Goal: Task Accomplishment & Management: Use online tool/utility

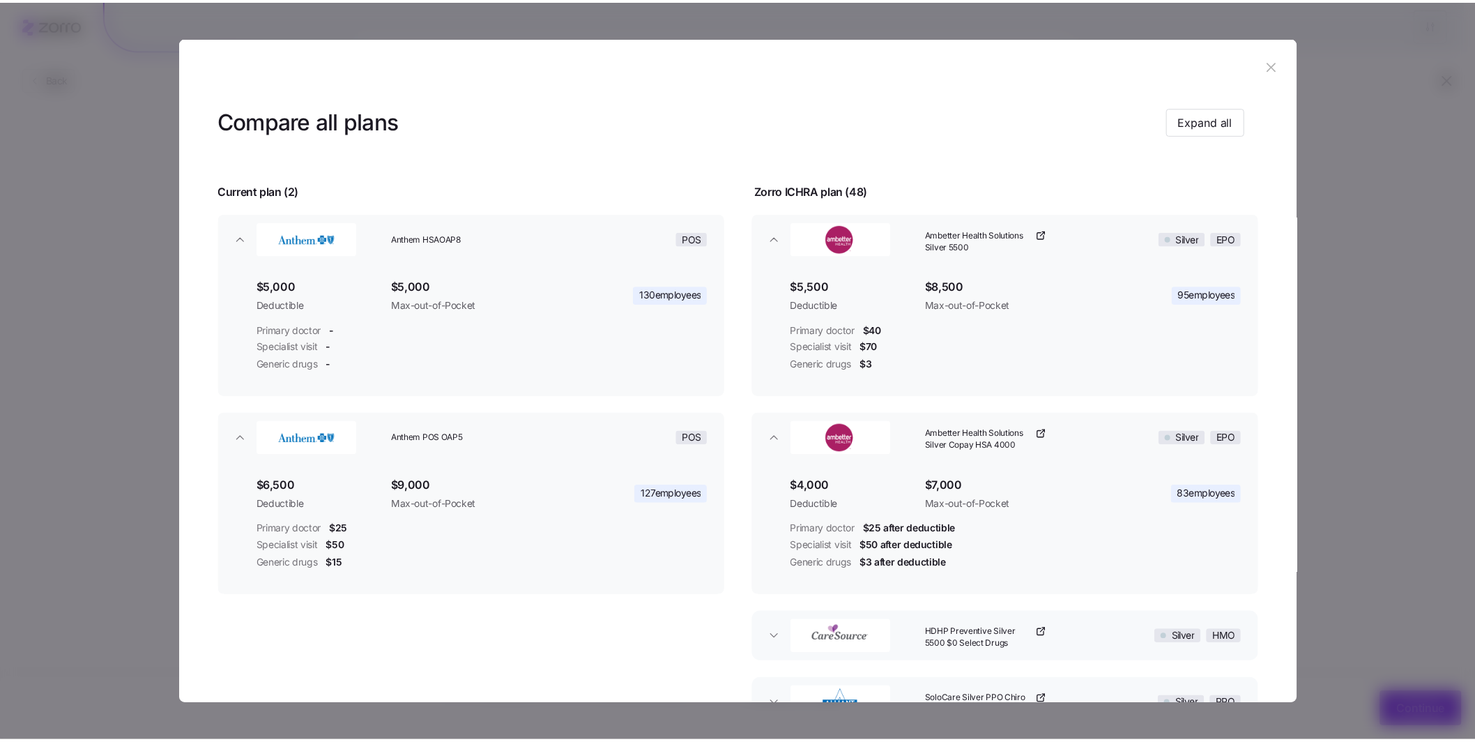
scroll to position [114, 0]
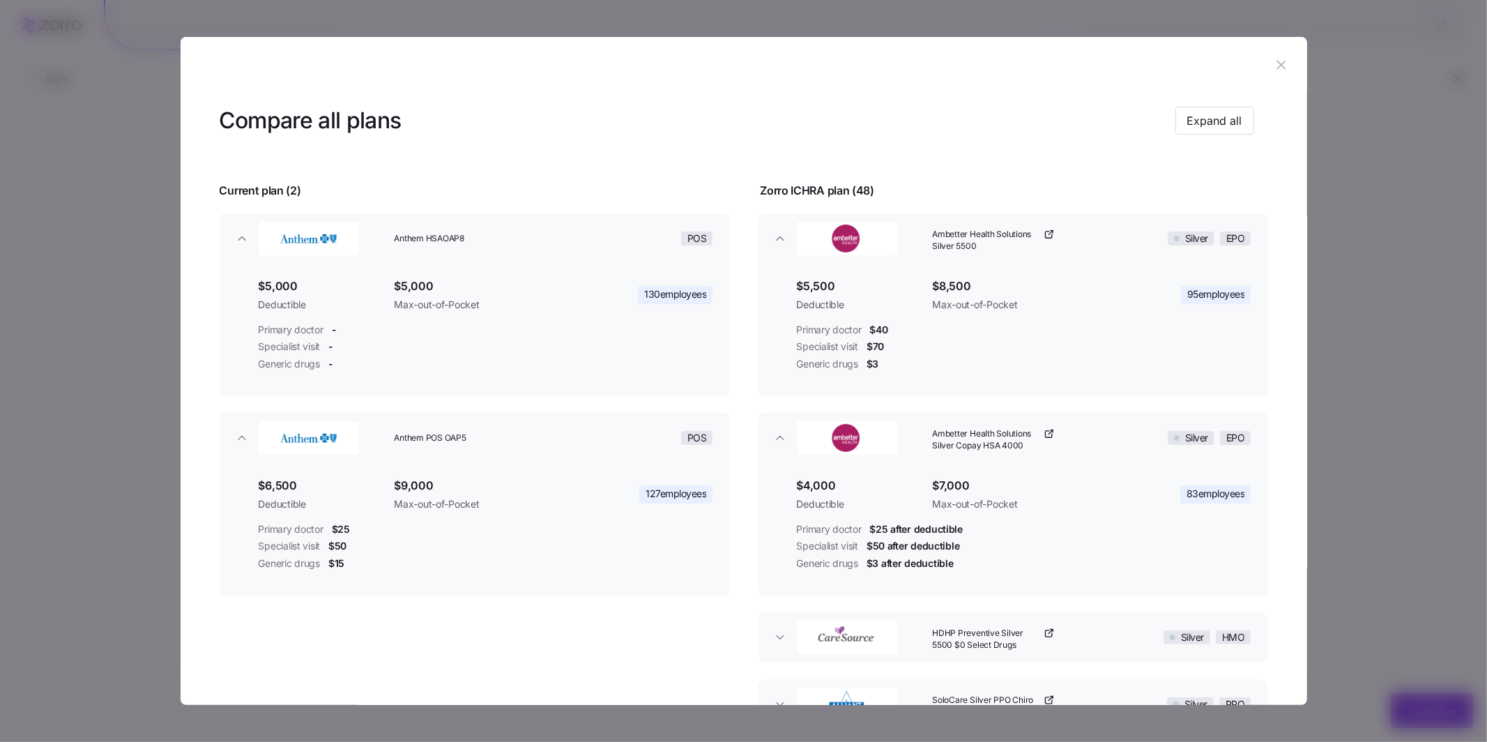
click at [1277, 61] on icon "button" at bounding box center [1281, 65] width 9 height 9
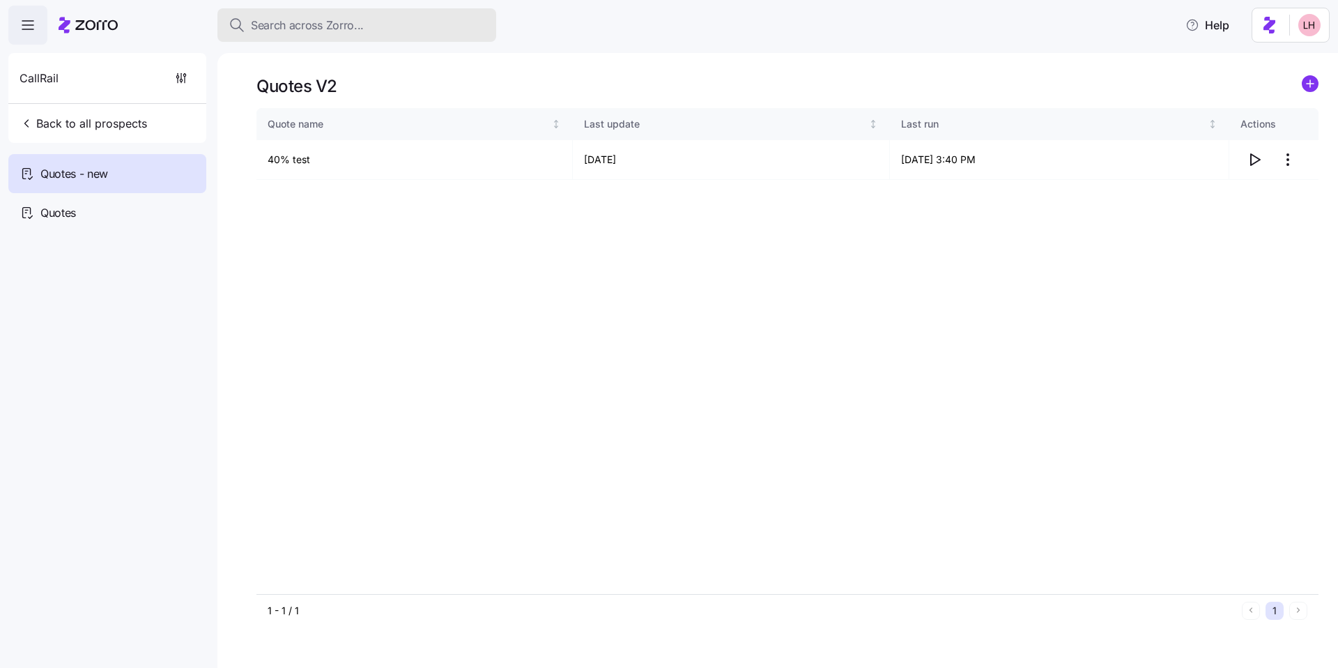
click at [354, 32] on span "Search across Zorro..." at bounding box center [307, 25] width 113 height 17
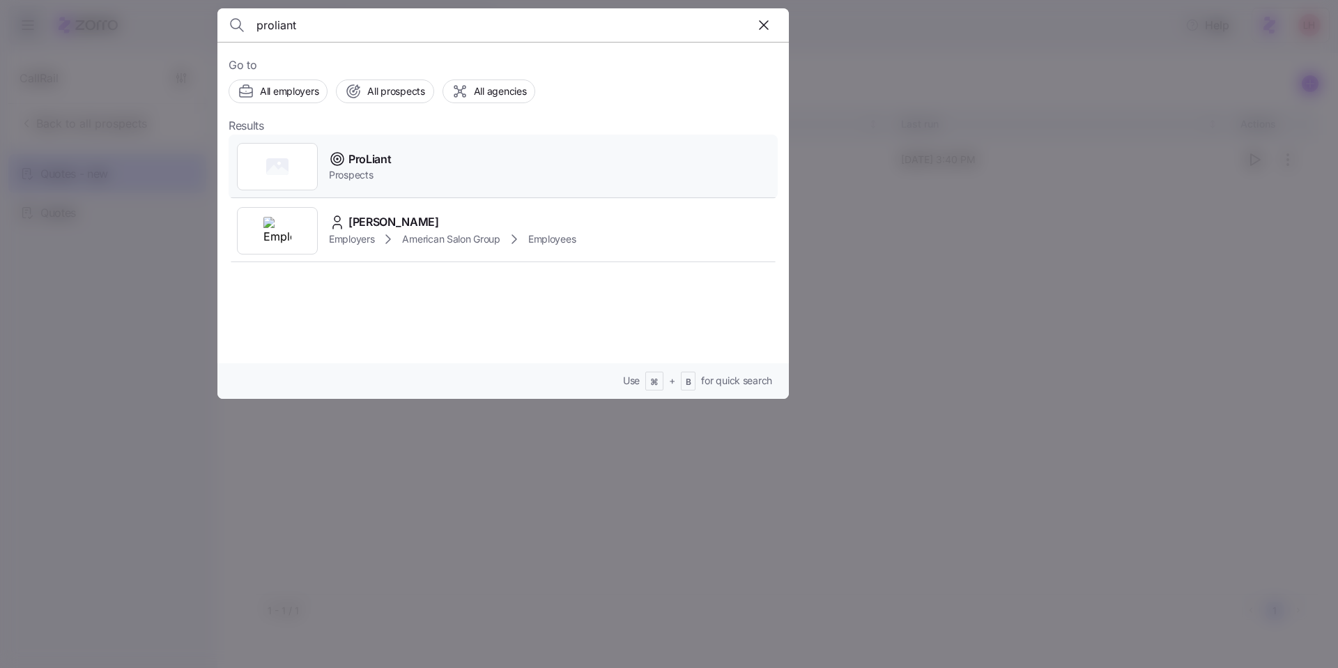
type input "proliant"
click at [365, 151] on span "ProLiant" at bounding box center [370, 159] width 43 height 17
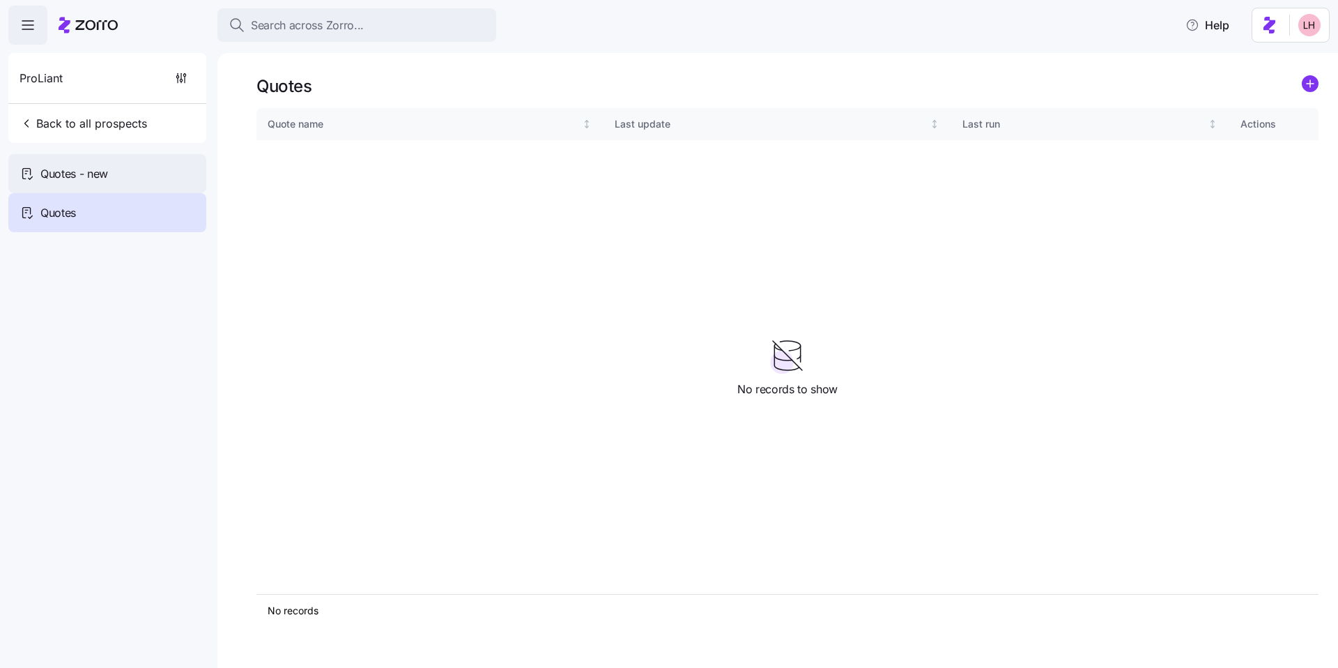
click at [119, 176] on div "Quotes - new" at bounding box center [107, 173] width 198 height 39
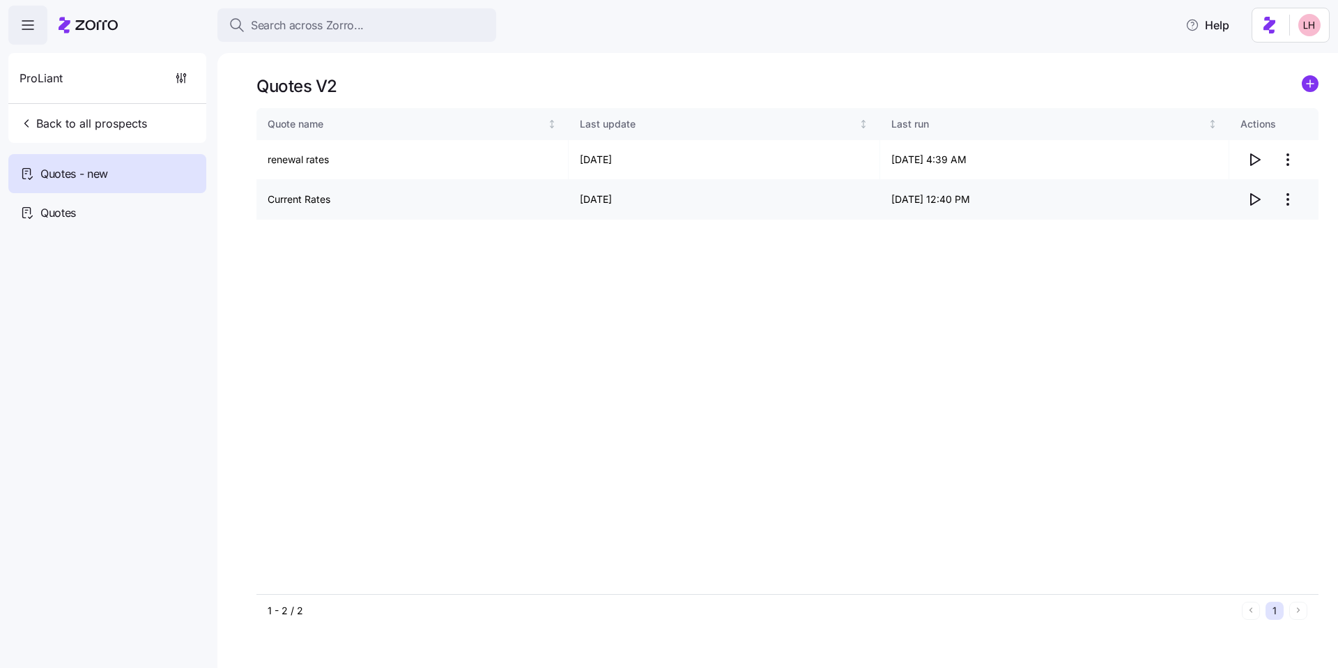
click at [1253, 198] on icon "button" at bounding box center [1254, 199] width 17 height 17
click at [1255, 192] on icon "button" at bounding box center [1254, 199] width 17 height 17
click at [1253, 204] on icon "button" at bounding box center [1255, 199] width 9 height 11
click at [330, 31] on span "Search across Zorro..." at bounding box center [307, 25] width 113 height 17
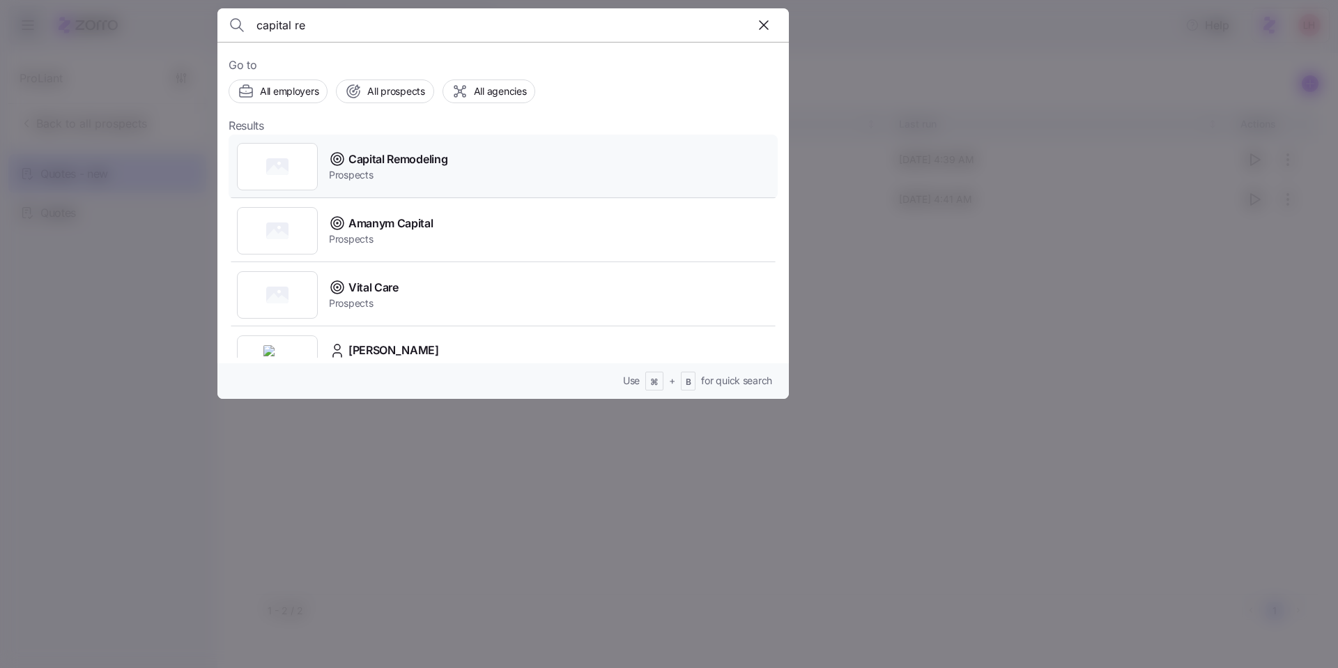
type input "capital re"
click at [397, 153] on span "Capital Remodeling" at bounding box center [398, 159] width 99 height 17
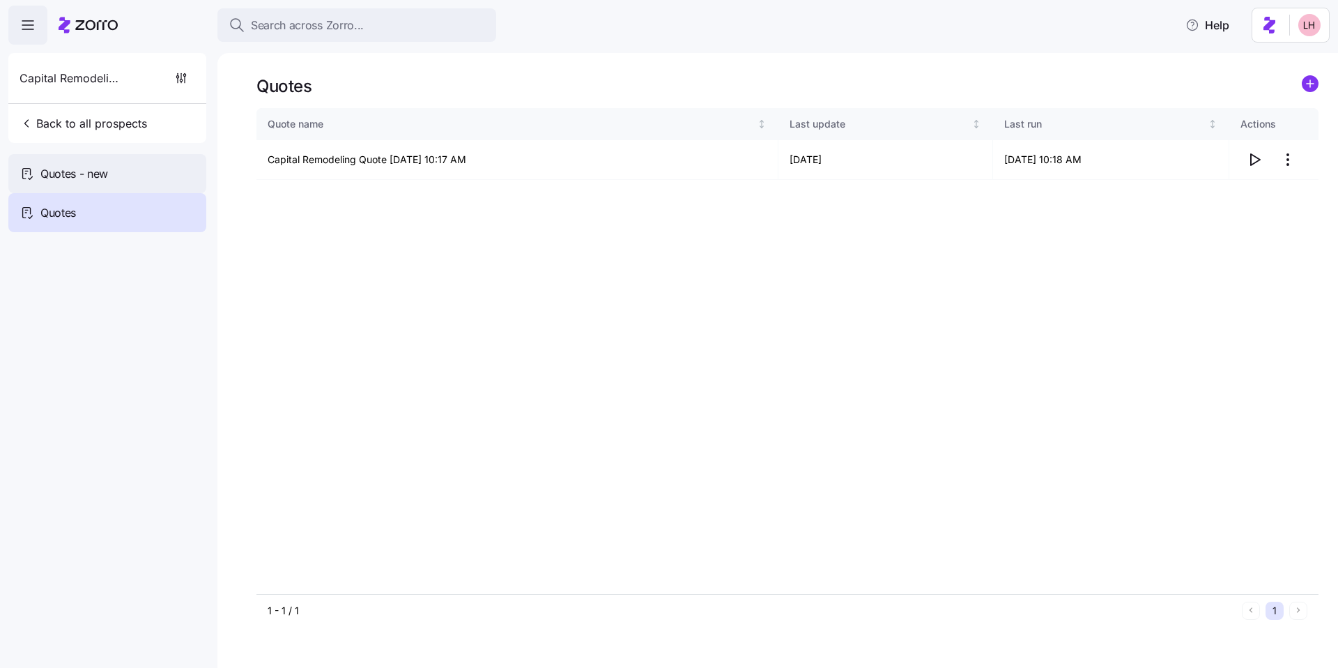
click at [157, 182] on div "Quotes - new" at bounding box center [107, 173] width 198 height 39
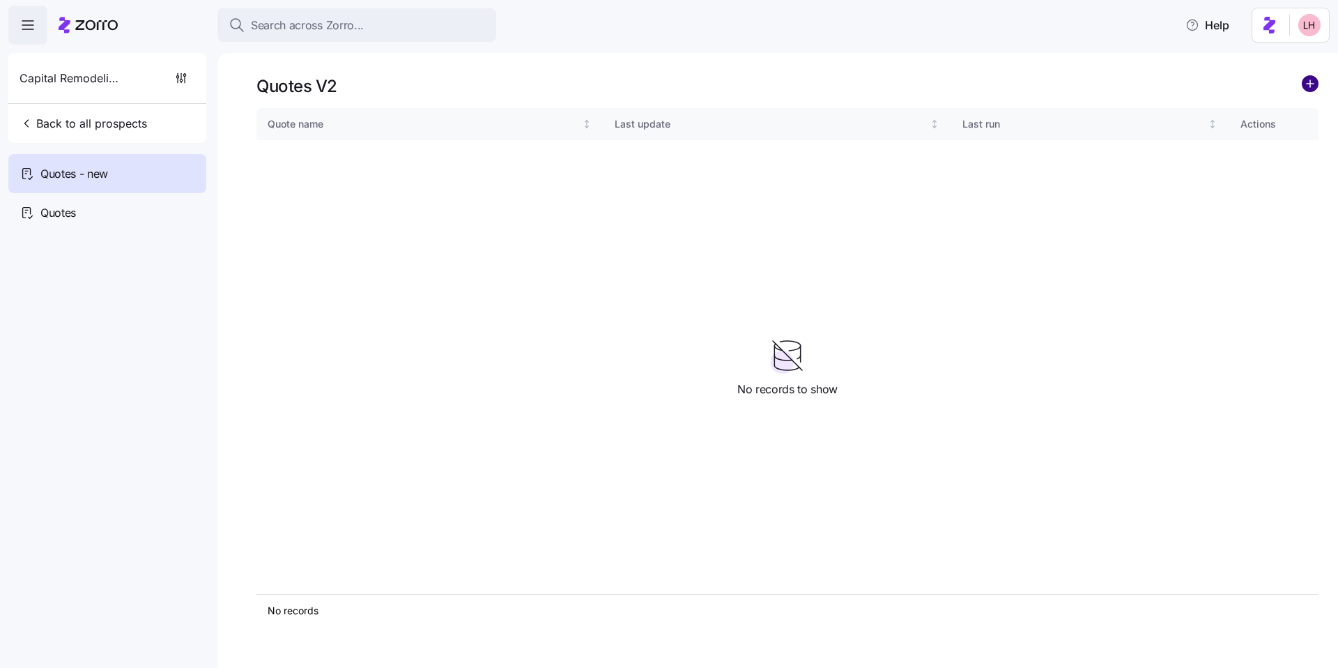
click at [1310, 88] on circle "add icon" at bounding box center [1310, 83] width 15 height 15
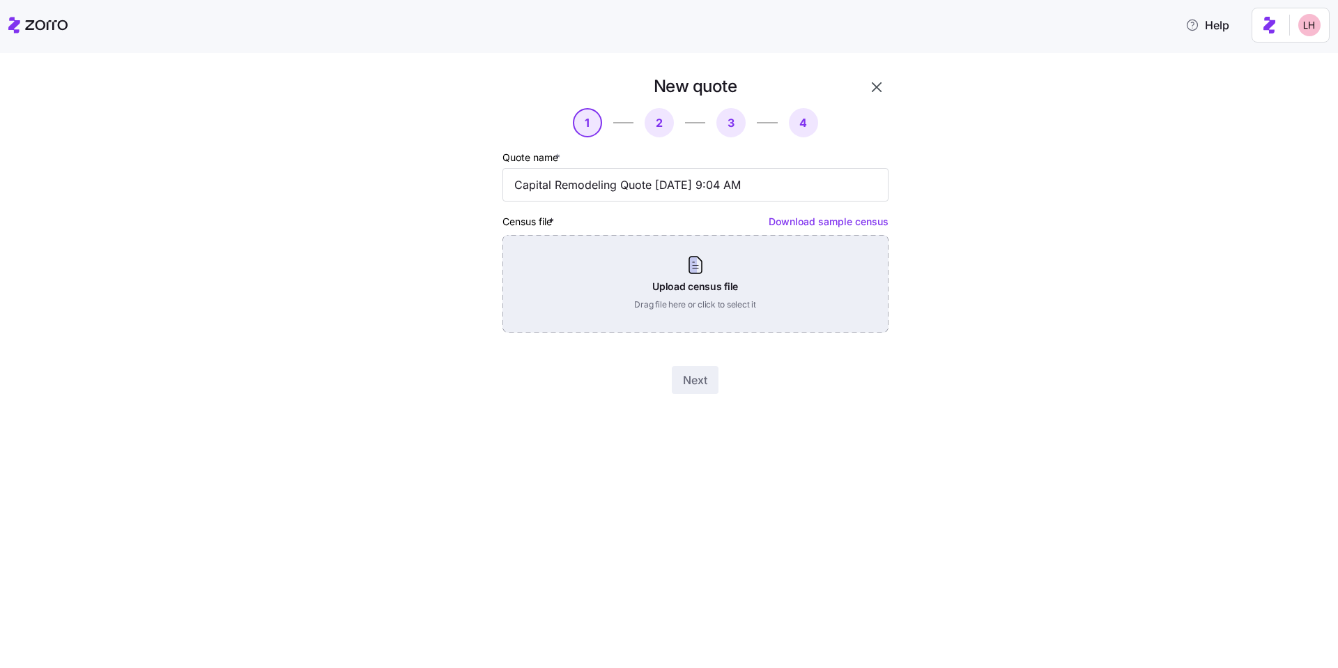
click at [710, 291] on div "Upload census file Drag file here or click to select it" at bounding box center [696, 284] width 386 height 98
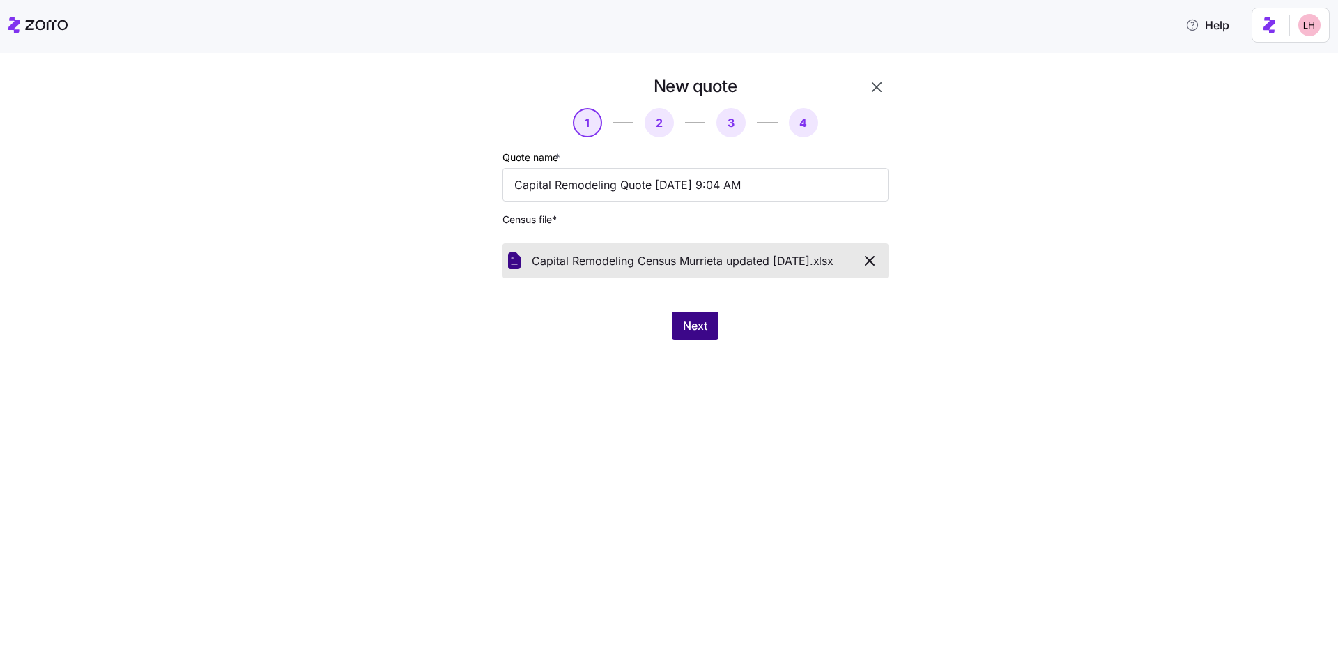
click at [707, 326] on span "Next" at bounding box center [695, 325] width 24 height 17
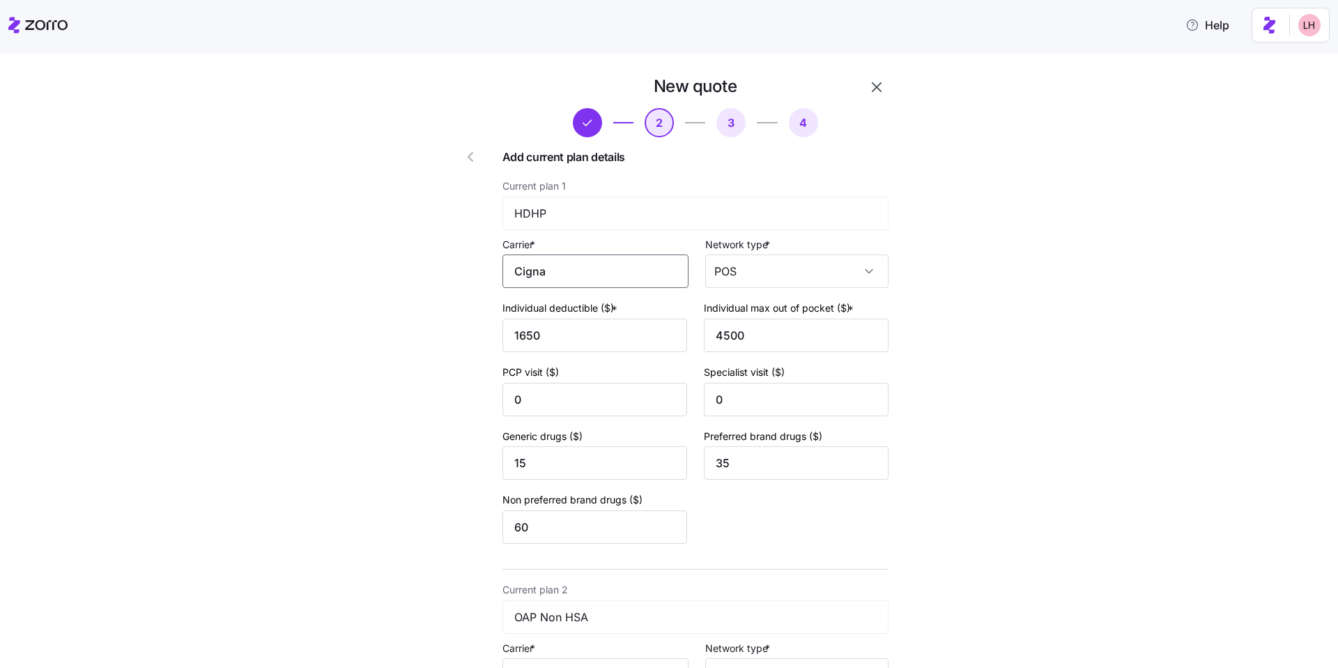
click at [599, 280] on input "Cigna" at bounding box center [596, 270] width 186 height 33
click at [576, 304] on div "Cigna" at bounding box center [593, 312] width 174 height 31
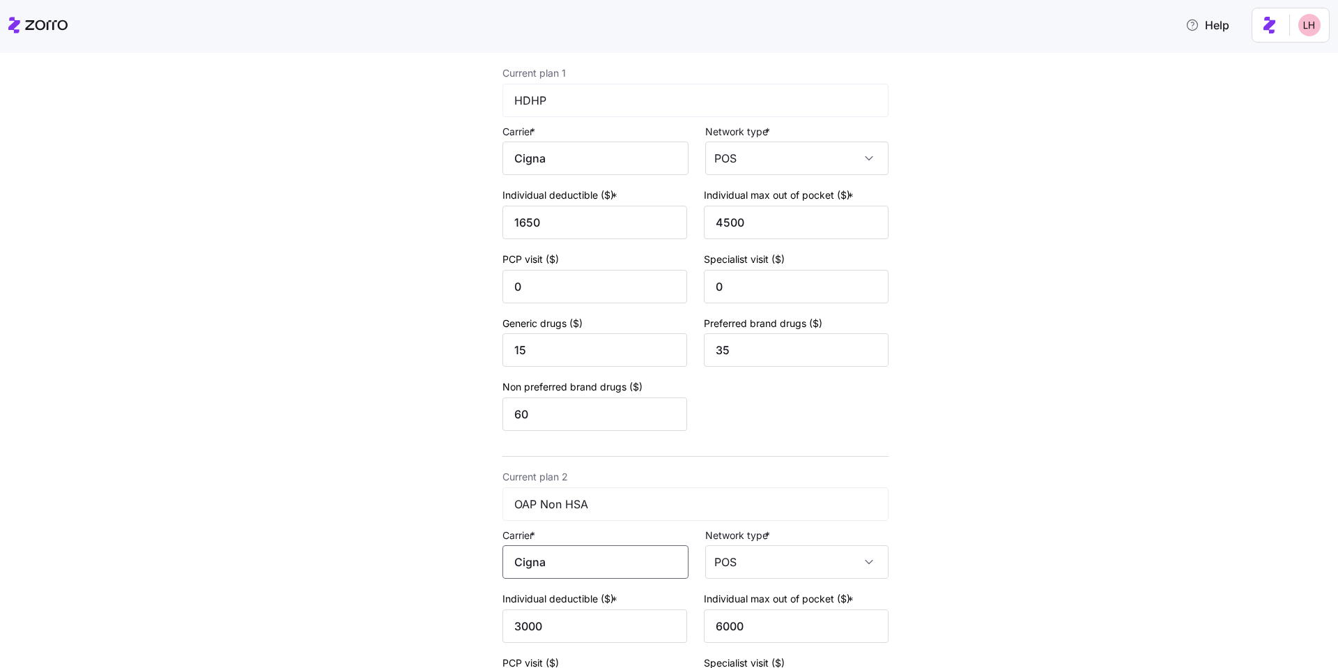
click at [563, 549] on input "Cigna" at bounding box center [596, 561] width 186 height 33
click at [558, 598] on div "Cigna" at bounding box center [593, 603] width 174 height 31
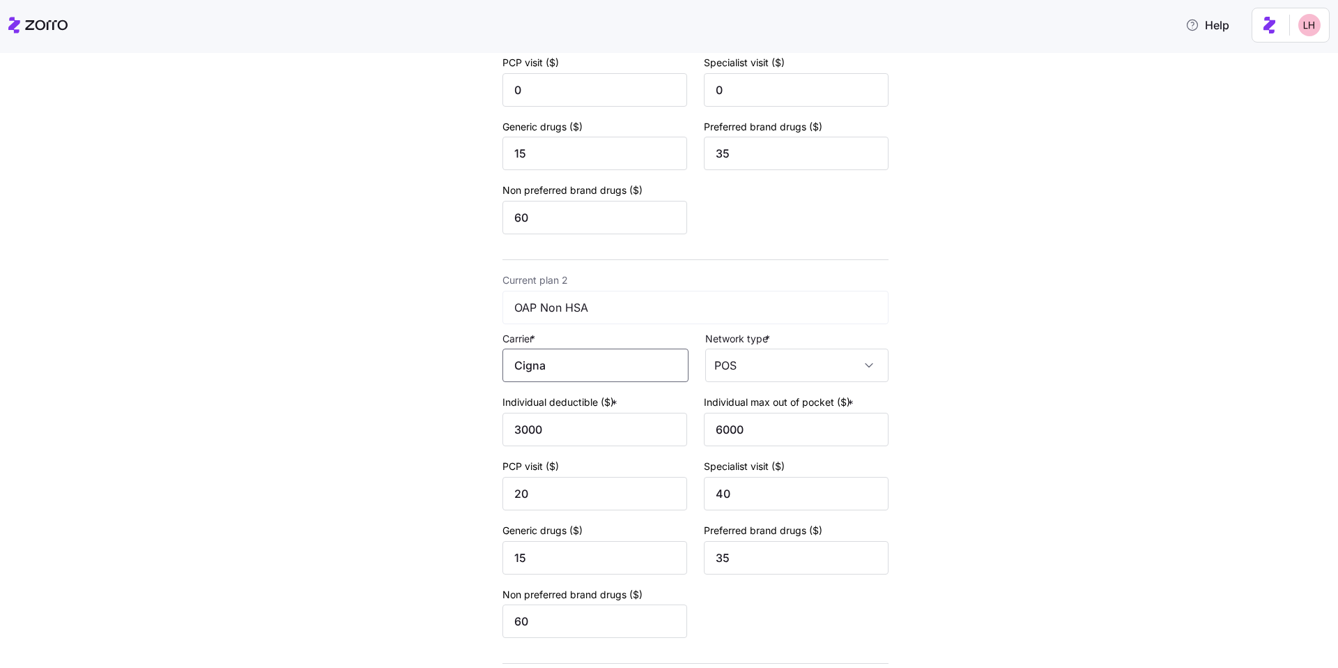
scroll to position [417, 0]
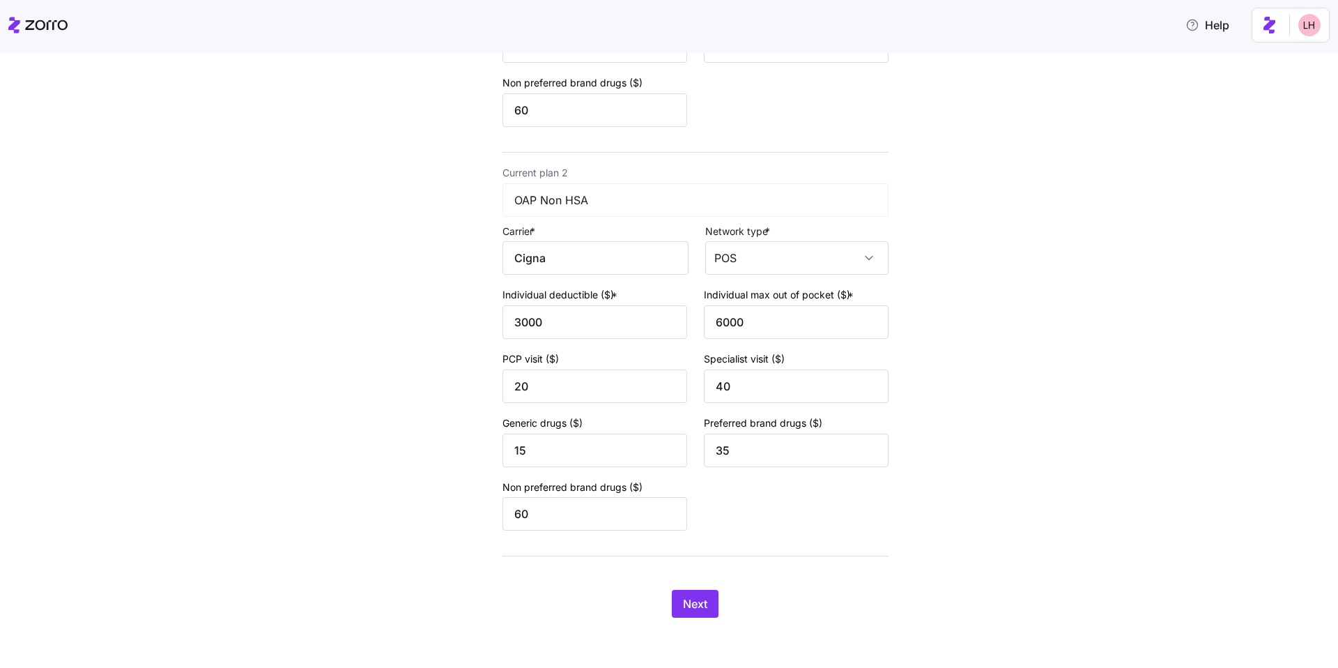
click at [707, 618] on div "New quote 2 3 4 Add current plan details Current plan 1 HDHP Carrier * Cigna Ne…" at bounding box center [679, 146] width 488 height 976
click at [706, 615] on button "Next" at bounding box center [695, 604] width 47 height 28
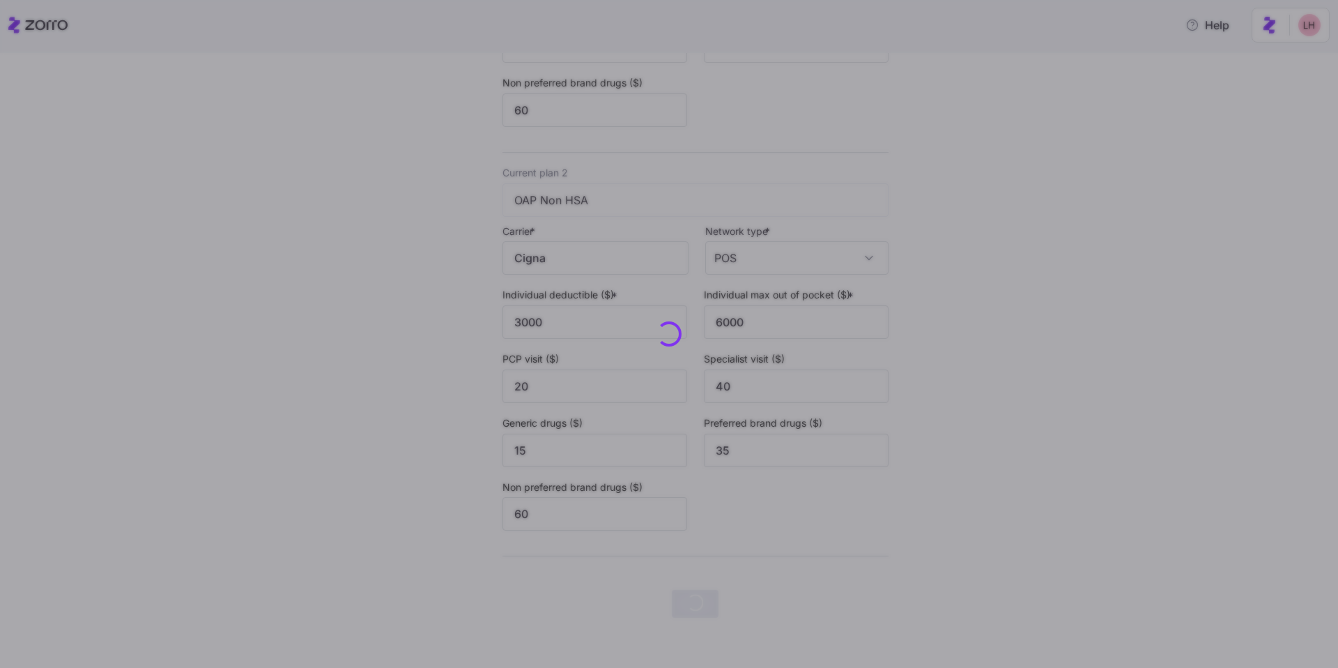
scroll to position [0, 0]
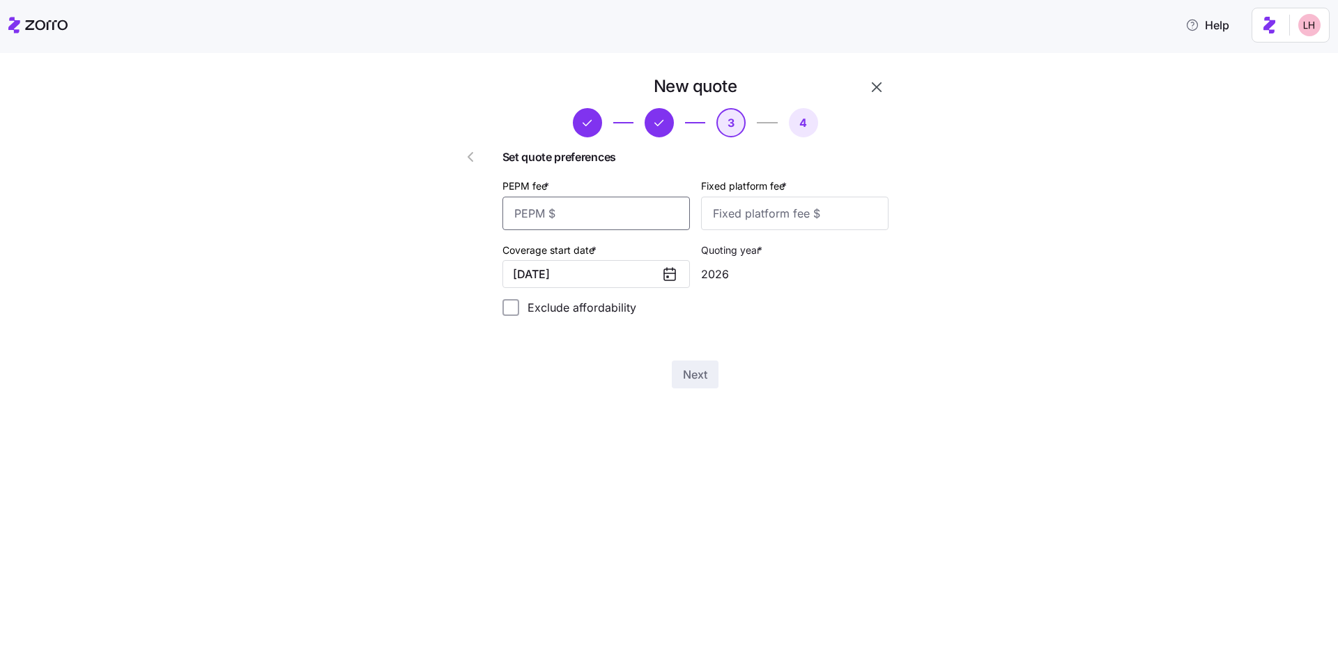
click at [635, 219] on input "PEPM fee *" at bounding box center [597, 213] width 188 height 33
type input "60"
click at [786, 215] on input "Fixed platform fee *" at bounding box center [795, 213] width 188 height 33
type input "100"
click at [705, 369] on span "Next" at bounding box center [695, 374] width 24 height 17
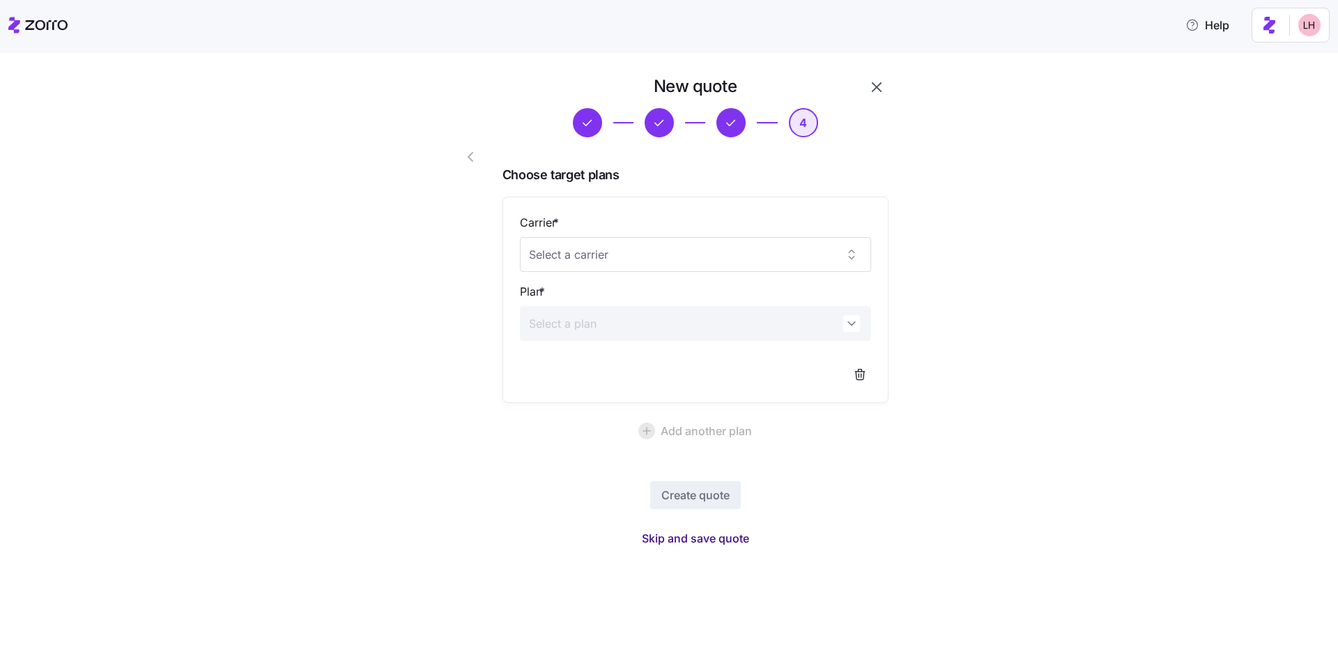
click at [726, 540] on span "Skip and save quote" at bounding box center [695, 538] width 107 height 17
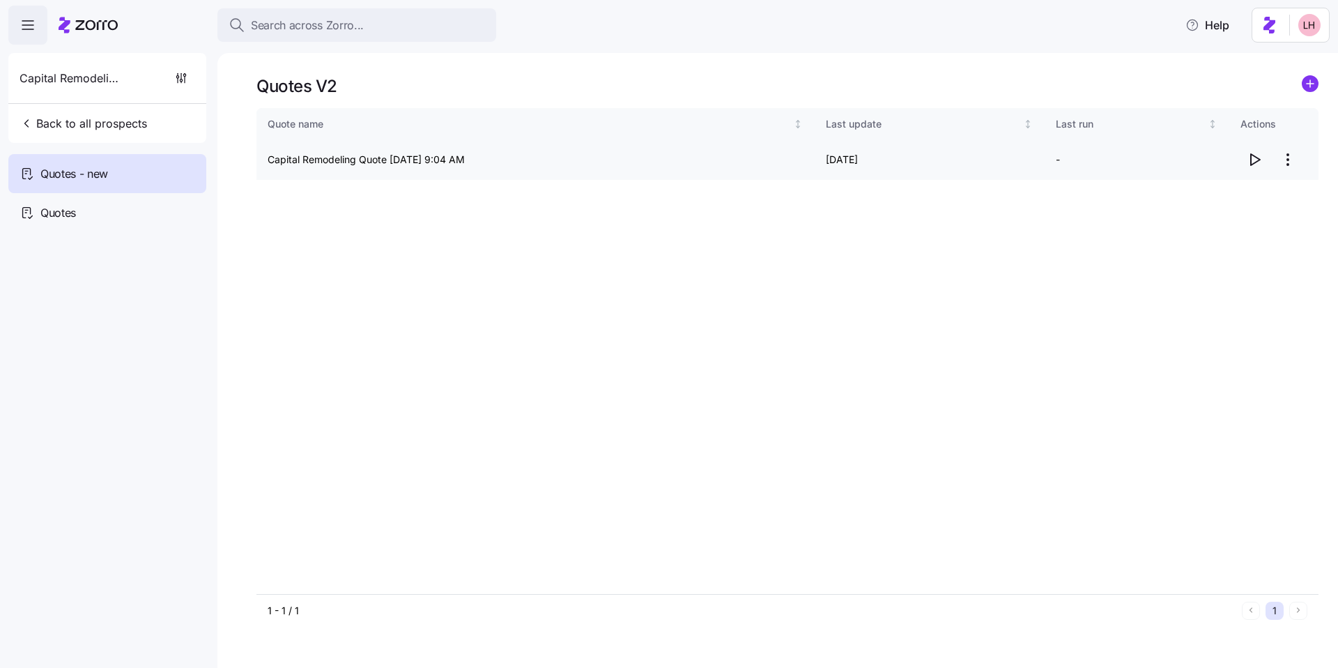
click at [1248, 157] on icon "button" at bounding box center [1254, 159] width 17 height 17
click at [1260, 165] on icon "button" at bounding box center [1254, 159] width 17 height 17
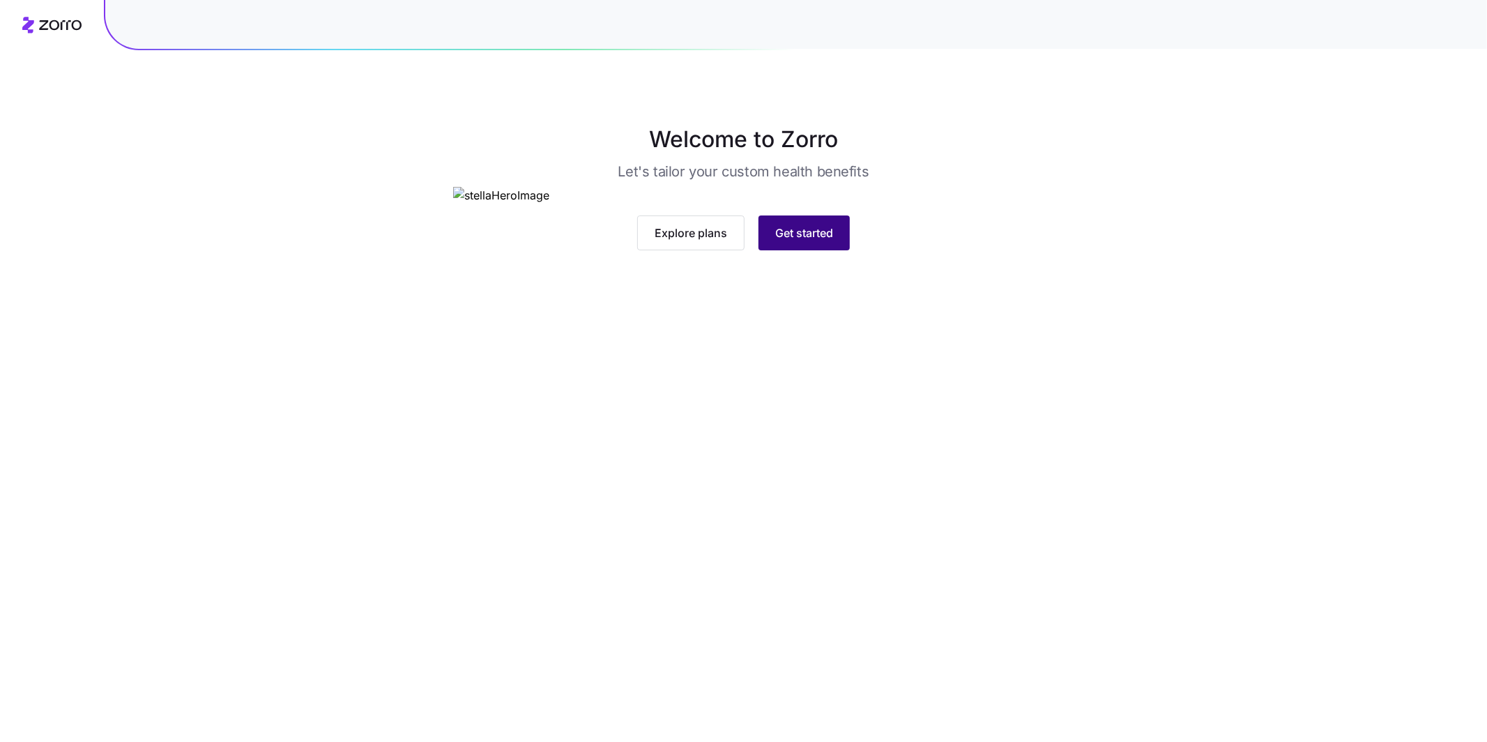
click at [822, 250] on button "Get started" at bounding box center [803, 232] width 91 height 35
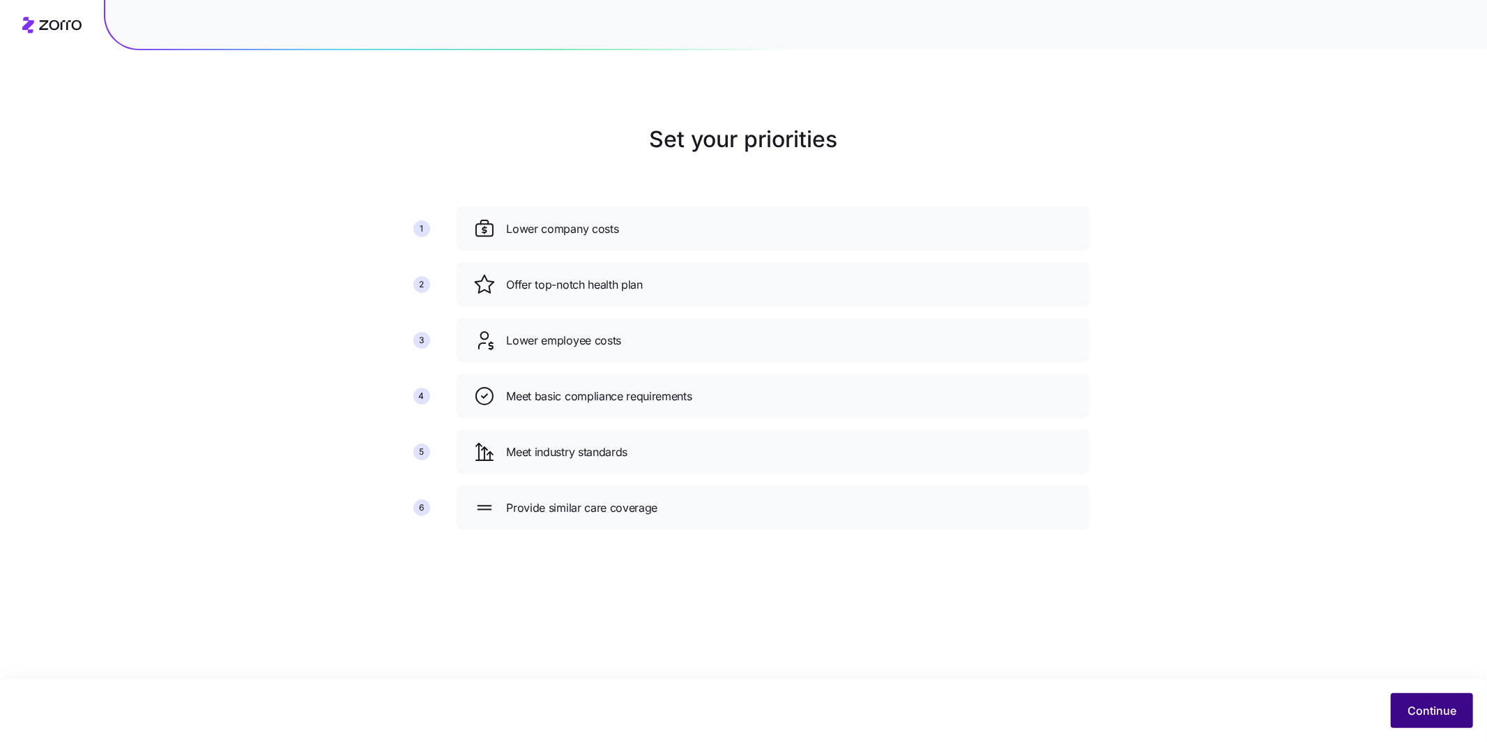
click at [1414, 710] on span "Continue" at bounding box center [1431, 710] width 49 height 17
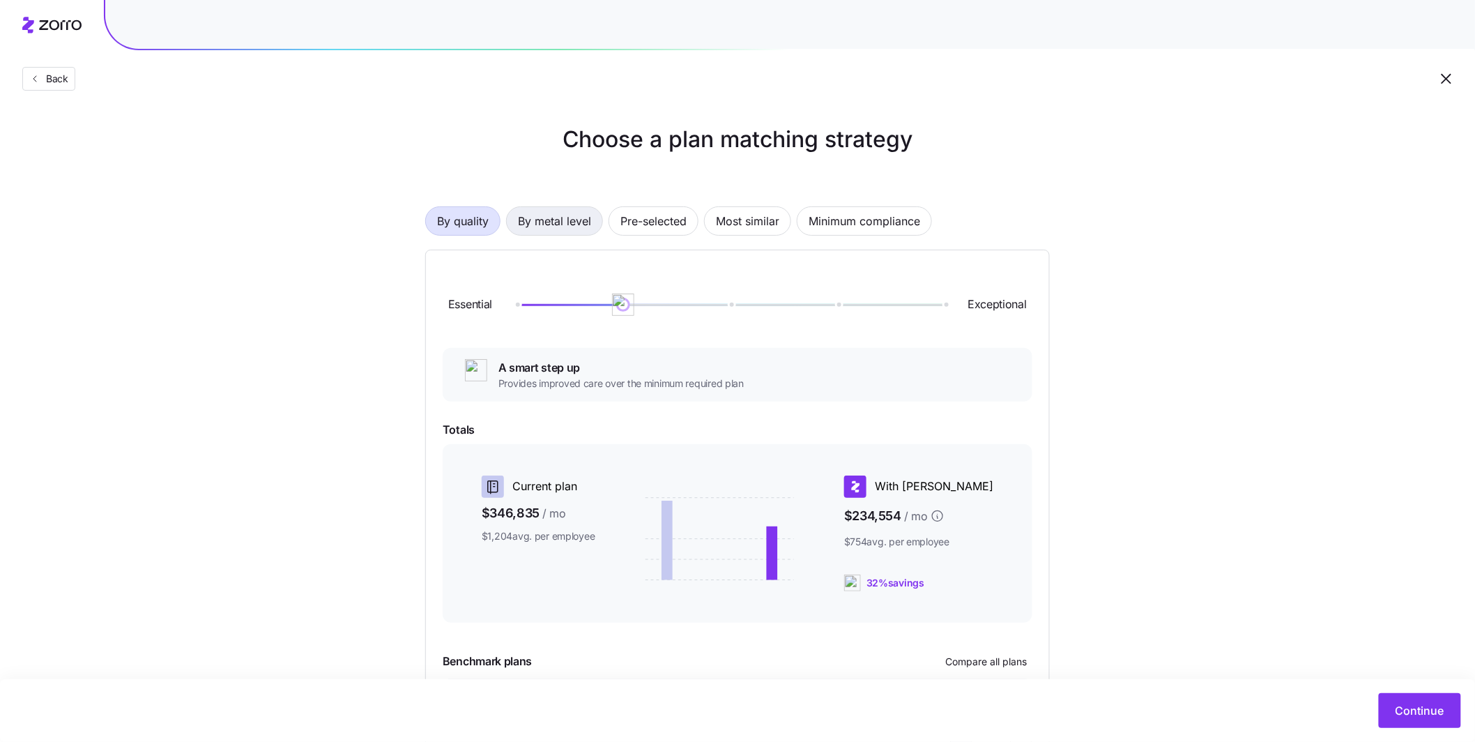
click at [591, 222] on span "By metal level" at bounding box center [554, 221] width 73 height 28
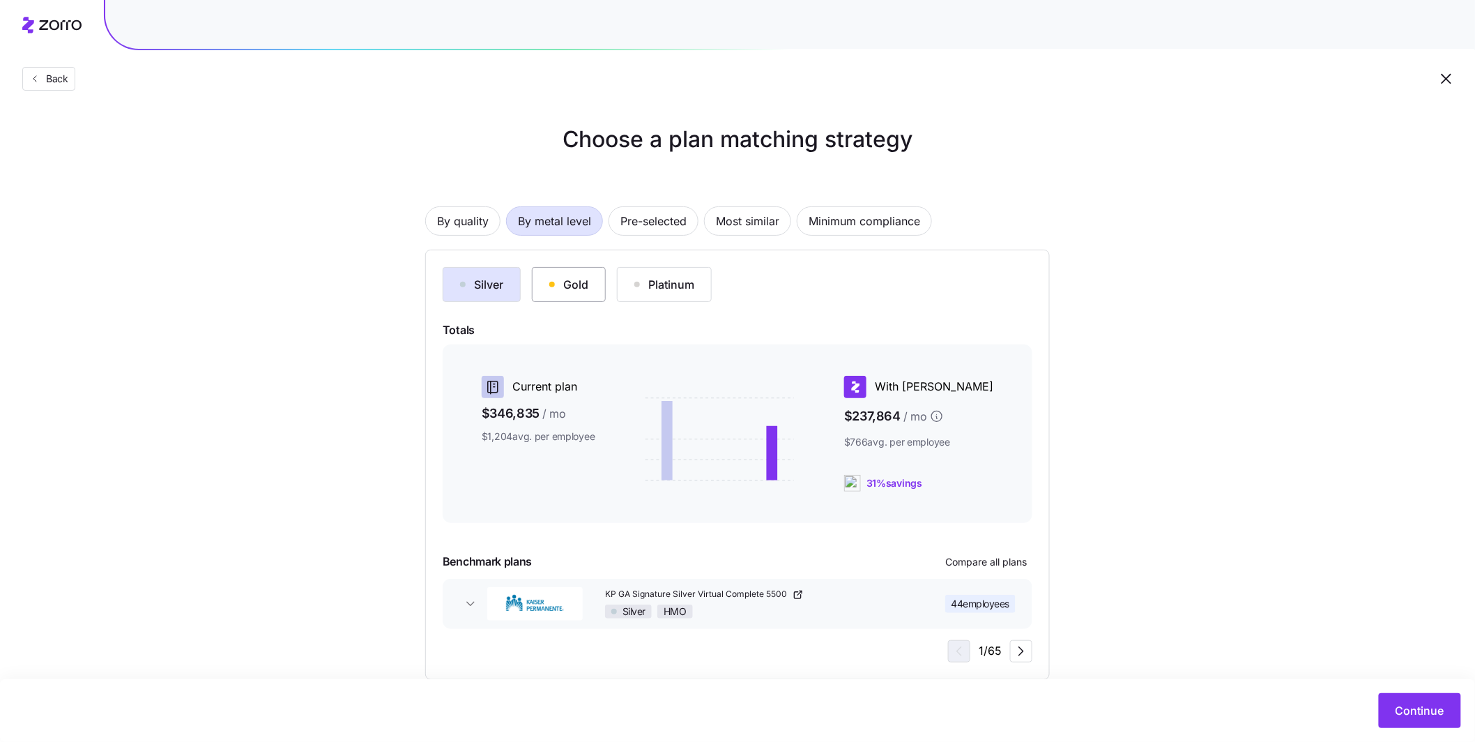
click at [588, 284] on div "Gold" at bounding box center [568, 284] width 39 height 17
click at [676, 289] on div "Platinum" at bounding box center [664, 284] width 60 height 17
click at [599, 290] on button "Gold" at bounding box center [569, 284] width 74 height 35
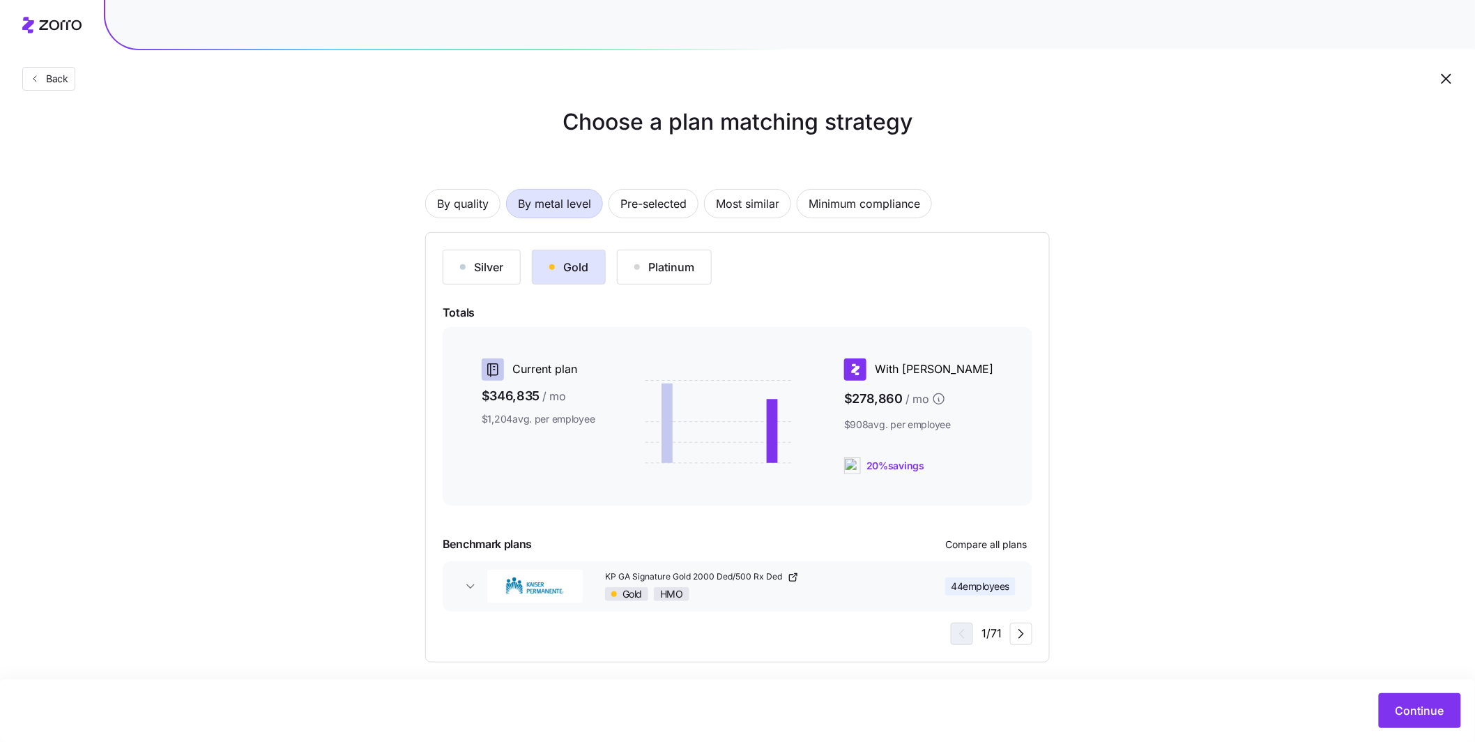
scroll to position [26, 0]
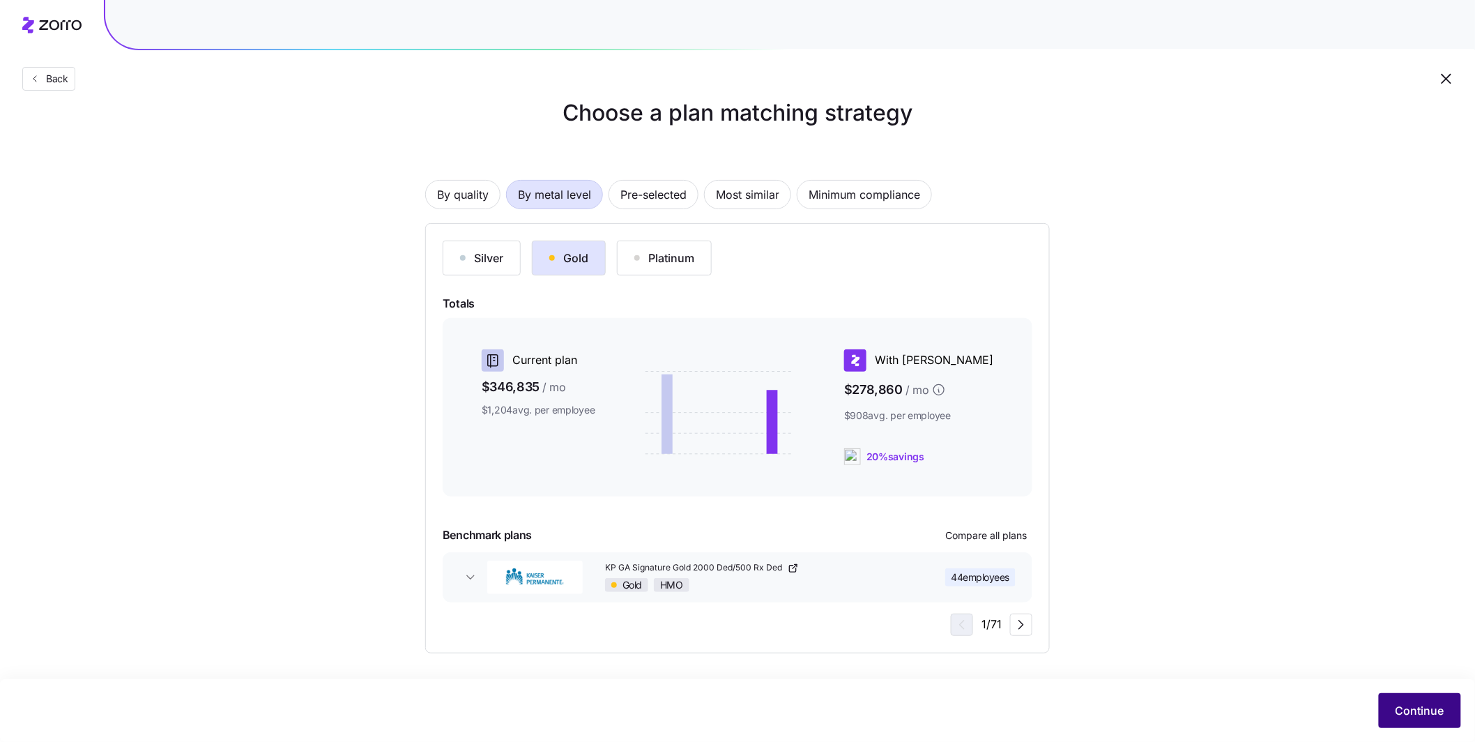
click at [1391, 714] on button "Continue" at bounding box center [1420, 710] width 82 height 35
click at [1428, 724] on button "Continue" at bounding box center [1420, 710] width 82 height 35
click at [1423, 716] on span "Continue" at bounding box center [1419, 710] width 49 height 17
click at [604, 75] on div "Back" at bounding box center [737, 51] width 1475 height 102
click at [1438, 691] on div "Back Choose a plan matching strategy By quality By metal level Pre-selected Mos…" at bounding box center [737, 358] width 1475 height 769
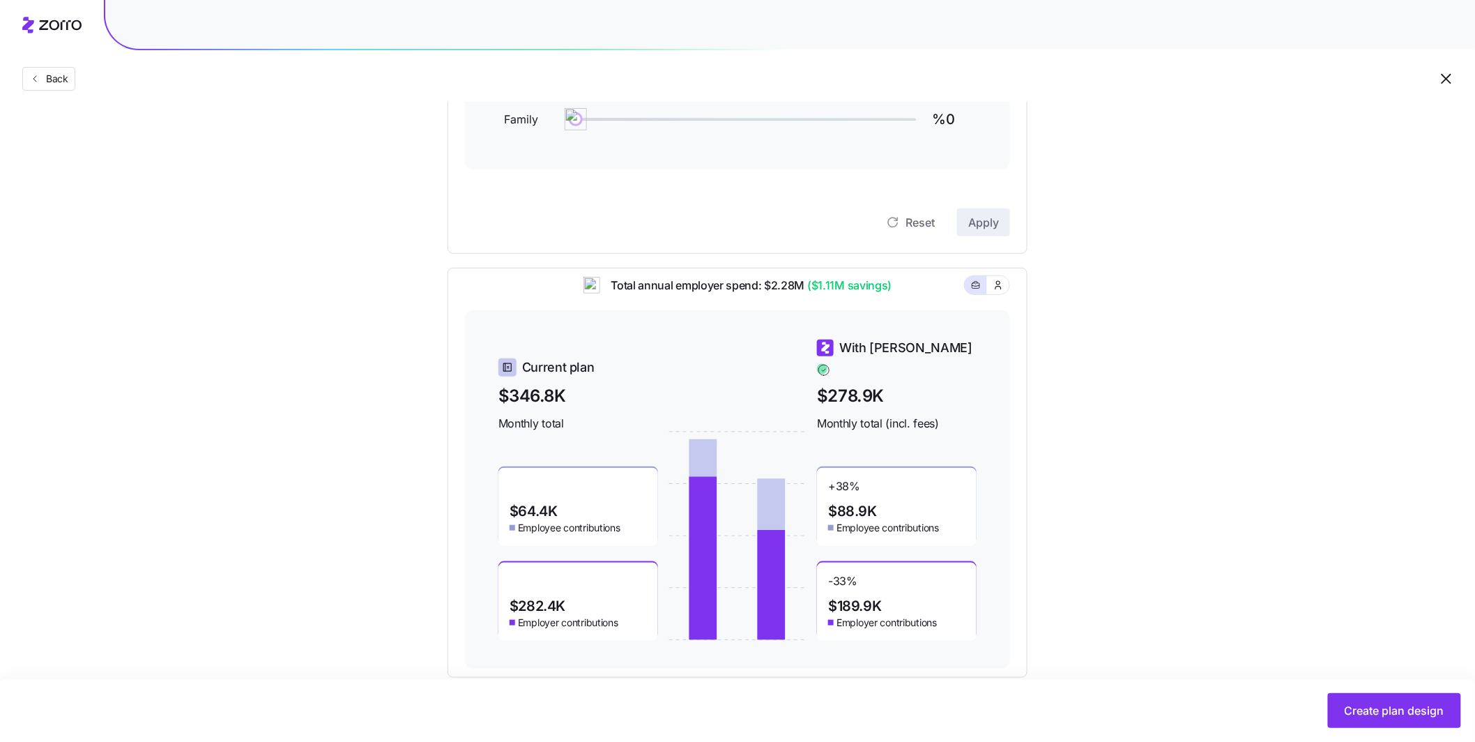
scroll to position [298, 0]
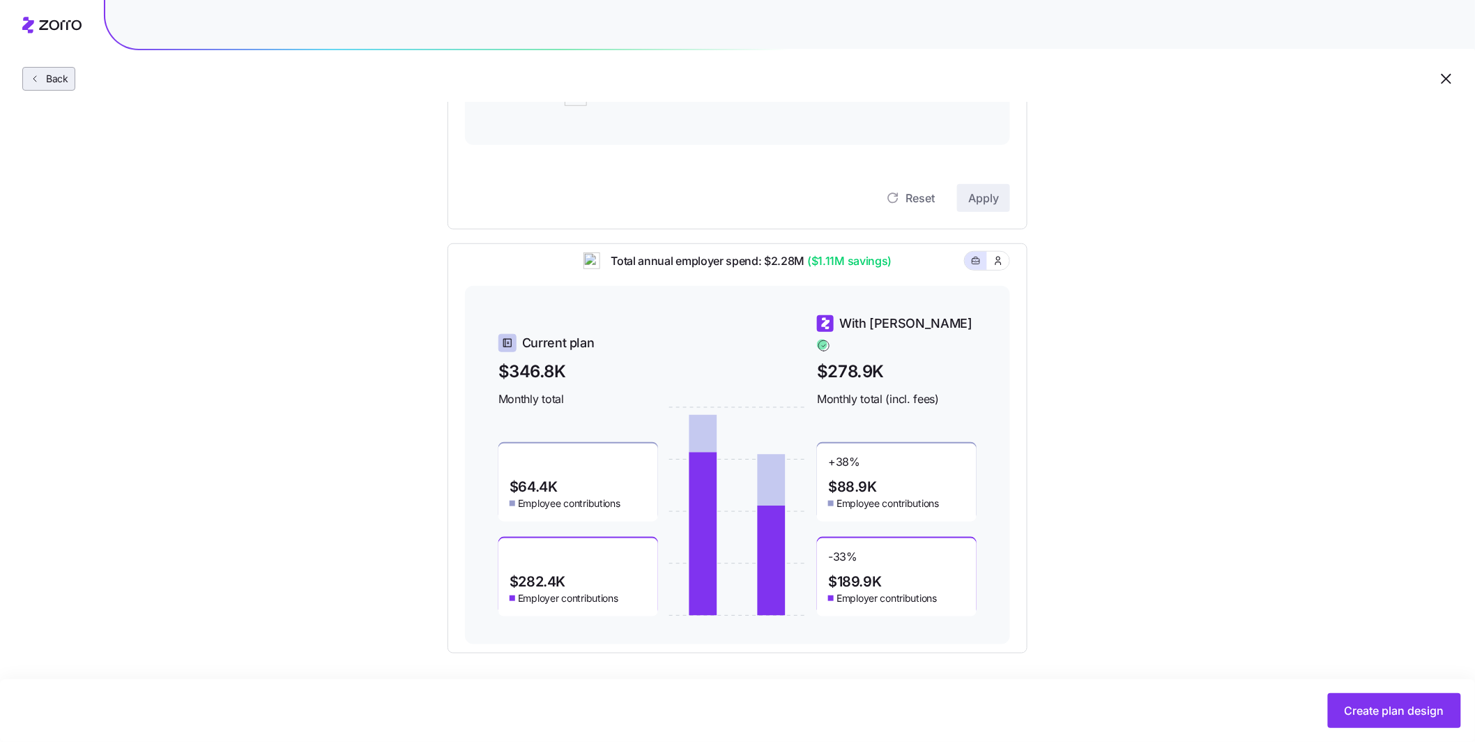
click at [64, 80] on span "Back" at bounding box center [54, 79] width 28 height 14
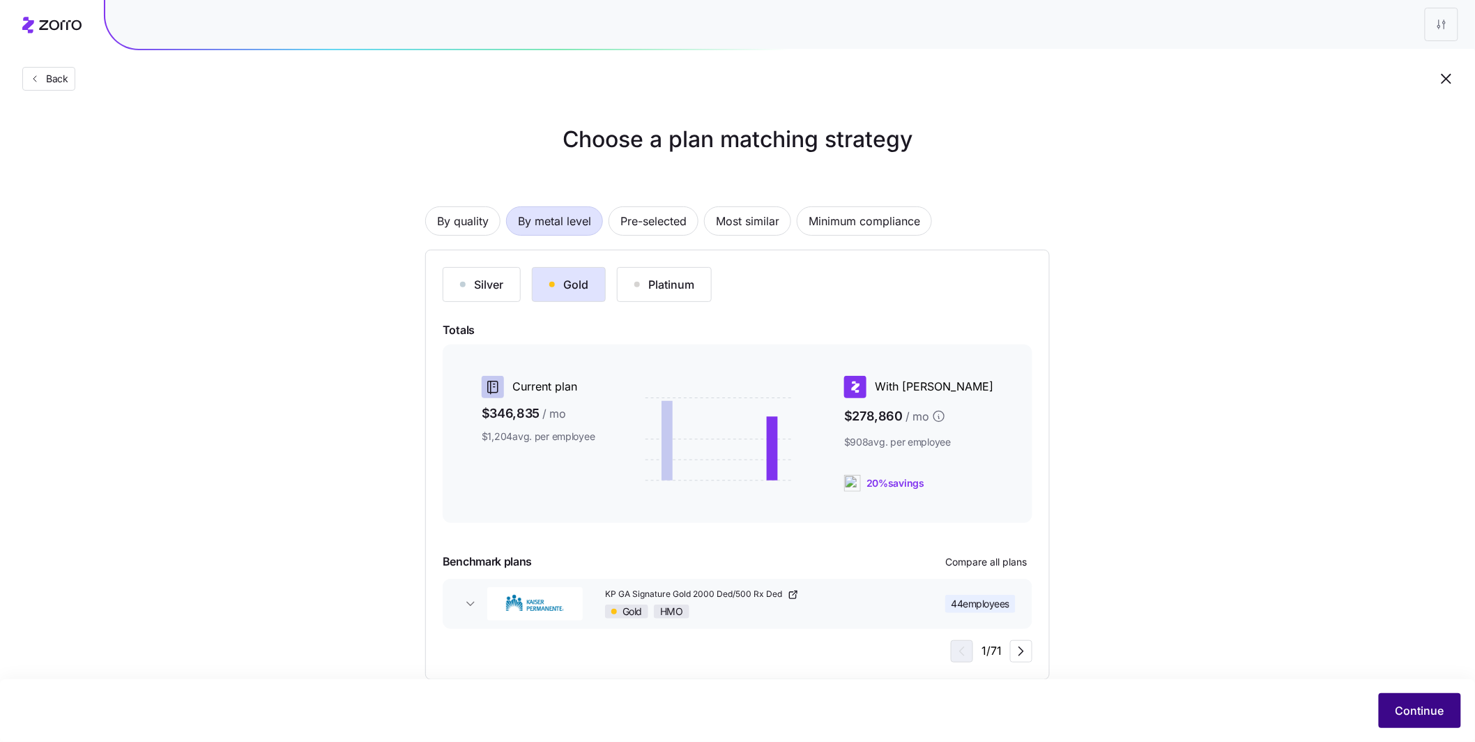
click at [1415, 708] on span "Continue" at bounding box center [1419, 710] width 49 height 17
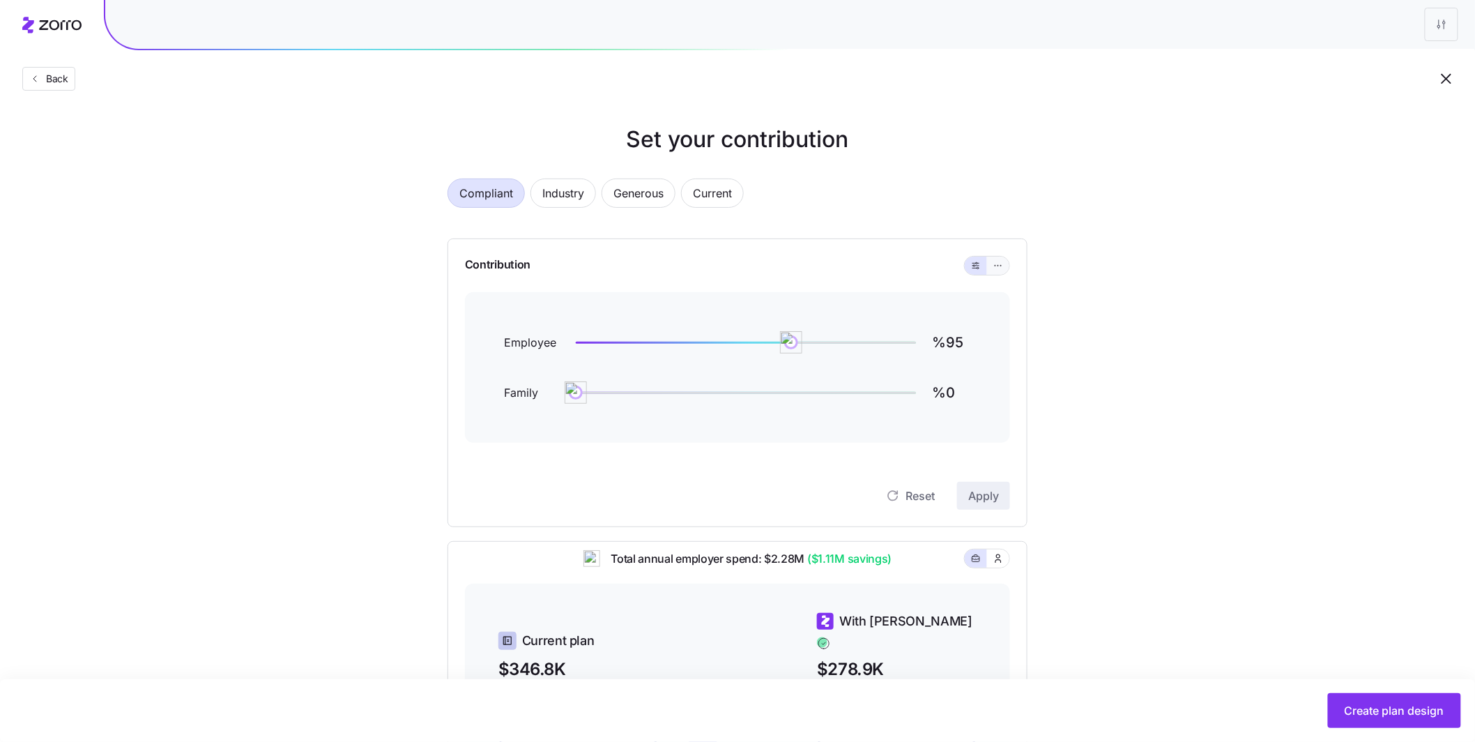
click at [1003, 270] on span "button" at bounding box center [998, 265] width 11 height 11
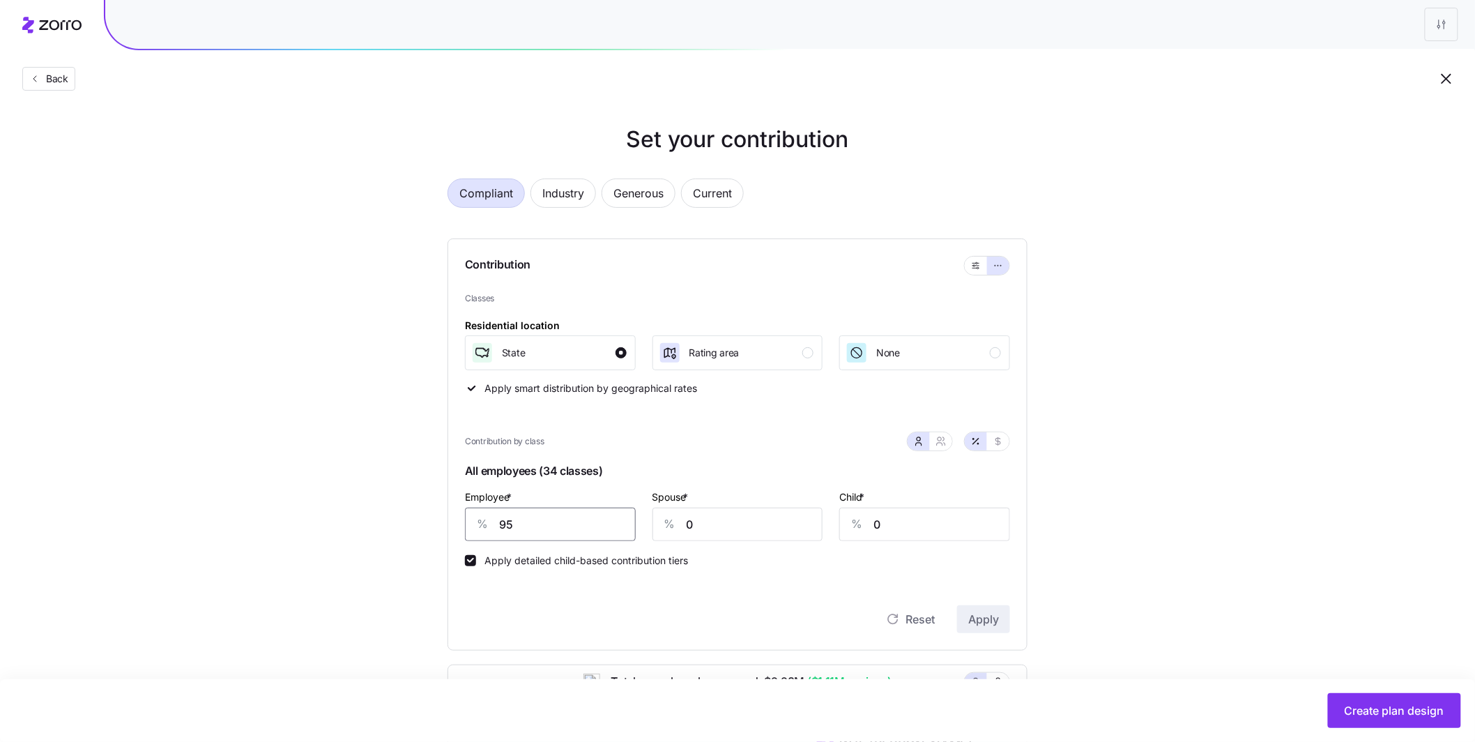
drag, startPoint x: 498, startPoint y: 522, endPoint x: 435, endPoint y: 508, distance: 64.3
click at [436, 510] on div "Compliant Industry Generous Current Contribution Classes Residential location S…" at bounding box center [737, 618] width 625 height 912
type input "100"
drag, startPoint x: 689, startPoint y: 517, endPoint x: 642, endPoint y: 507, distance: 48.4
click at [644, 507] on div "Spouse * % 0" at bounding box center [738, 515] width 188 height 70
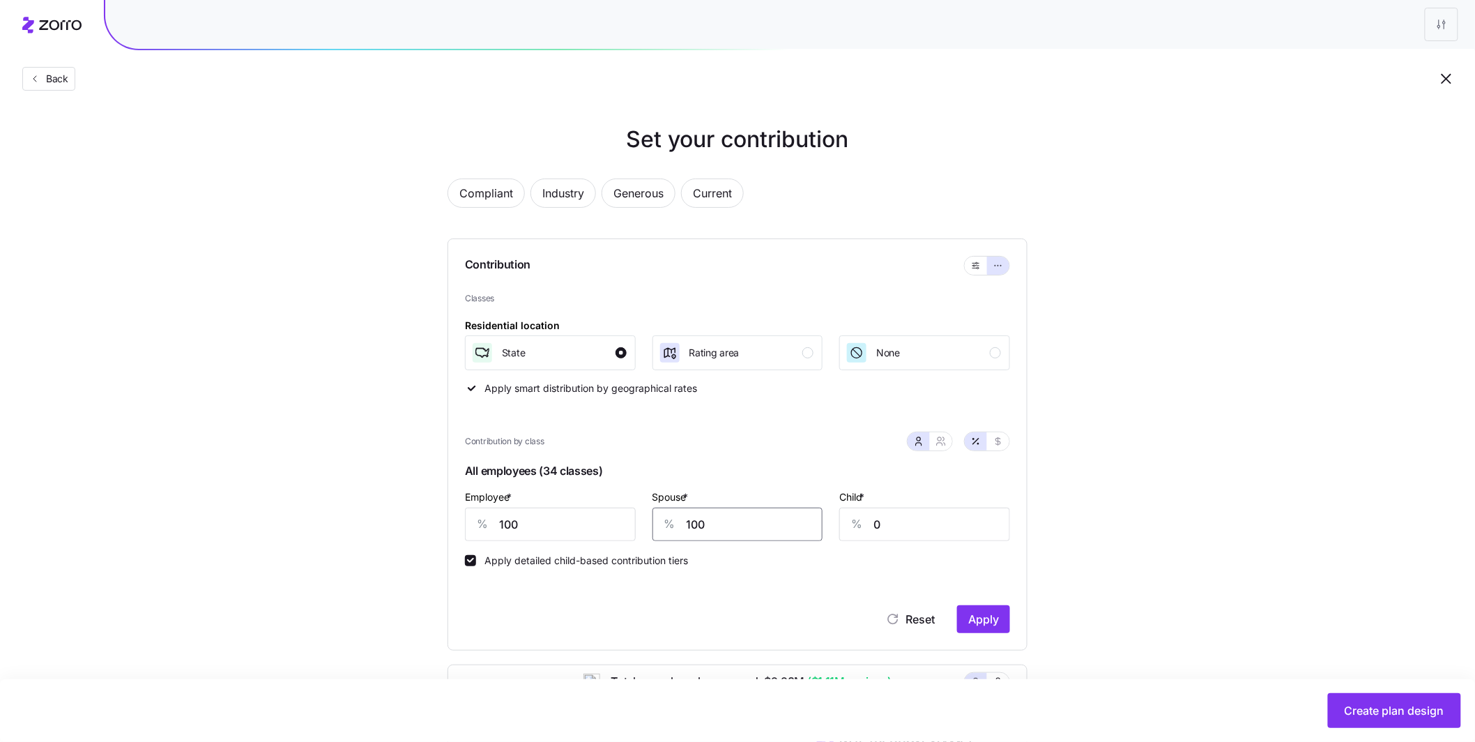
type input "100"
click at [981, 611] on button "Apply" at bounding box center [983, 619] width 53 height 28
click at [51, 79] on span "Back" at bounding box center [54, 79] width 28 height 14
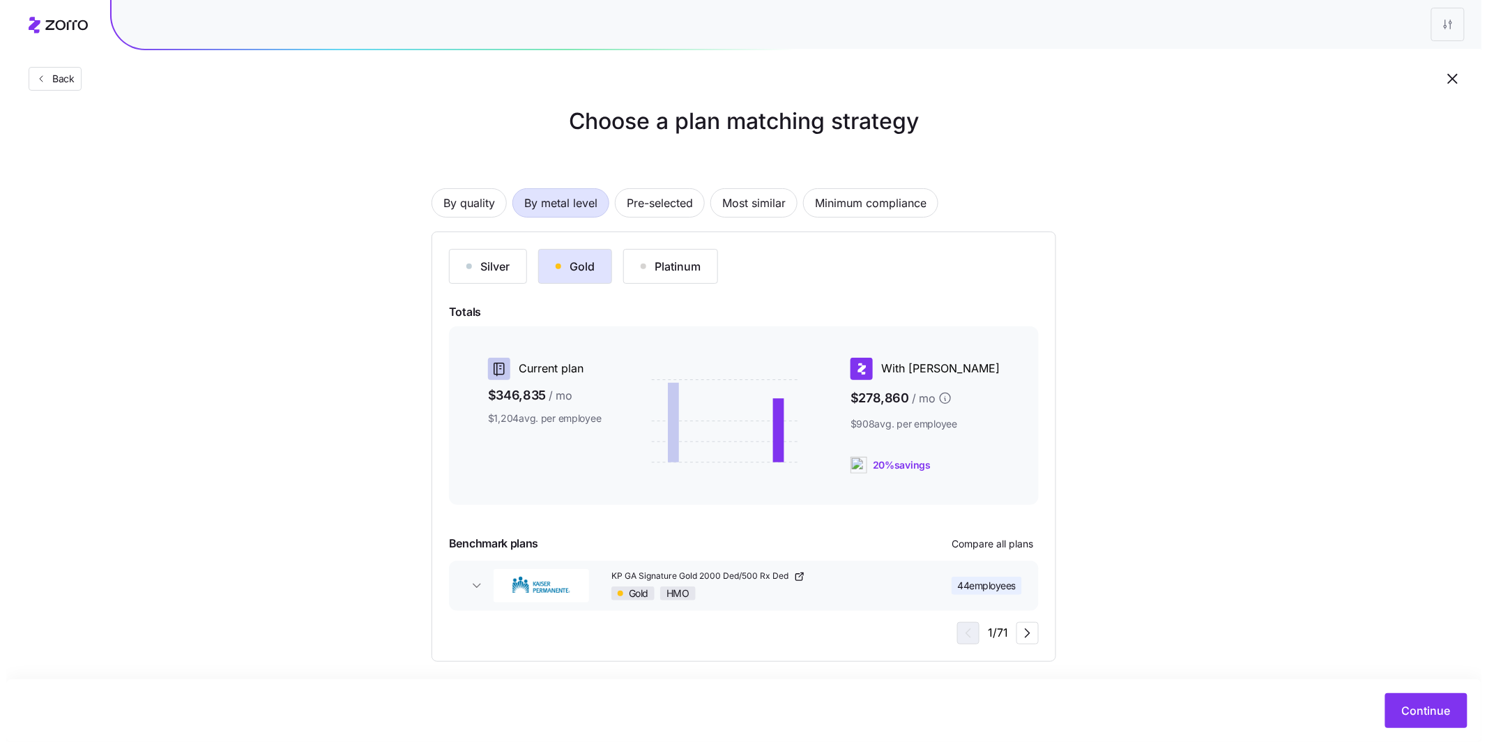
scroll to position [26, 0]
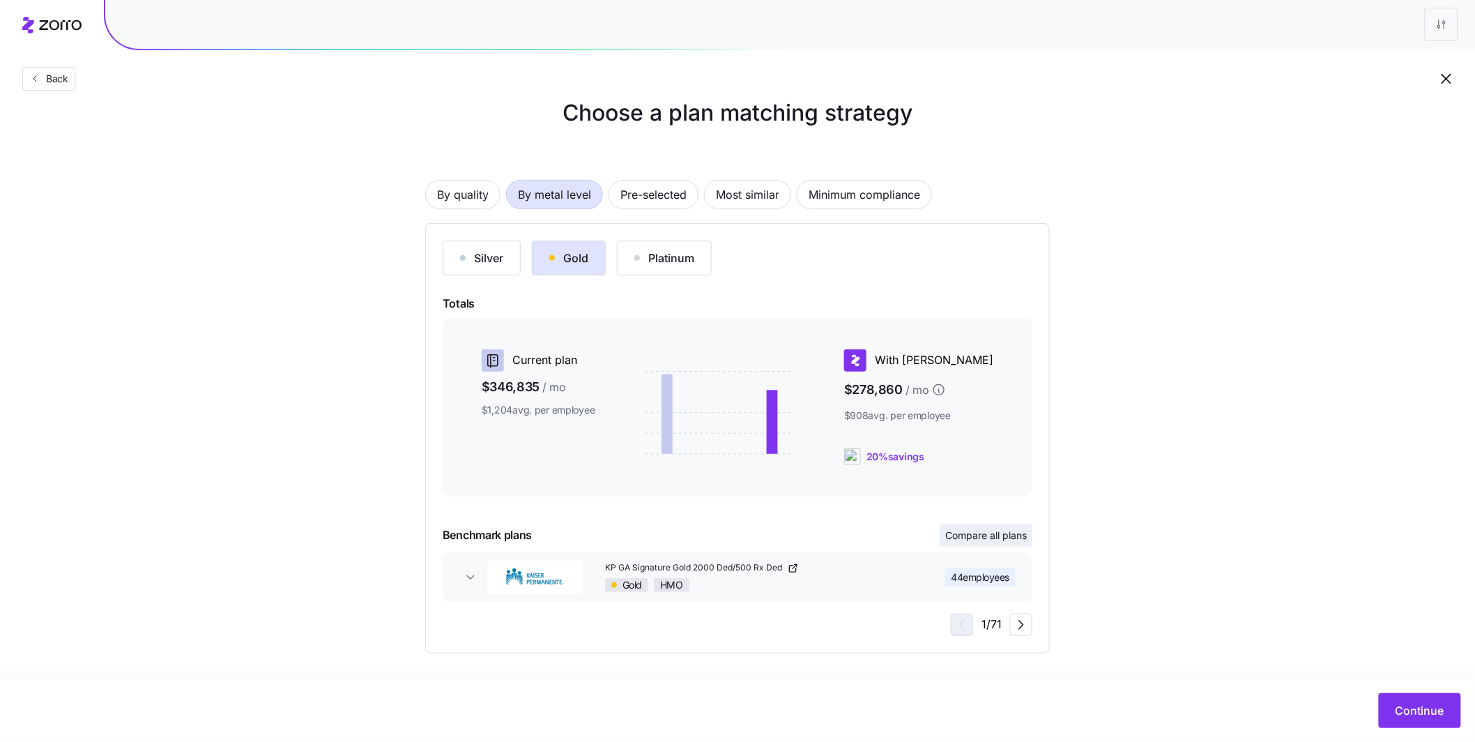
click at [1009, 535] on span "Compare all plans" at bounding box center [986, 535] width 82 height 14
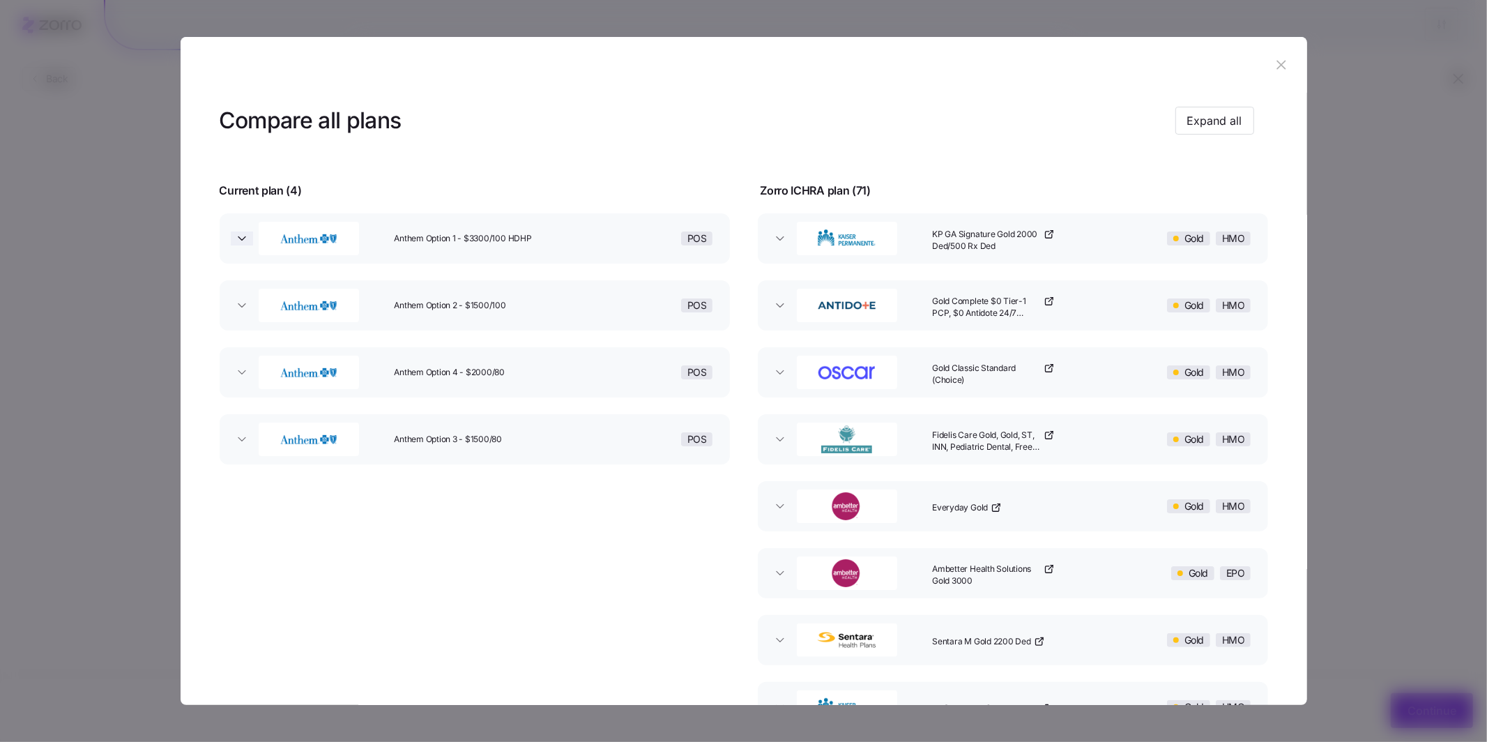
click at [244, 242] on icon "button" at bounding box center [242, 238] width 14 height 14
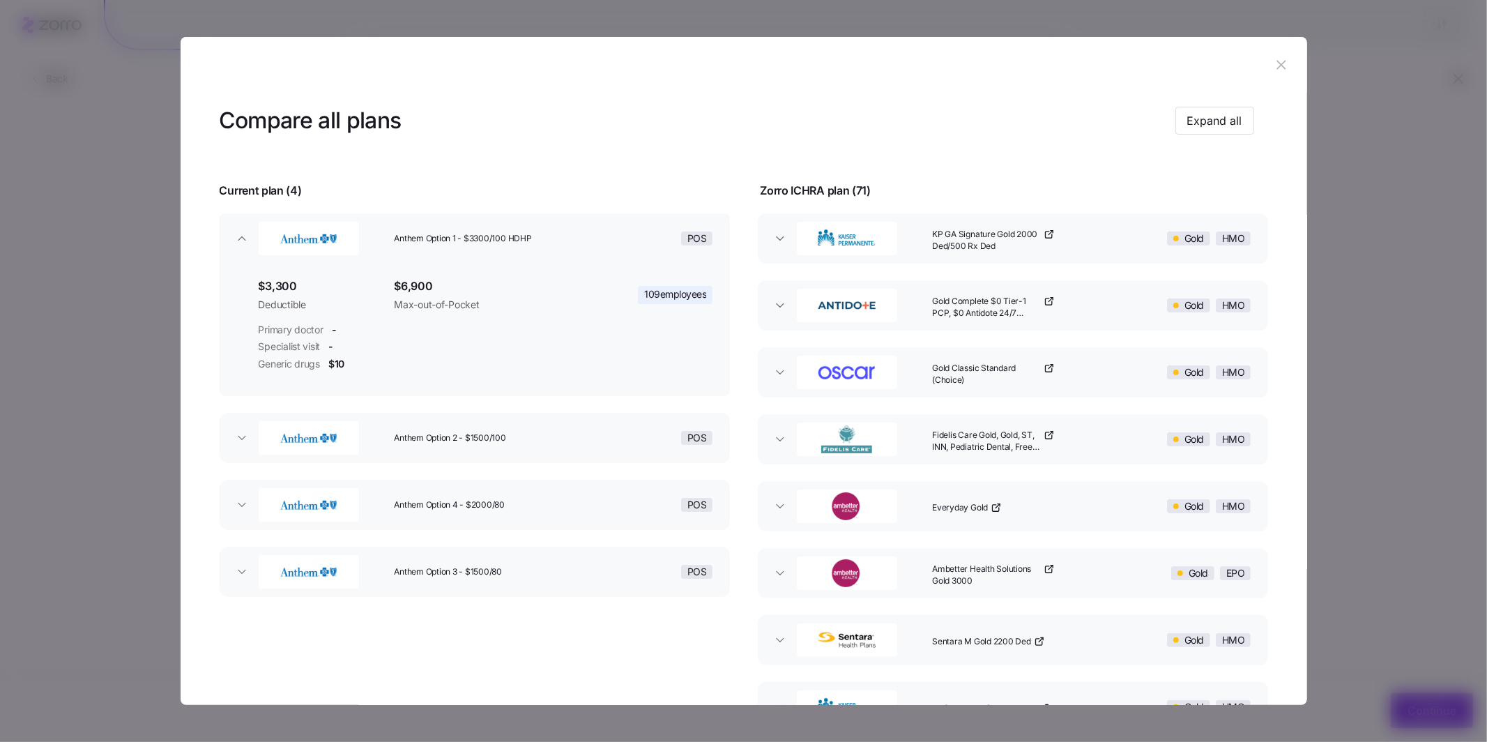
click at [240, 436] on icon "button" at bounding box center [241, 437] width 7 height 3
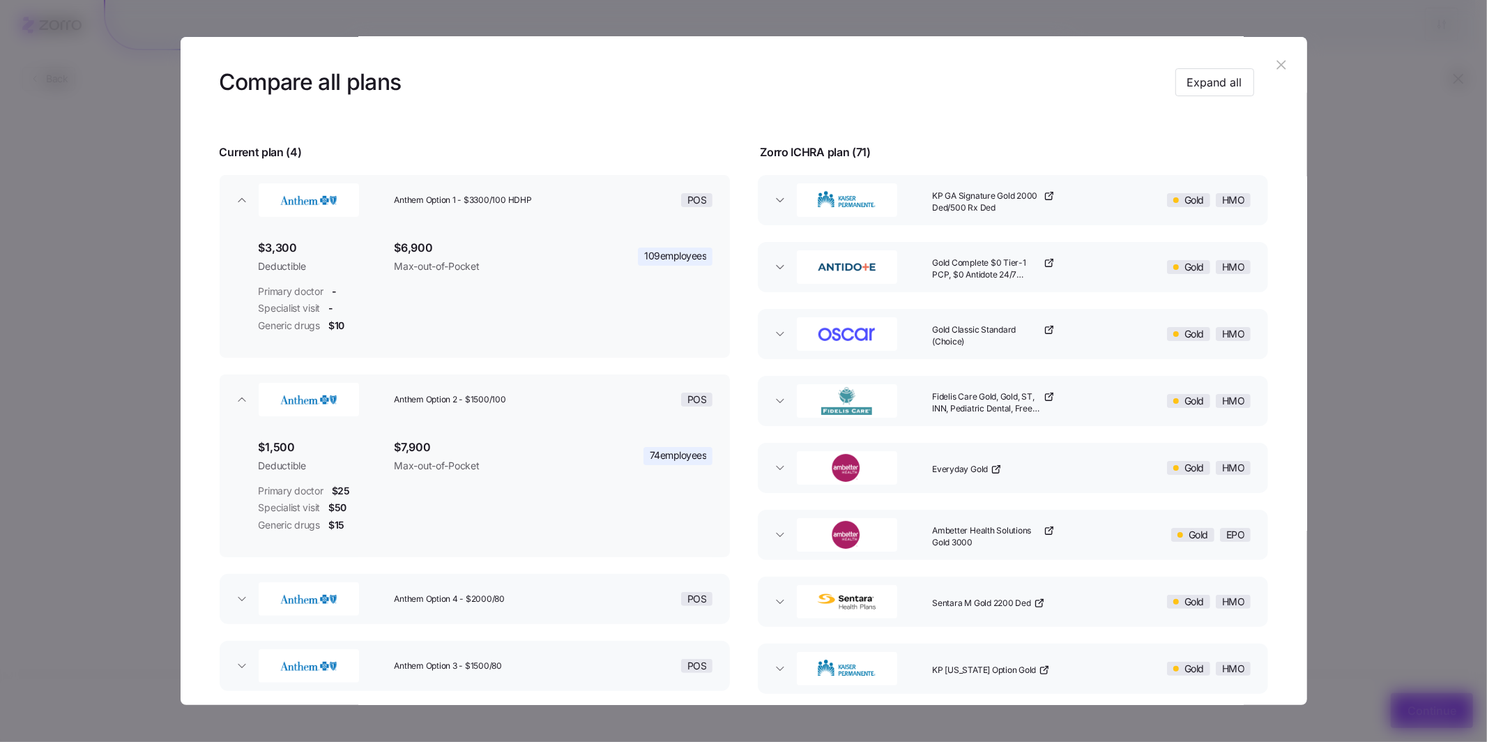
scroll to position [140, 0]
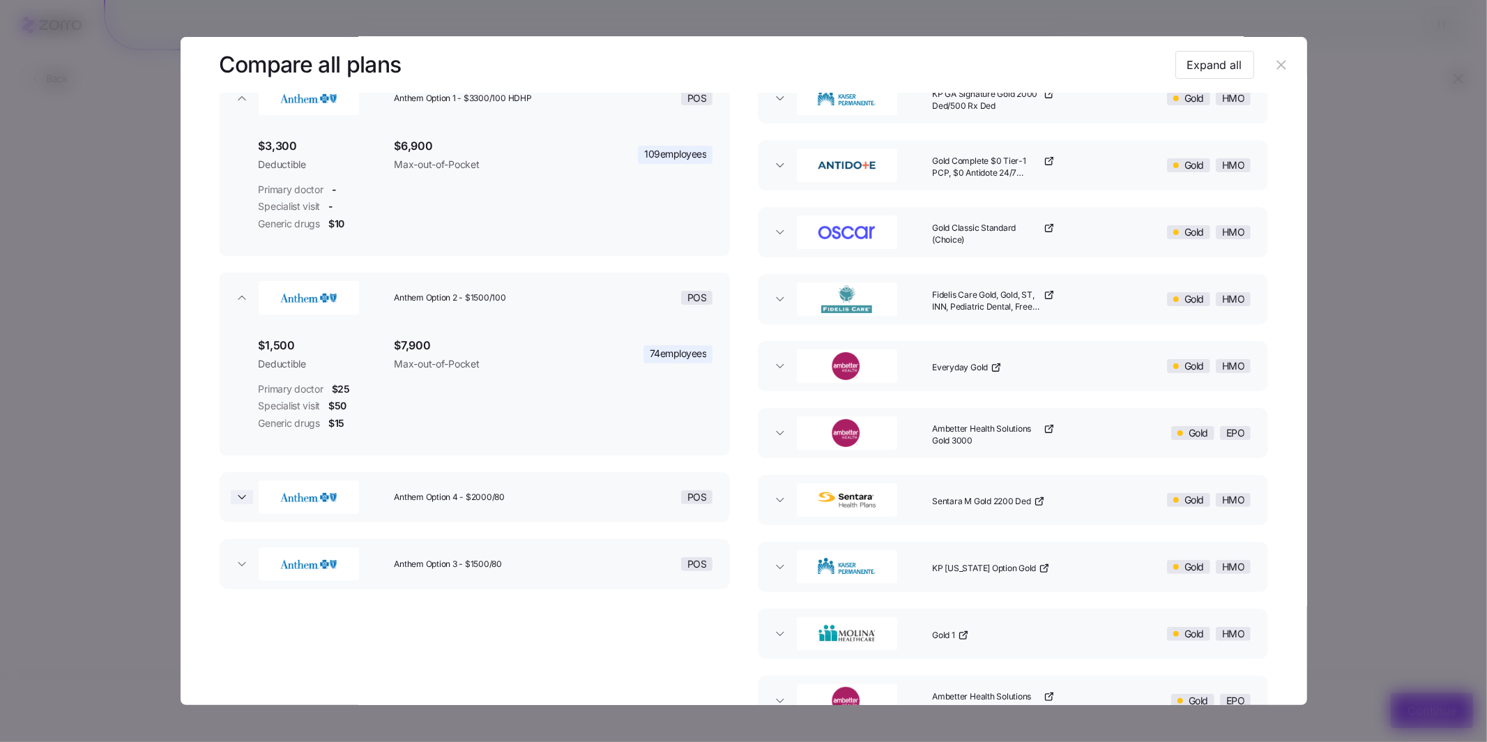
click at [243, 495] on icon "button" at bounding box center [241, 496] width 7 height 3
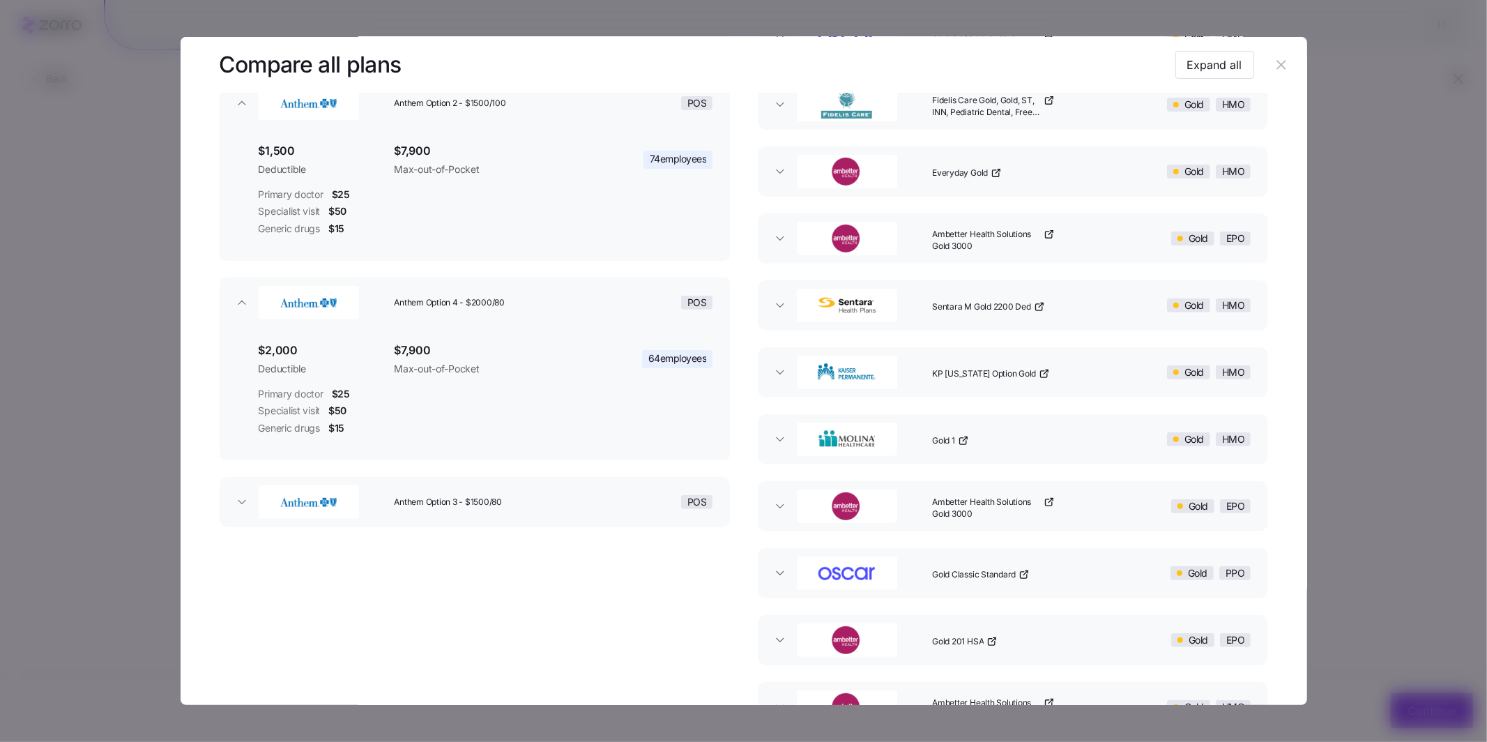
scroll to position [431, 0]
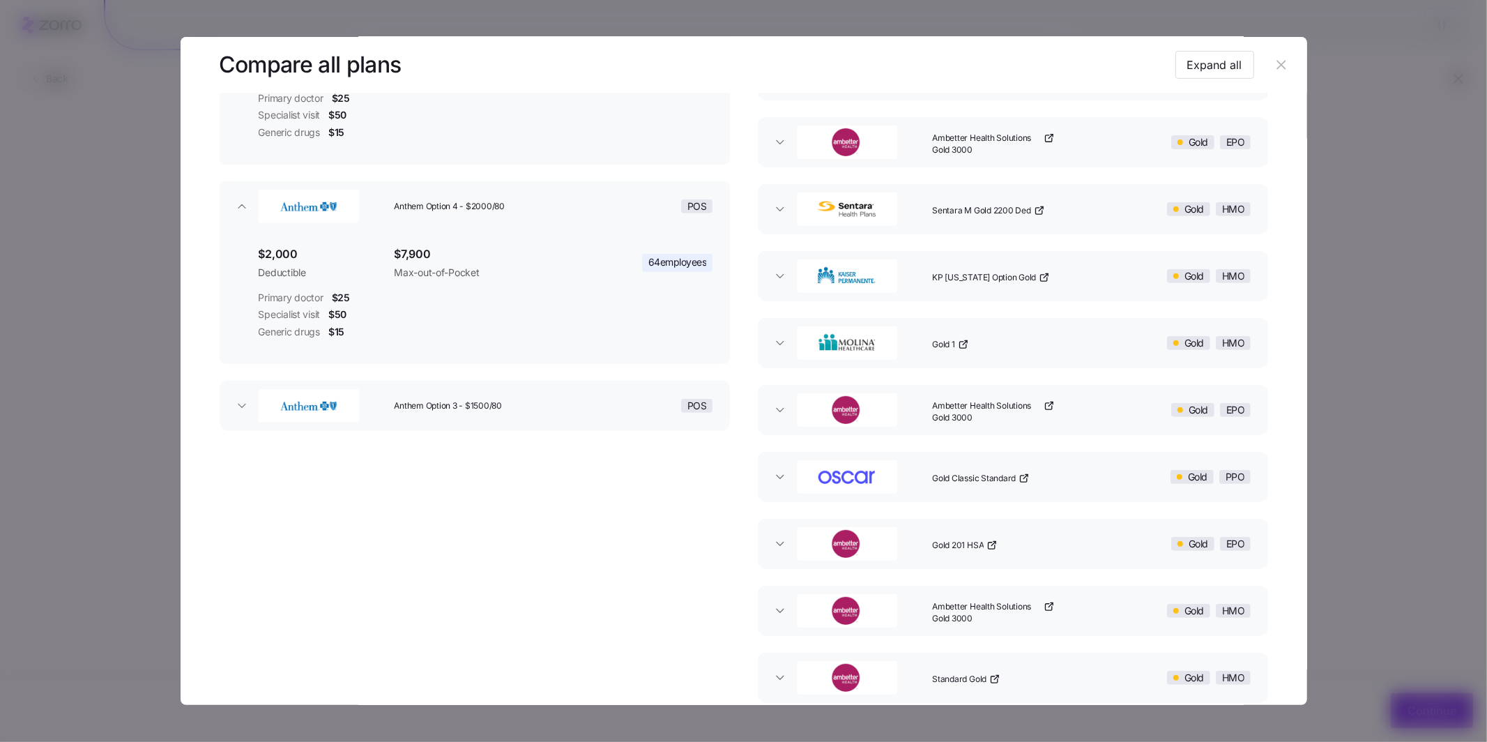
click at [240, 404] on icon "button" at bounding box center [241, 405] width 7 height 3
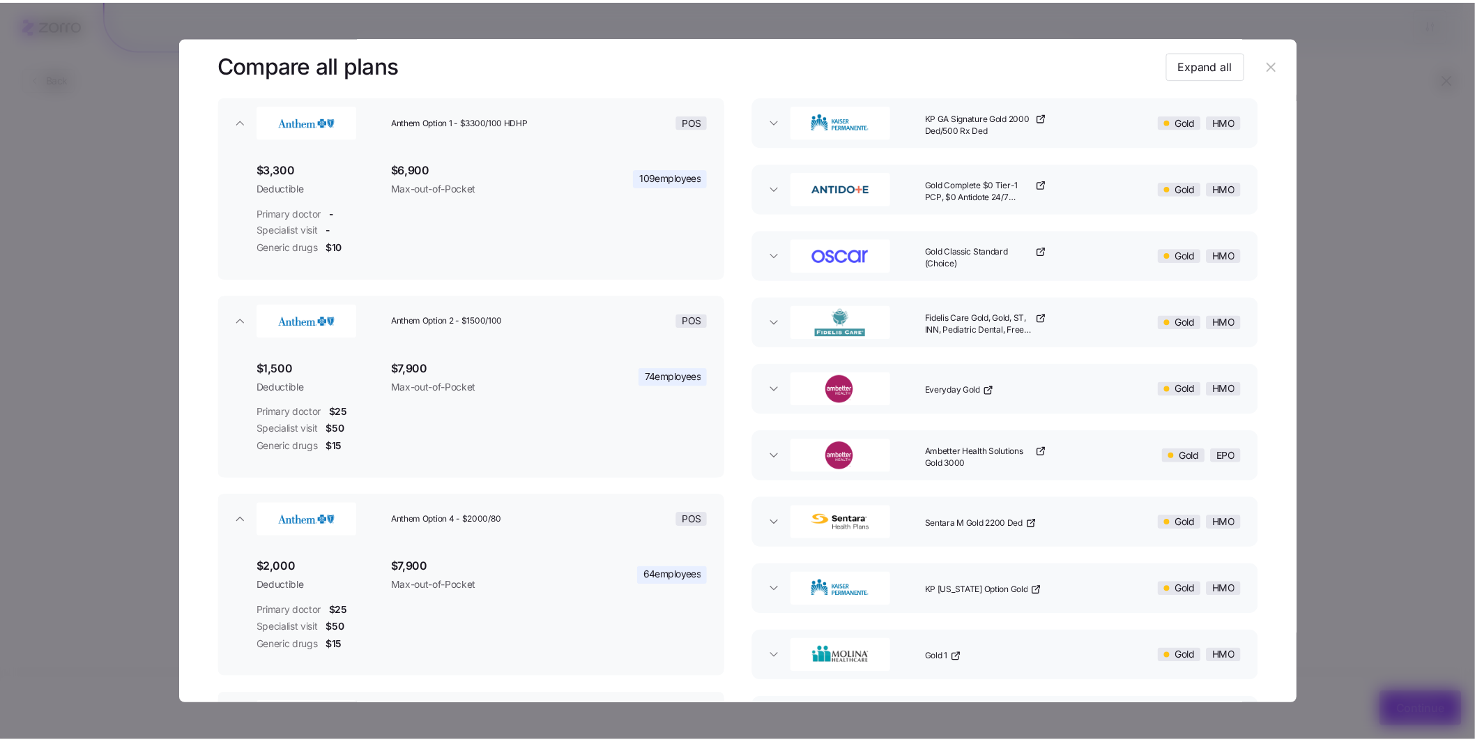
scroll to position [57, 0]
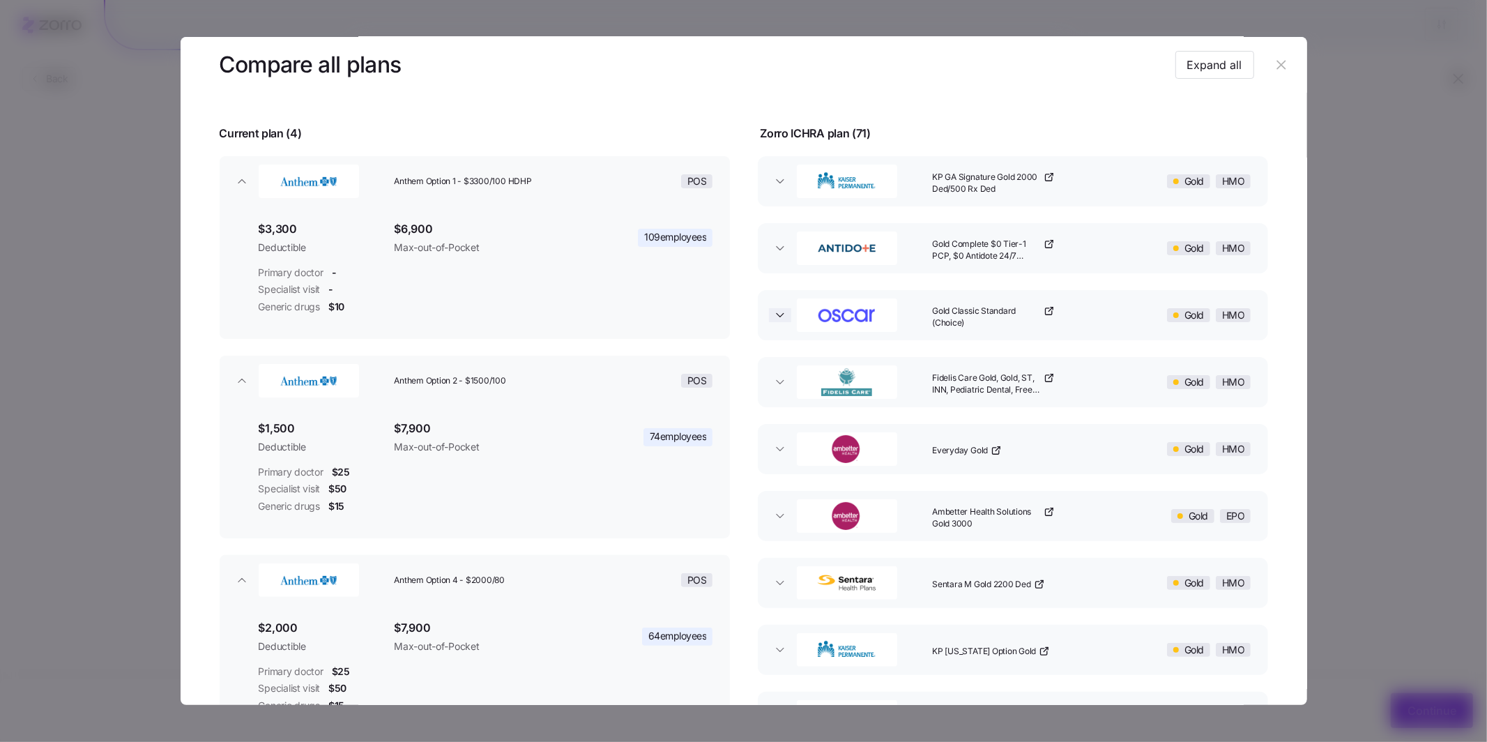
click at [774, 315] on icon "button" at bounding box center [780, 315] width 14 height 14
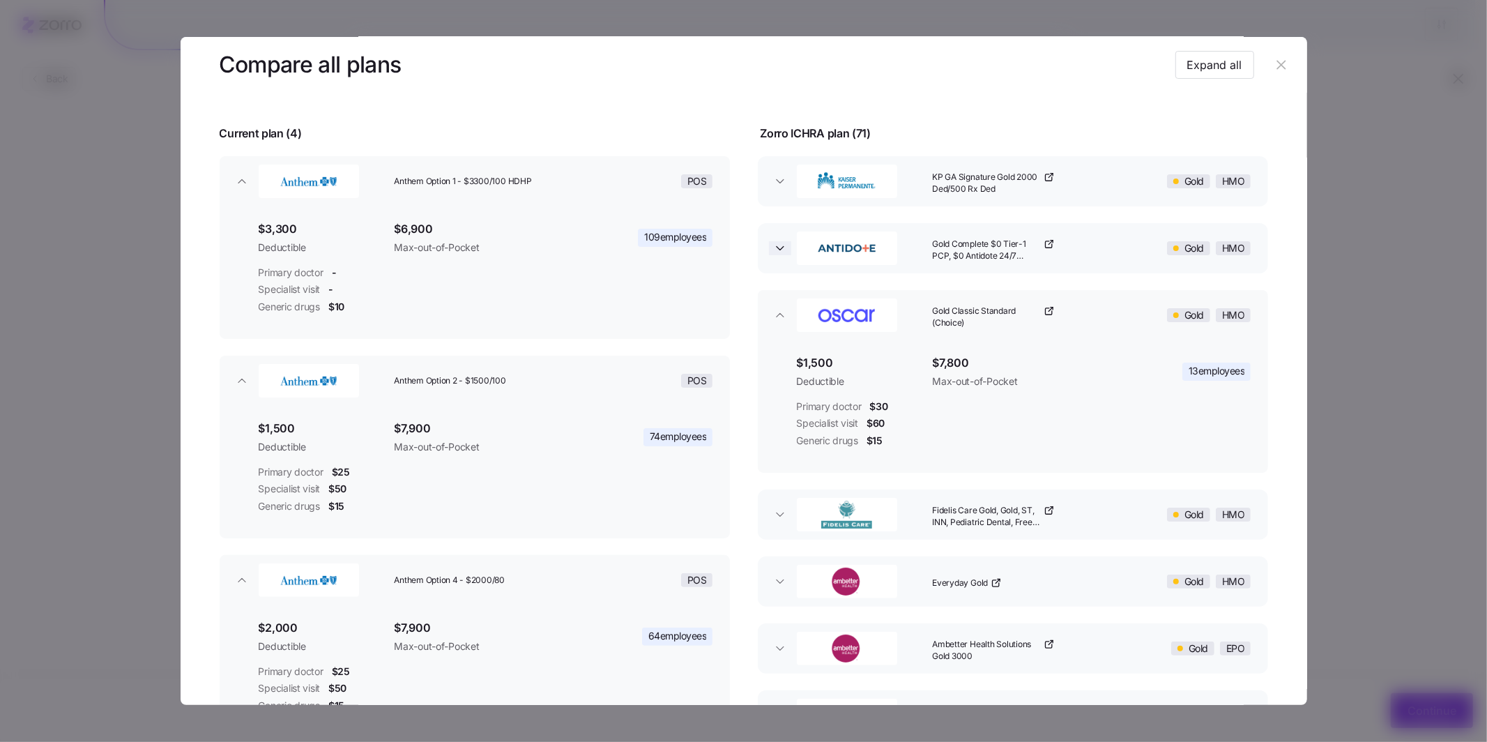
click at [785, 250] on span "button" at bounding box center [780, 248] width 22 height 14
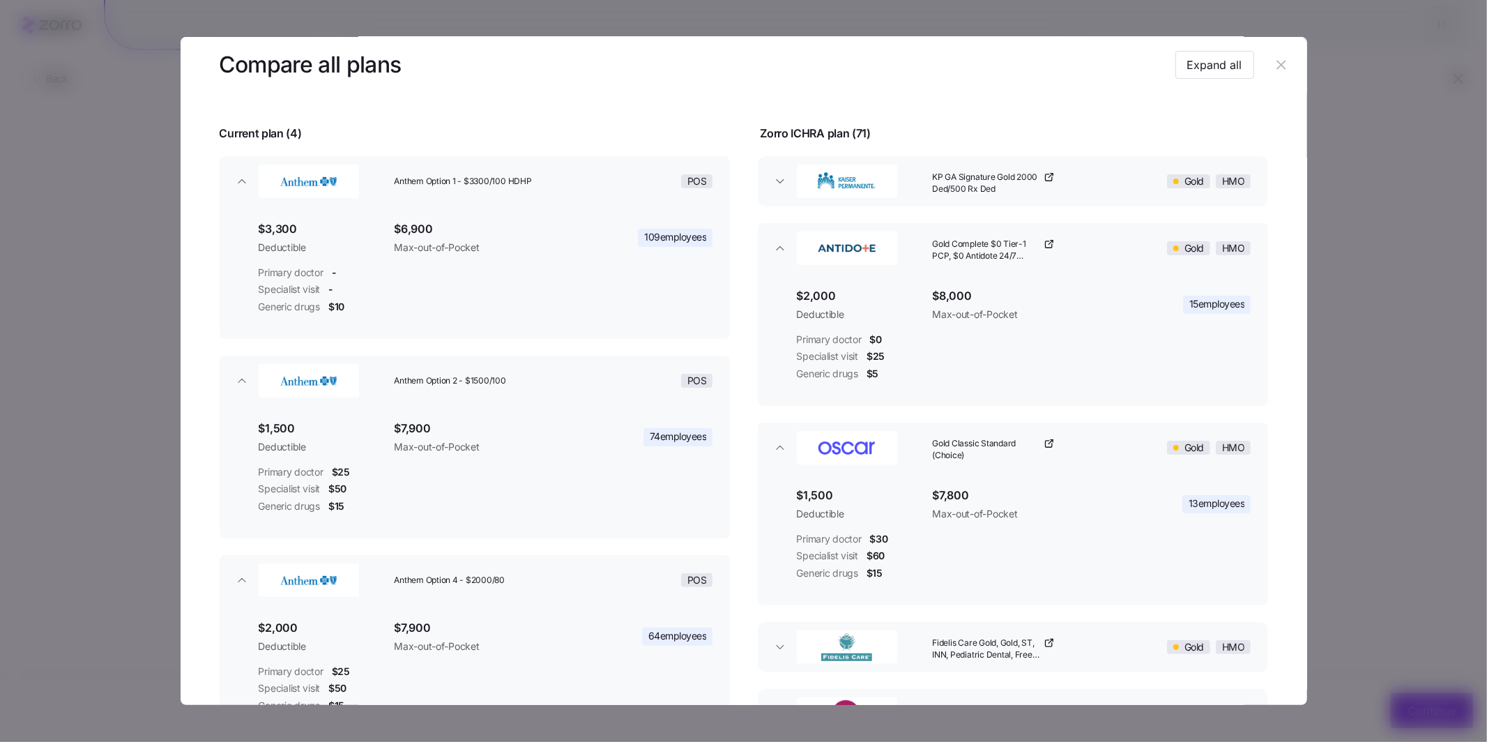
click at [1284, 67] on button "button" at bounding box center [1282, 65] width 22 height 22
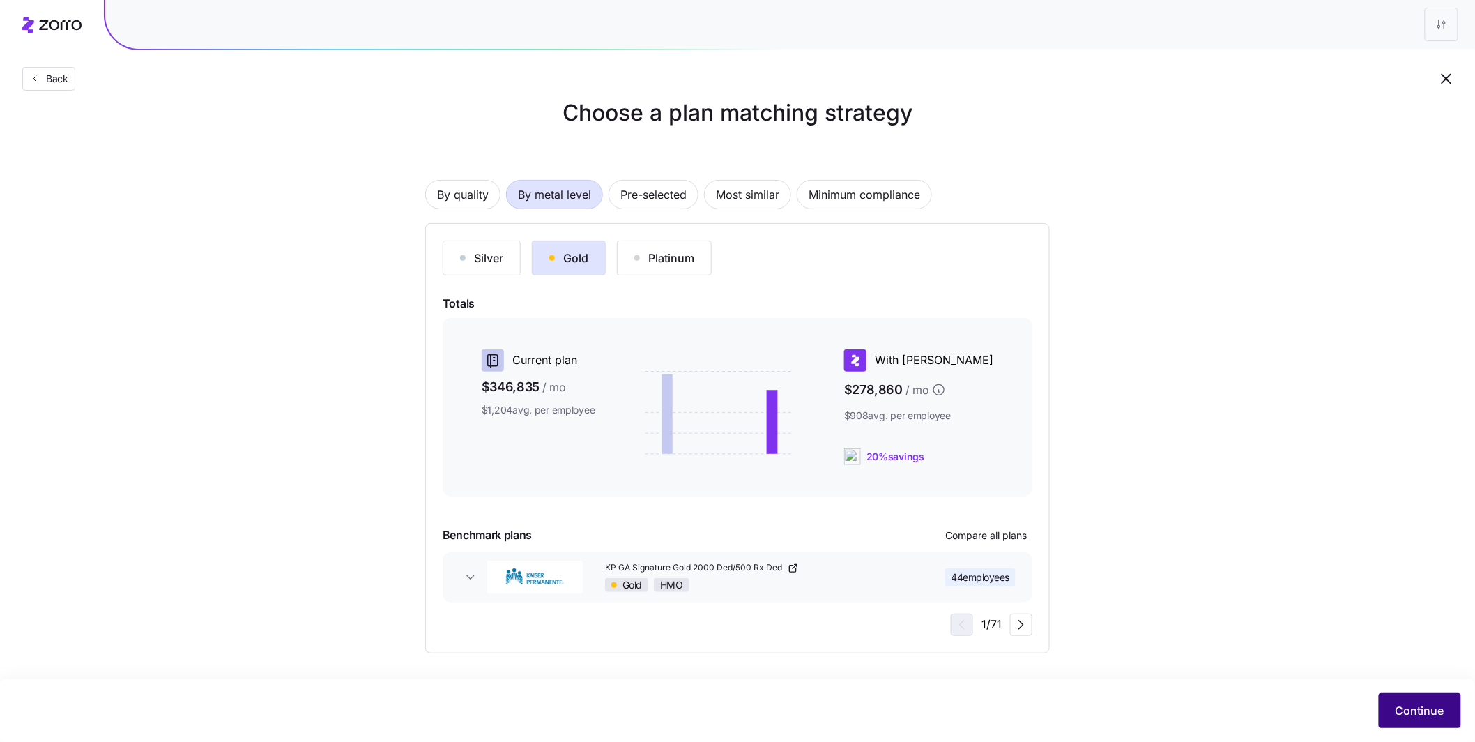
click at [1416, 715] on span "Continue" at bounding box center [1419, 710] width 49 height 17
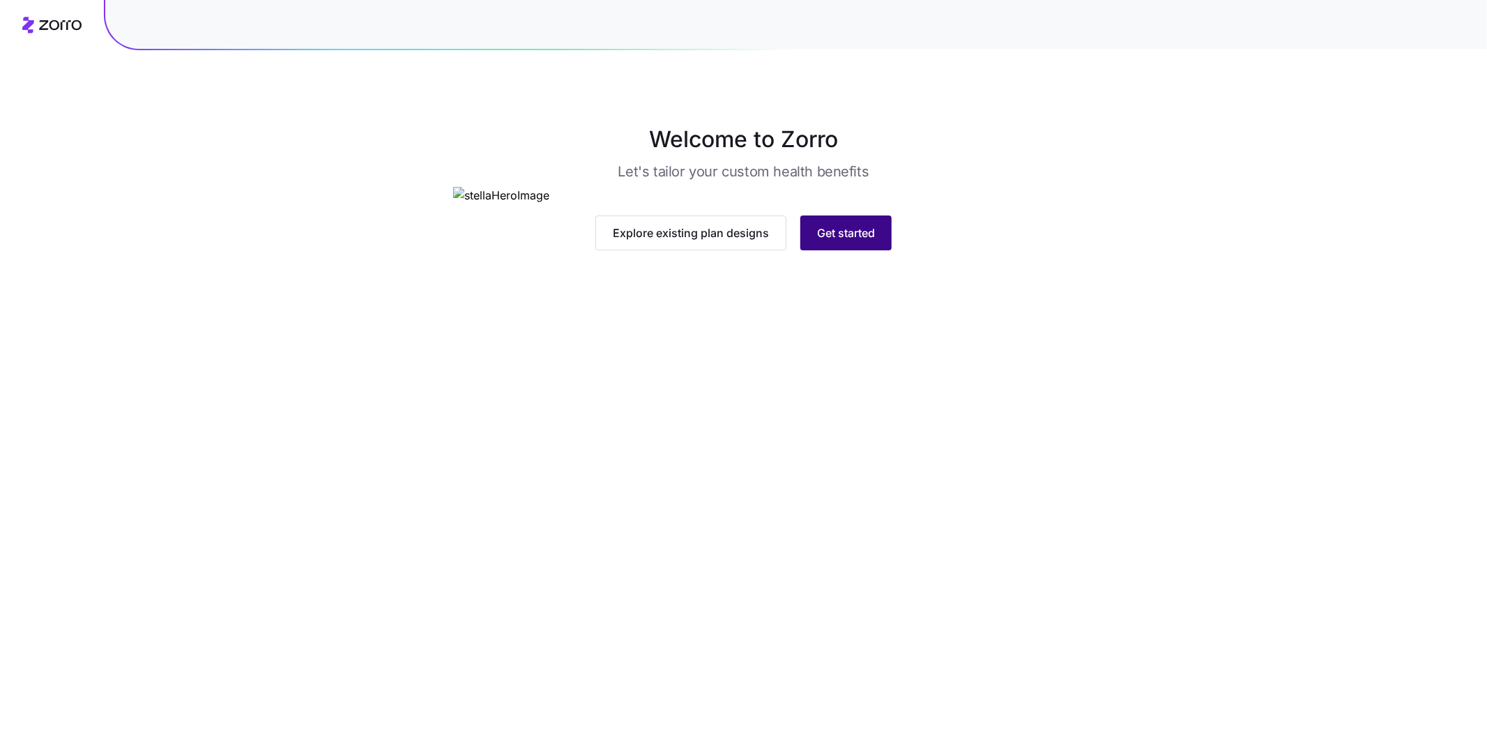
click at [848, 241] on span "Get started" at bounding box center [846, 232] width 58 height 17
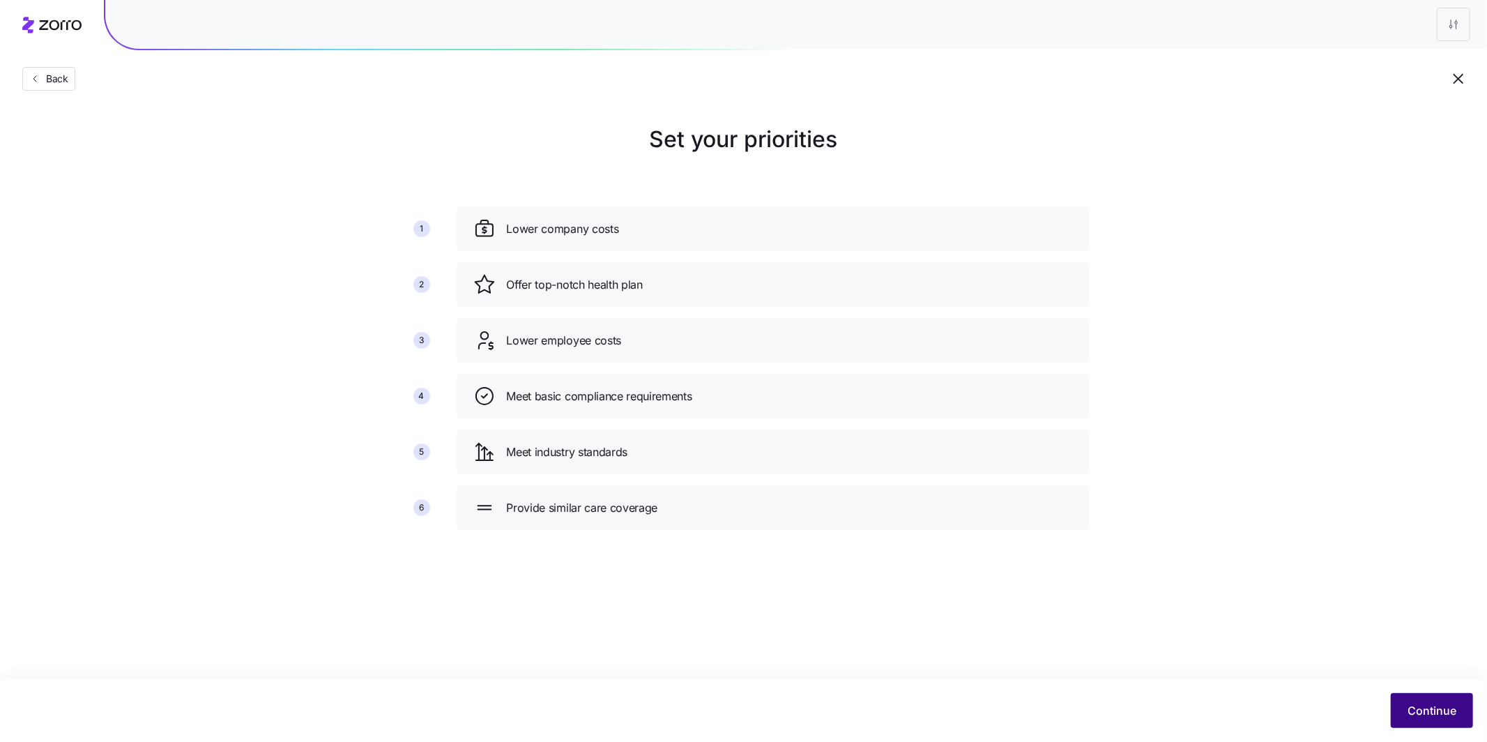
click at [1400, 713] on button "Continue" at bounding box center [1432, 710] width 82 height 35
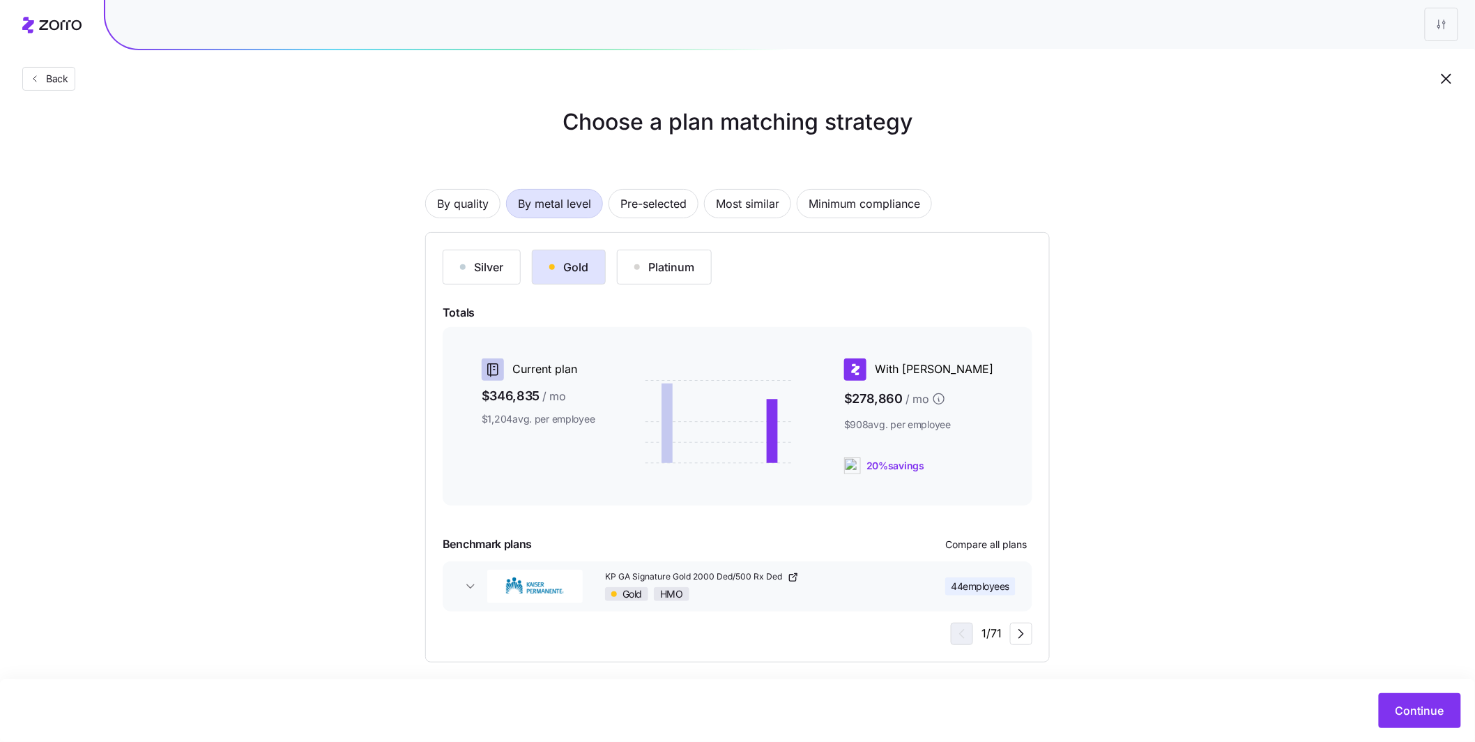
scroll to position [26, 0]
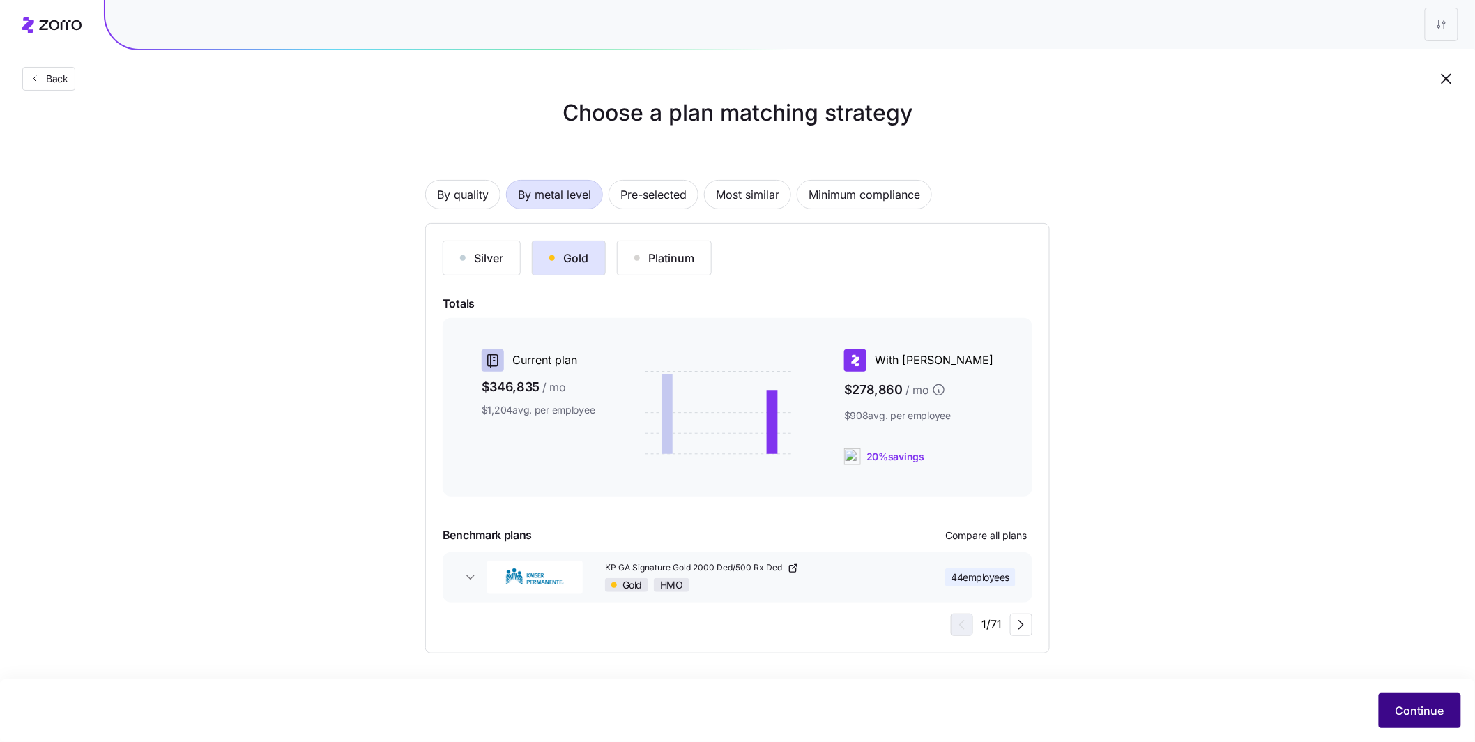
click at [1412, 708] on span "Continue" at bounding box center [1419, 710] width 49 height 17
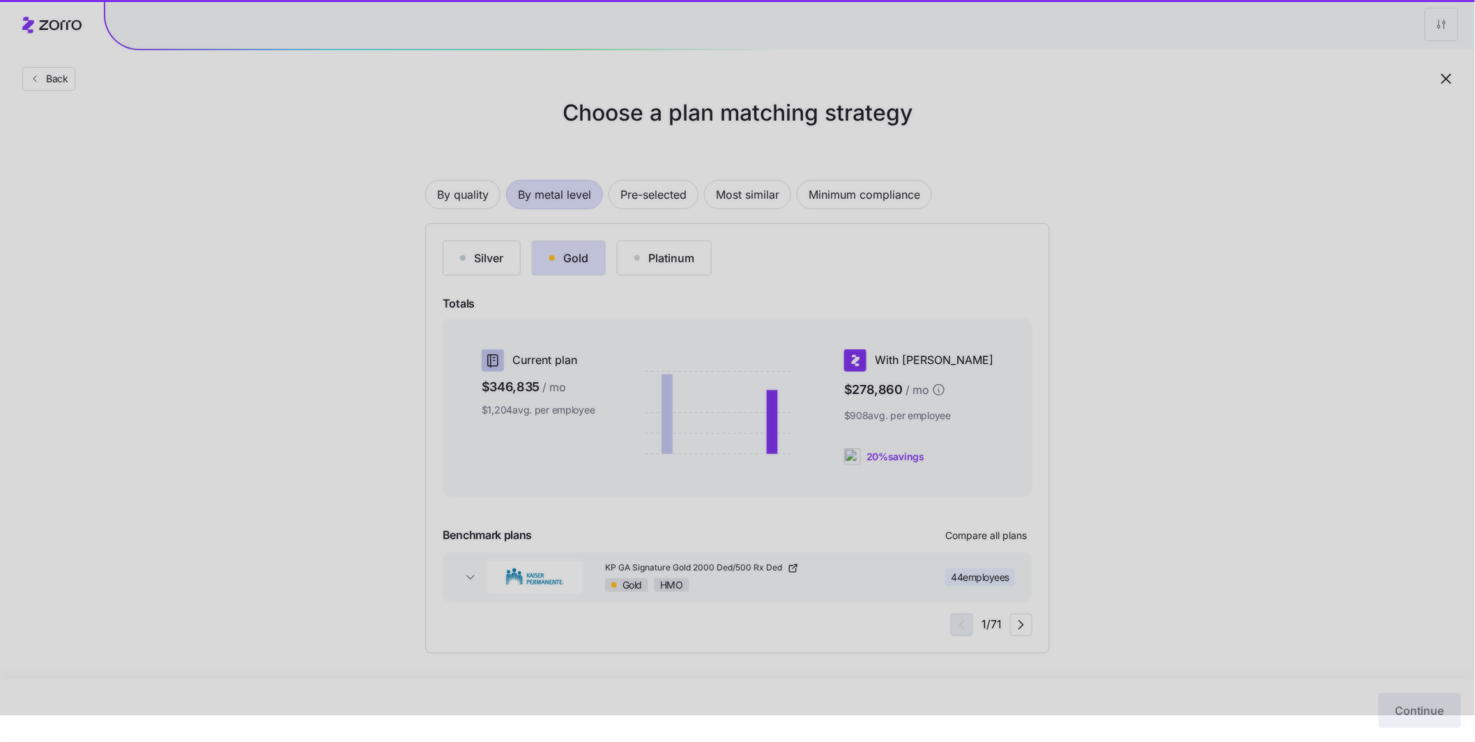
click at [1177, 478] on div at bounding box center [737, 345] width 1475 height 742
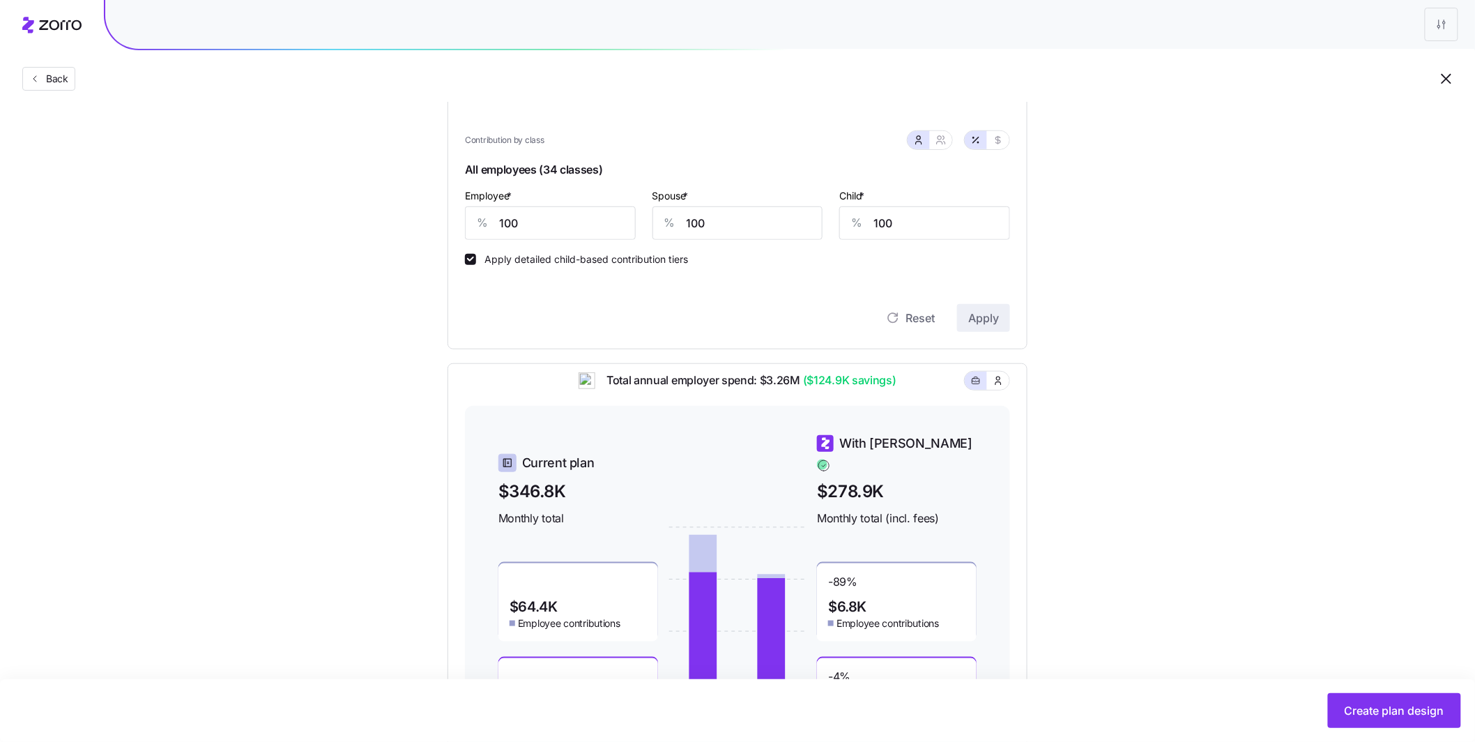
scroll to position [300, 0]
click at [1379, 707] on span "Create plan design" at bounding box center [1395, 710] width 100 height 17
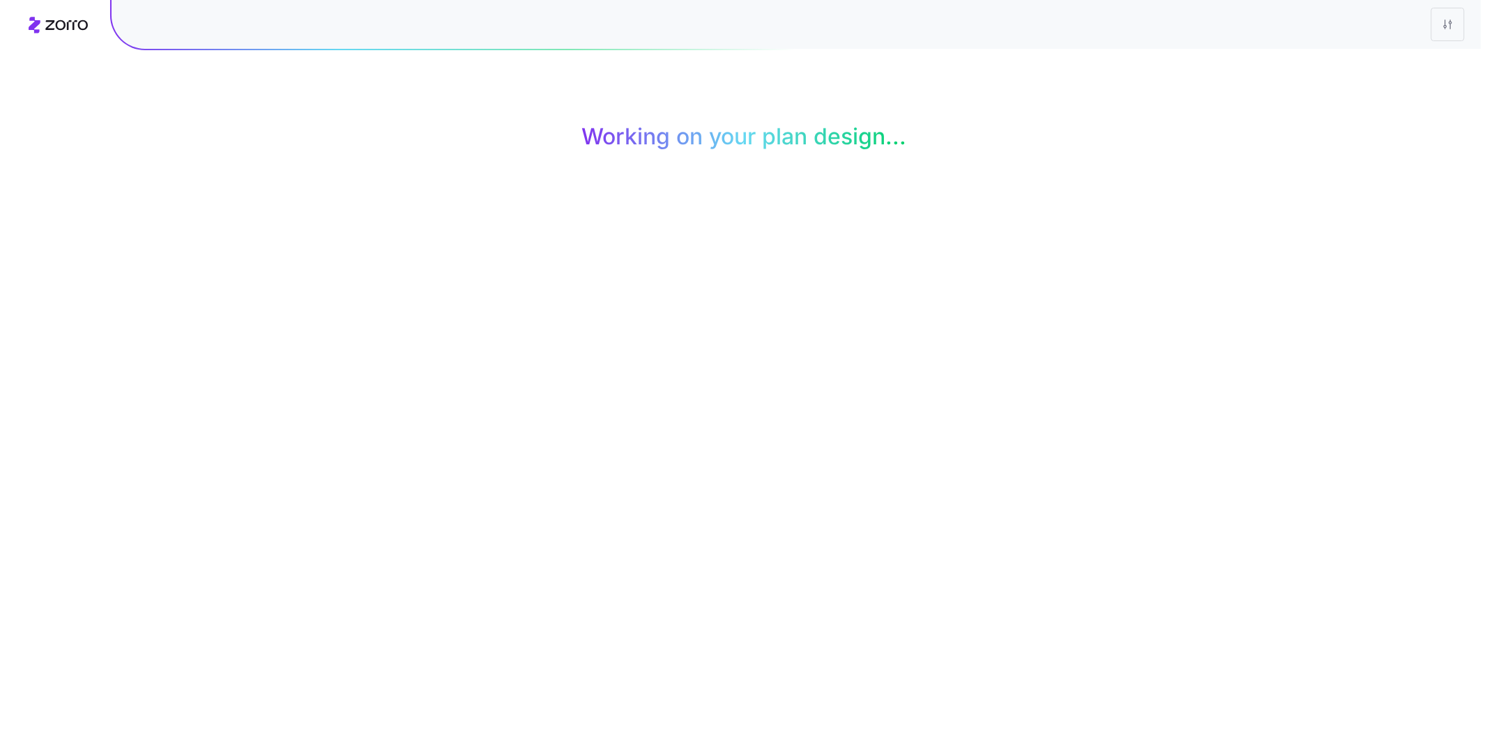
scroll to position [0, 0]
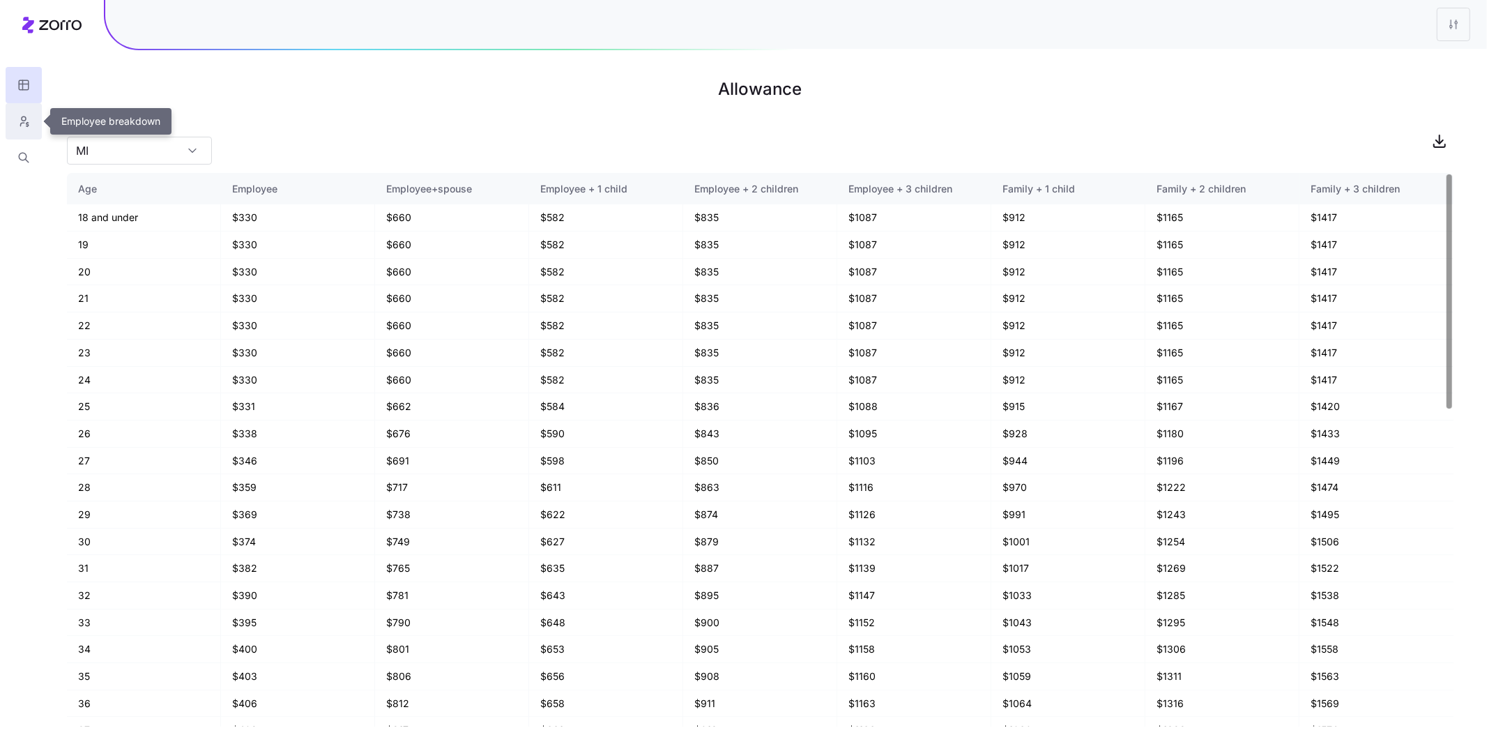
click at [21, 126] on icon "button" at bounding box center [23, 121] width 13 height 14
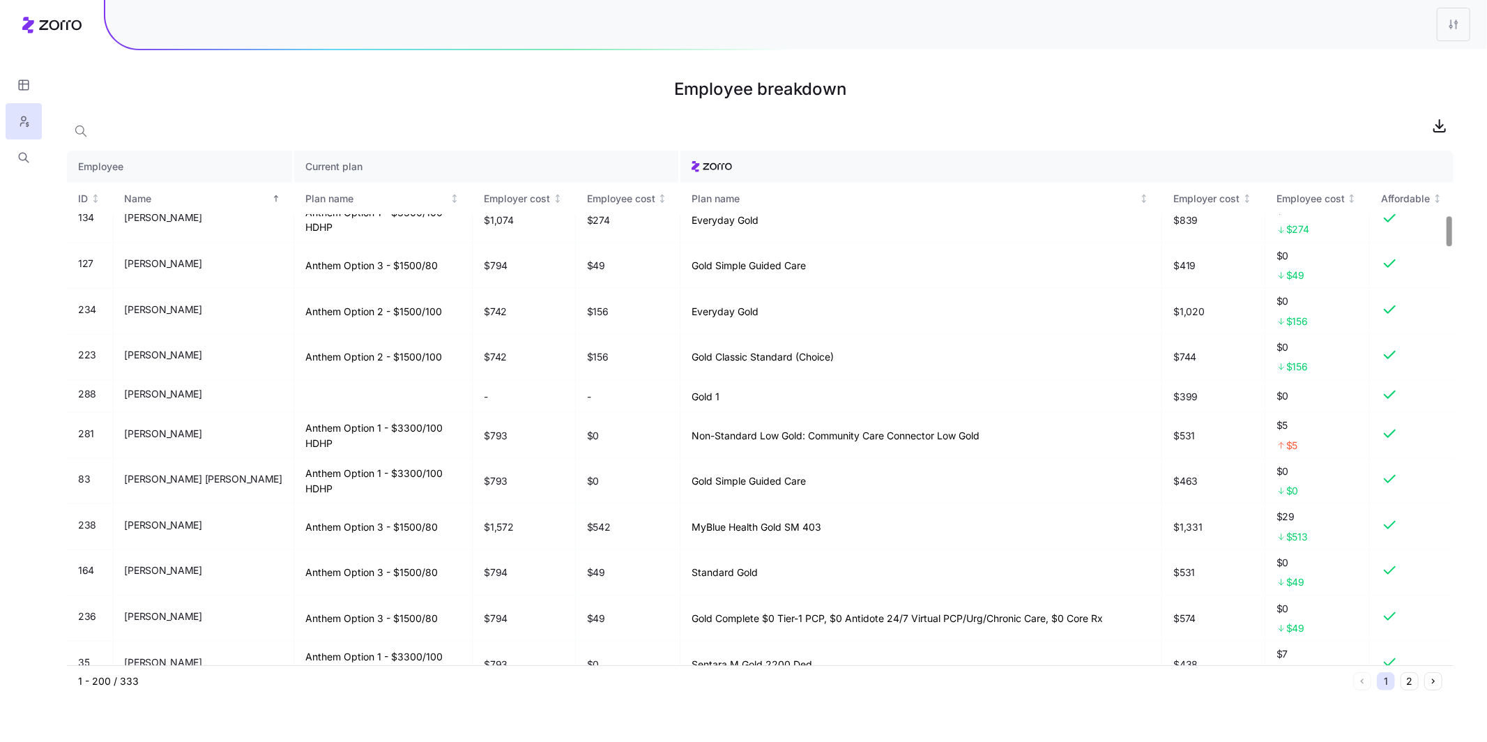
scroll to position [1182, 0]
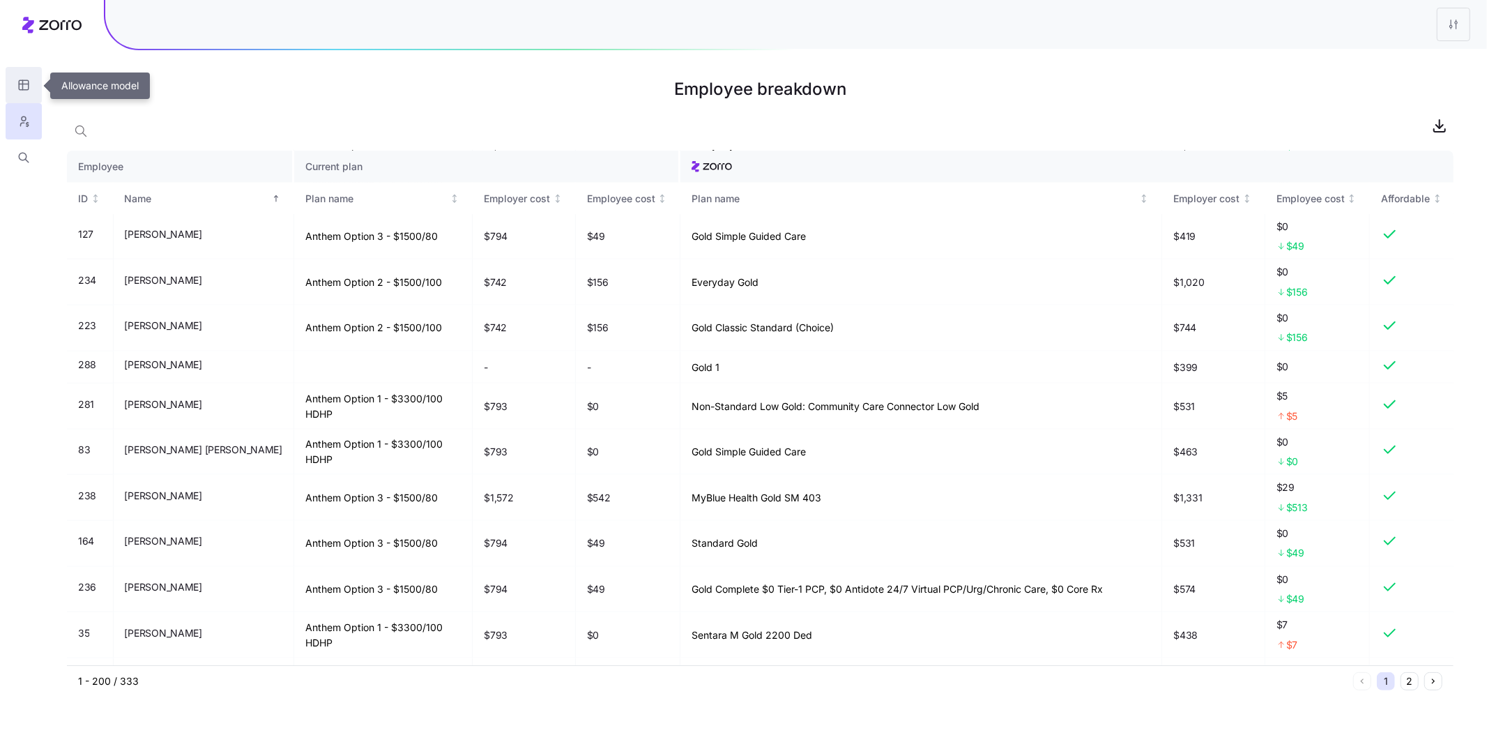
click at [17, 79] on icon "button" at bounding box center [23, 85] width 13 height 14
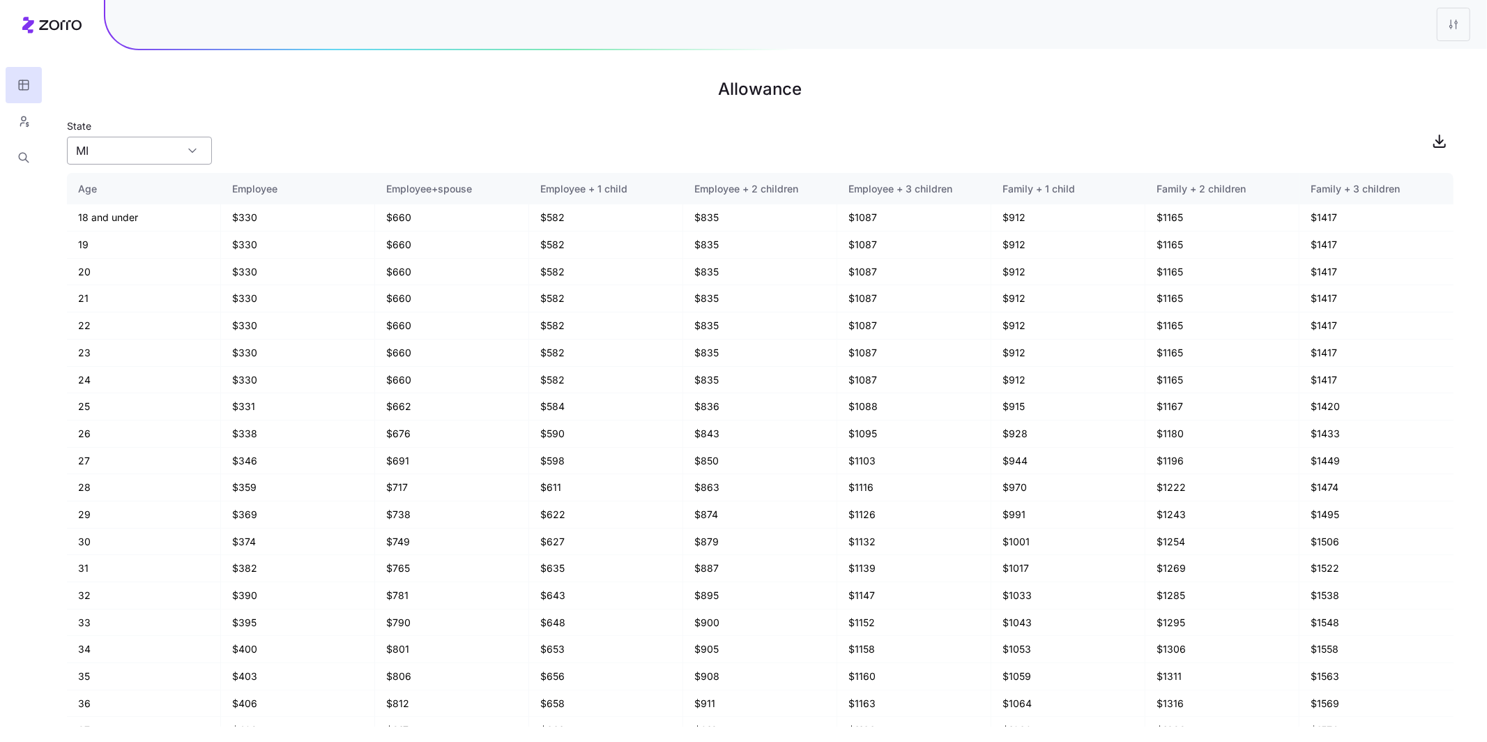
click at [183, 159] on input "MI" at bounding box center [139, 151] width 145 height 28
click at [327, 79] on h1 "Allowance" at bounding box center [760, 88] width 1386 height 33
click at [1449, 29] on html "Allowance State MI Age Employee Employee+spouse Employee + 1 child Employee + 2…" at bounding box center [743, 371] width 1487 height 742
click at [1375, 70] on div "Edit plan design" at bounding box center [1396, 61] width 139 height 22
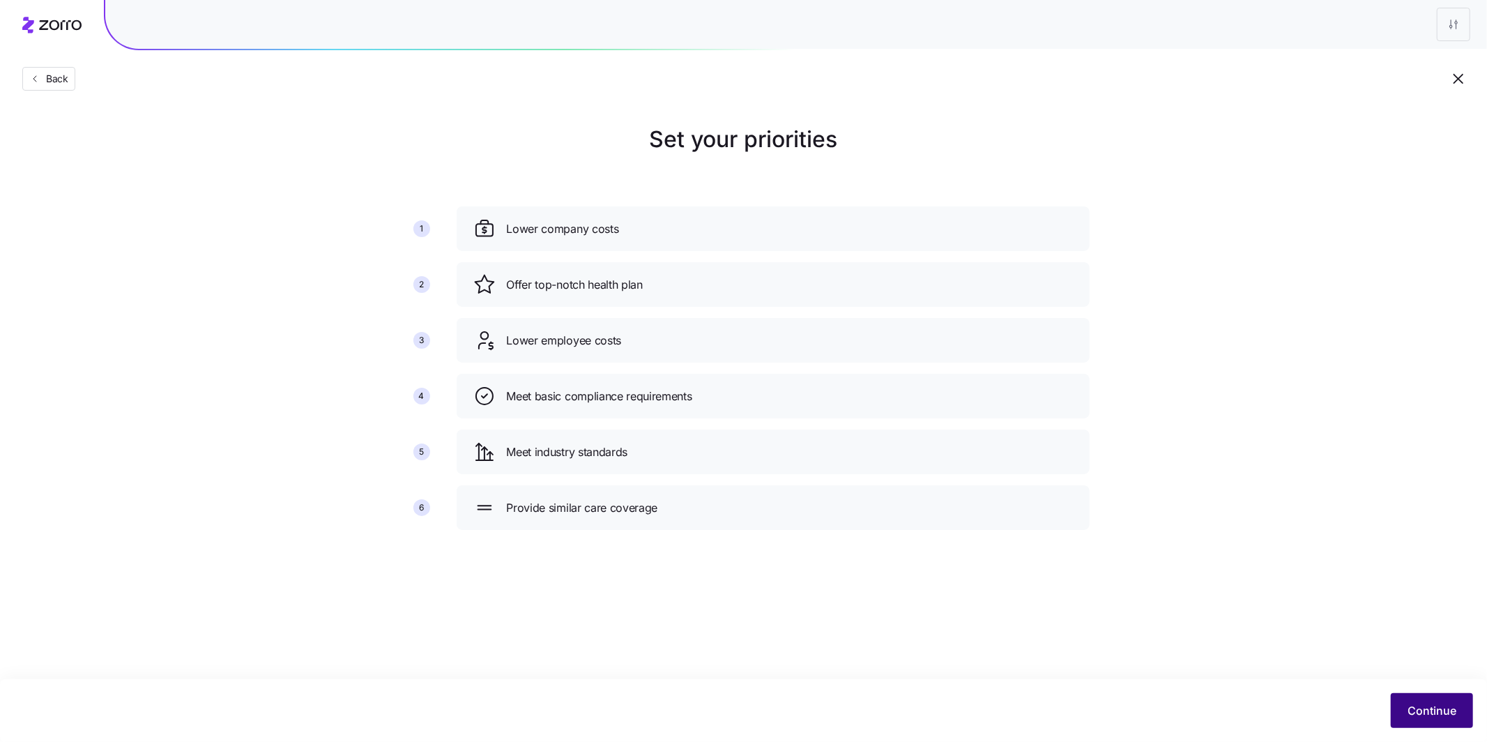
click at [1420, 714] on span "Continue" at bounding box center [1431, 710] width 49 height 17
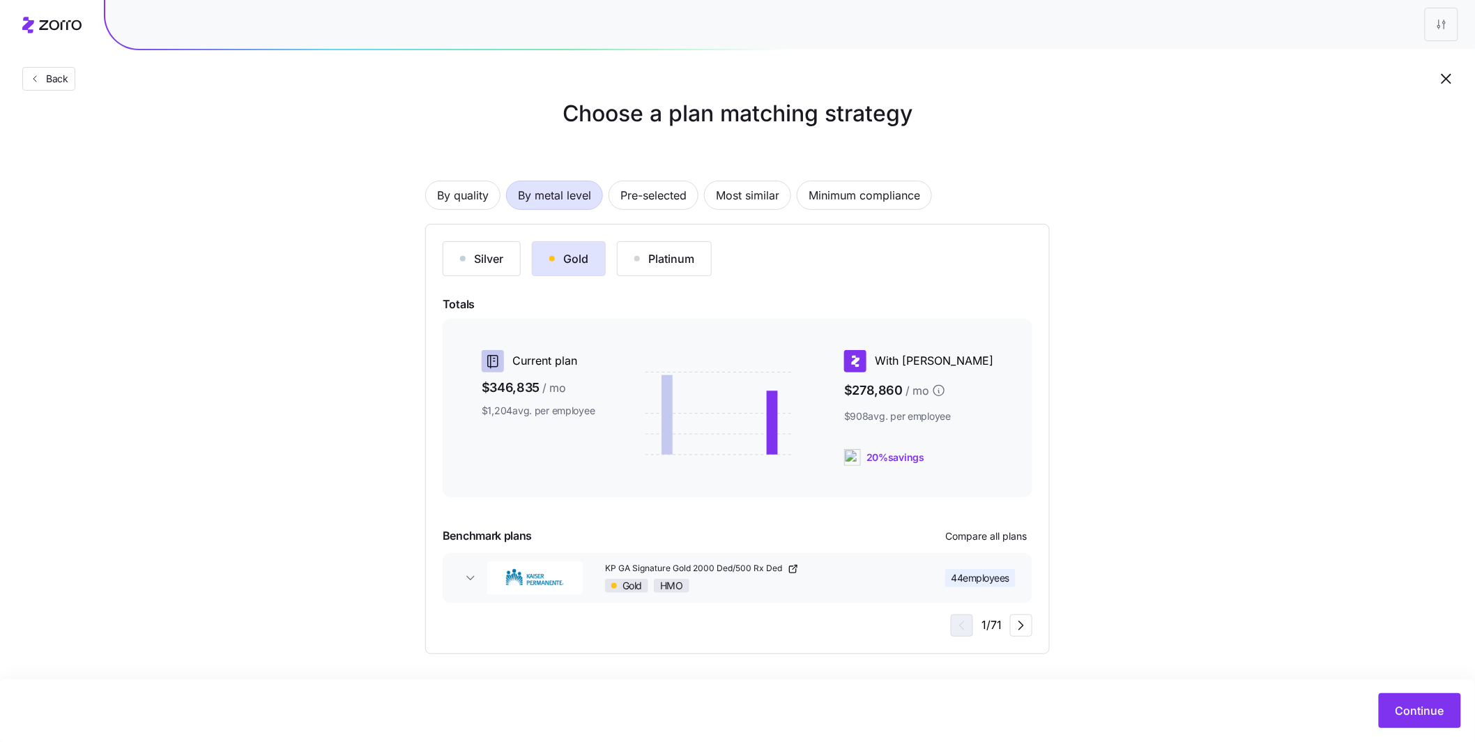
scroll to position [26, 0]
click at [775, 190] on span "Most similar" at bounding box center [747, 195] width 63 height 28
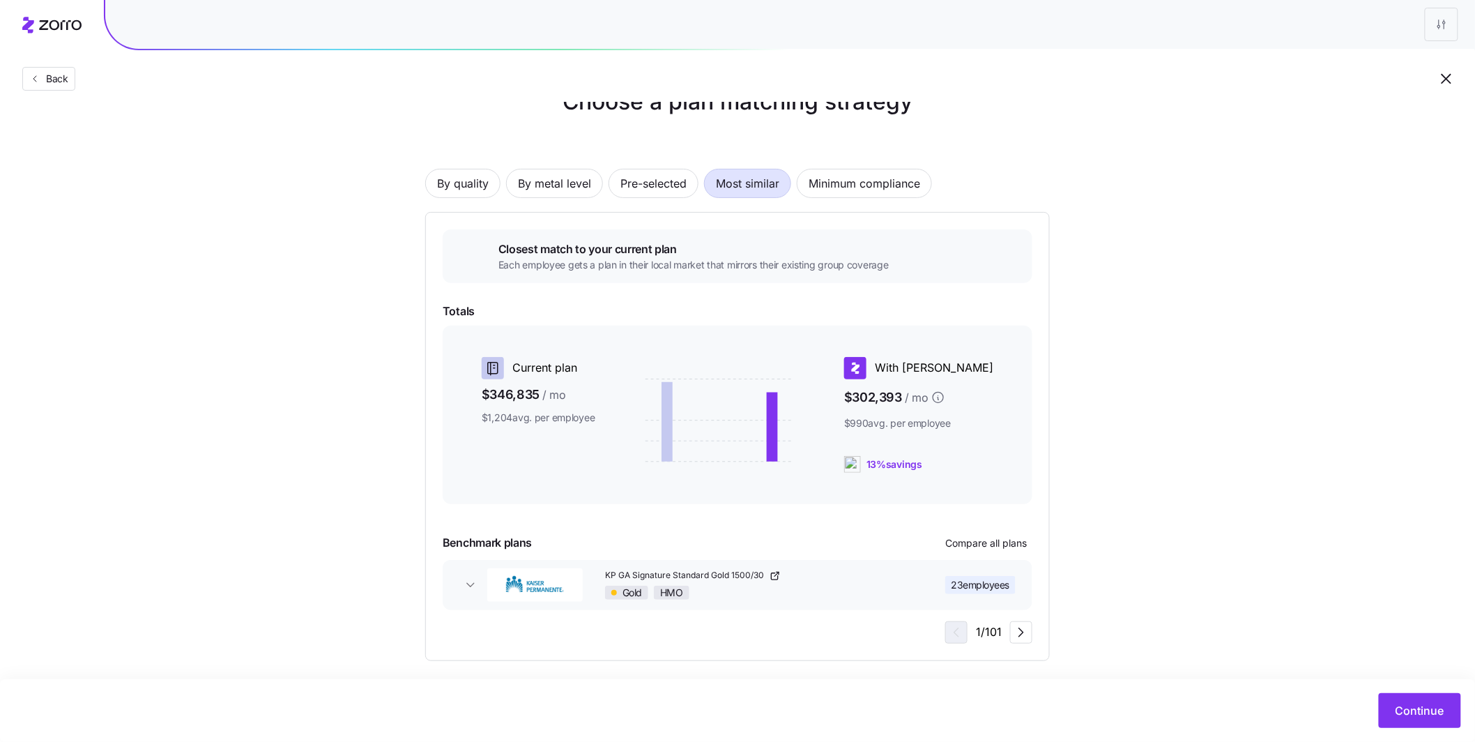
scroll to position [45, 0]
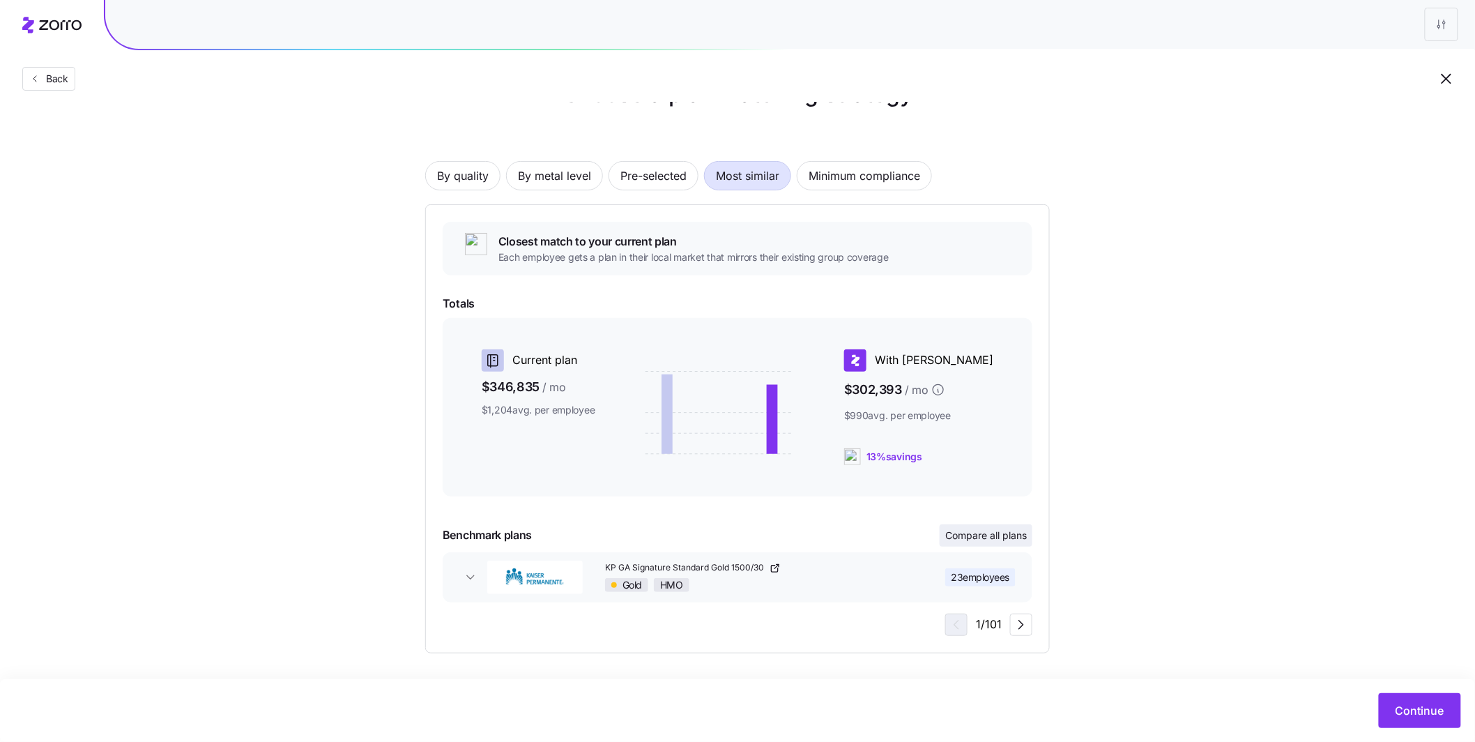
click at [977, 531] on span "Compare all plans" at bounding box center [986, 535] width 82 height 14
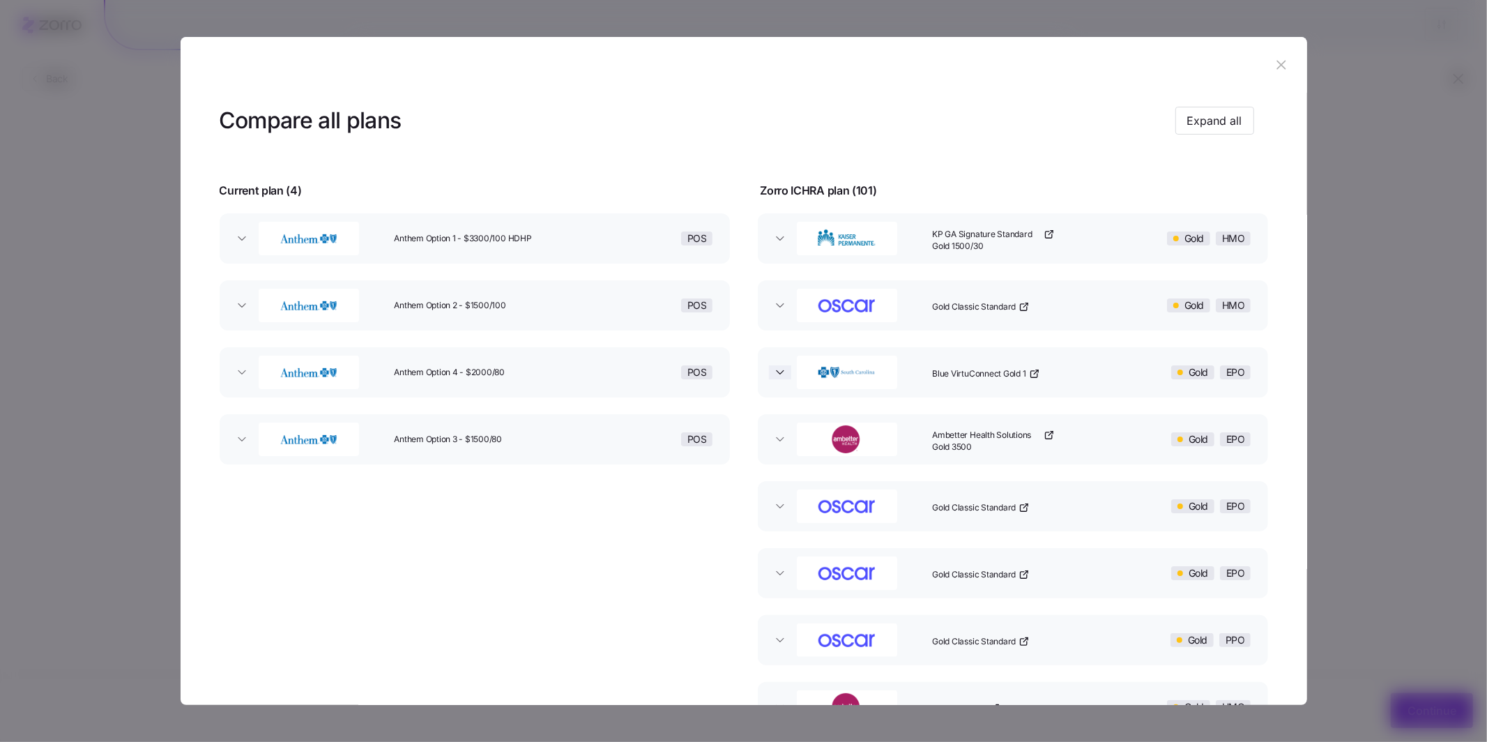
click at [777, 374] on icon "button" at bounding box center [780, 372] width 7 height 3
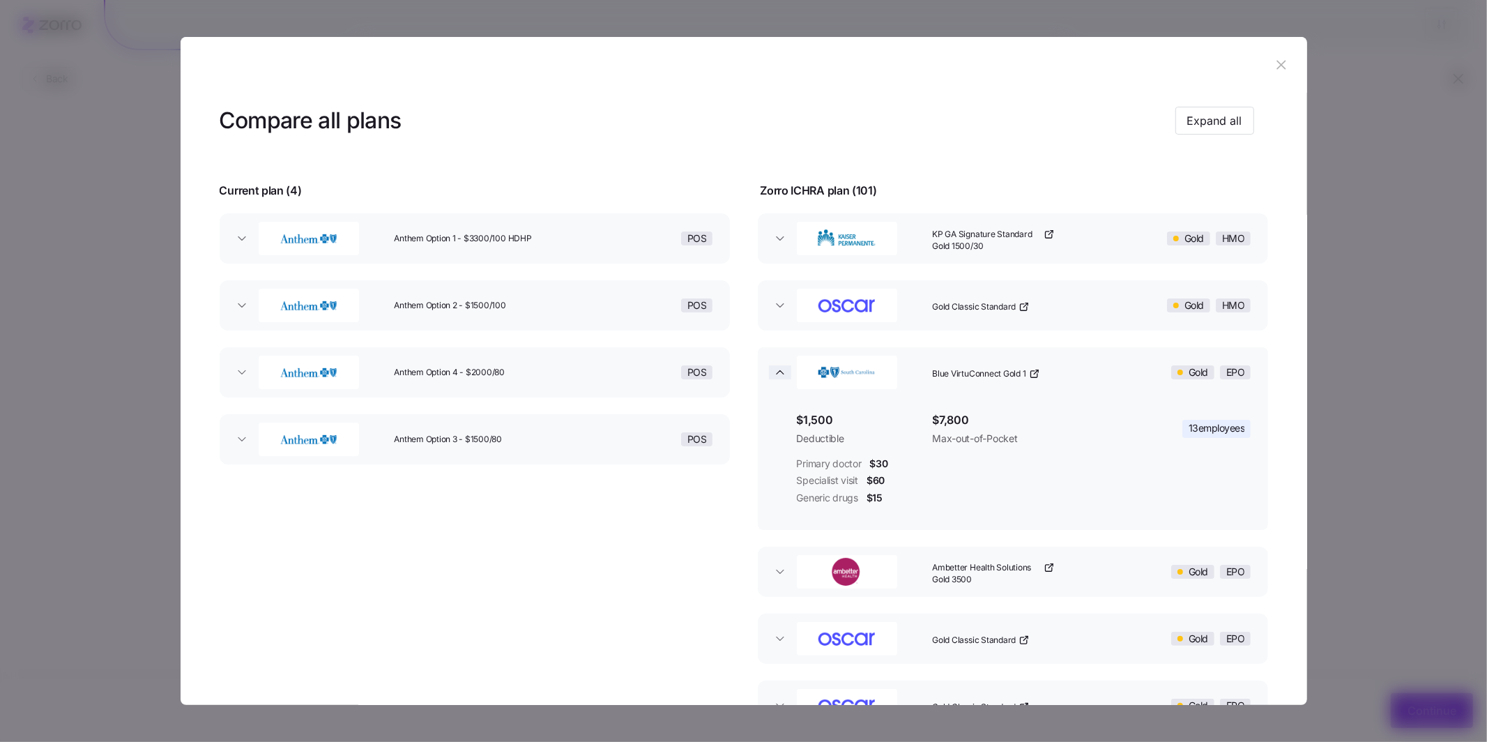
click at [778, 378] on icon "button" at bounding box center [780, 372] width 14 height 14
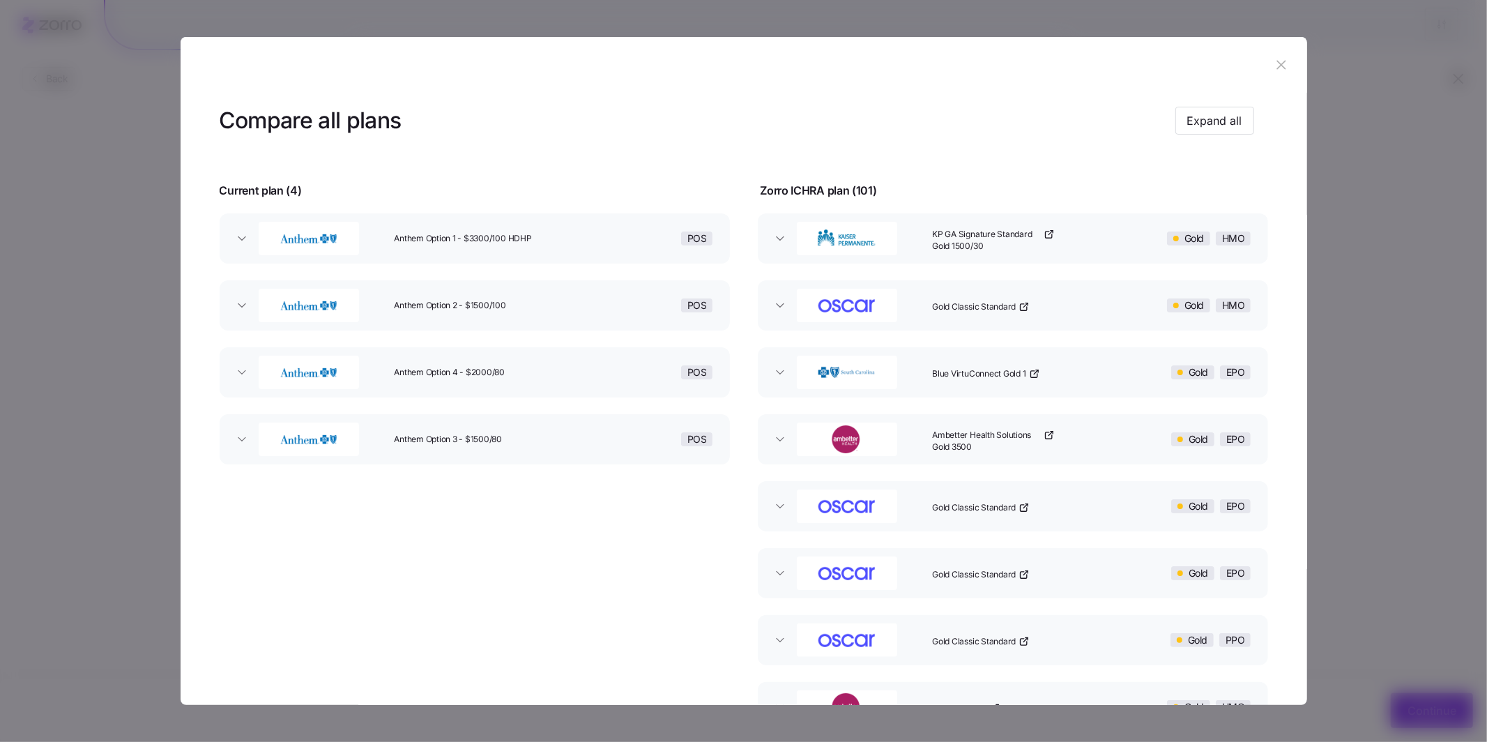
click at [1277, 64] on icon "button" at bounding box center [1281, 65] width 9 height 9
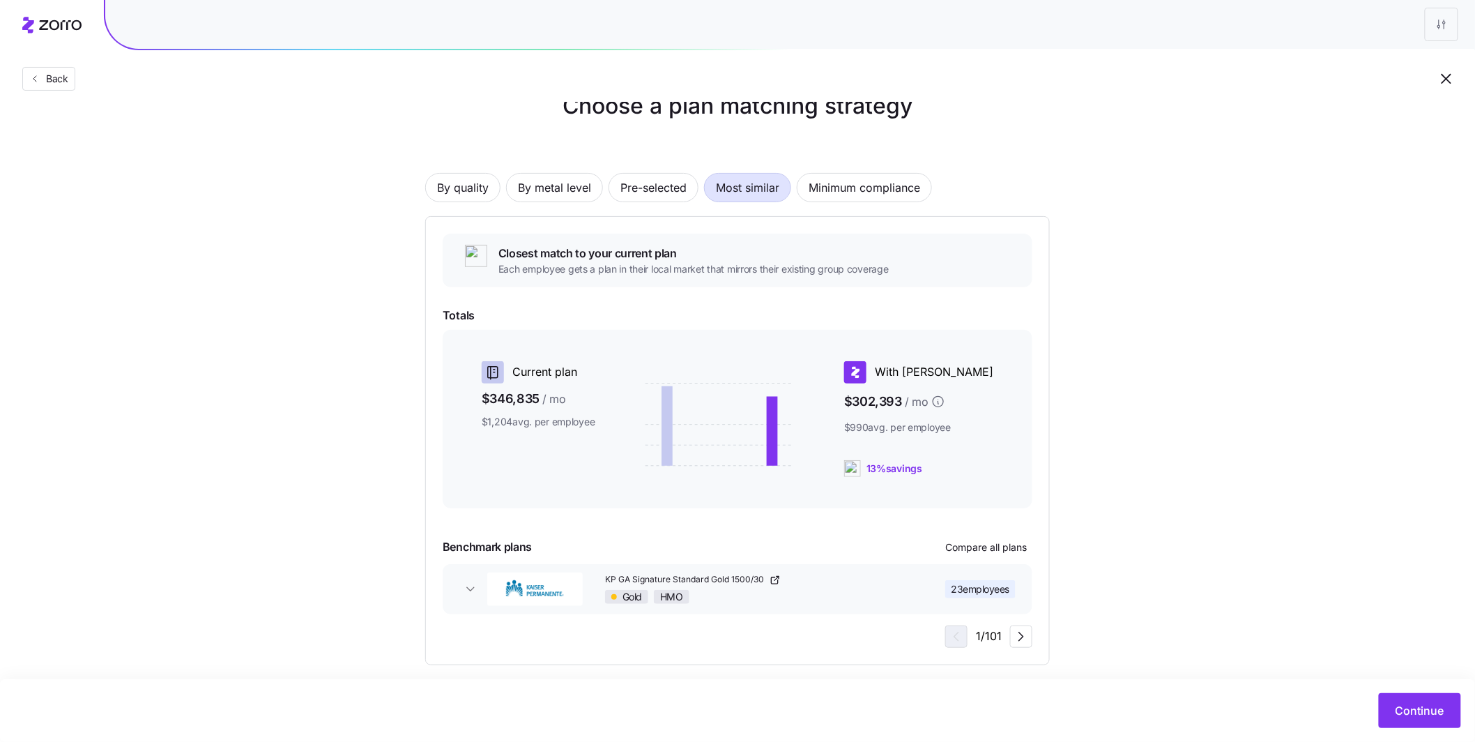
scroll to position [32, 0]
click at [557, 186] on span "By metal level" at bounding box center [554, 189] width 73 height 28
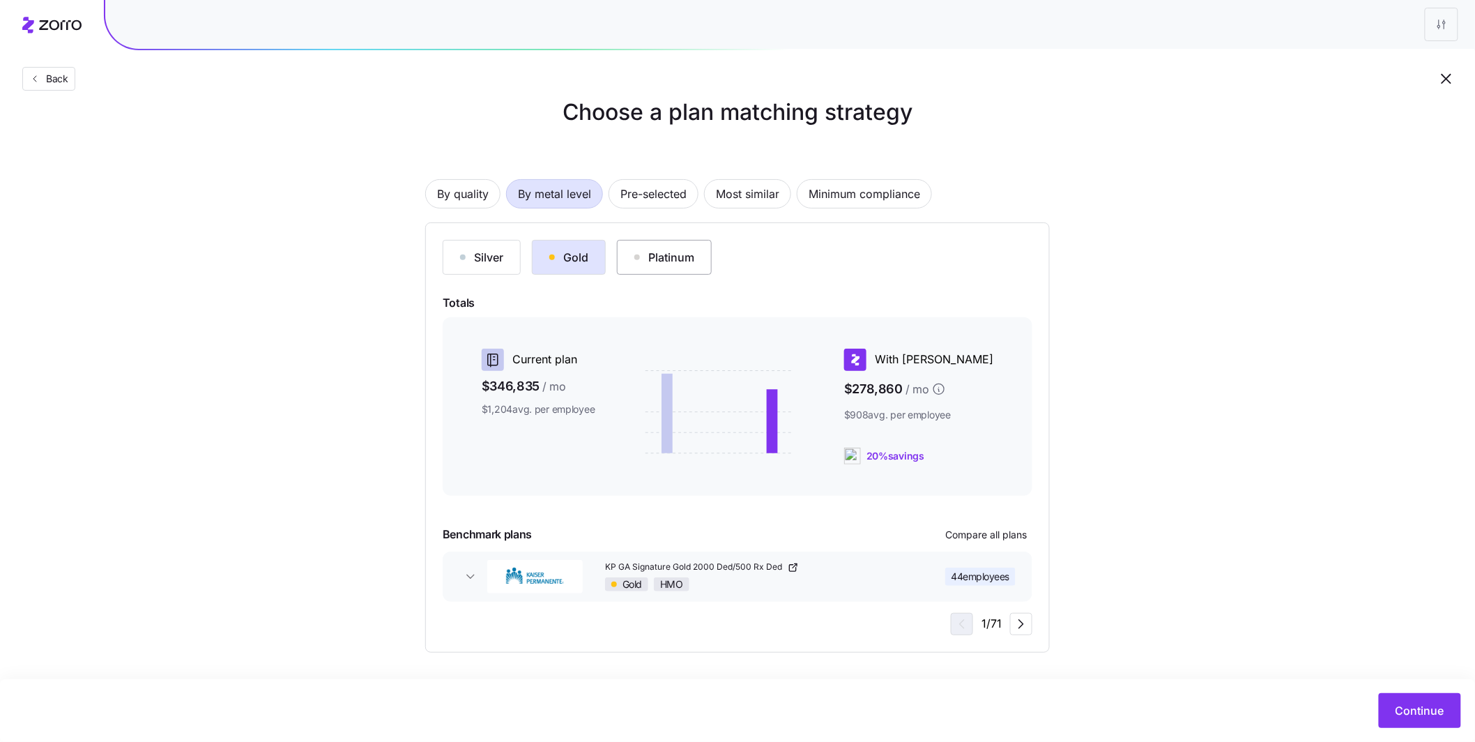
scroll to position [26, 0]
click at [1413, 724] on button "Continue" at bounding box center [1420, 710] width 82 height 35
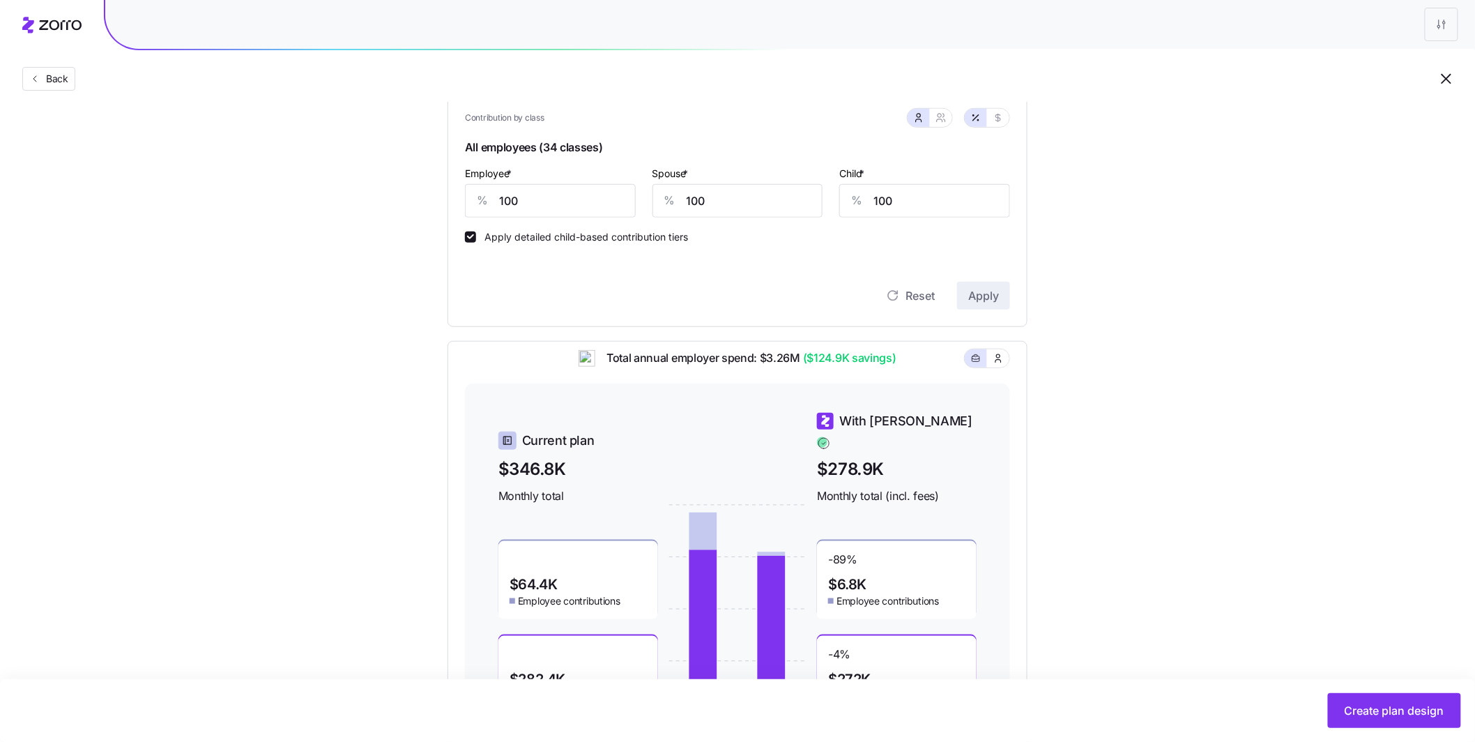
scroll to position [317, 0]
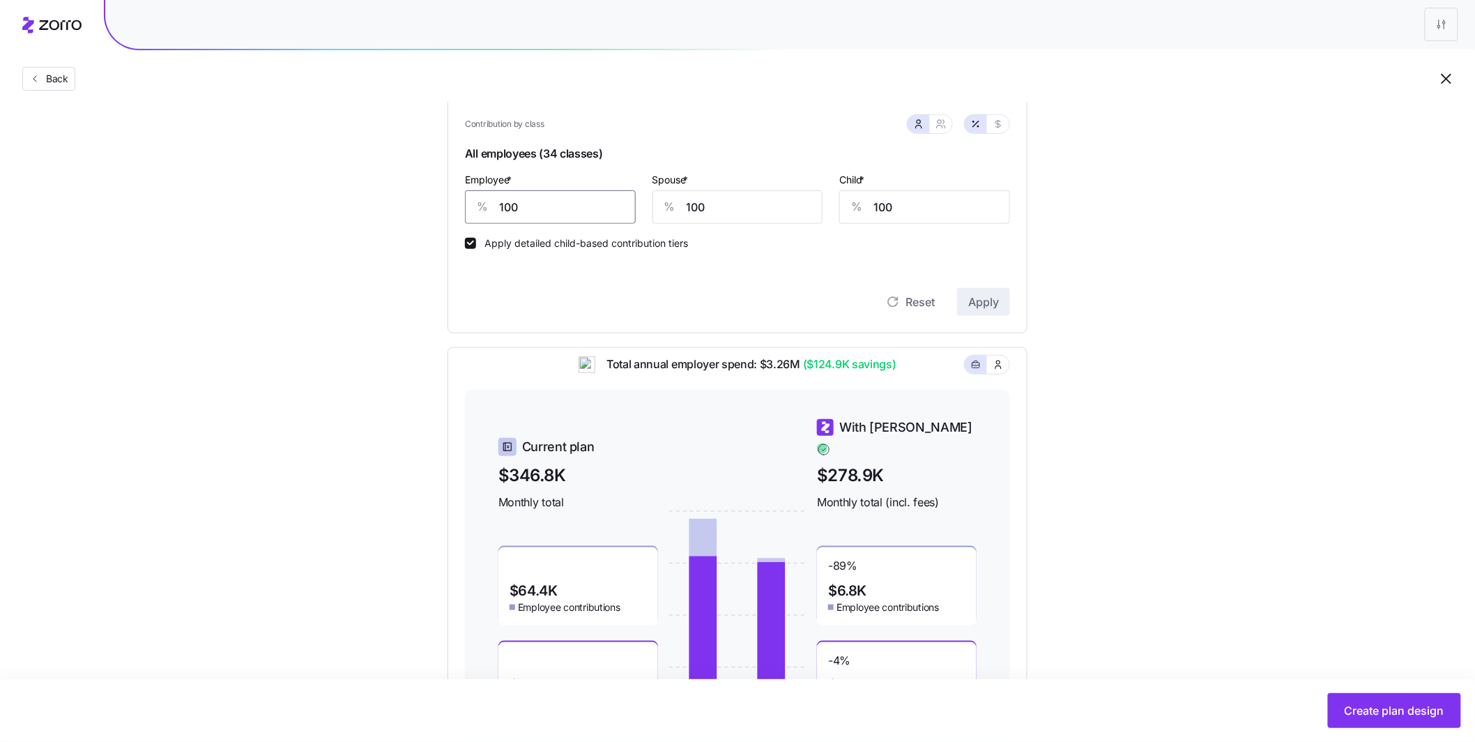
click at [545, 206] on input "100" at bounding box center [550, 206] width 171 height 33
drag, startPoint x: 548, startPoint y: 206, endPoint x: 438, endPoint y: 199, distance: 109.6
click at [438, 199] on div "Compliant Industry Generous Current Contribution Classes Residential location S…" at bounding box center [737, 301] width 625 height 912
type input "105"
click at [992, 308] on span "Apply" at bounding box center [983, 301] width 31 height 17
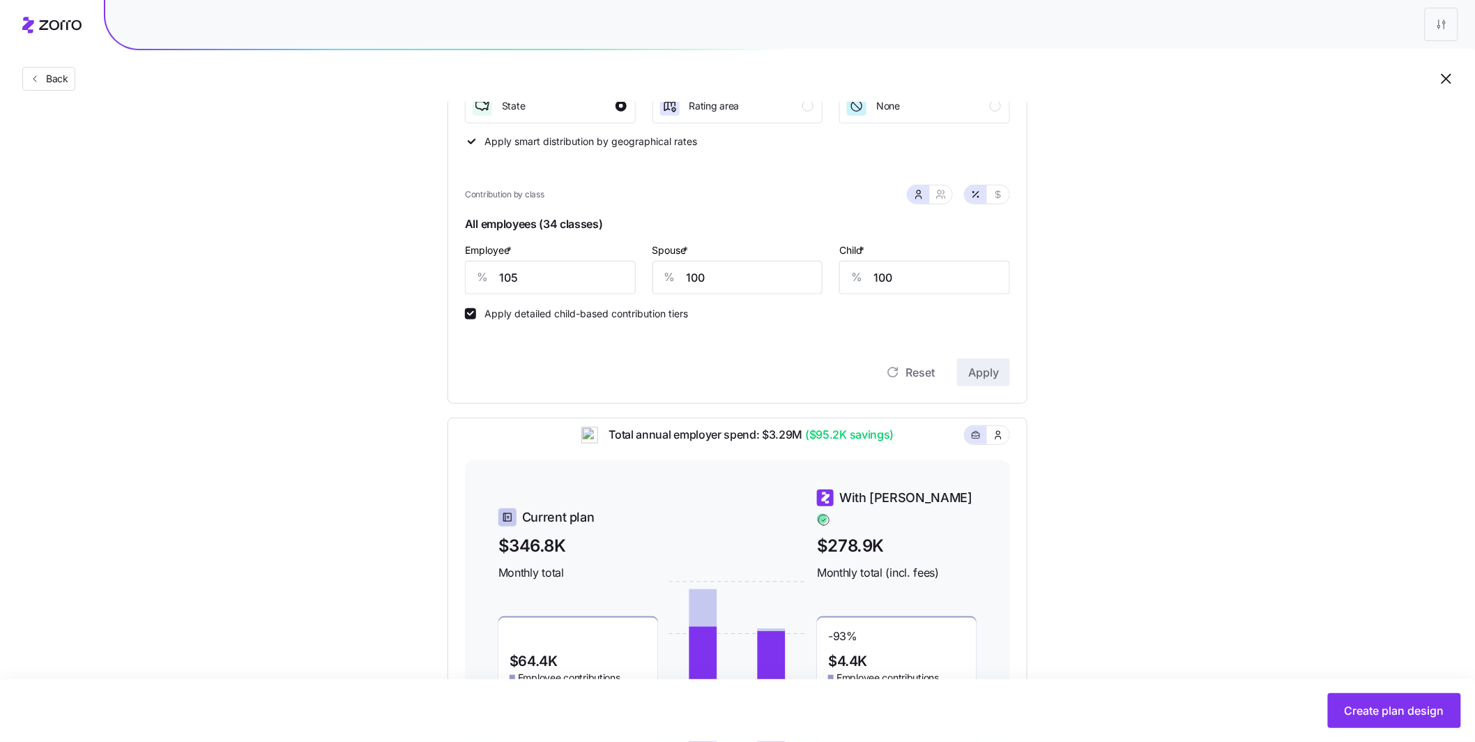
scroll to position [216, 0]
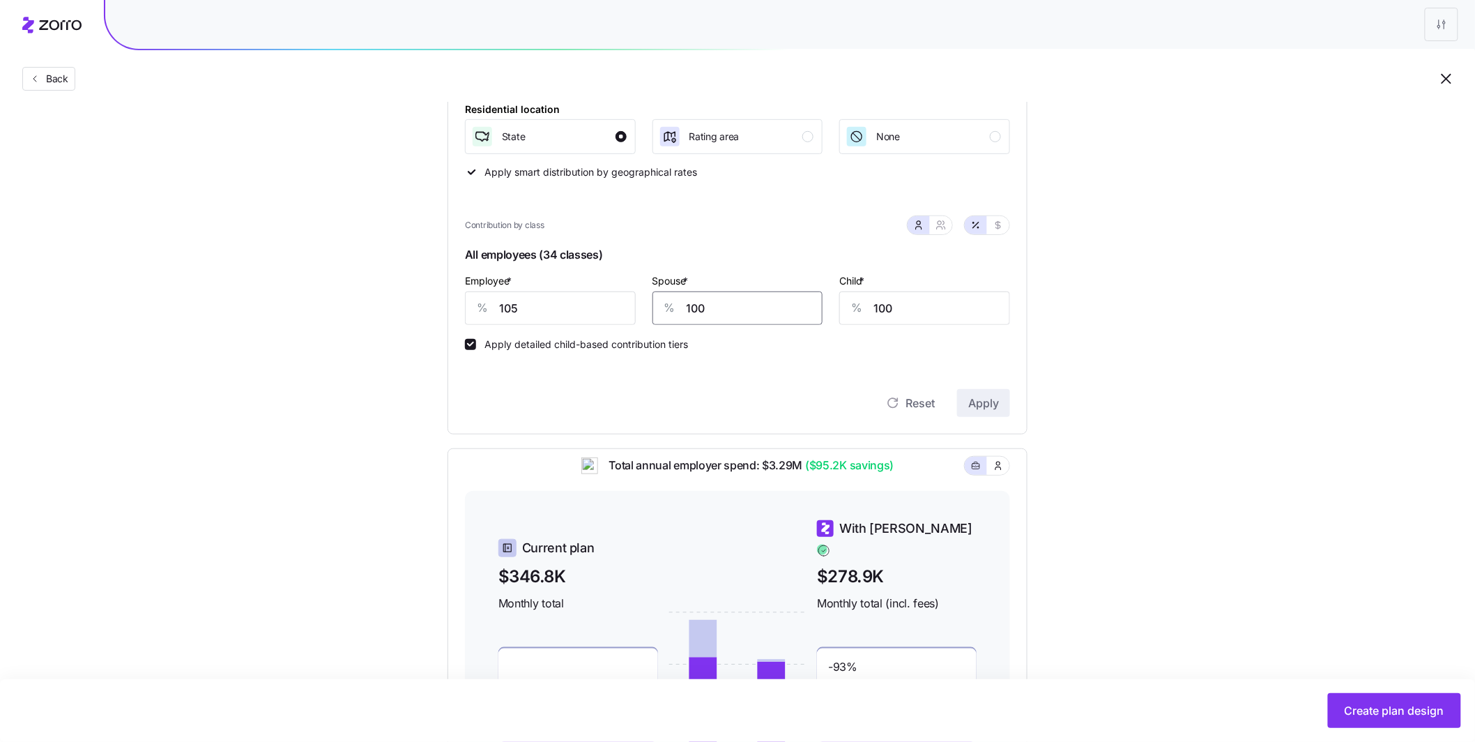
drag, startPoint x: 728, startPoint y: 309, endPoint x: 648, endPoint y: 302, distance: 81.2
click at [647, 302] on div "Spouse * % 100" at bounding box center [738, 298] width 188 height 70
type input "75"
drag, startPoint x: 919, startPoint y: 314, endPoint x: 839, endPoint y: 304, distance: 80.8
click at [840, 305] on div "% 100" at bounding box center [924, 307] width 171 height 33
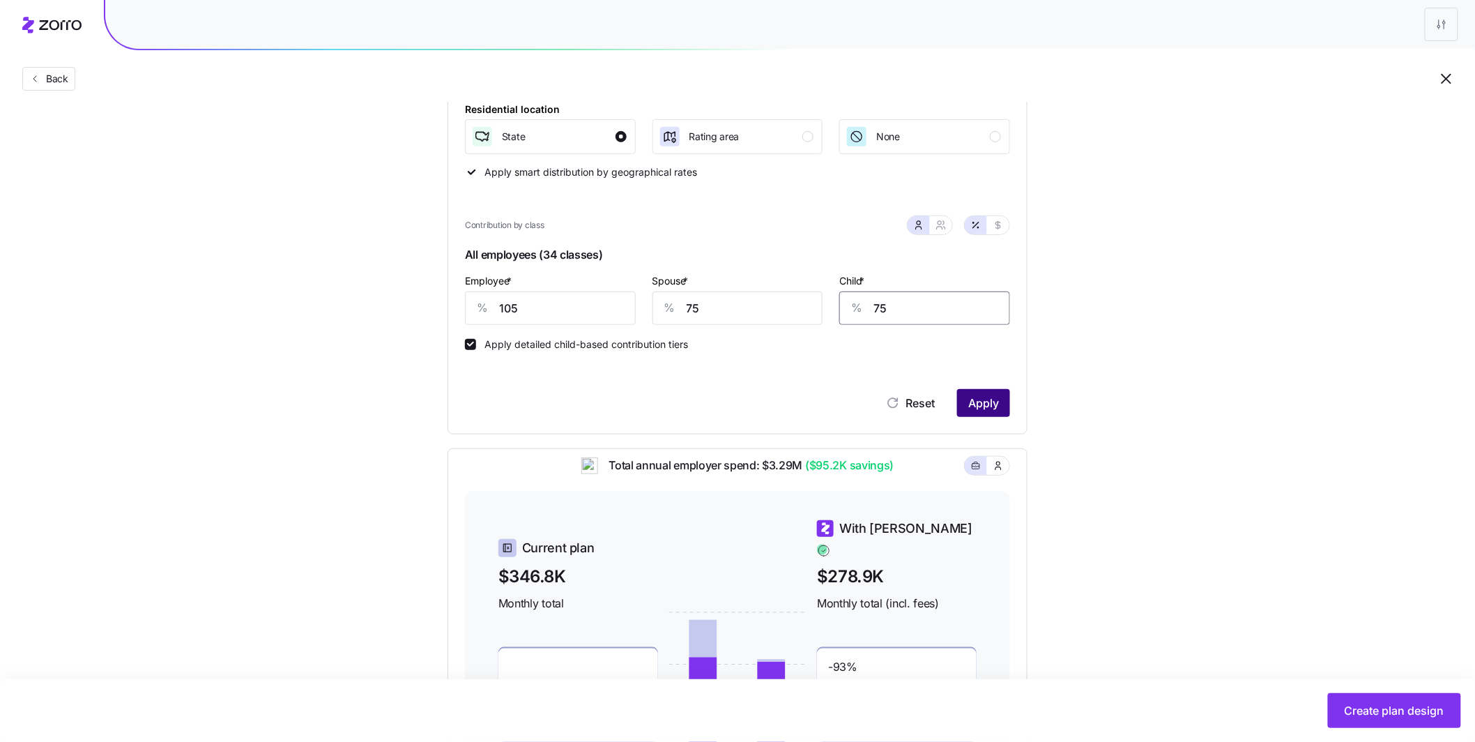
type input "75"
click at [1009, 394] on button "Apply" at bounding box center [983, 403] width 53 height 28
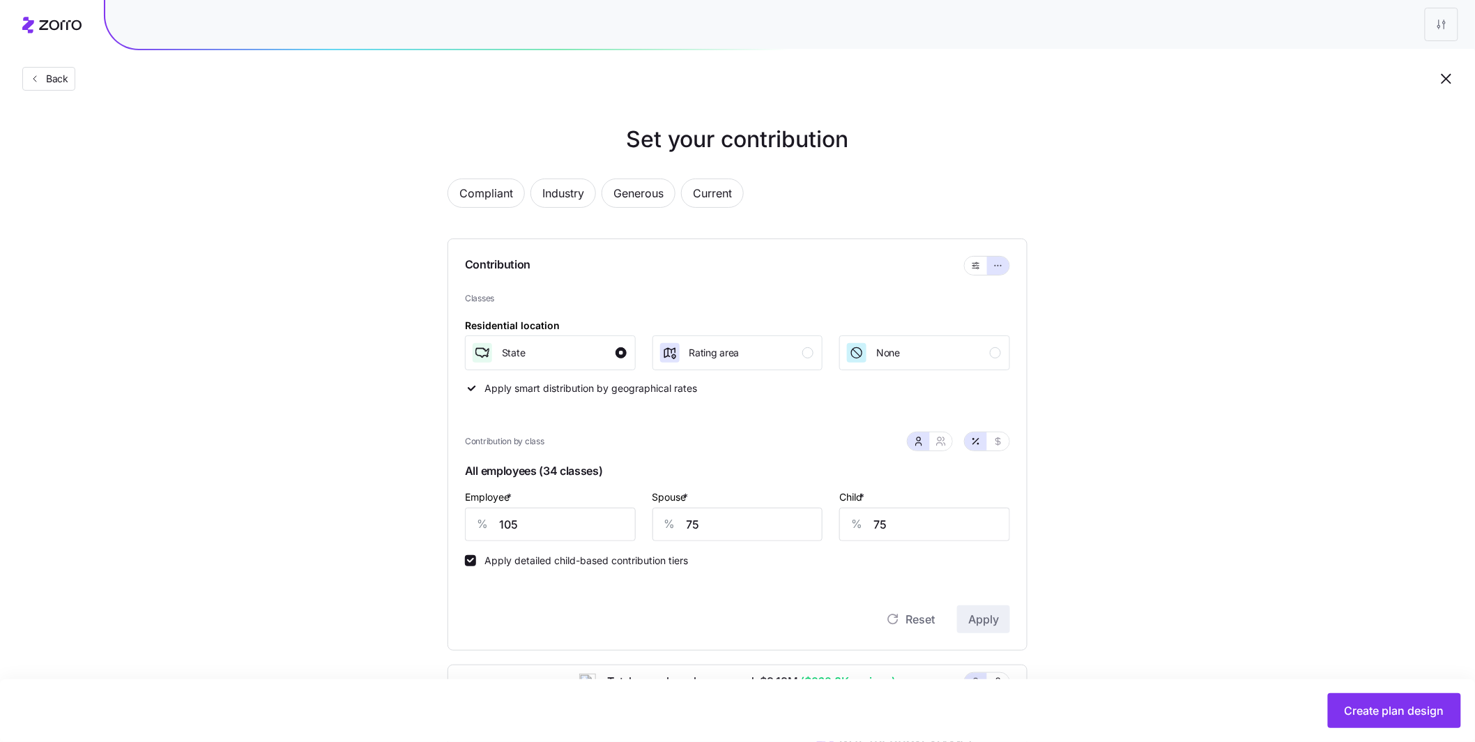
scroll to position [309, 0]
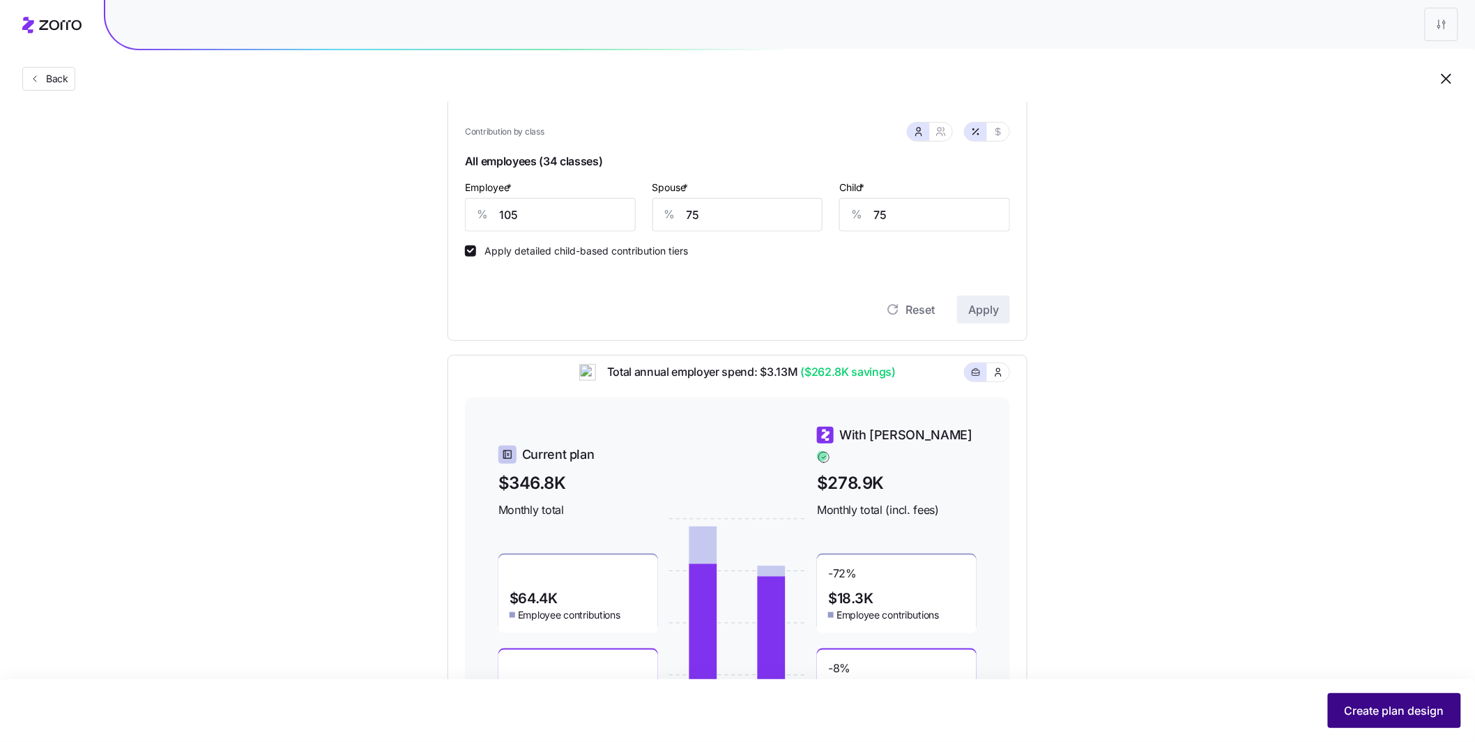
click at [1388, 709] on span "Create plan design" at bounding box center [1395, 710] width 100 height 17
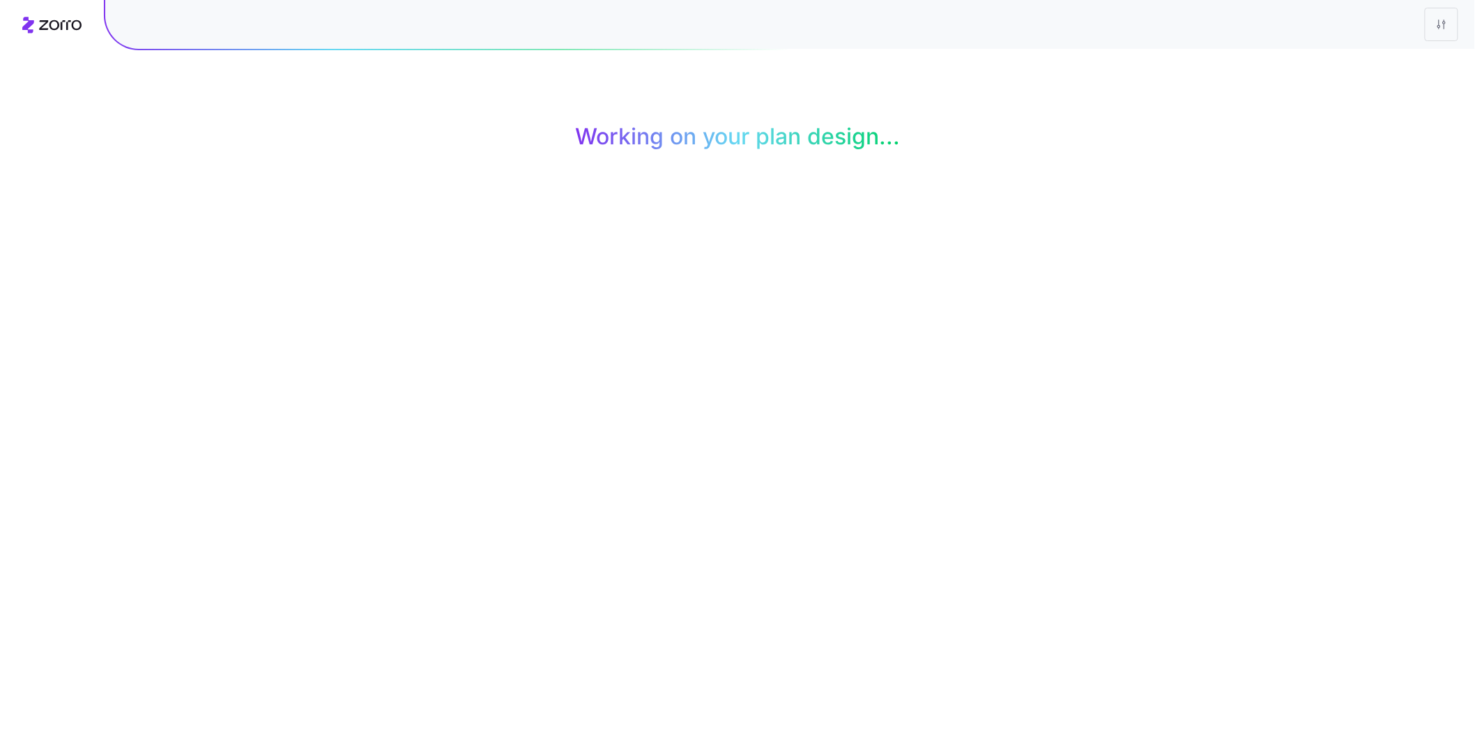
scroll to position [0, 0]
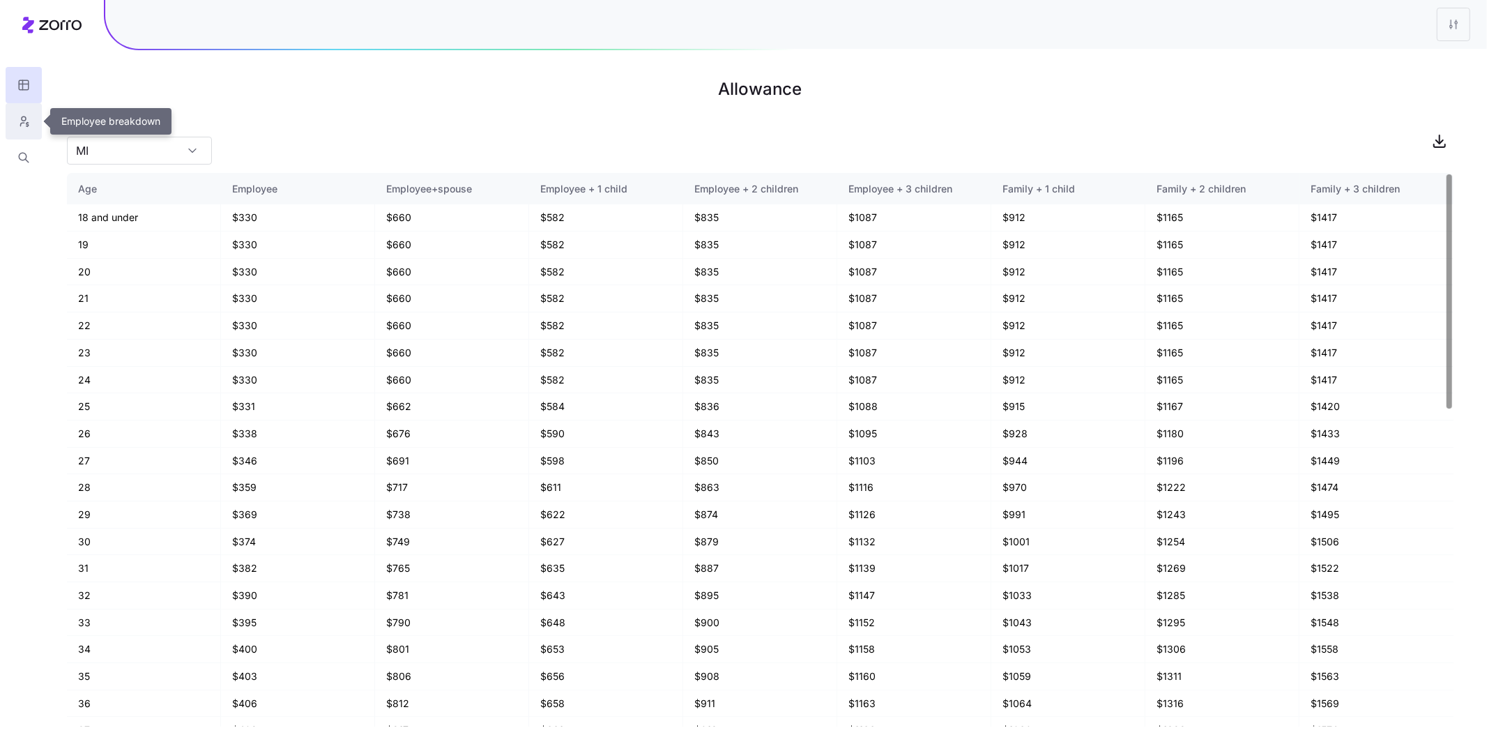
click at [26, 129] on button "button" at bounding box center [24, 121] width 36 height 36
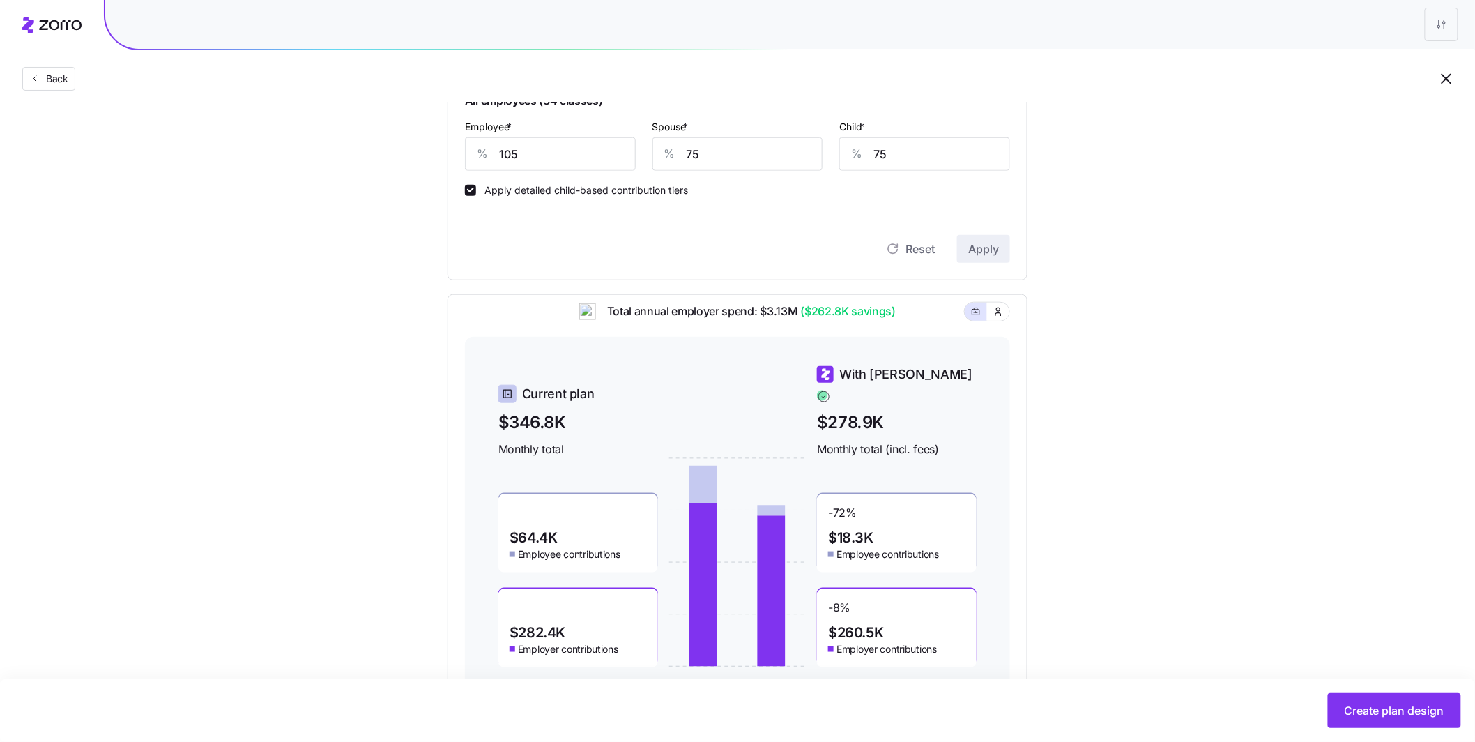
scroll to position [358, 0]
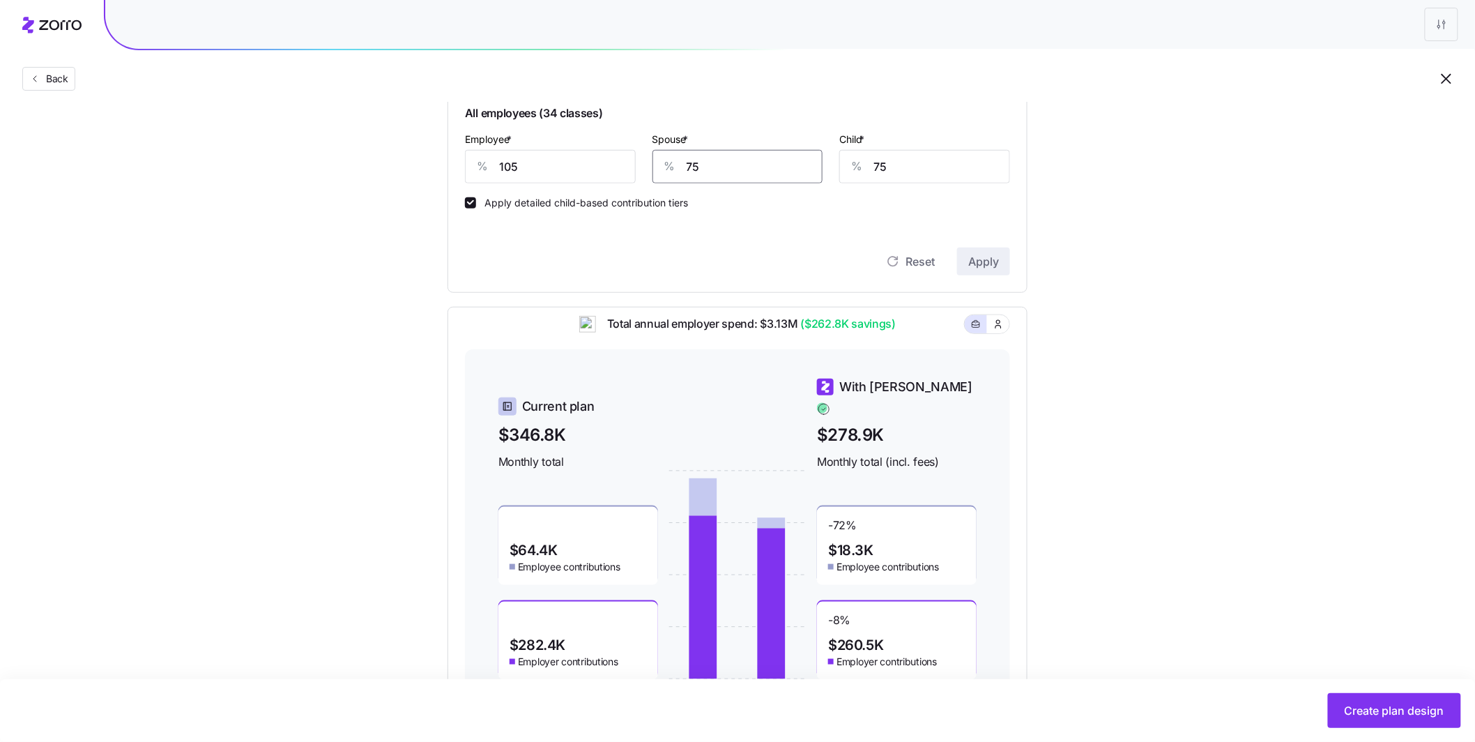
drag, startPoint x: 703, startPoint y: 168, endPoint x: 678, endPoint y: 163, distance: 25.6
click at [683, 164] on div "% 75" at bounding box center [737, 166] width 171 height 33
type input "100"
drag, startPoint x: 885, startPoint y: 165, endPoint x: 817, endPoint y: 155, distance: 69.0
click at [818, 156] on div "Employee * % 105 Spouse * % 100 Child * % 75" at bounding box center [738, 157] width 562 height 70
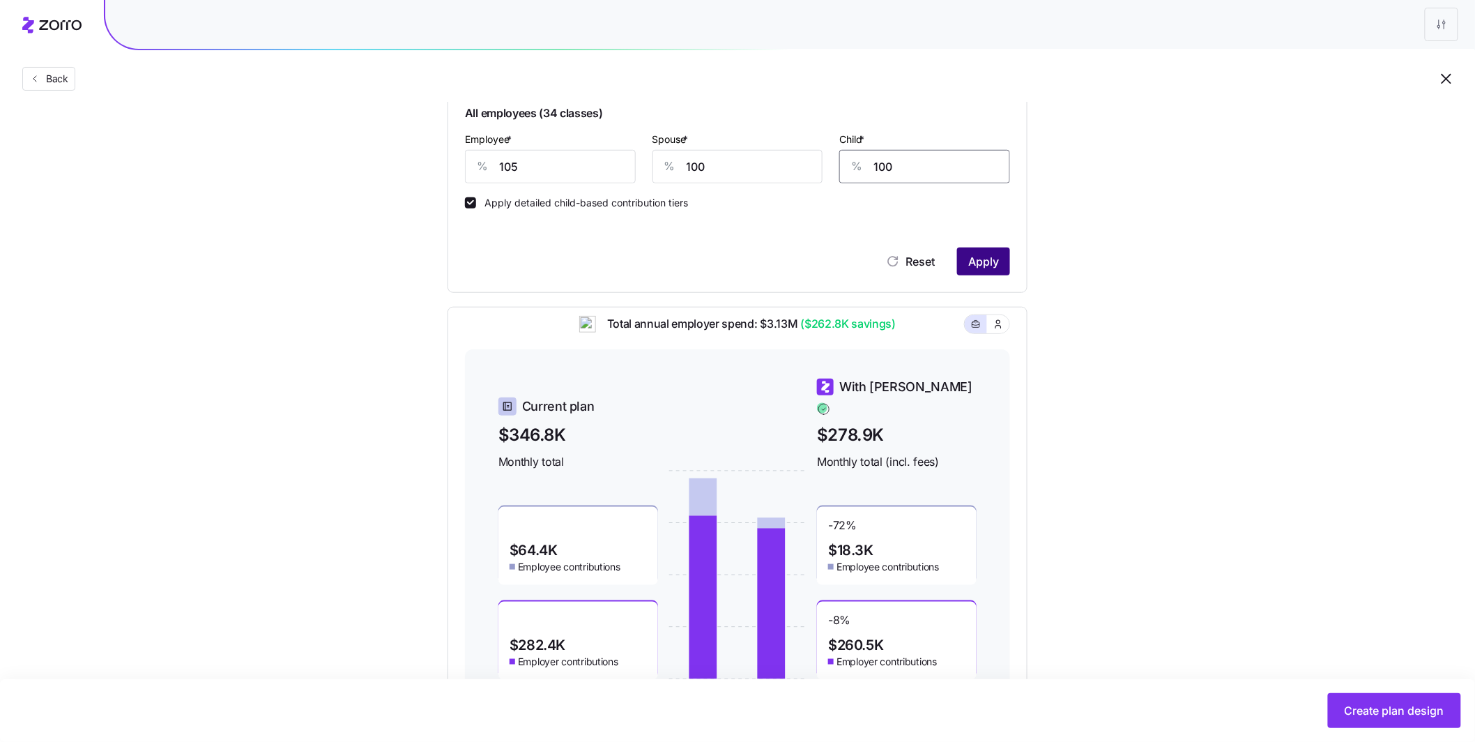
type input "100"
click at [982, 254] on span "Apply" at bounding box center [983, 261] width 31 height 17
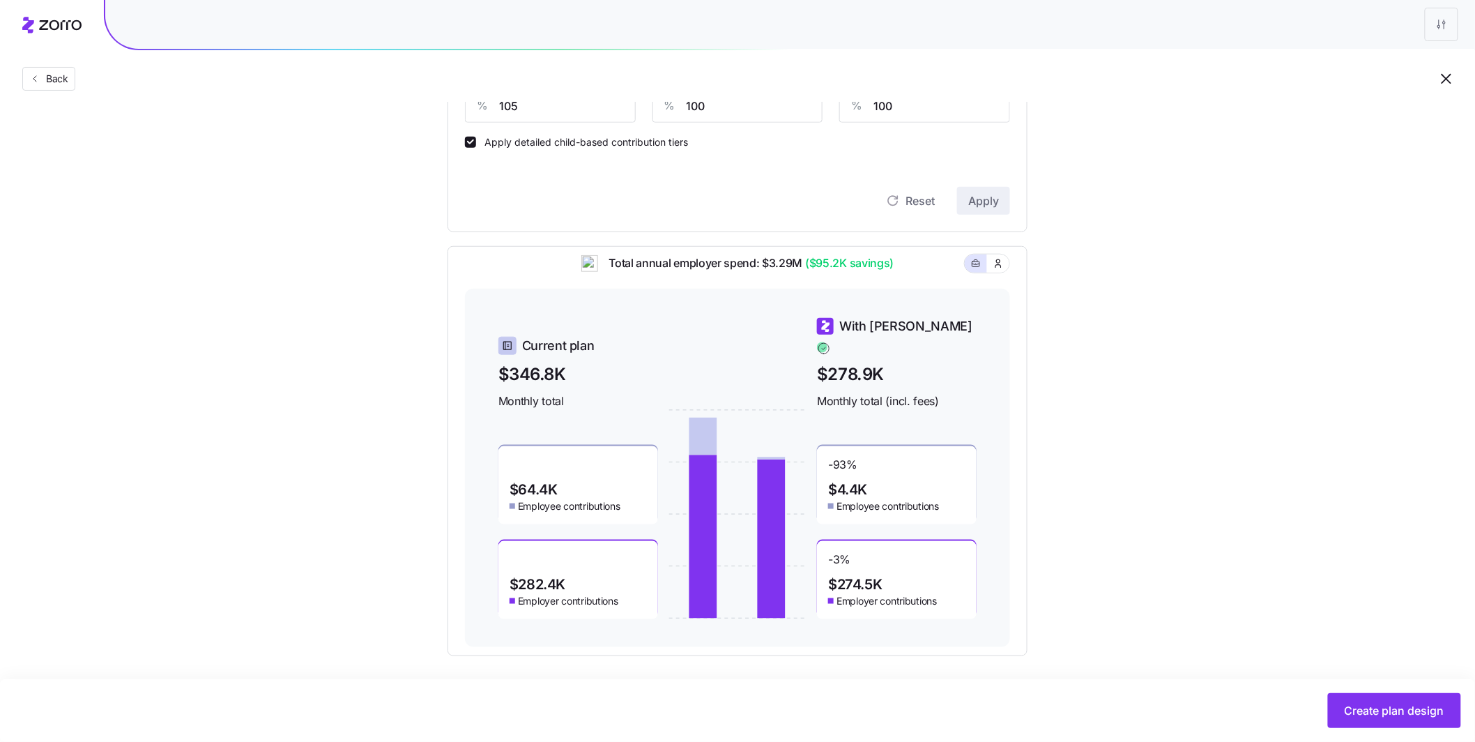
scroll to position [422, 0]
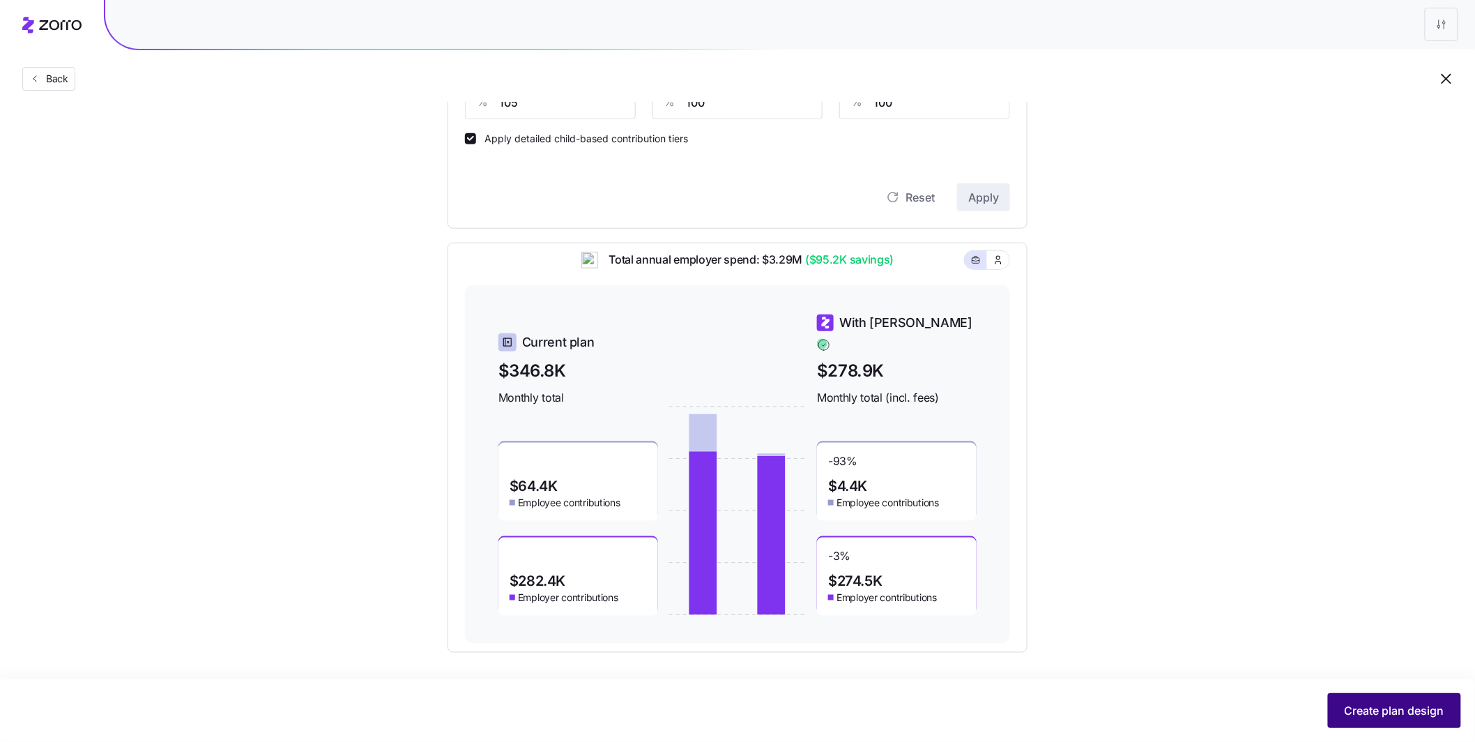
click at [1421, 714] on span "Create plan design" at bounding box center [1395, 710] width 100 height 17
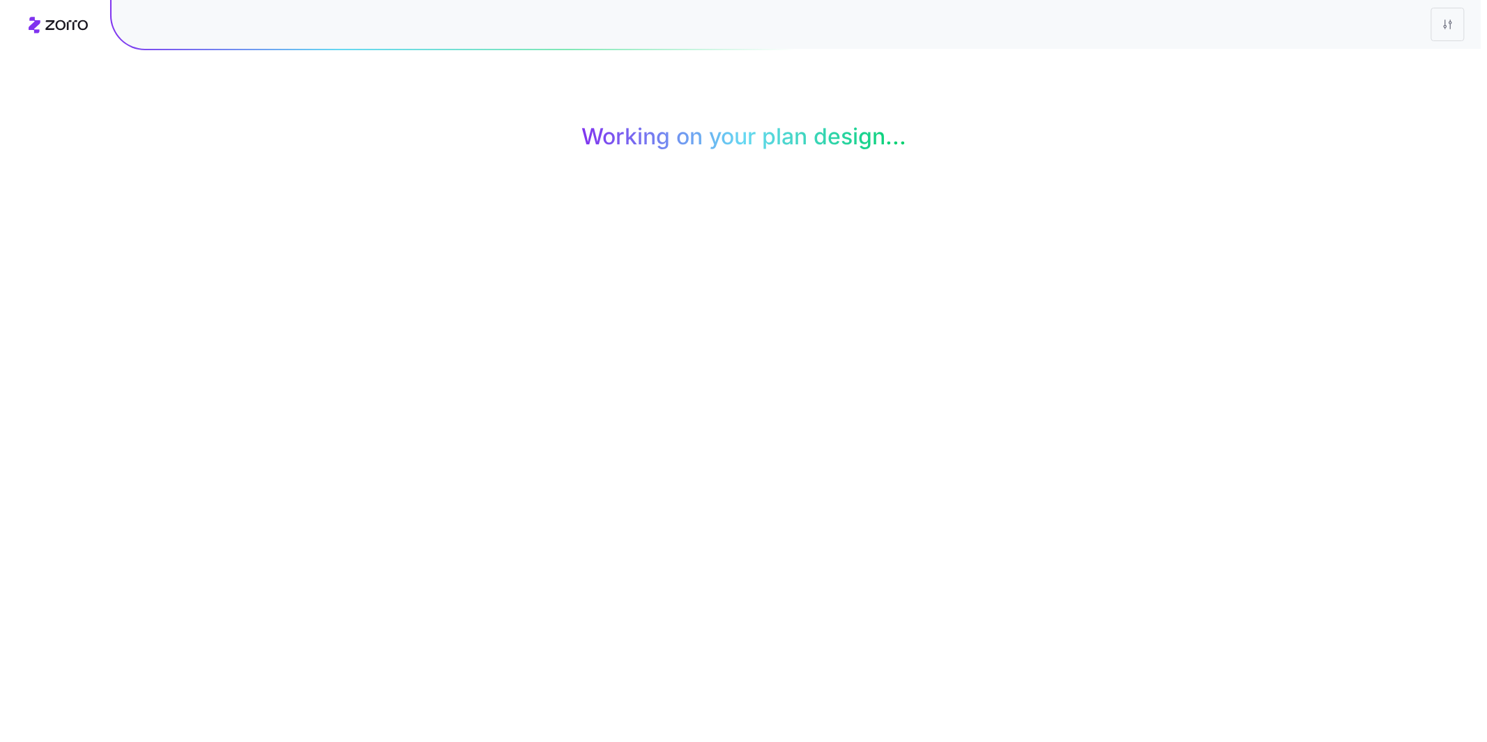
scroll to position [0, 0]
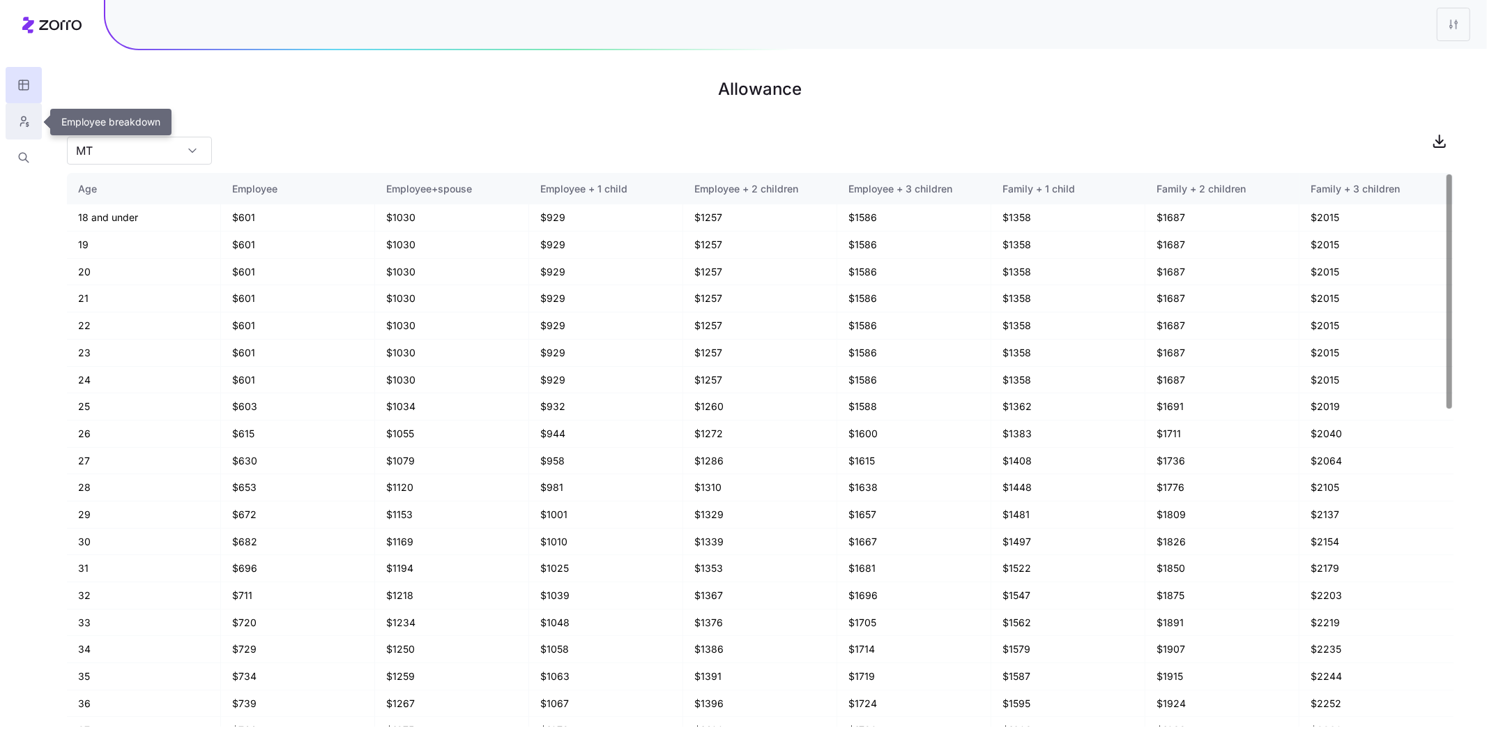
click at [28, 119] on icon "button" at bounding box center [23, 121] width 13 height 14
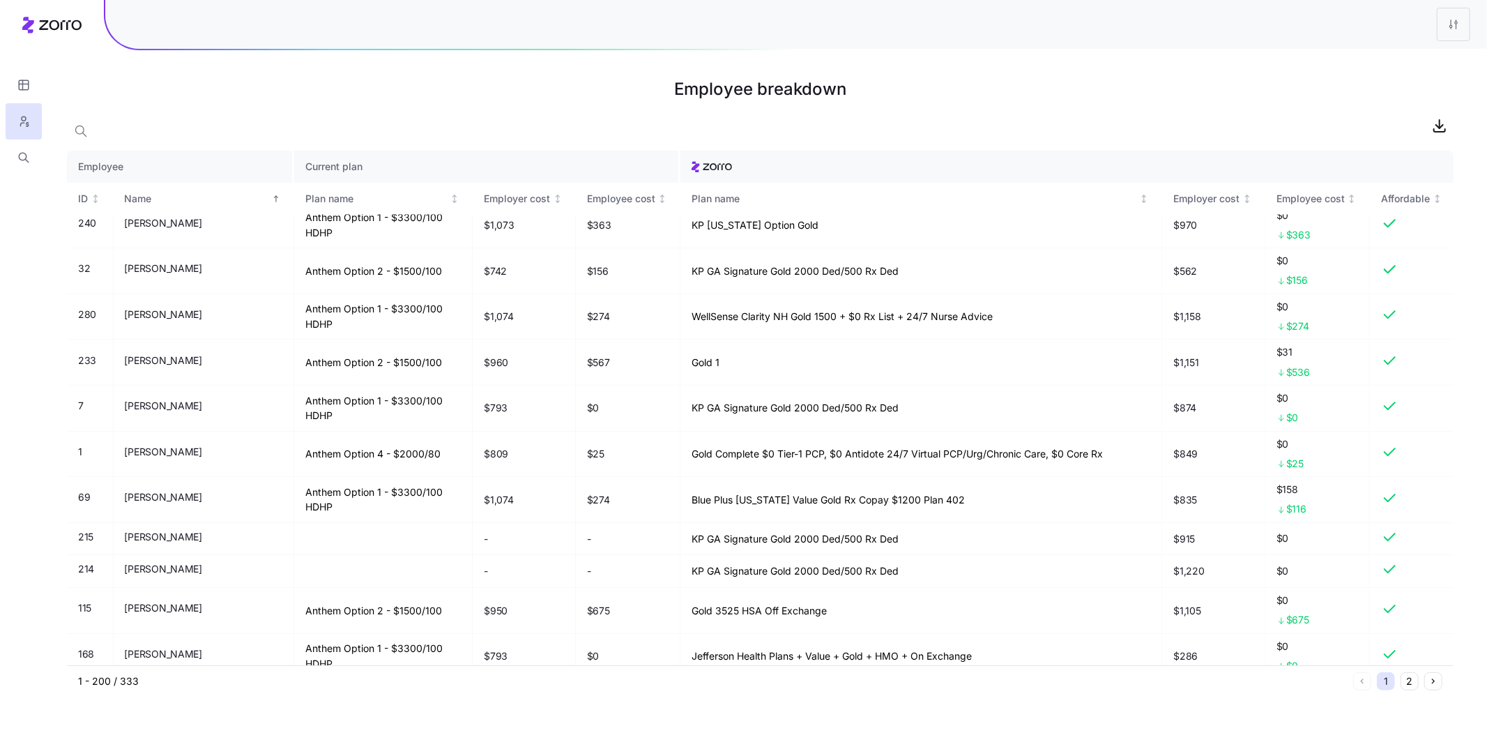
scroll to position [3557, 0]
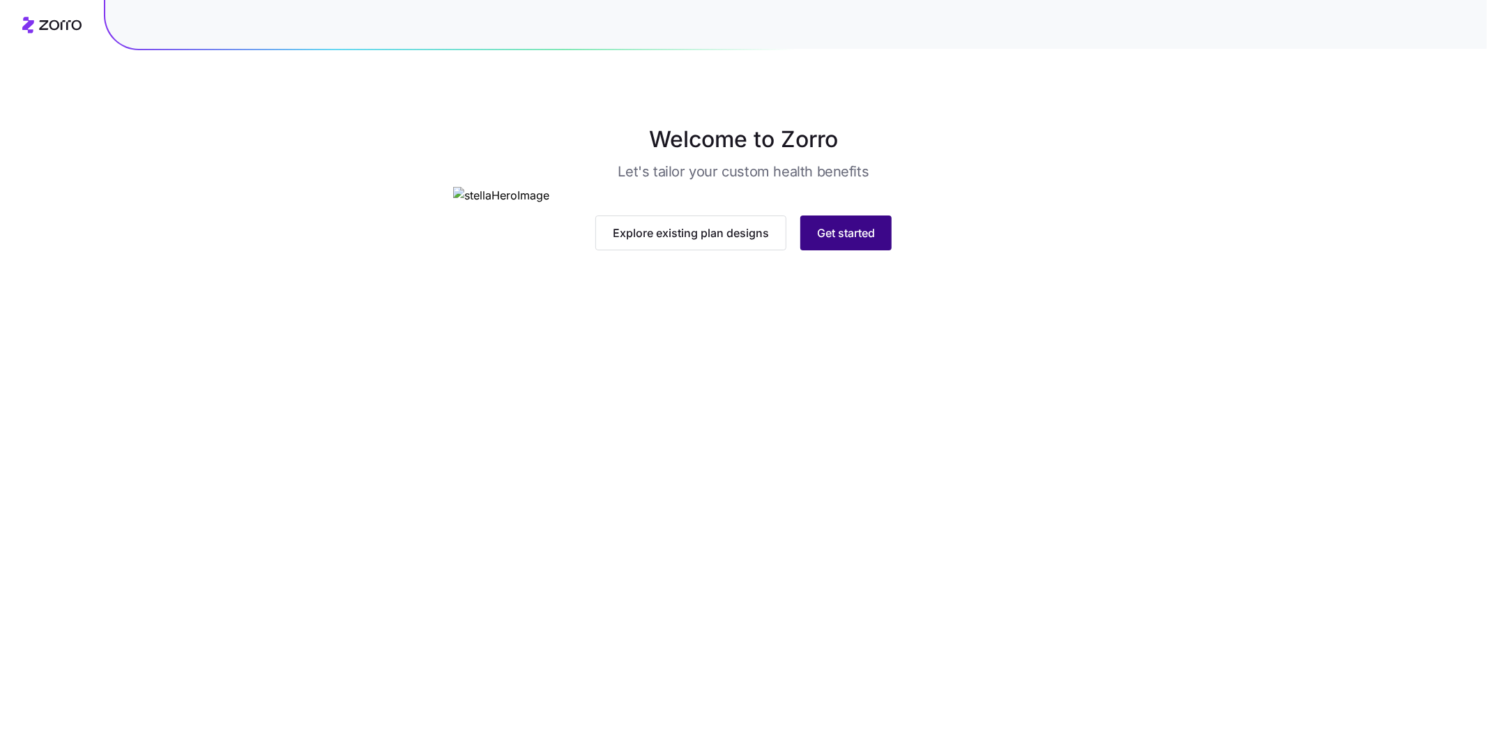
click at [850, 241] on span "Get started" at bounding box center [846, 232] width 58 height 17
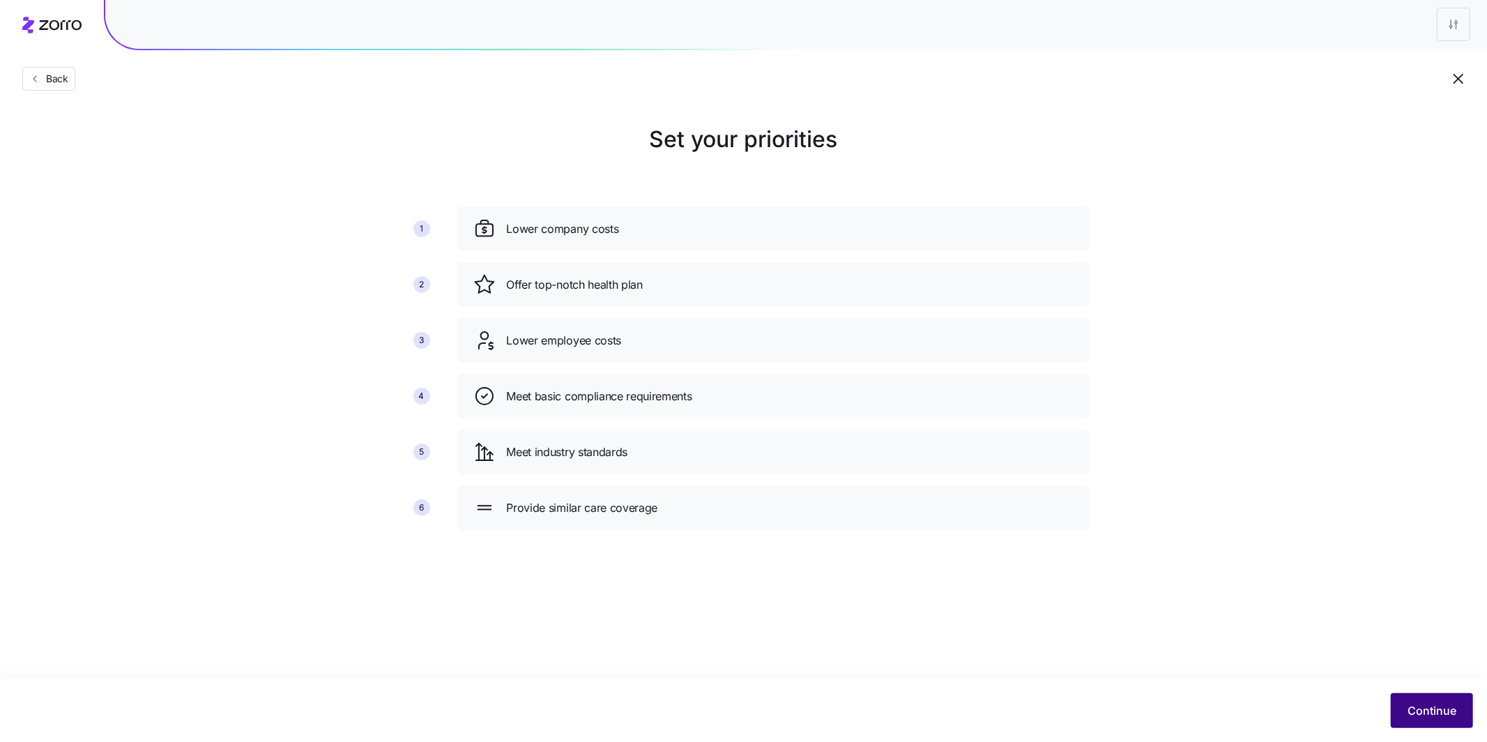
click at [1430, 717] on span "Continue" at bounding box center [1431, 710] width 49 height 17
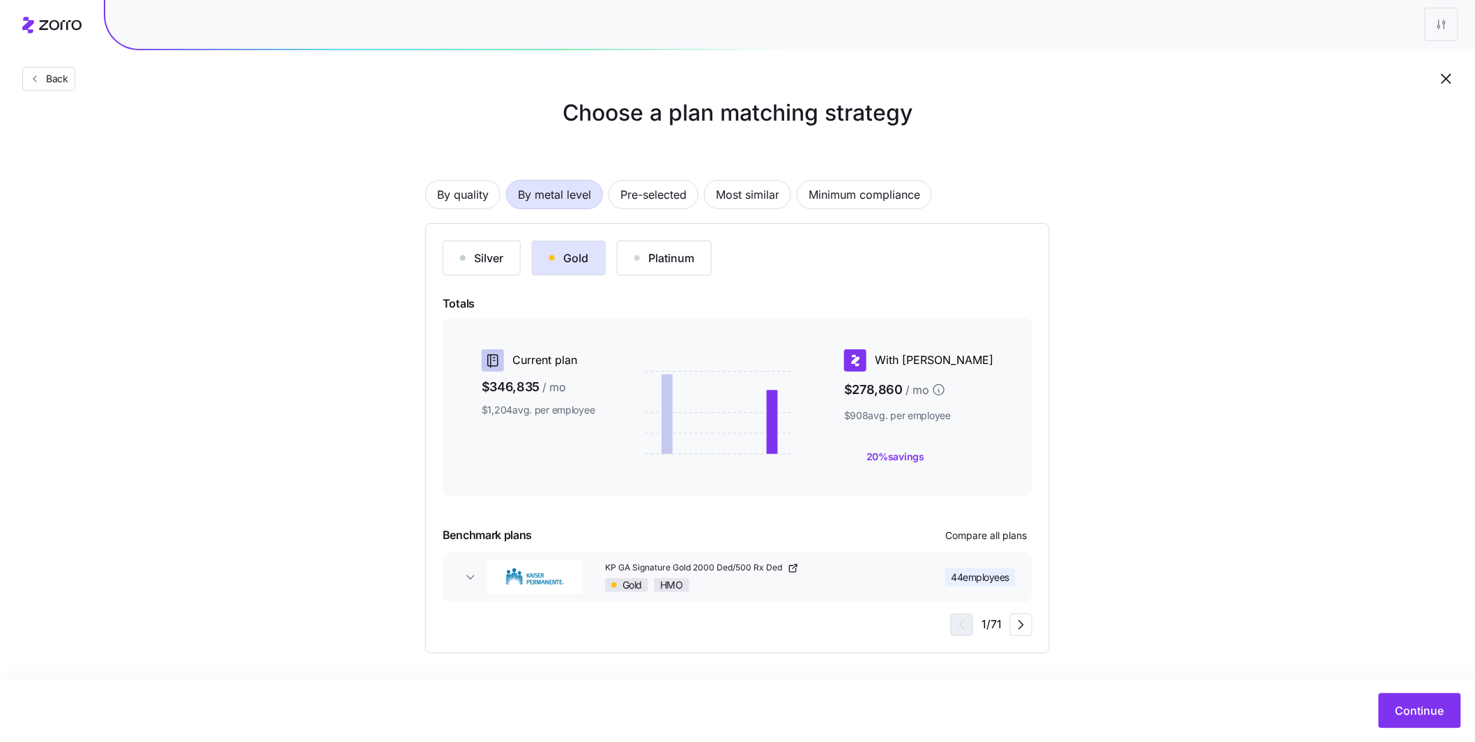
scroll to position [26, 0]
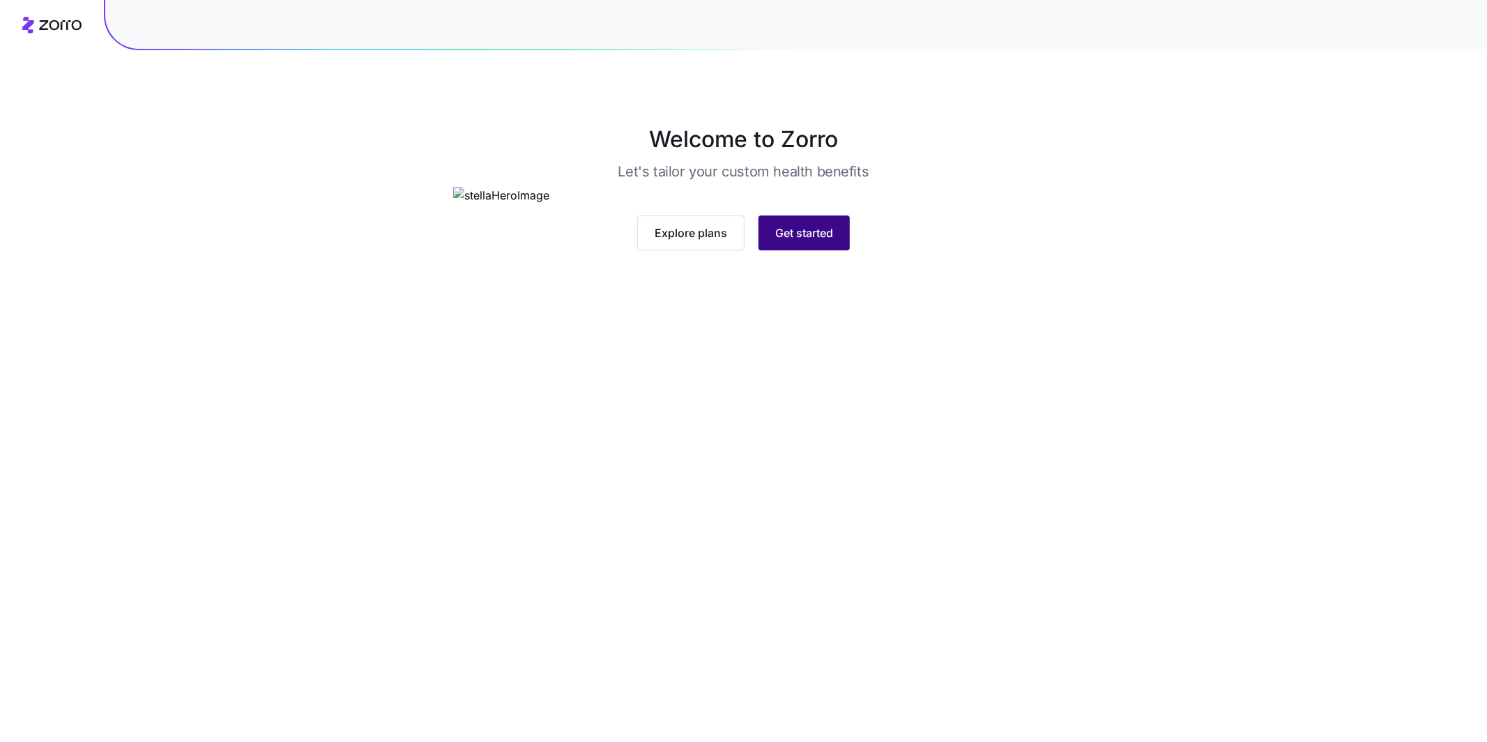
click at [793, 250] on button "Get started" at bounding box center [803, 232] width 91 height 35
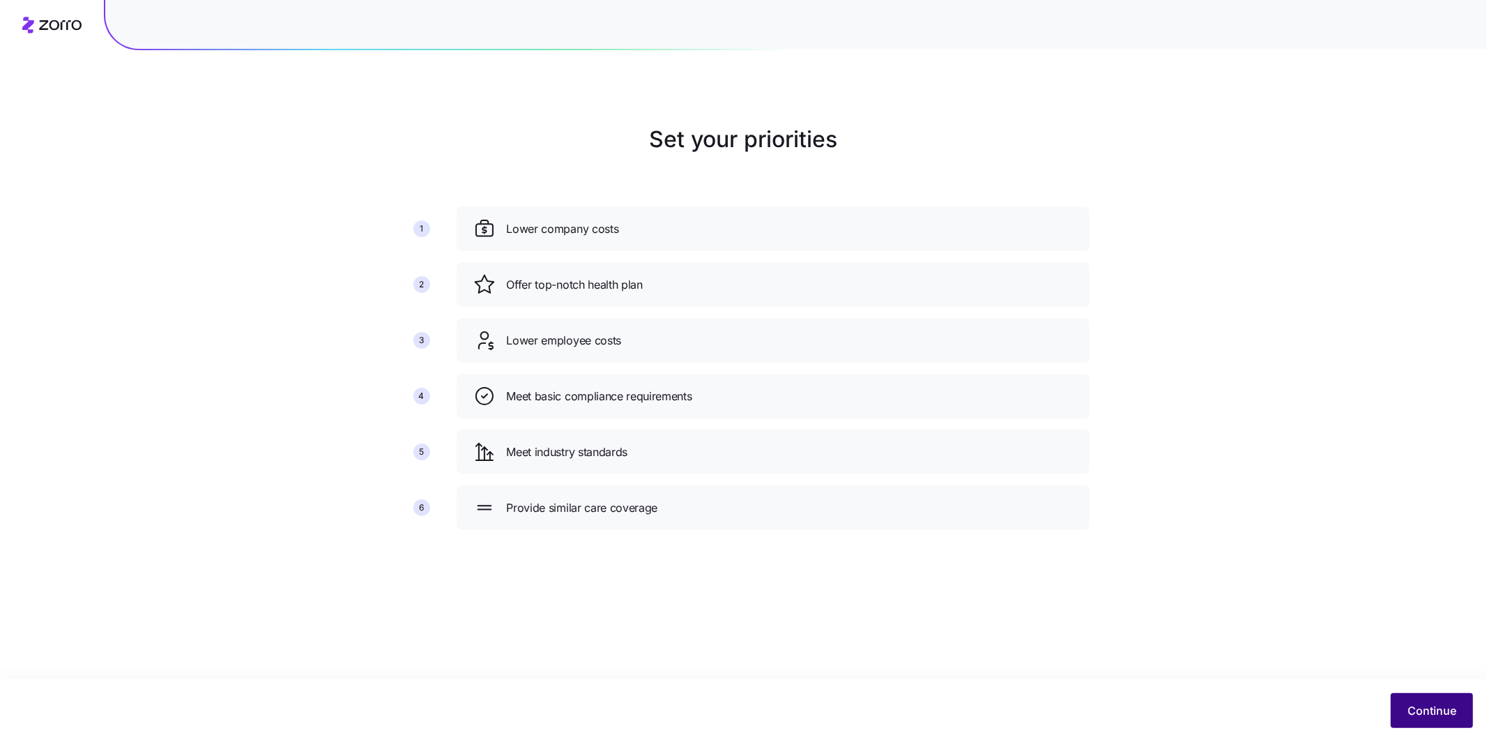
click at [1432, 704] on span "Continue" at bounding box center [1431, 710] width 49 height 17
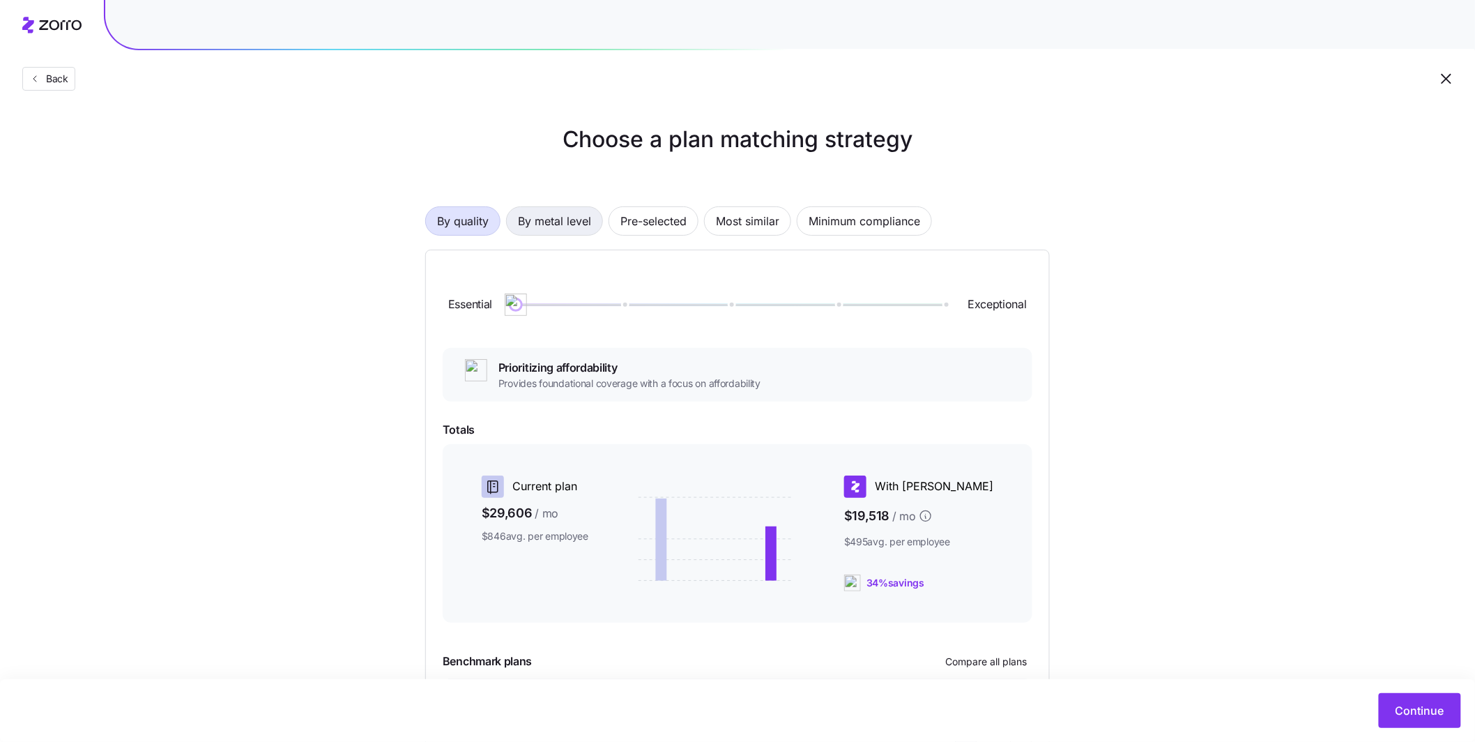
click at [555, 230] on span "By metal level" at bounding box center [554, 221] width 73 height 28
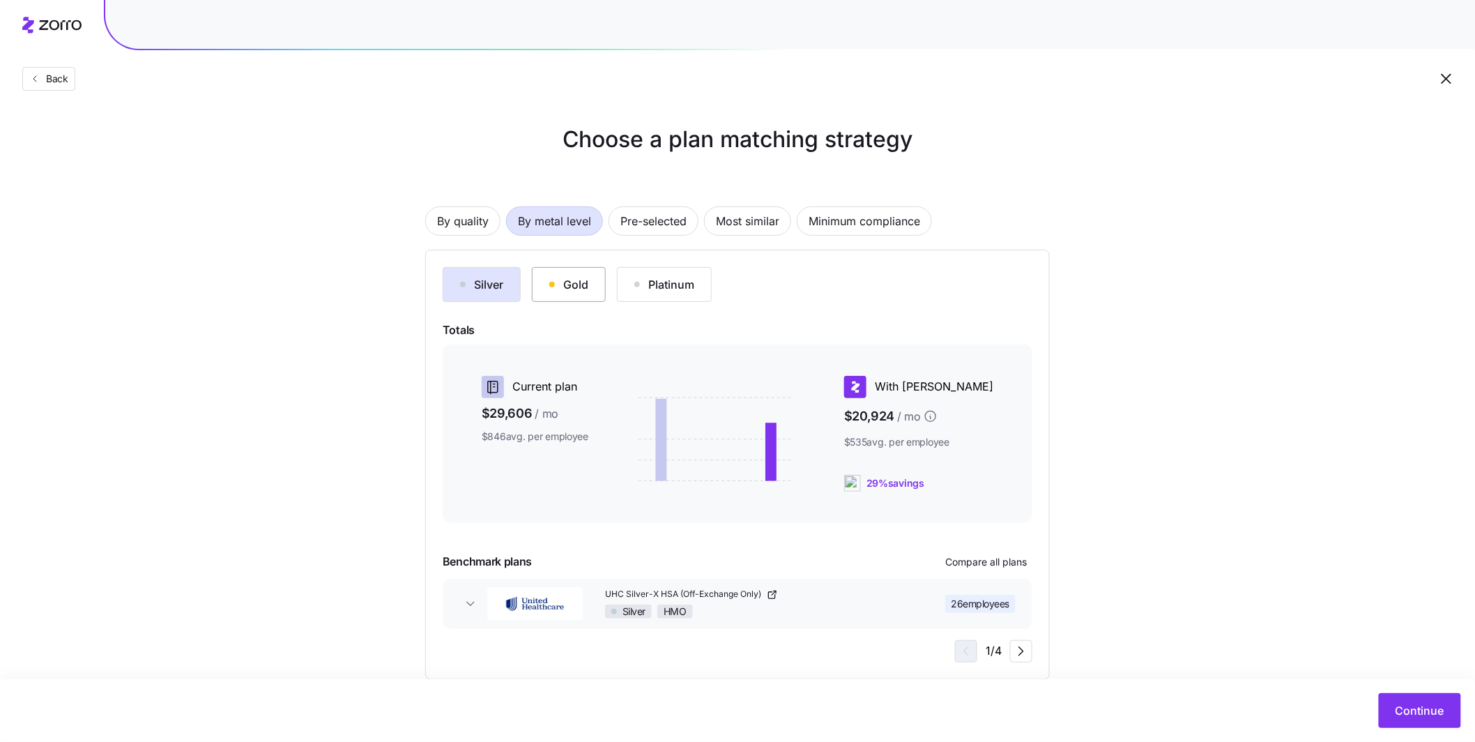
click at [579, 281] on div "Gold" at bounding box center [568, 284] width 39 height 17
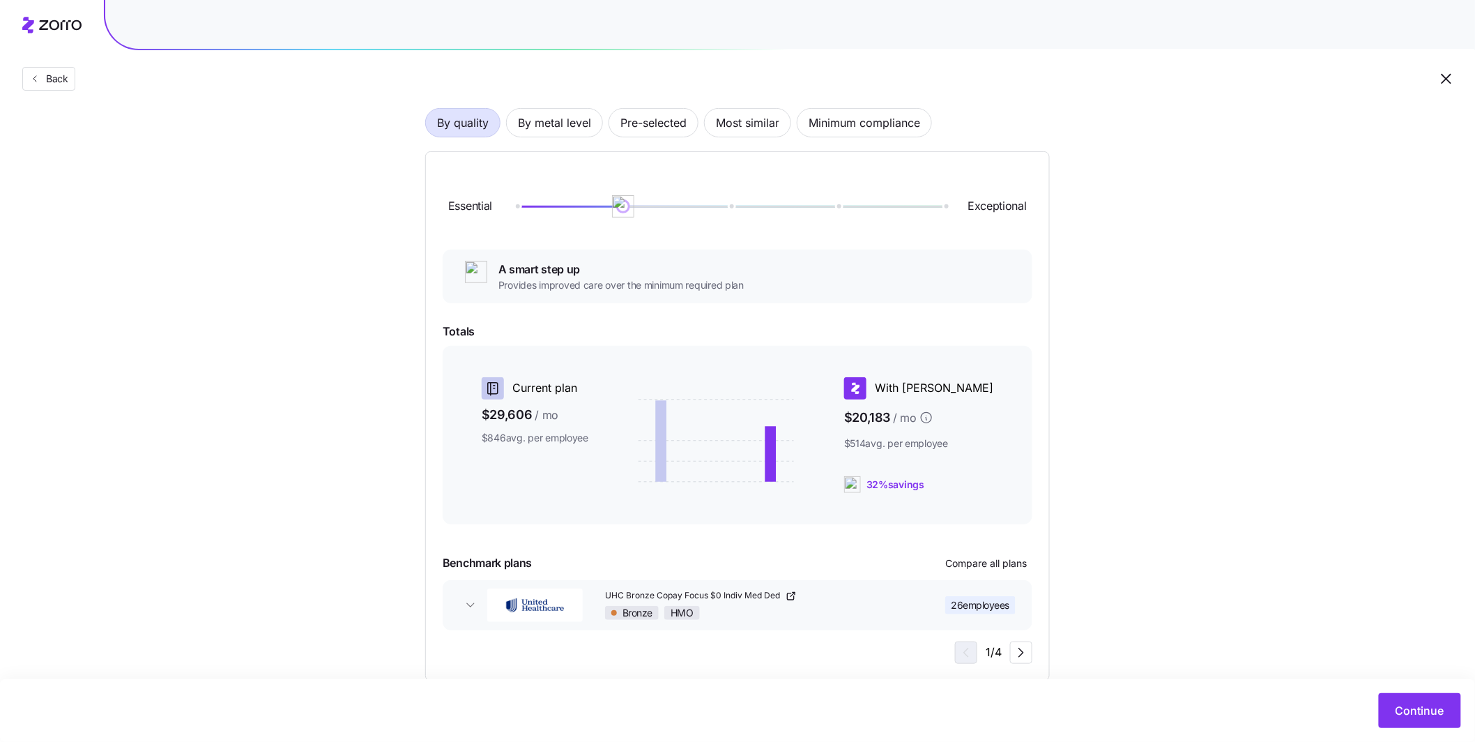
scroll to position [126, 0]
click at [575, 131] on span "By metal level" at bounding box center [554, 123] width 73 height 28
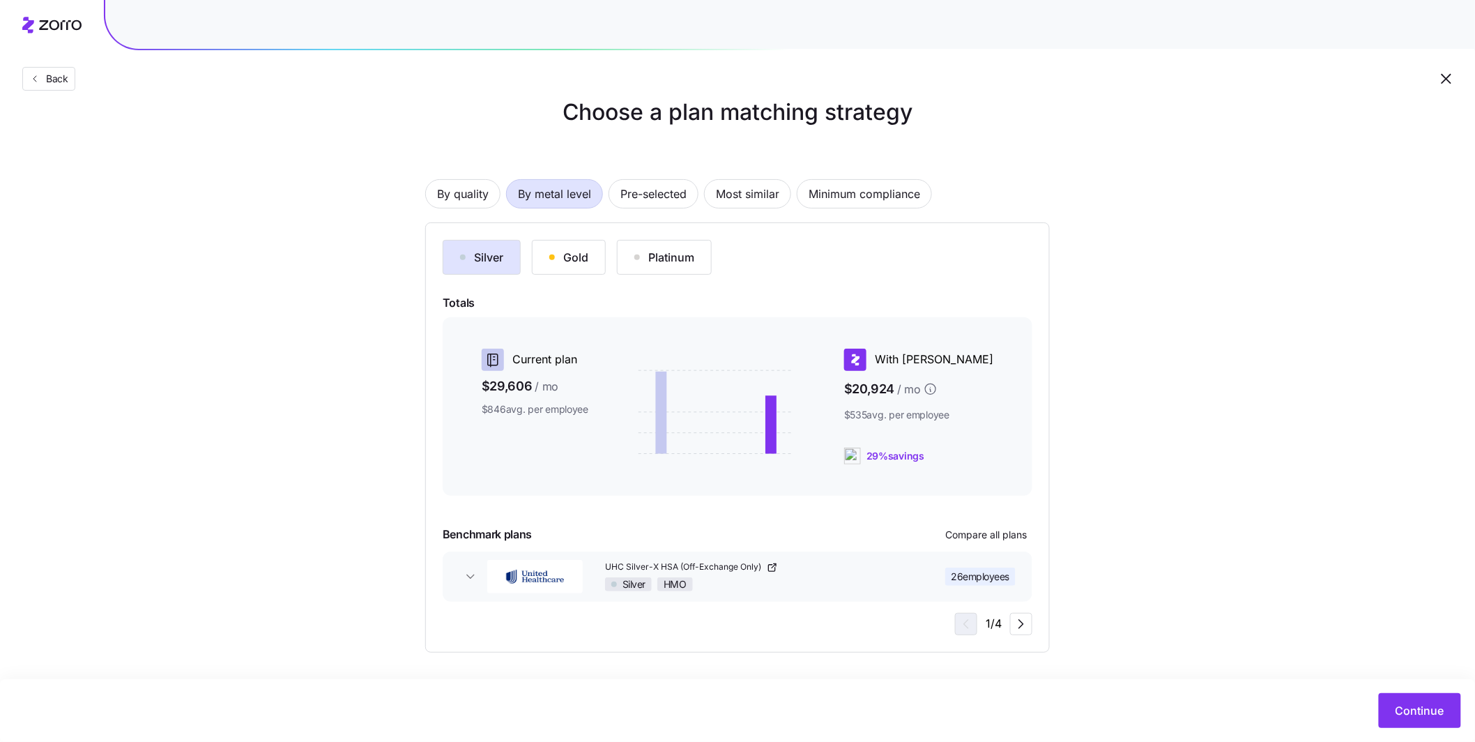
scroll to position [26, 0]
click at [596, 255] on button "Gold" at bounding box center [569, 257] width 74 height 35
click at [663, 265] on div "Platinum" at bounding box center [664, 258] width 60 height 17
click at [967, 536] on span "Compare all plans" at bounding box center [986, 535] width 82 height 14
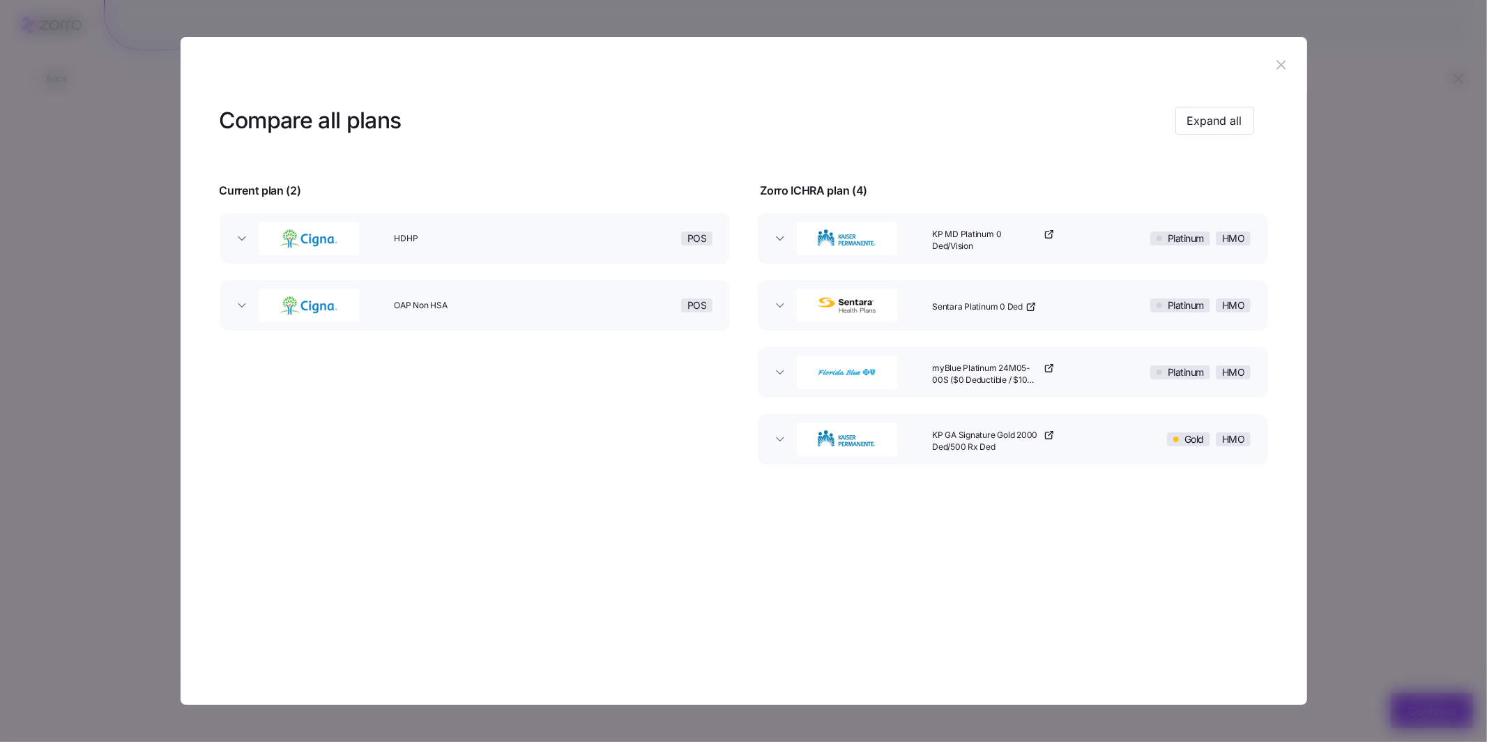
click at [787, 447] on button "KP GA Signature Gold 2000 Ded/500 Rx Ded Gold HMO" at bounding box center [1013, 439] width 510 height 50
click at [1276, 68] on icon "button" at bounding box center [1280, 64] width 15 height 15
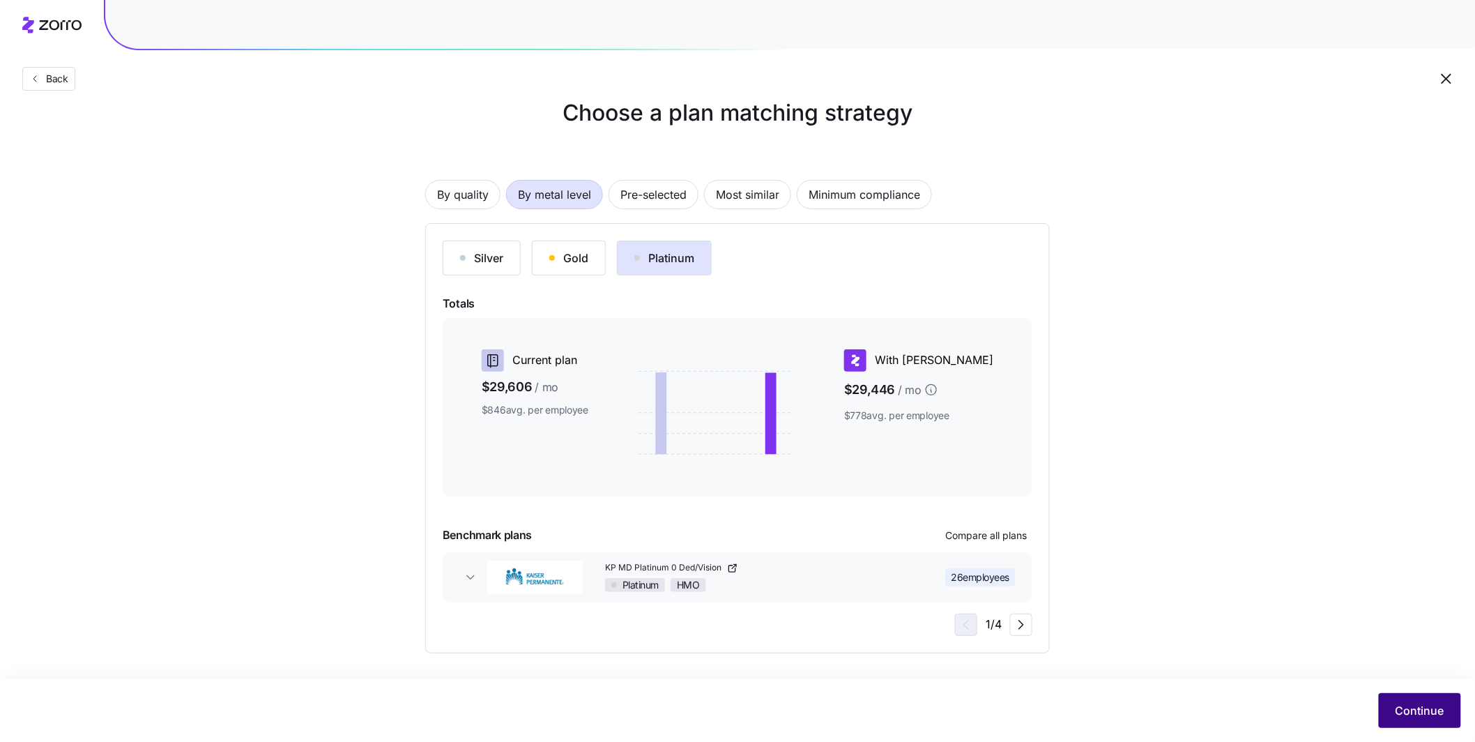
click at [1428, 711] on span "Continue" at bounding box center [1419, 710] width 49 height 17
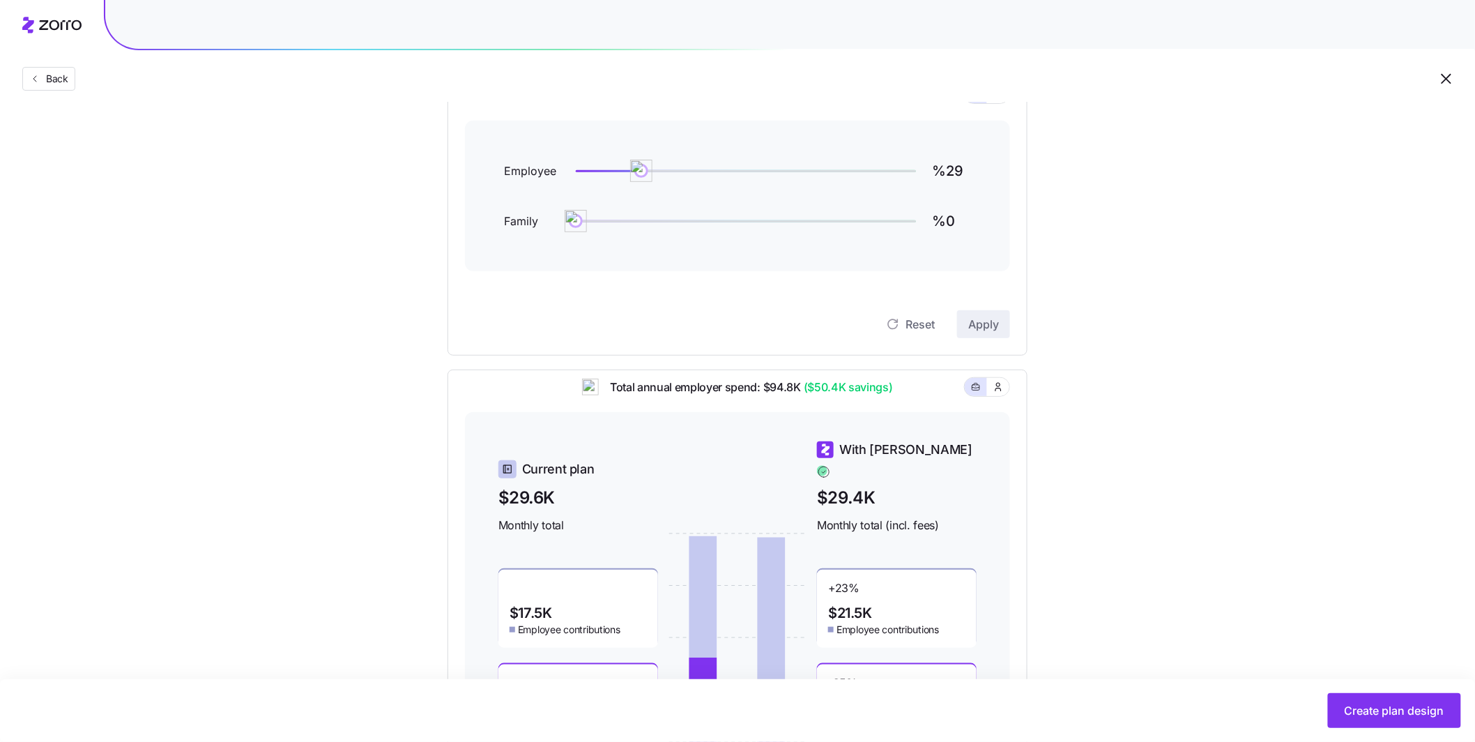
scroll to position [114, 0]
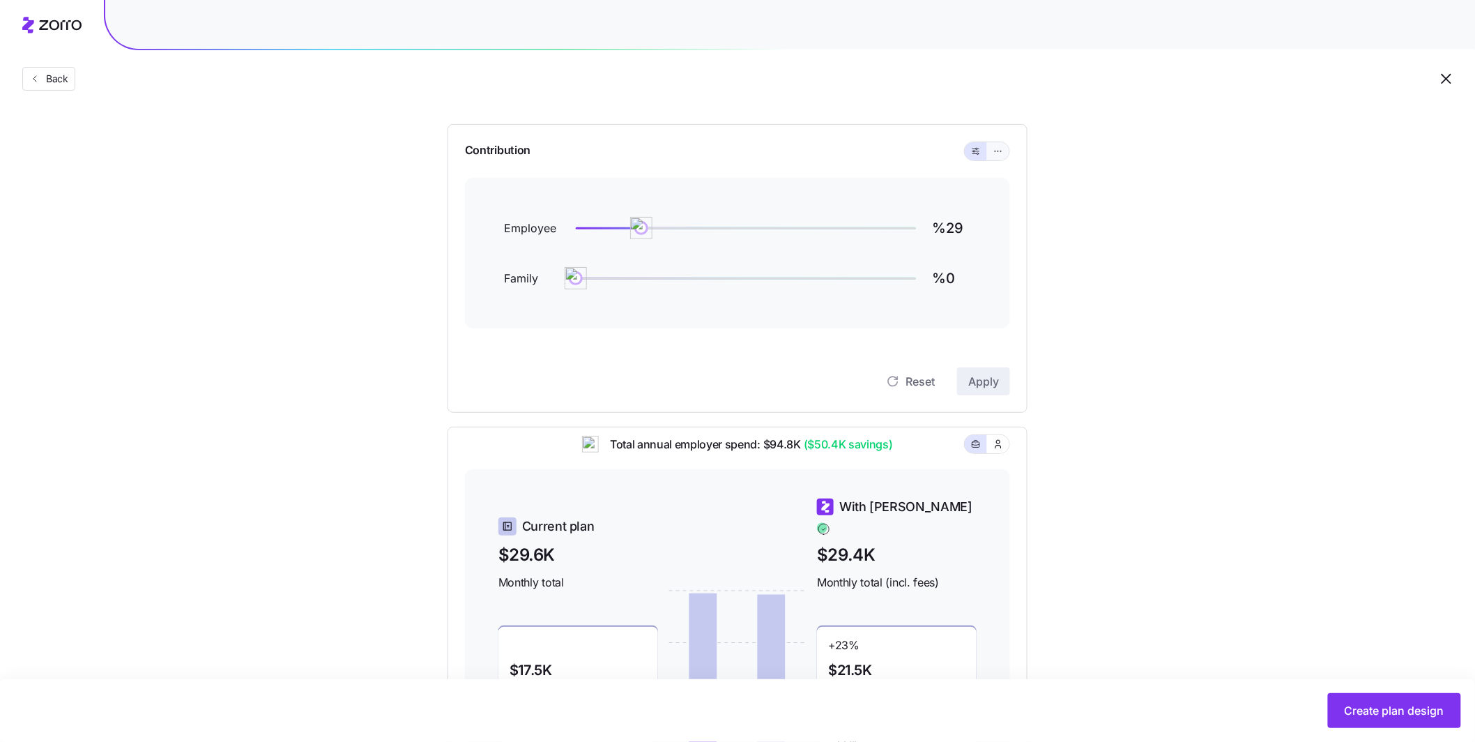
click at [999, 158] on button "button" at bounding box center [998, 151] width 22 height 18
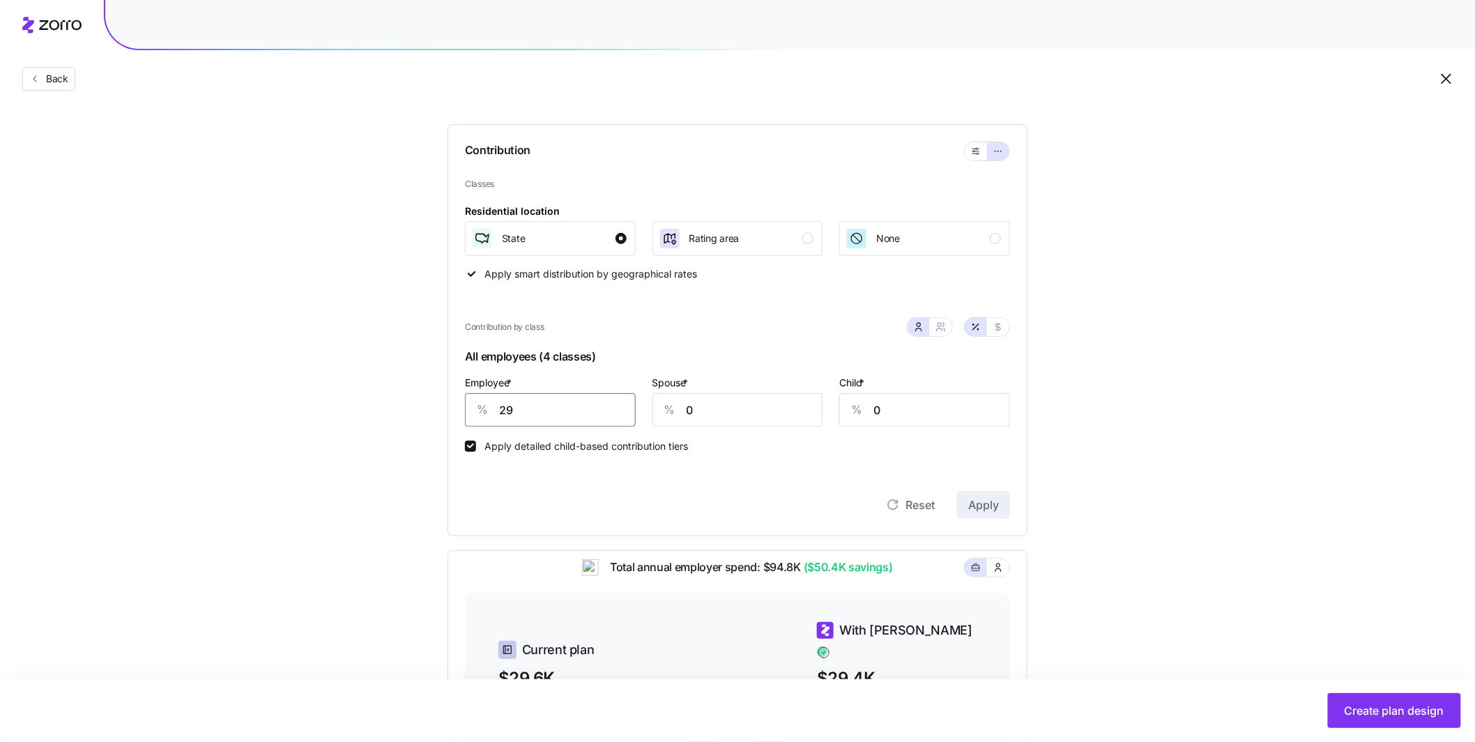
drag, startPoint x: 528, startPoint y: 420, endPoint x: 434, endPoint y: 406, distance: 94.3
click at [442, 408] on div "Compliant Industry Generous Current Contribution Classes Residential location S…" at bounding box center [737, 503] width 625 height 912
click at [970, 494] on button "Apply" at bounding box center [983, 505] width 53 height 28
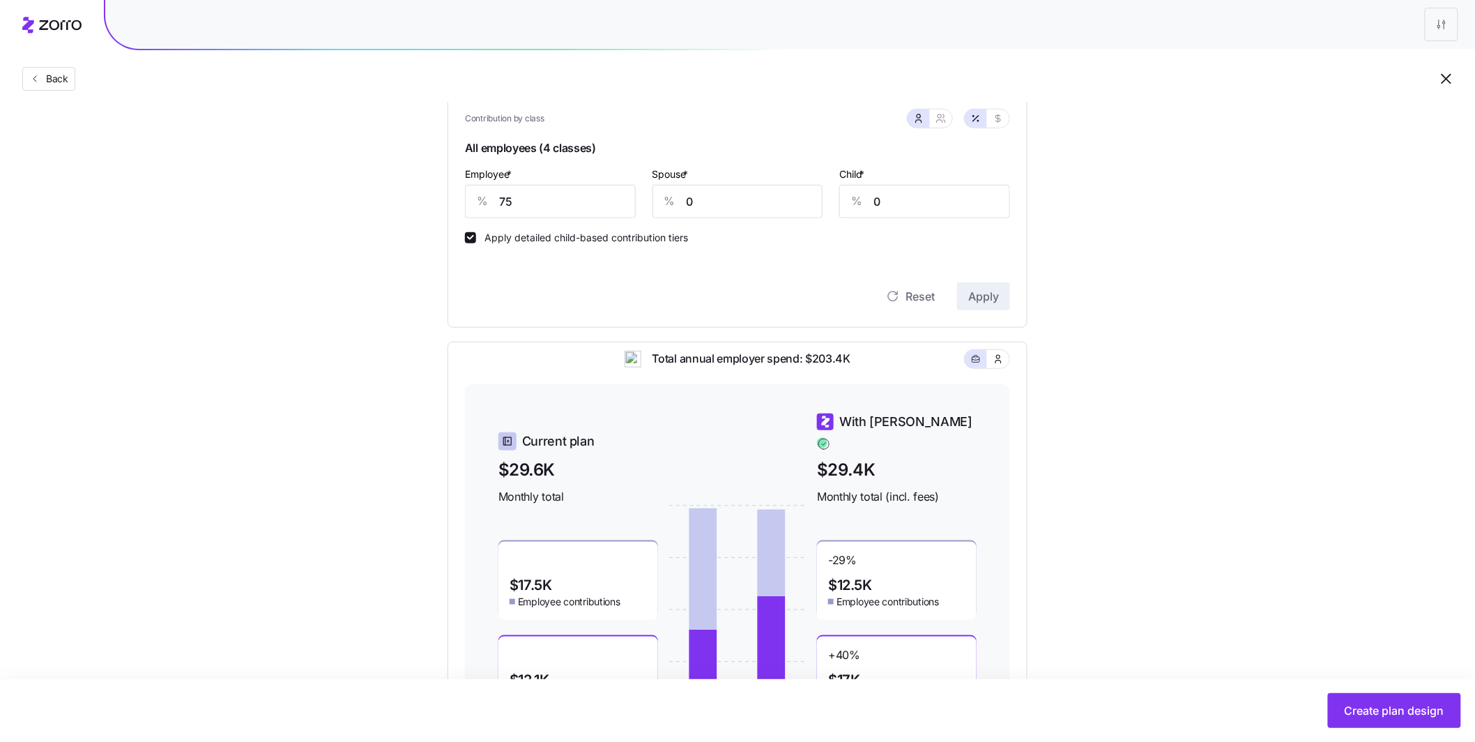
scroll to position [311, 0]
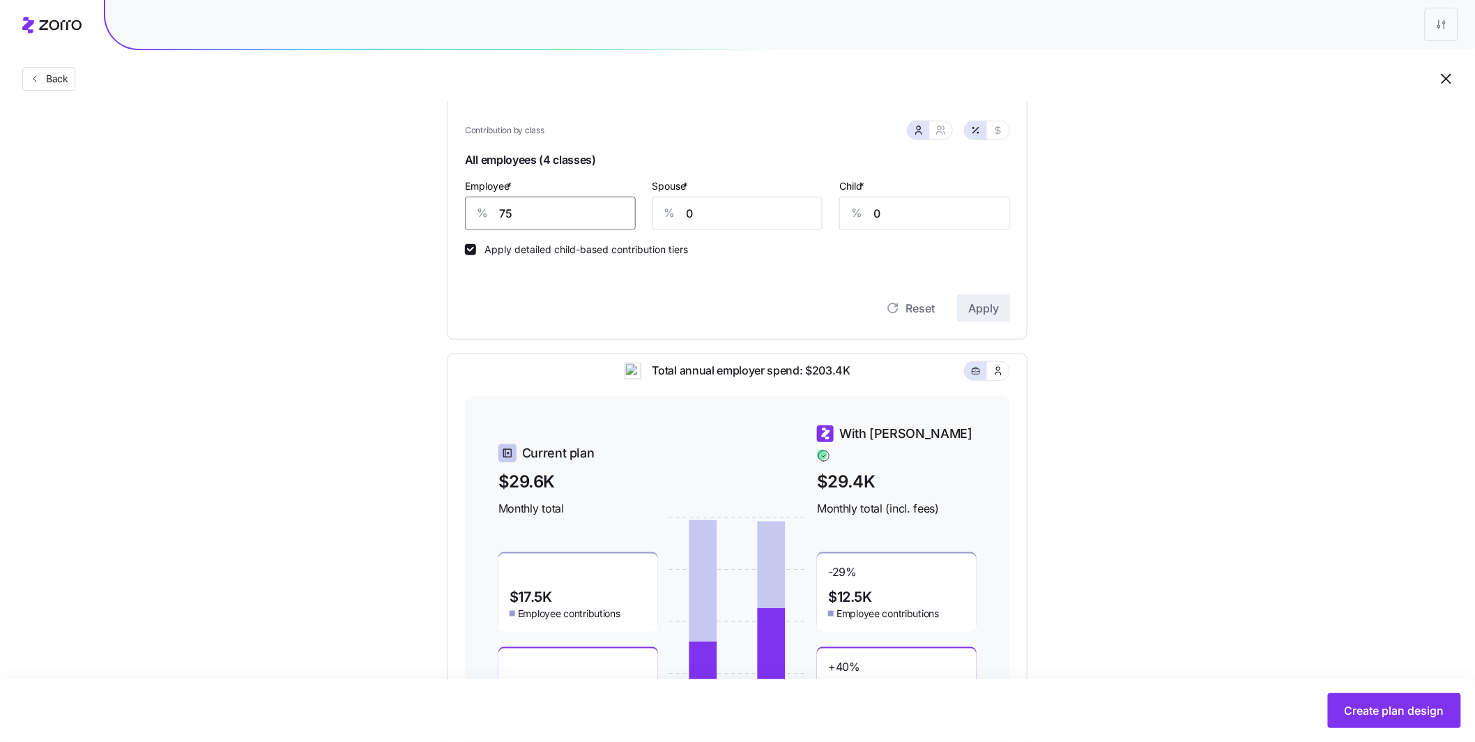
drag, startPoint x: 526, startPoint y: 216, endPoint x: 424, endPoint y: 205, distance: 102.4
click at [431, 206] on div "Compliant Industry Generous Current Contribution Classes Residential location S…" at bounding box center [737, 307] width 625 height 912
type input "50"
click at [977, 312] on span "Apply" at bounding box center [983, 308] width 31 height 17
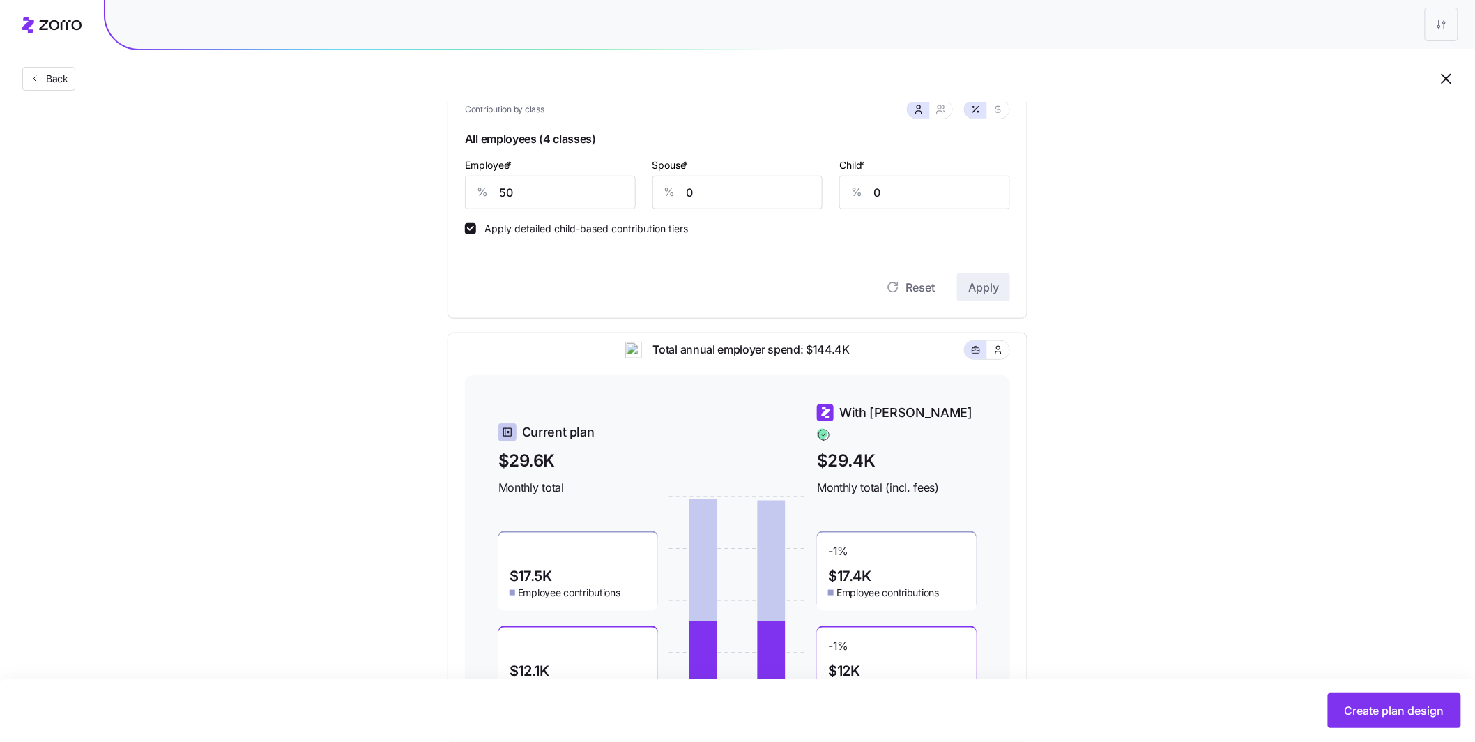
scroll to position [395, 0]
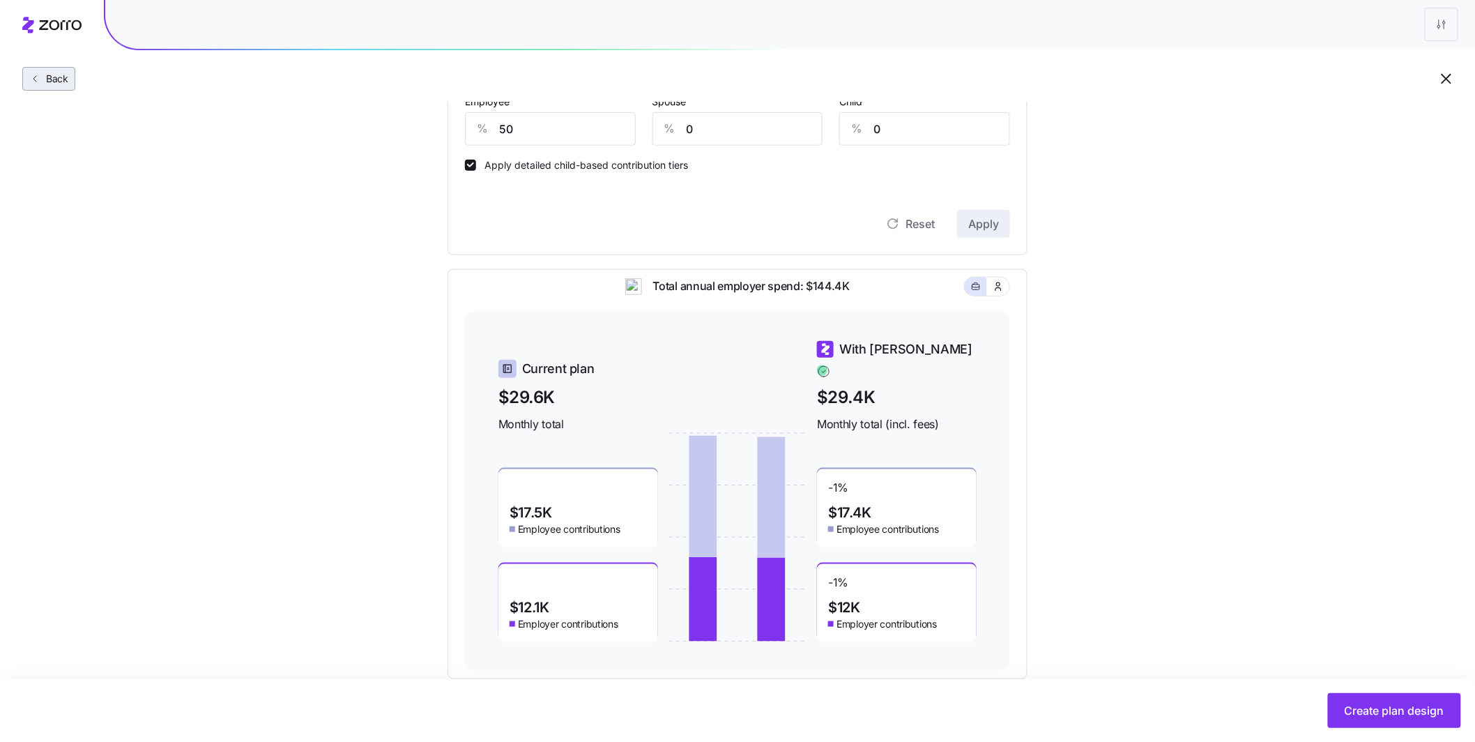
click at [45, 75] on span "Back" at bounding box center [54, 79] width 28 height 14
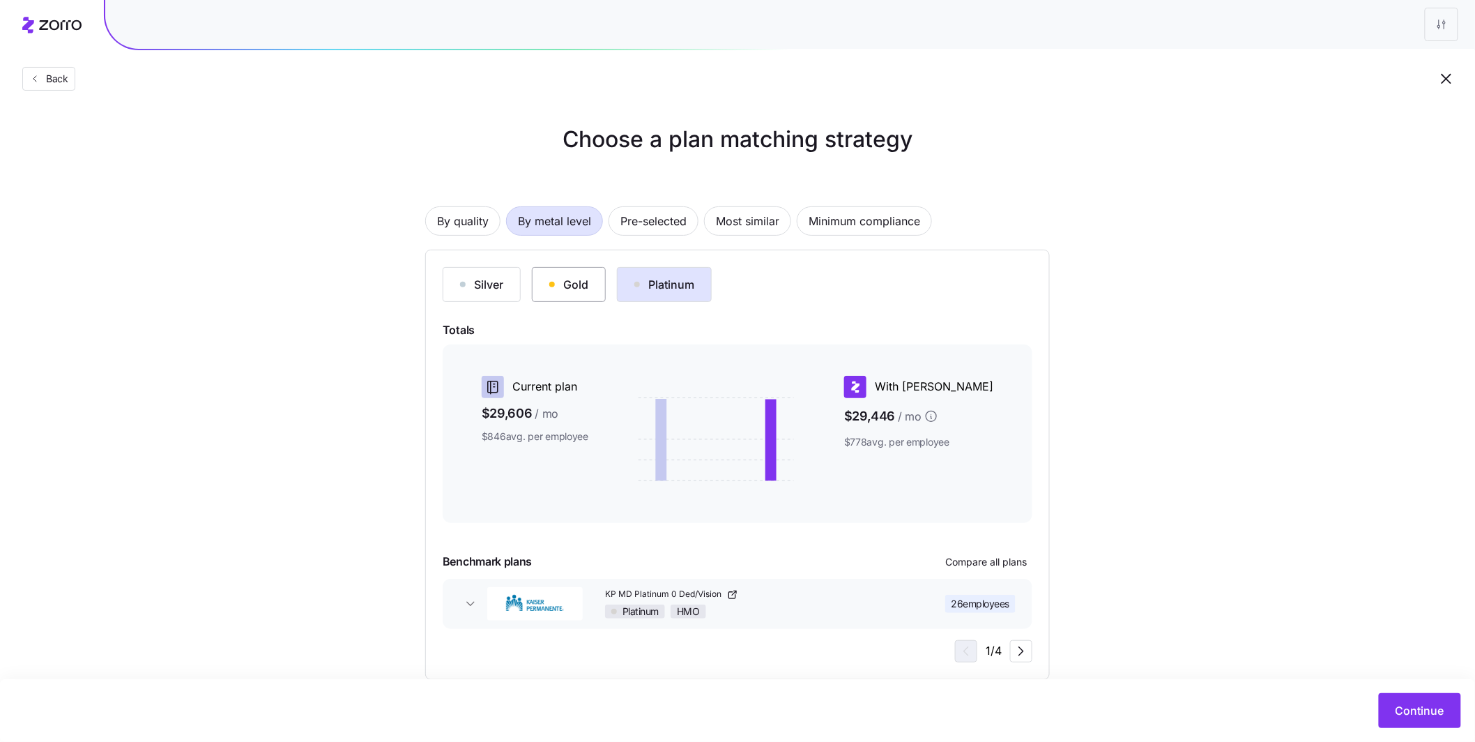
click at [574, 295] on button "Gold" at bounding box center [569, 284] width 74 height 35
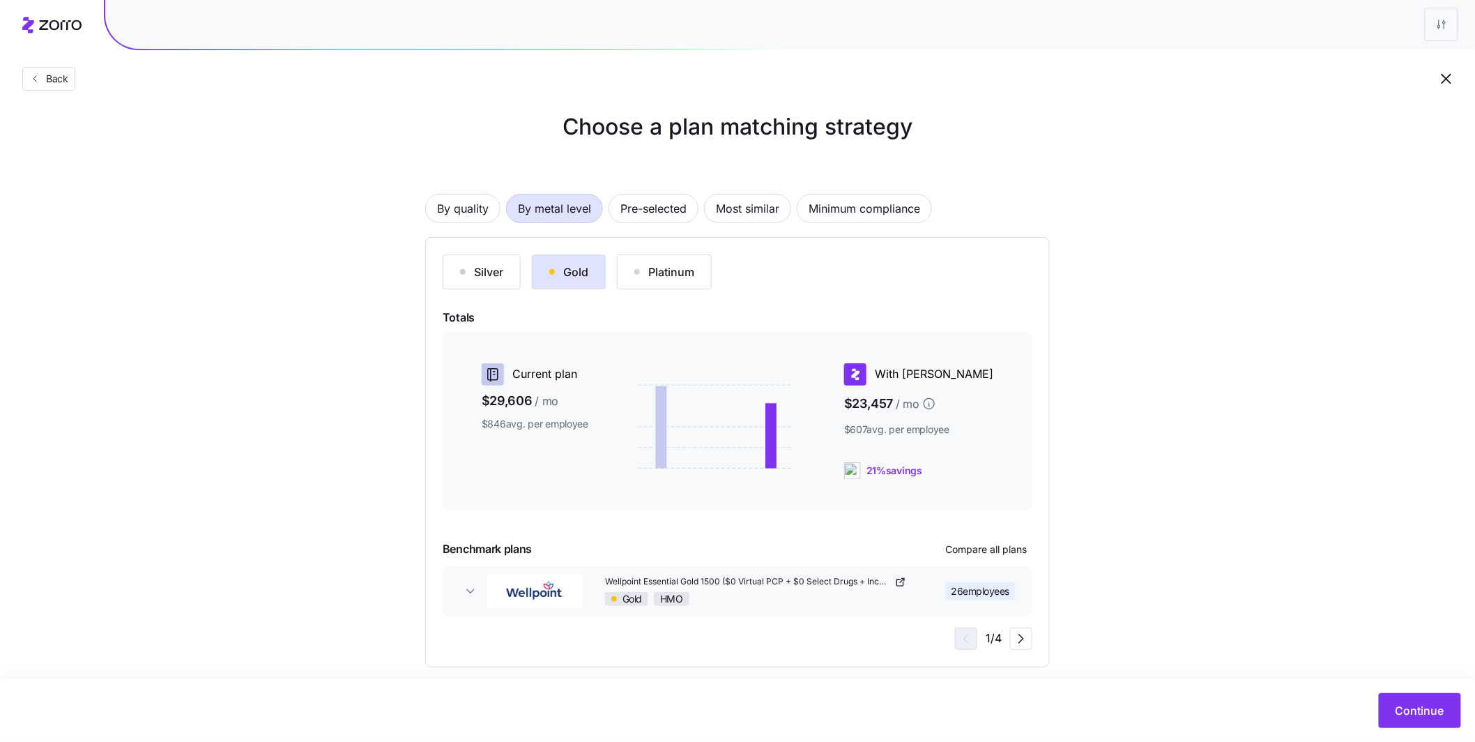
scroll to position [26, 0]
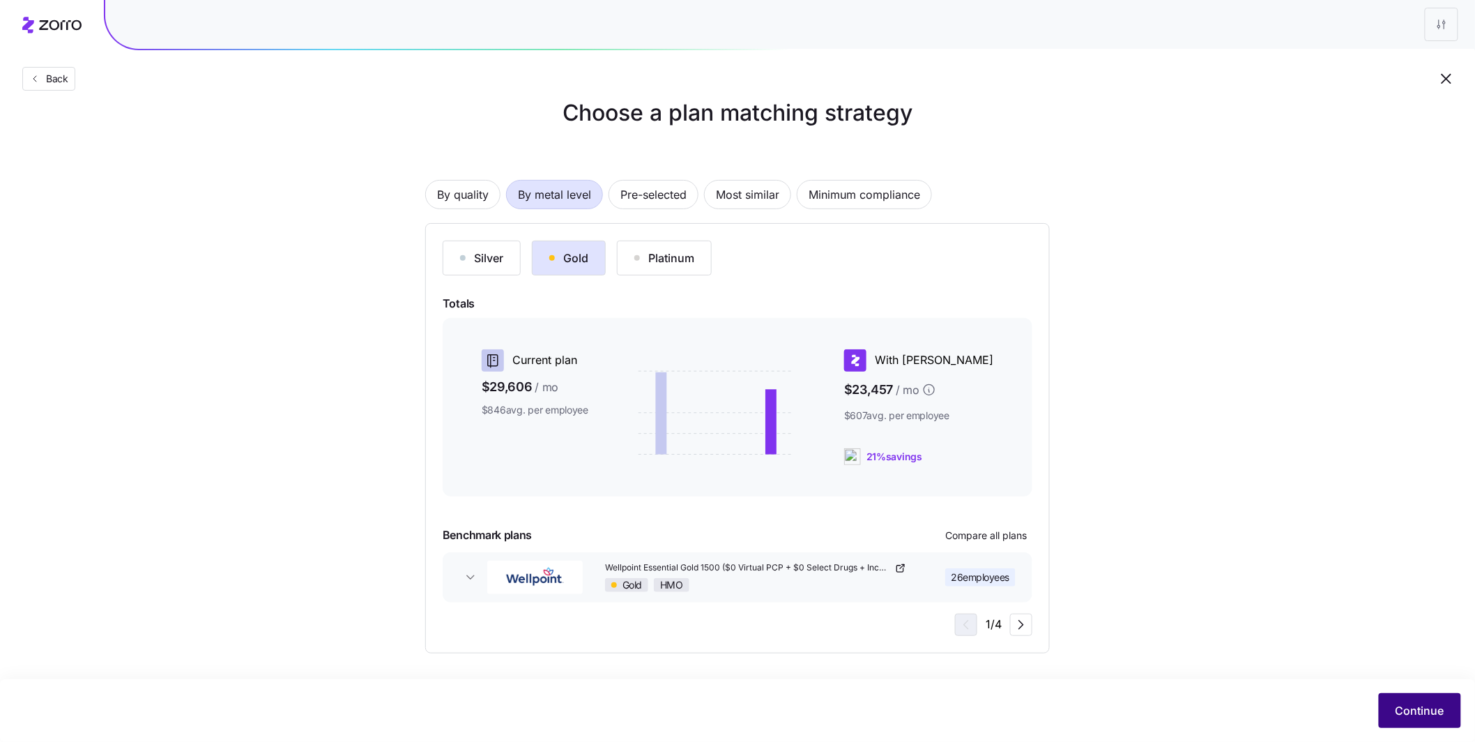
click at [1412, 707] on span "Continue" at bounding box center [1419, 710] width 49 height 17
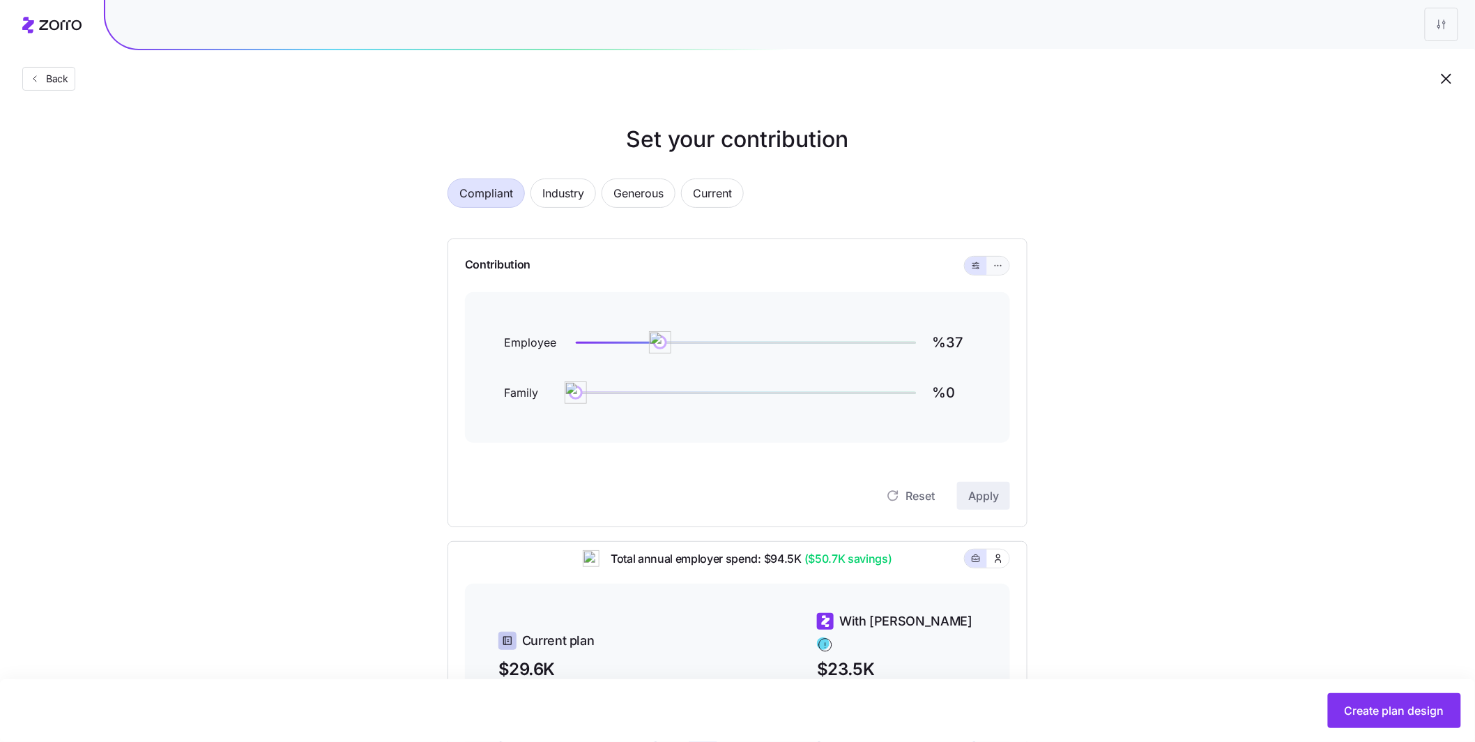
click at [994, 271] on span "button" at bounding box center [998, 265] width 11 height 11
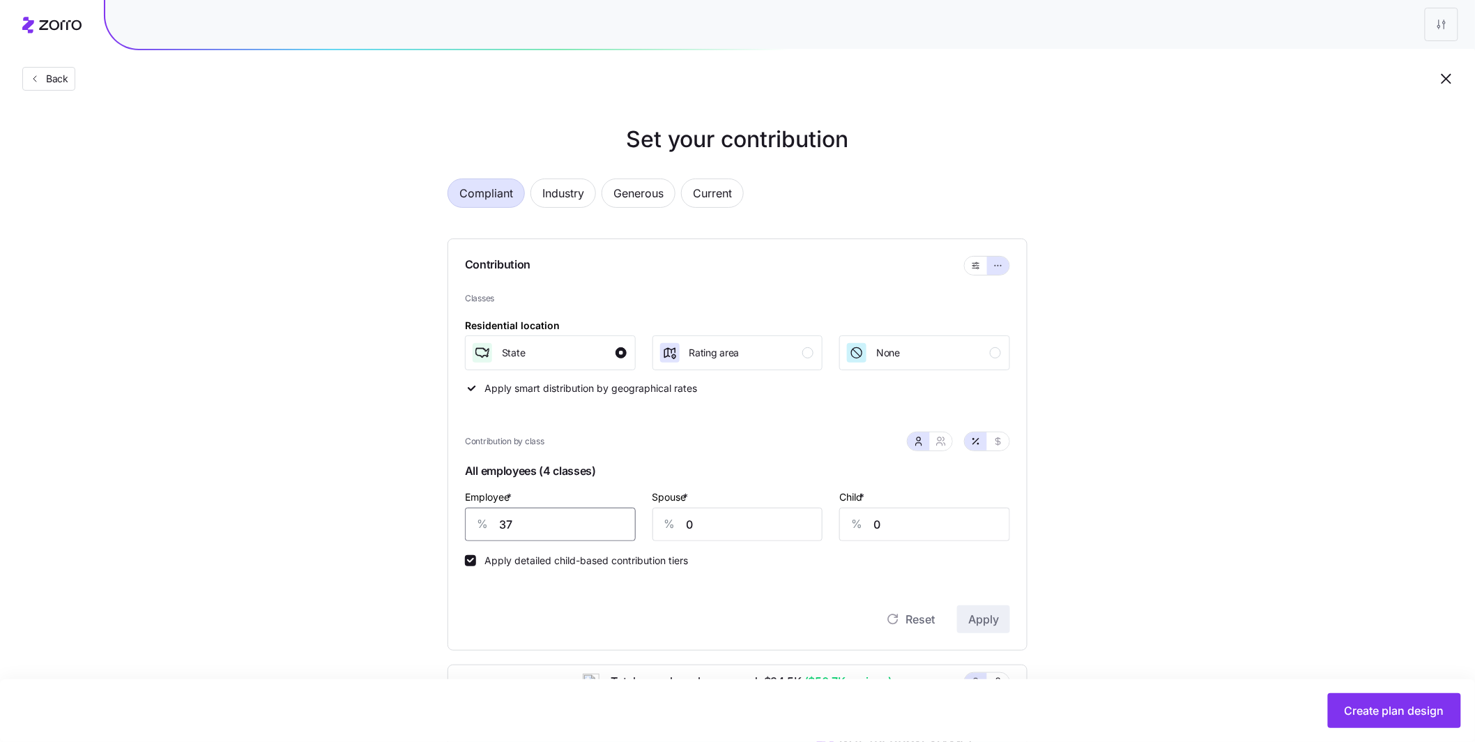
drag, startPoint x: 509, startPoint y: 525, endPoint x: 420, endPoint y: 510, distance: 89.8
click at [426, 511] on div "Compliant Industry Generous Current Contribution Classes Residential location S…" at bounding box center [737, 618] width 625 height 912
click at [982, 624] on span "Apply" at bounding box center [983, 619] width 31 height 17
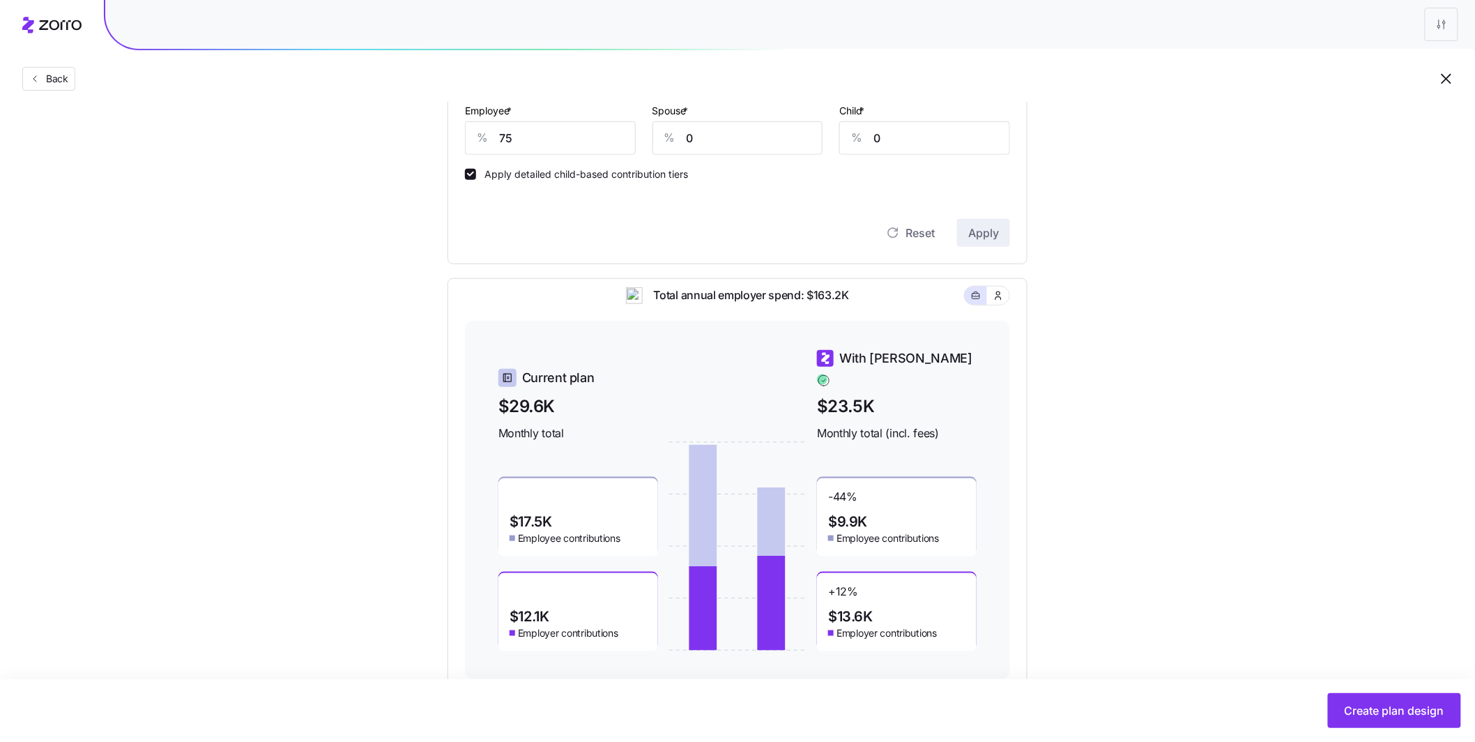
scroll to position [370, 0]
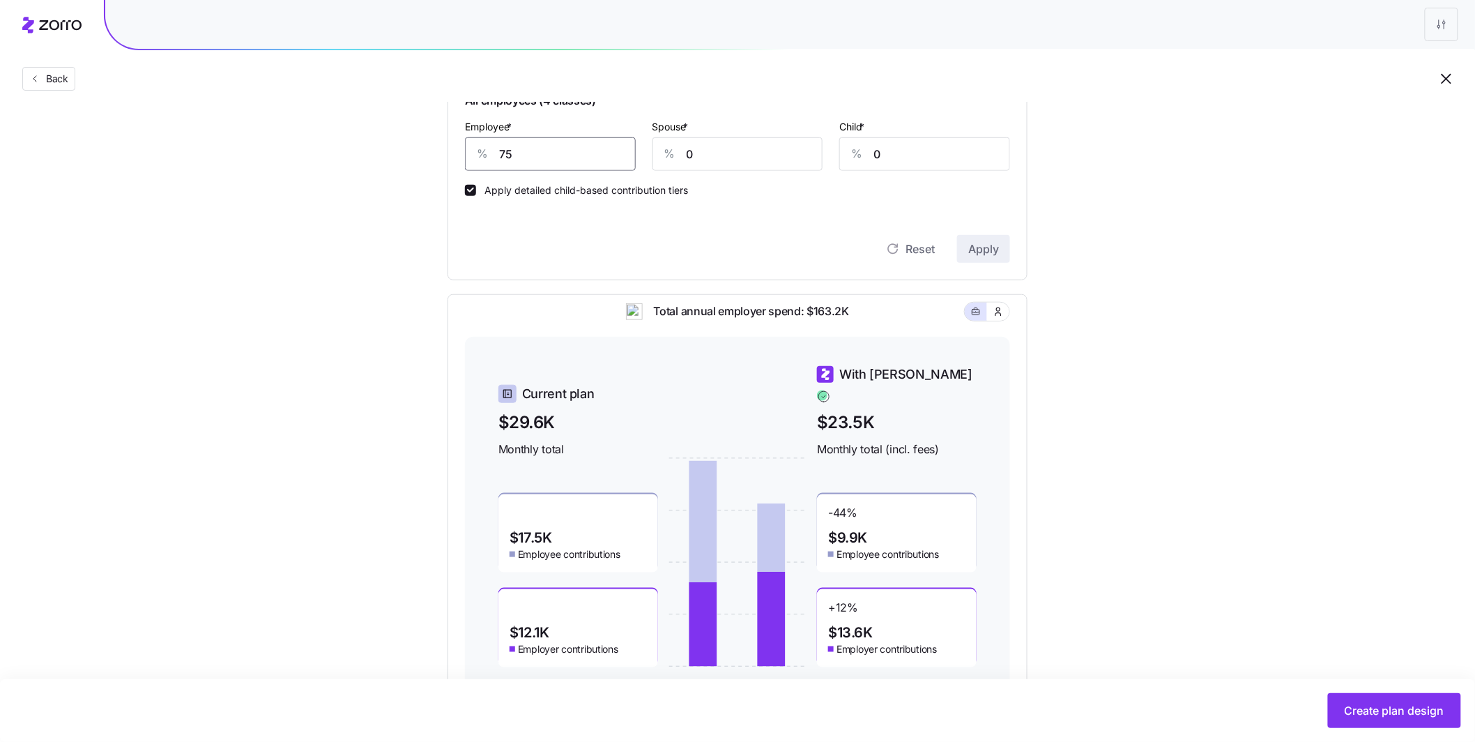
drag, startPoint x: 451, startPoint y: 152, endPoint x: 436, endPoint y: 151, distance: 15.4
click at [438, 152] on div "Compliant Industry Generous Current Contribution Classes Residential location S…" at bounding box center [737, 248] width 625 height 912
type input "60"
click at [981, 252] on span "Apply" at bounding box center [983, 248] width 31 height 17
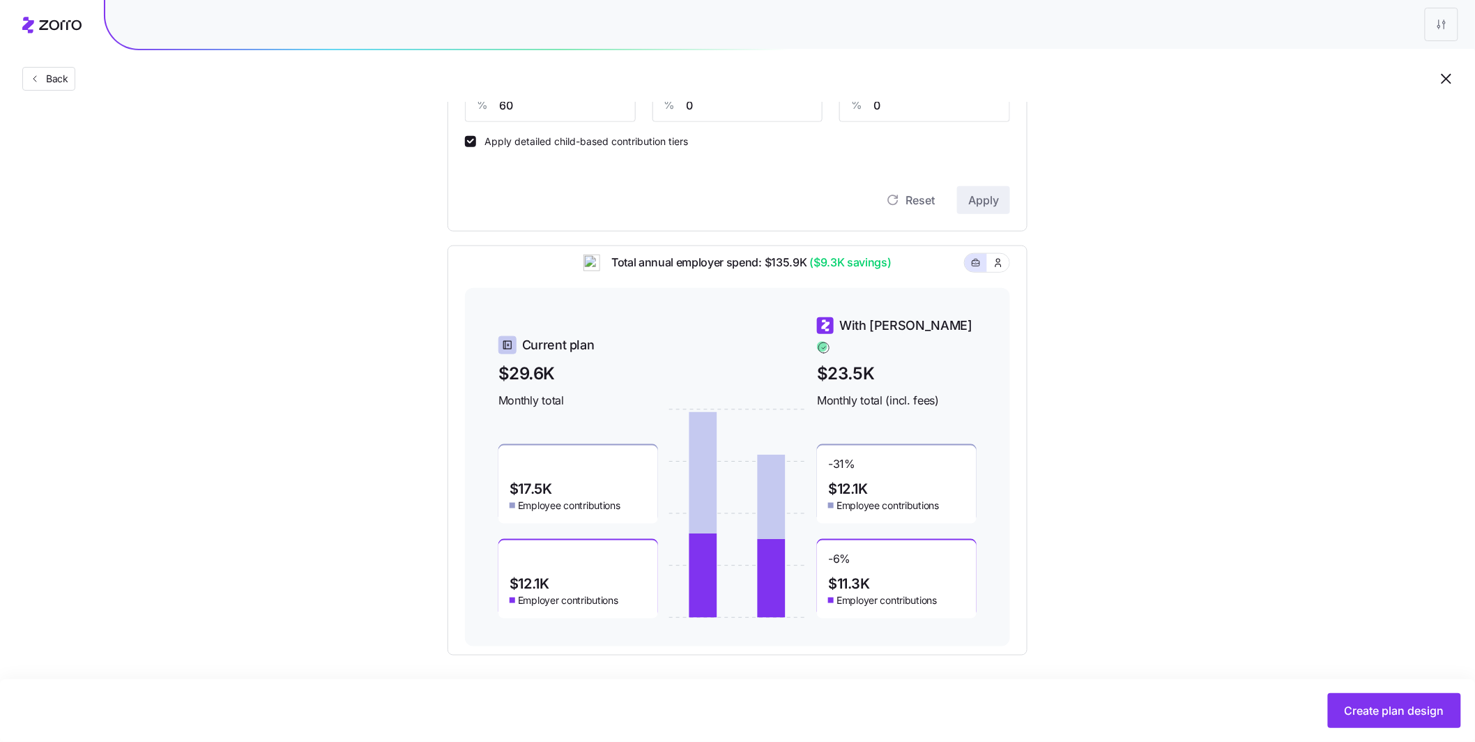
scroll to position [422, 0]
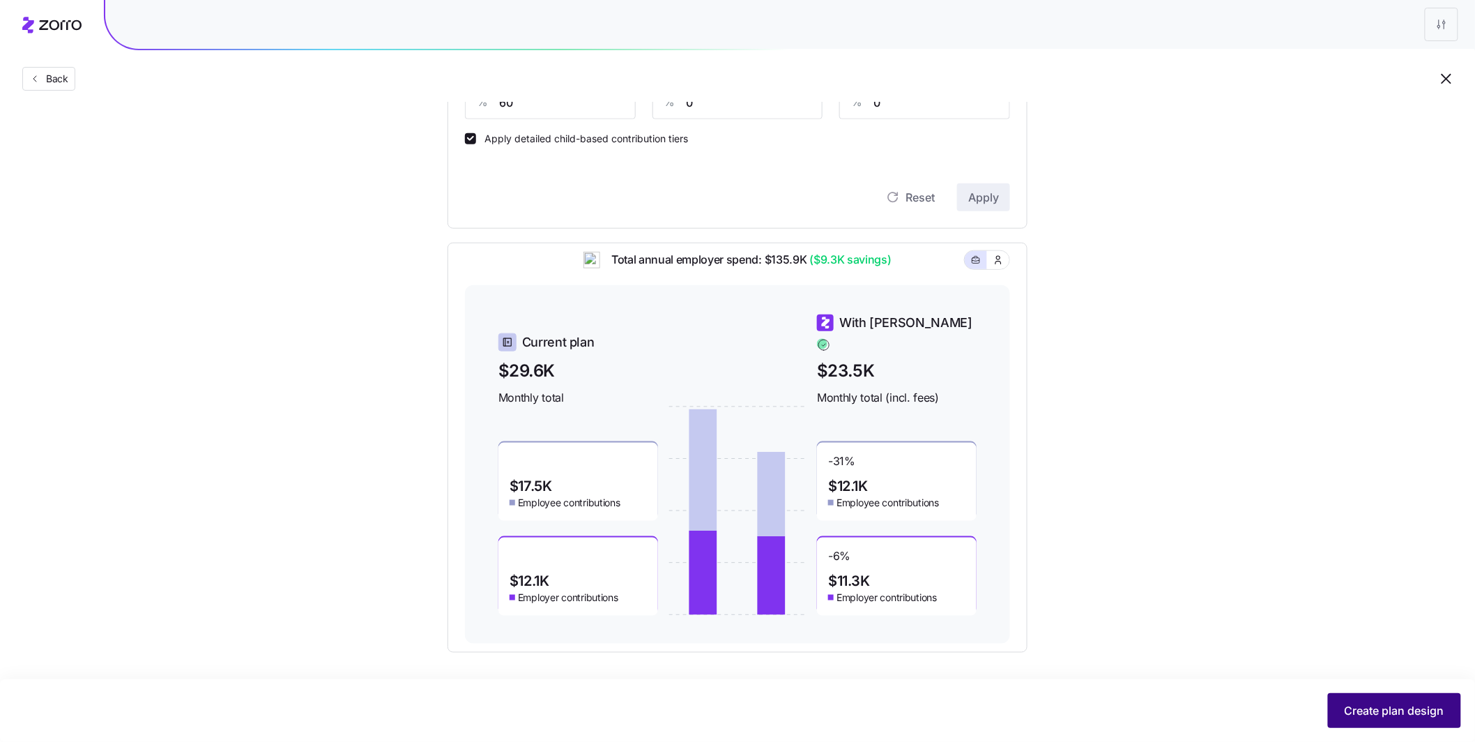
click at [1384, 711] on span "Create plan design" at bounding box center [1395, 710] width 100 height 17
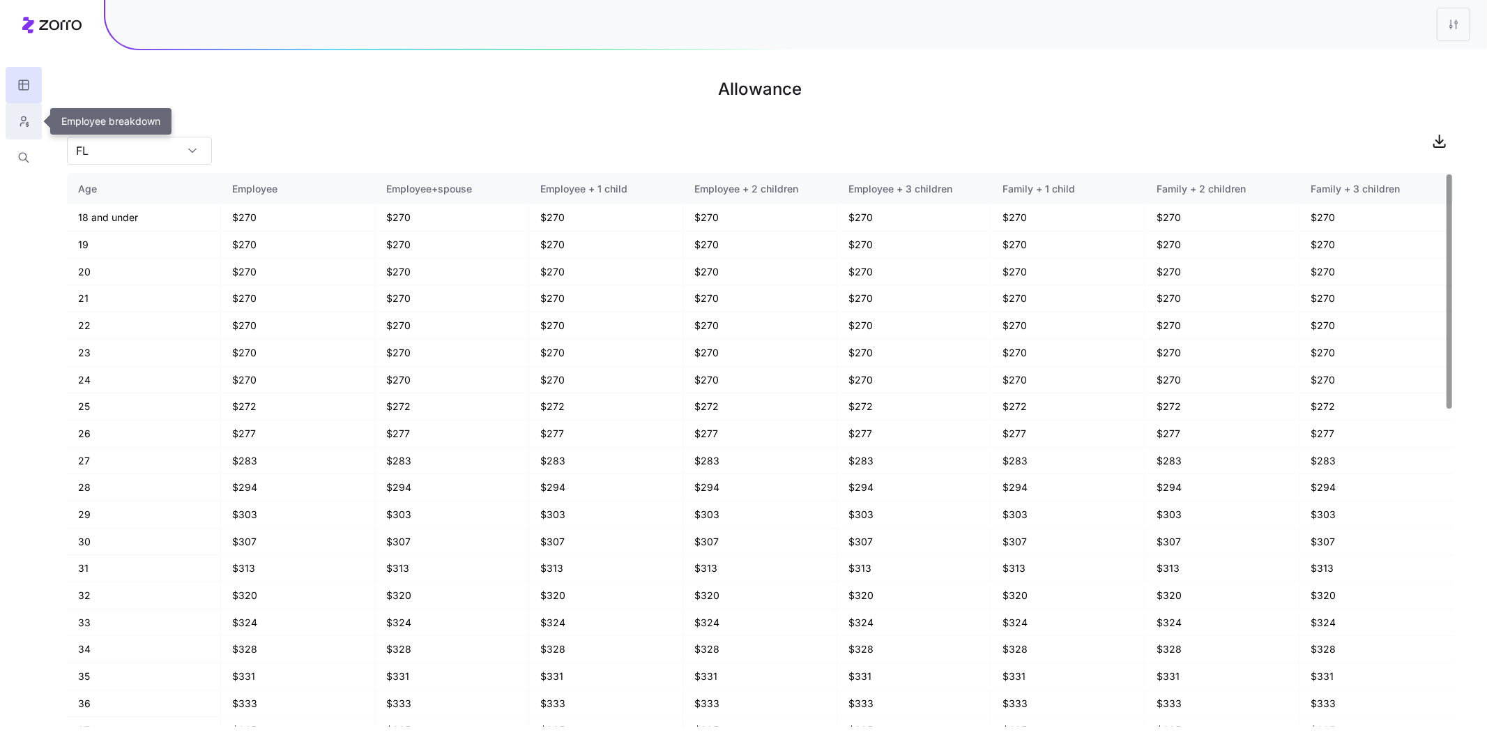
click at [21, 128] on button "button" at bounding box center [24, 121] width 36 height 36
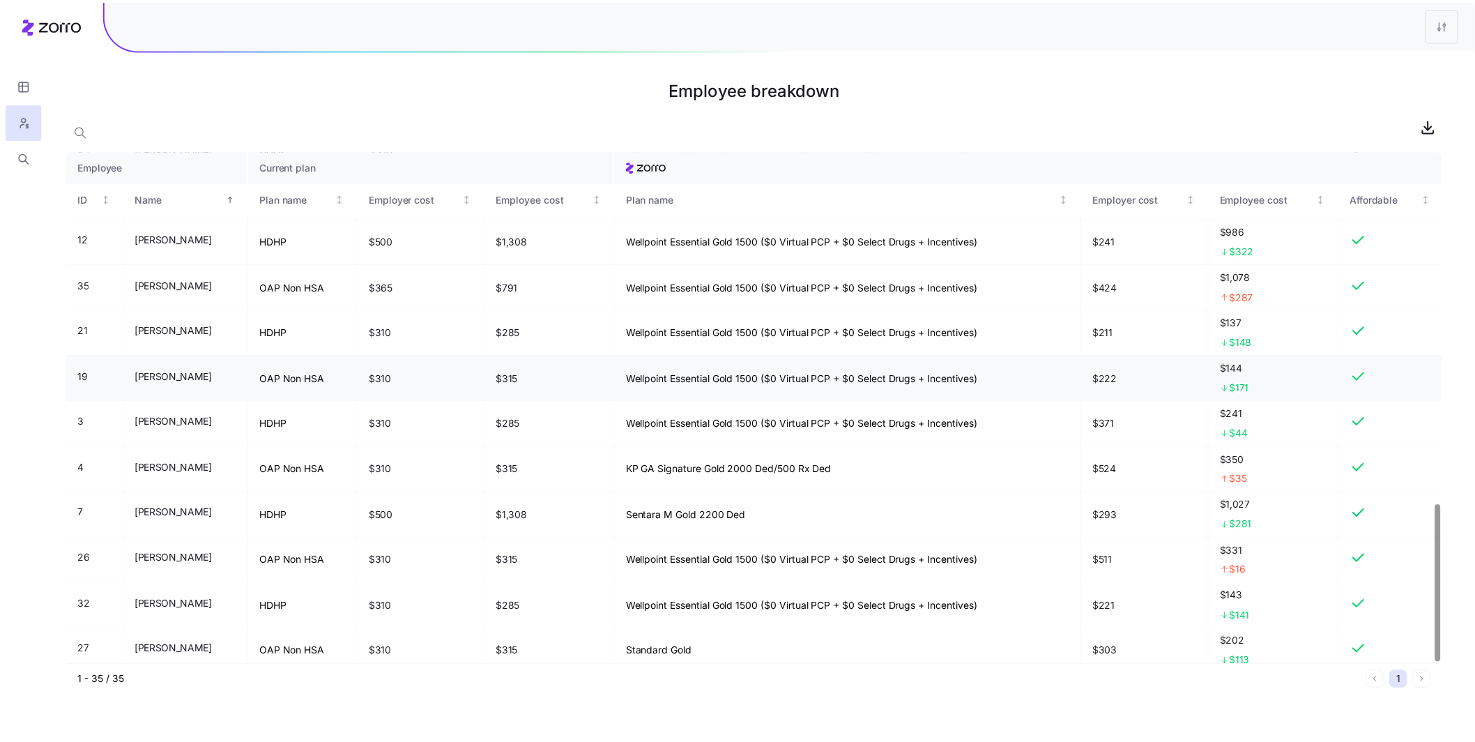
scroll to position [1149, 0]
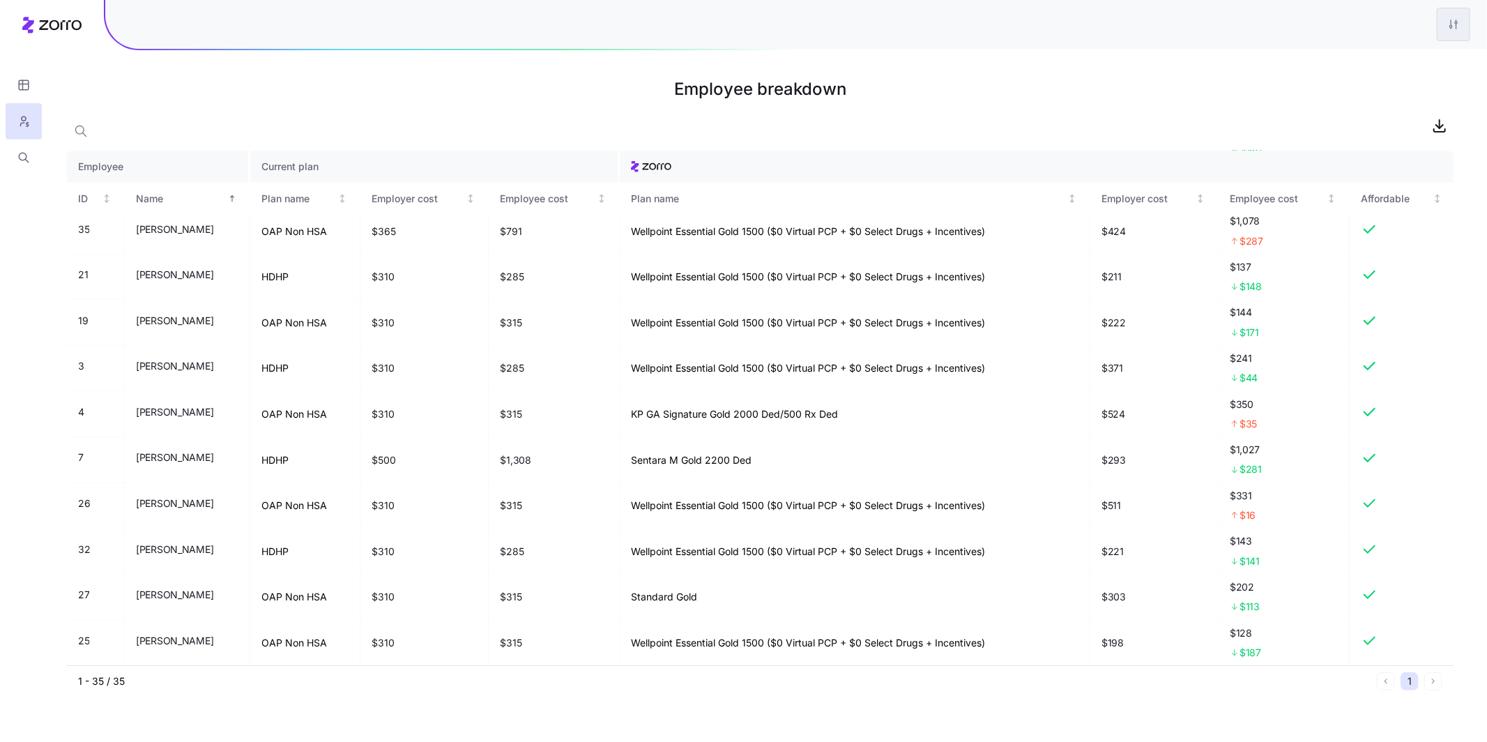
click at [1463, 29] on html "Employee breakdown Employee Current plan ID Name Plan name Employer cost Employ…" at bounding box center [743, 371] width 1487 height 742
click at [1393, 53] on div "Edit plan design" at bounding box center [1396, 61] width 139 height 22
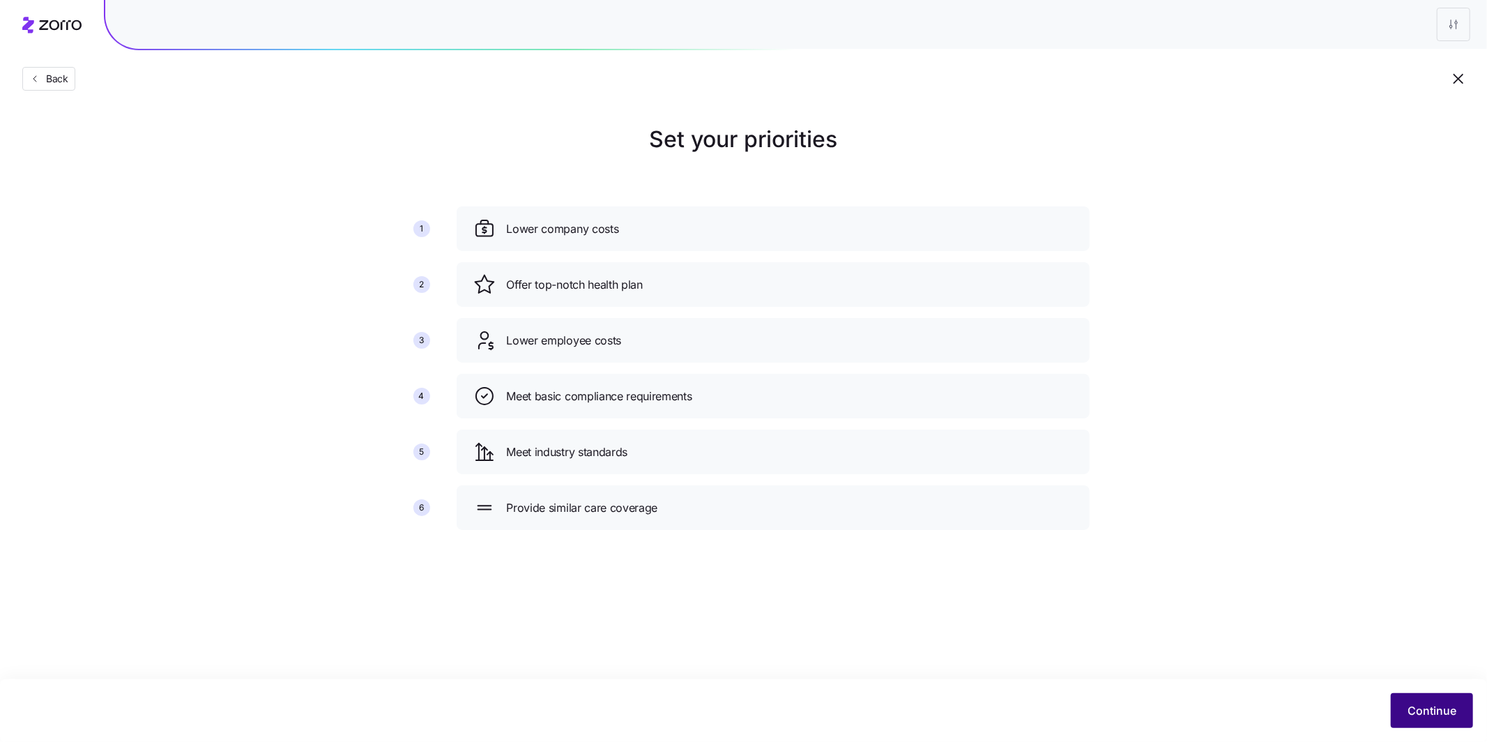
click at [1418, 701] on button "Continue" at bounding box center [1432, 710] width 82 height 35
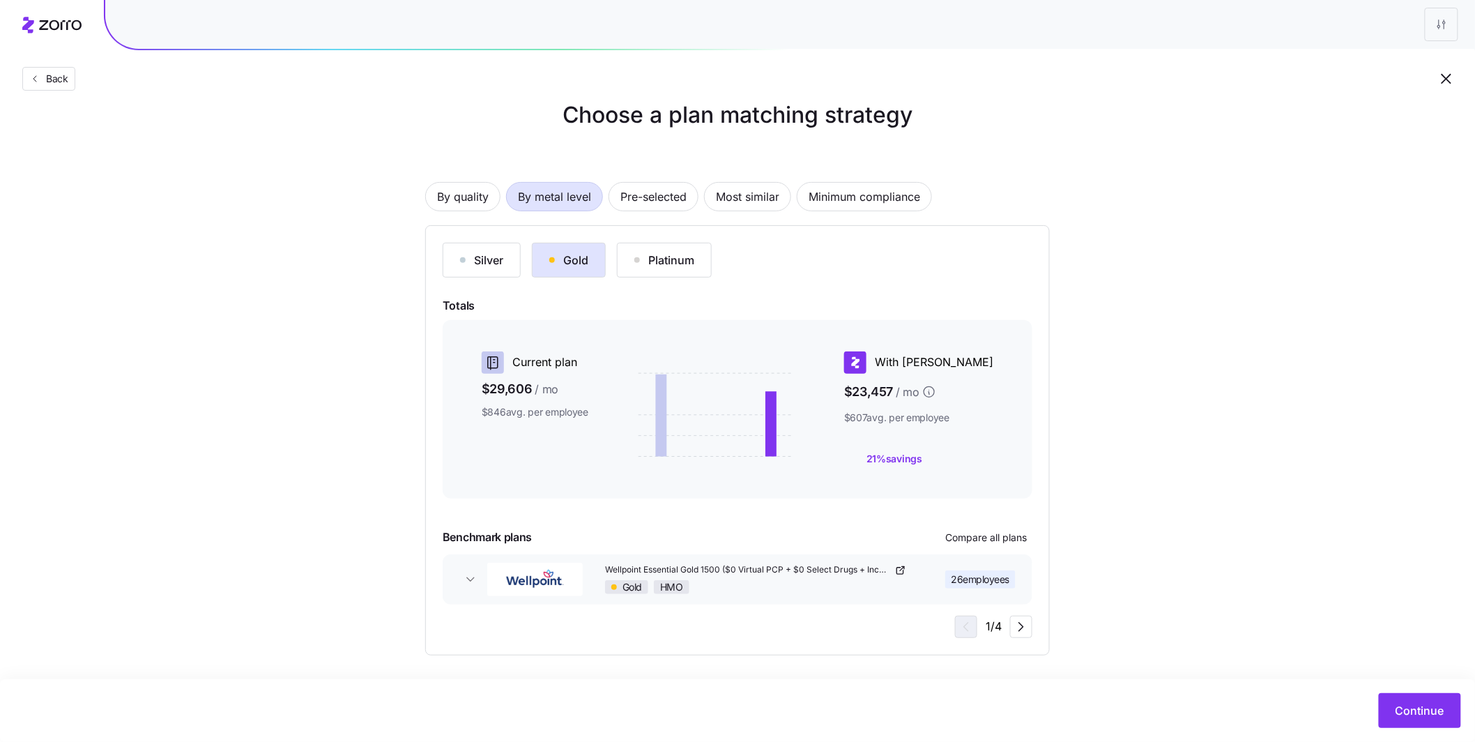
scroll to position [26, 0]
drag, startPoint x: 1008, startPoint y: 444, endPoint x: 847, endPoint y: 364, distance: 179.9
click at [847, 364] on div "Current plan $29,606 / mo $846 avg. per employee With Zorro $23,457 / mo $607 a…" at bounding box center [737, 407] width 556 height 127
click at [1100, 408] on div "Choose a plan matching strategy By quality By metal level Pre-selected Most sim…" at bounding box center [737, 374] width 1475 height 557
click at [686, 257] on div "Platinum" at bounding box center [664, 258] width 60 height 17
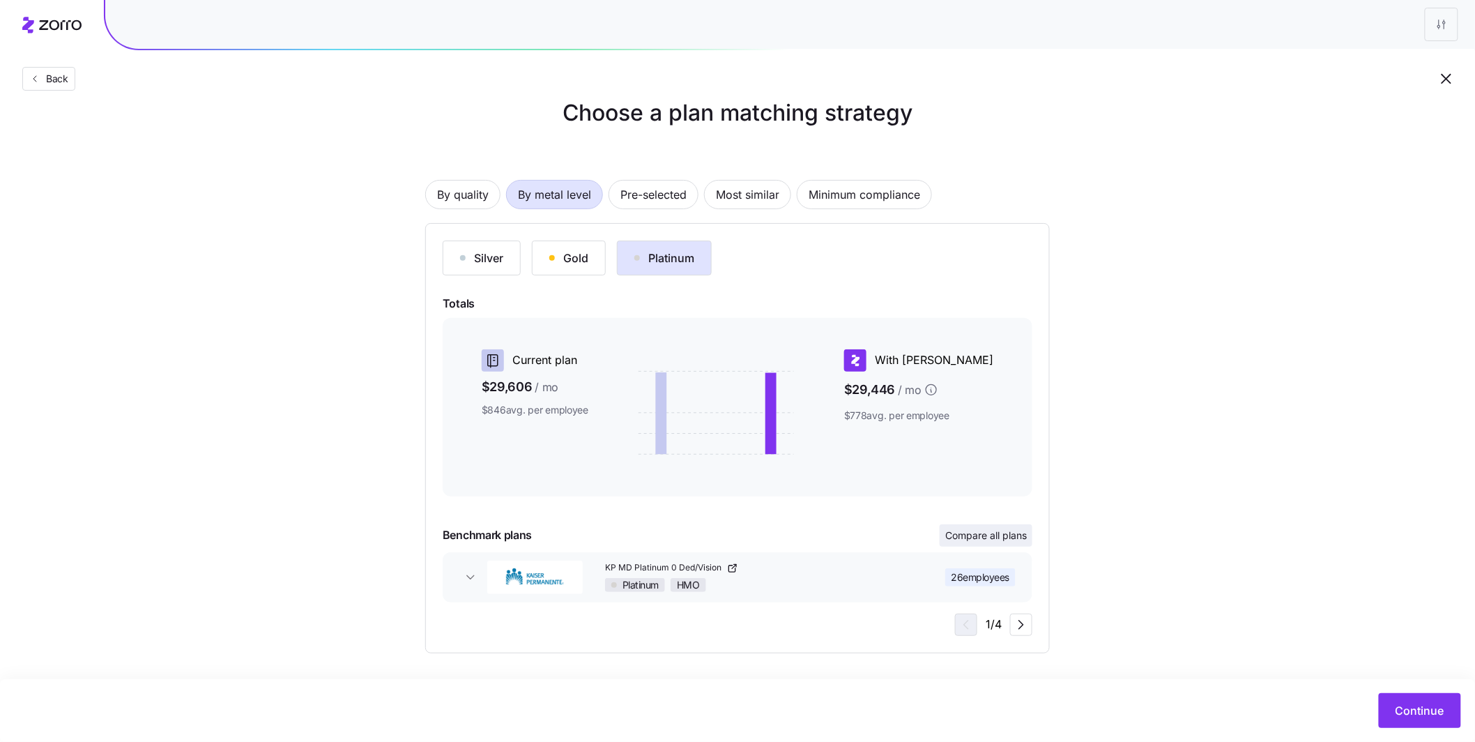
click at [972, 538] on span "Compare all plans" at bounding box center [986, 535] width 82 height 14
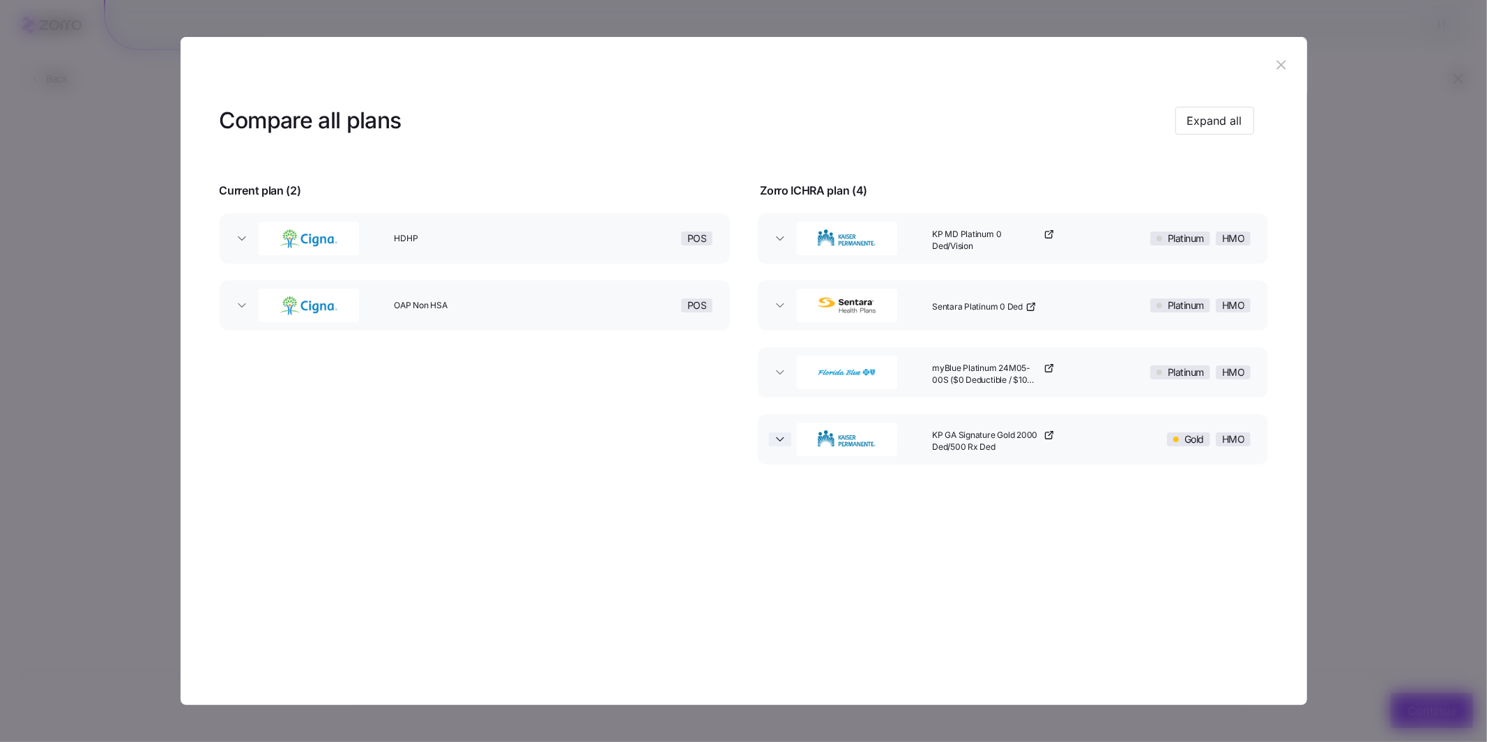
click at [777, 444] on icon "button" at bounding box center [780, 439] width 14 height 14
click at [1280, 61] on icon "button" at bounding box center [1280, 64] width 15 height 15
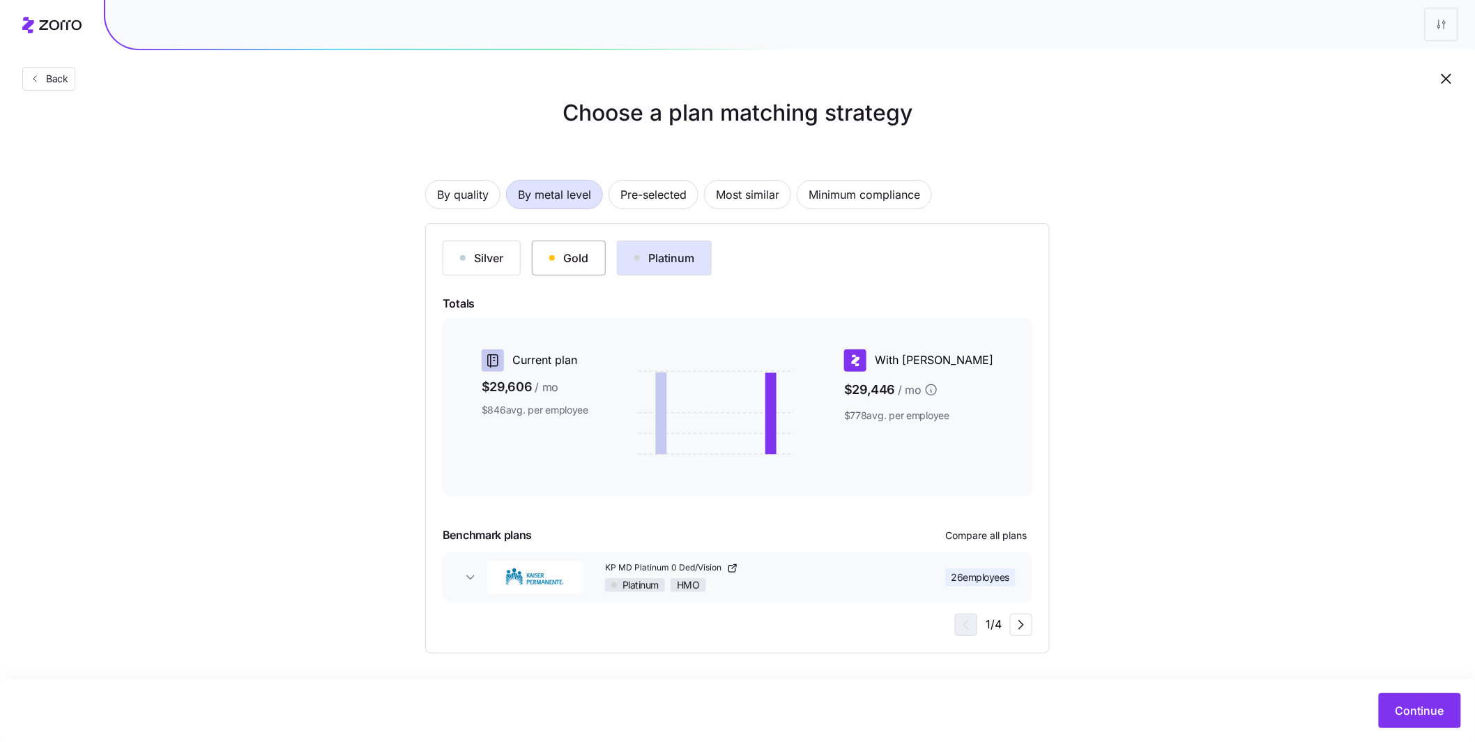
click at [581, 251] on div "Gold" at bounding box center [568, 258] width 39 height 17
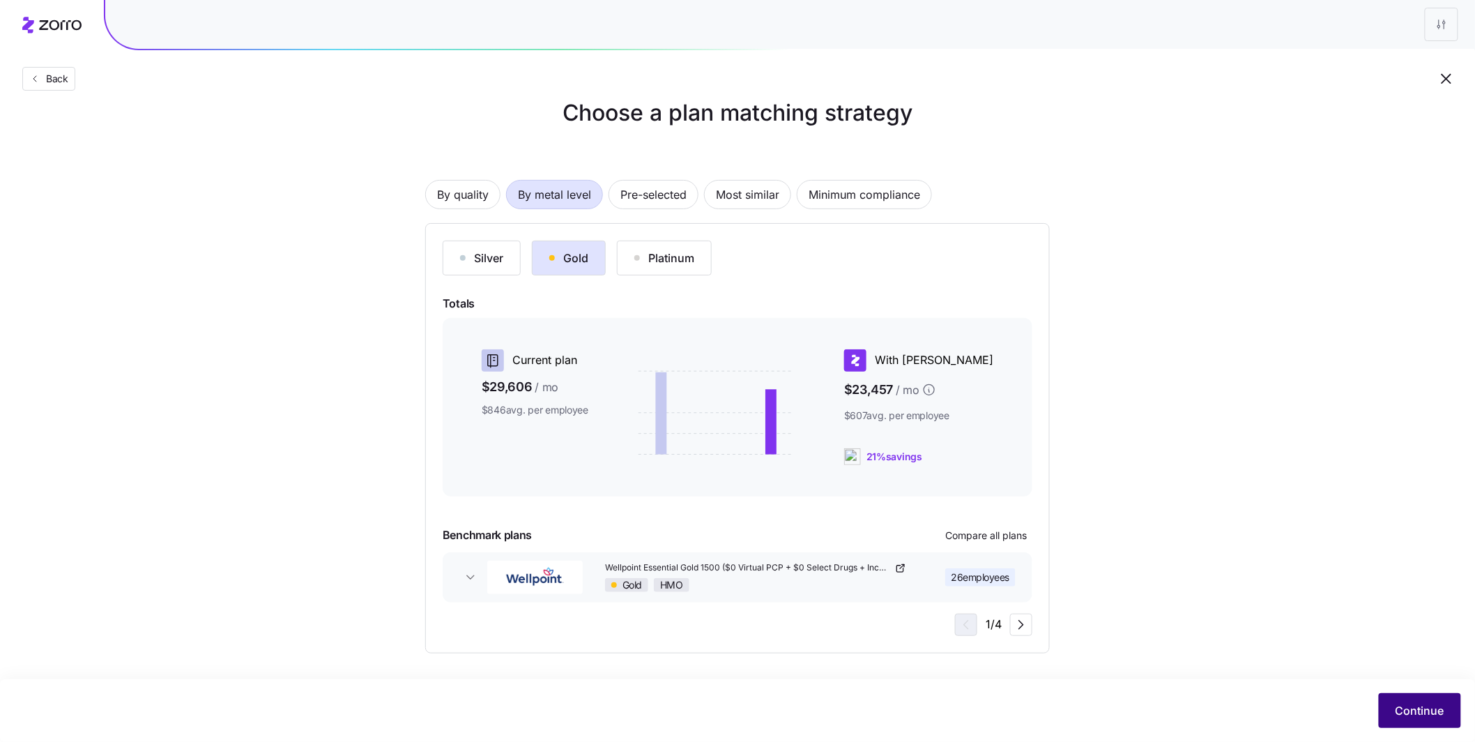
click at [1424, 714] on span "Continue" at bounding box center [1419, 710] width 49 height 17
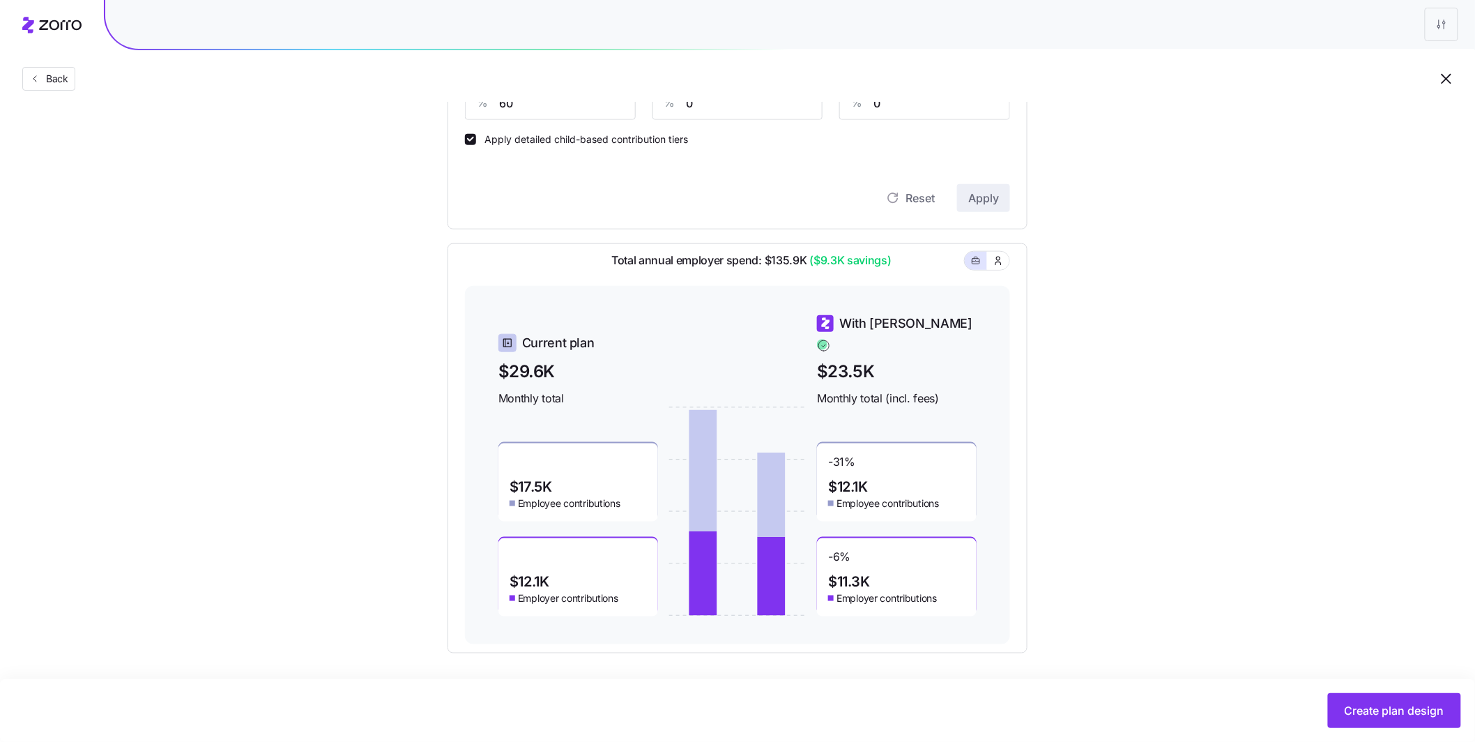
scroll to position [422, 0]
drag, startPoint x: 872, startPoint y: 459, endPoint x: 819, endPoint y: 449, distance: 53.9
click at [819, 449] on div "-31 % $12.1K Employee contributions" at bounding box center [897, 482] width 160 height 78
click at [1382, 698] on button "Create plan design" at bounding box center [1394, 710] width 133 height 35
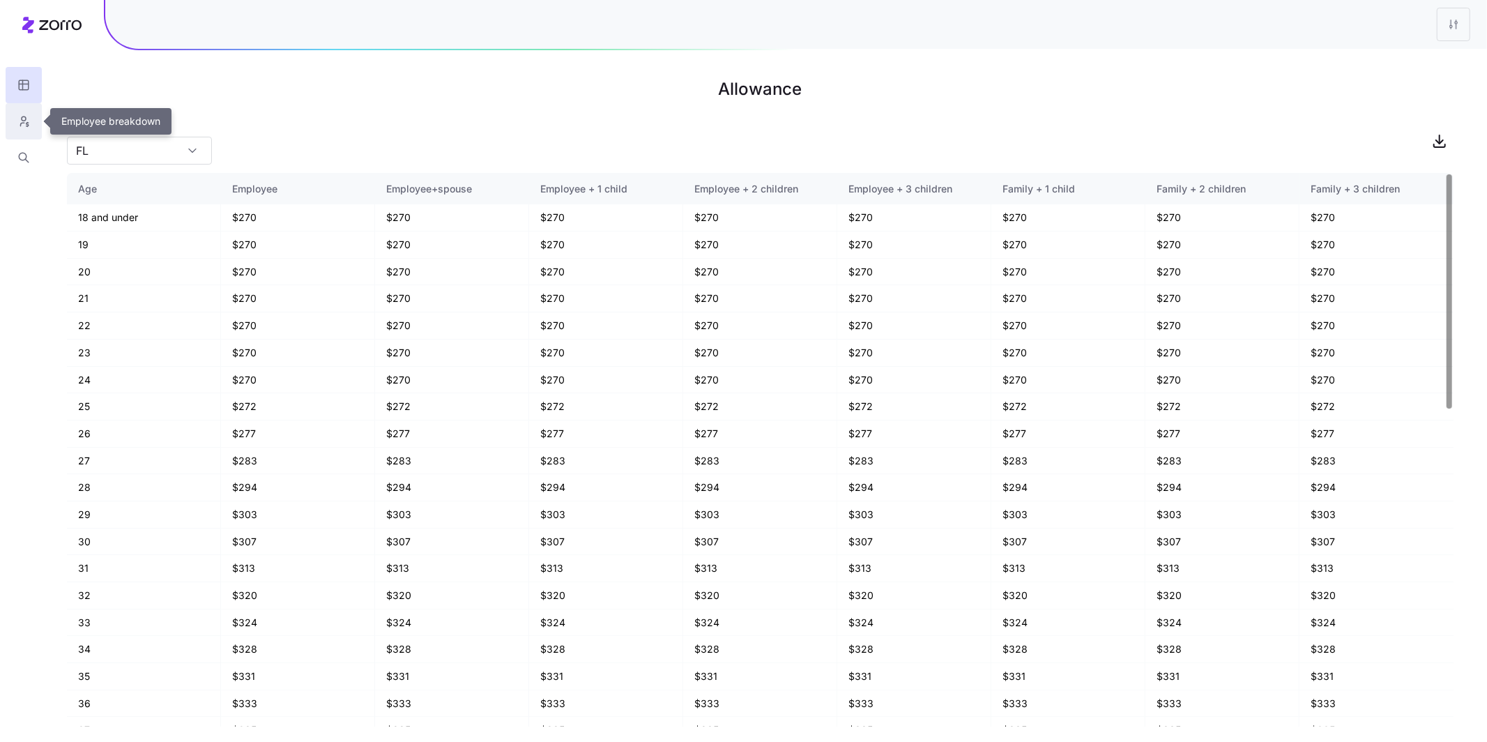
click at [23, 121] on icon "button" at bounding box center [23, 121] width 13 height 14
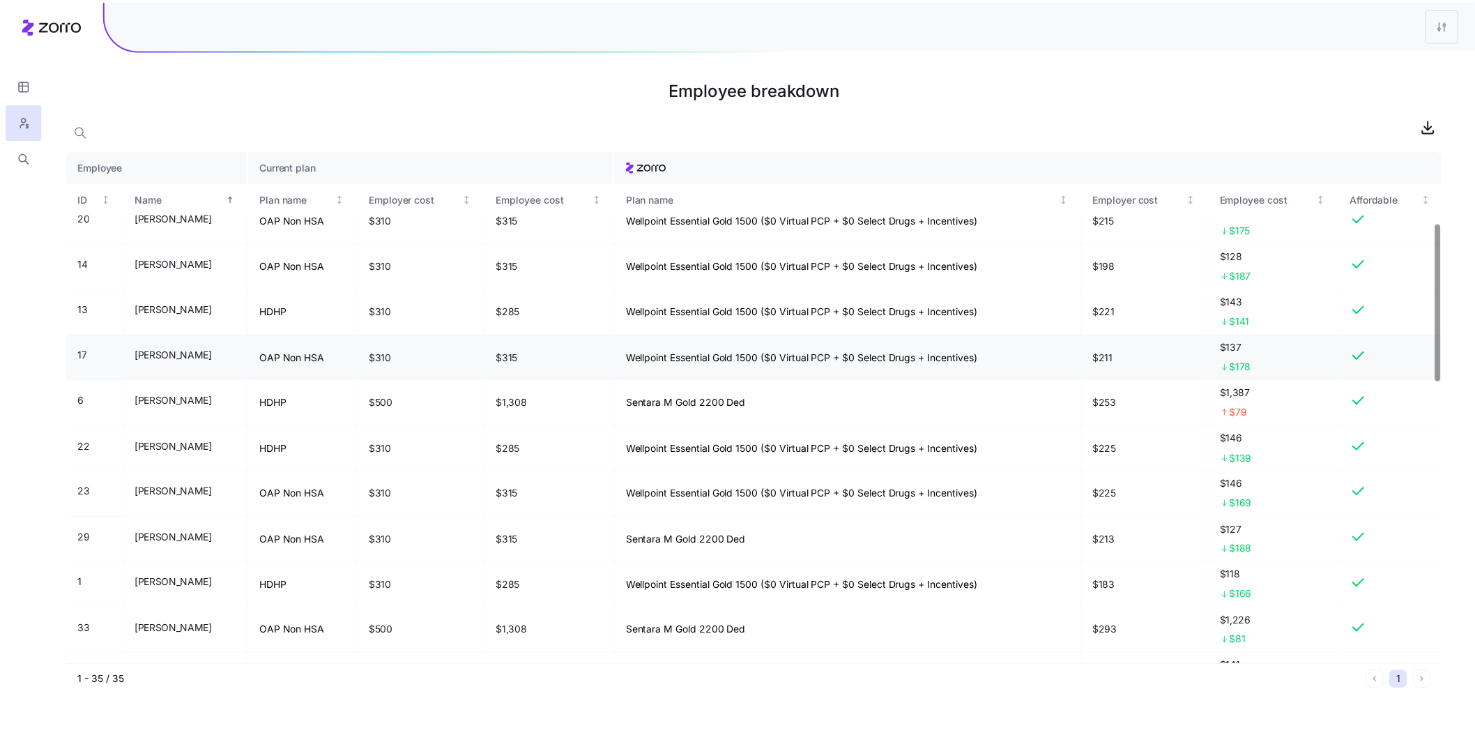
scroll to position [226, 0]
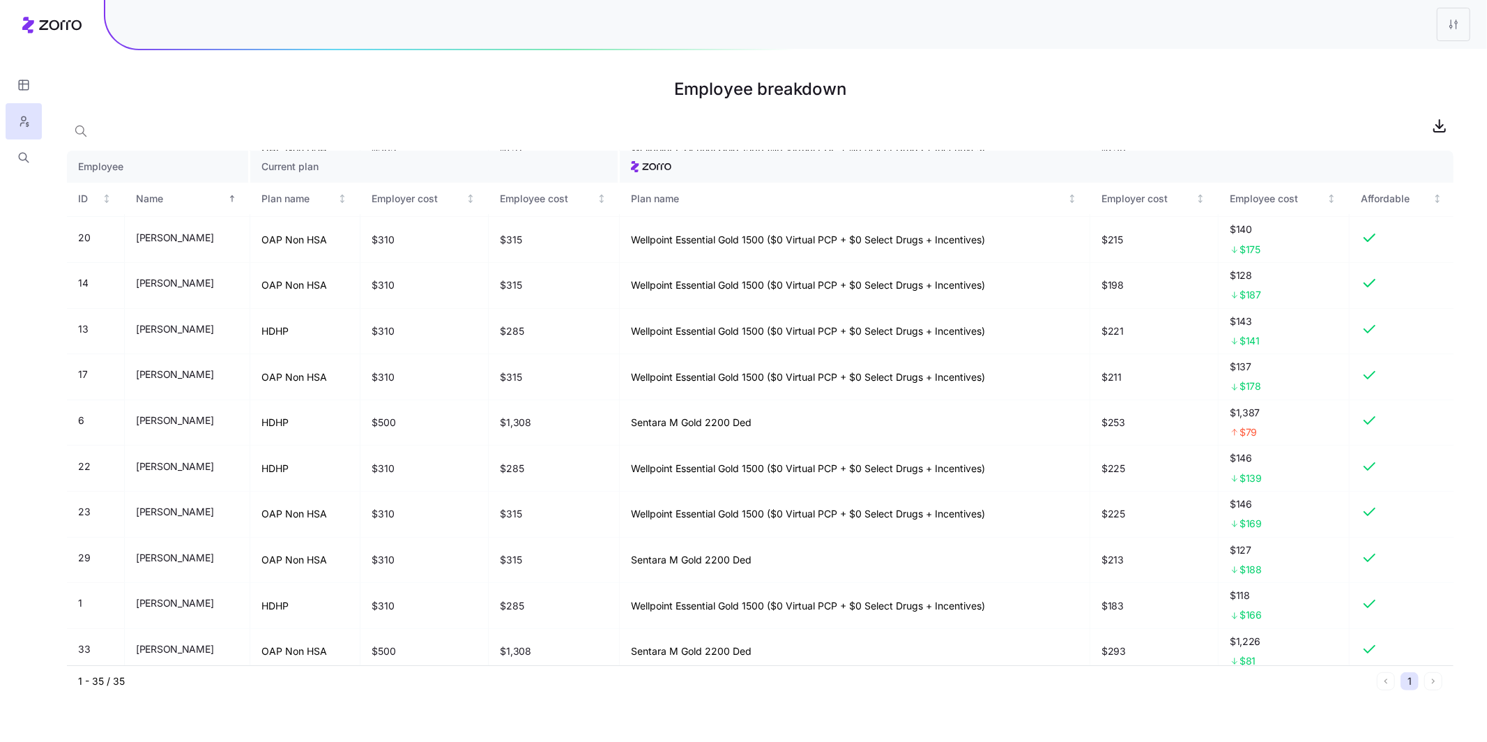
click at [1464, 26] on html "Employee breakdown Employee Current plan ID Name Plan name Employer cost Employ…" at bounding box center [743, 371] width 1487 height 742
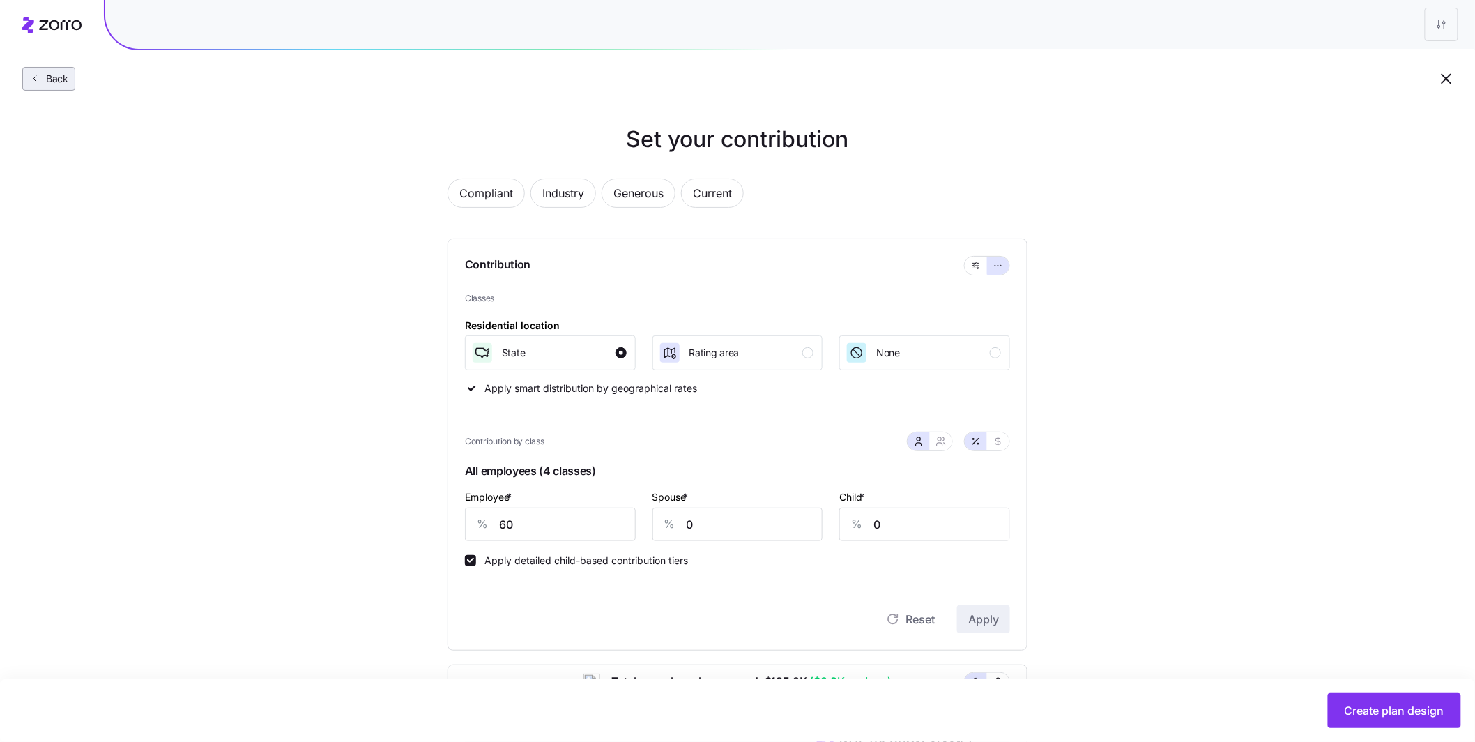
click at [51, 70] on button "Back" at bounding box center [48, 79] width 53 height 24
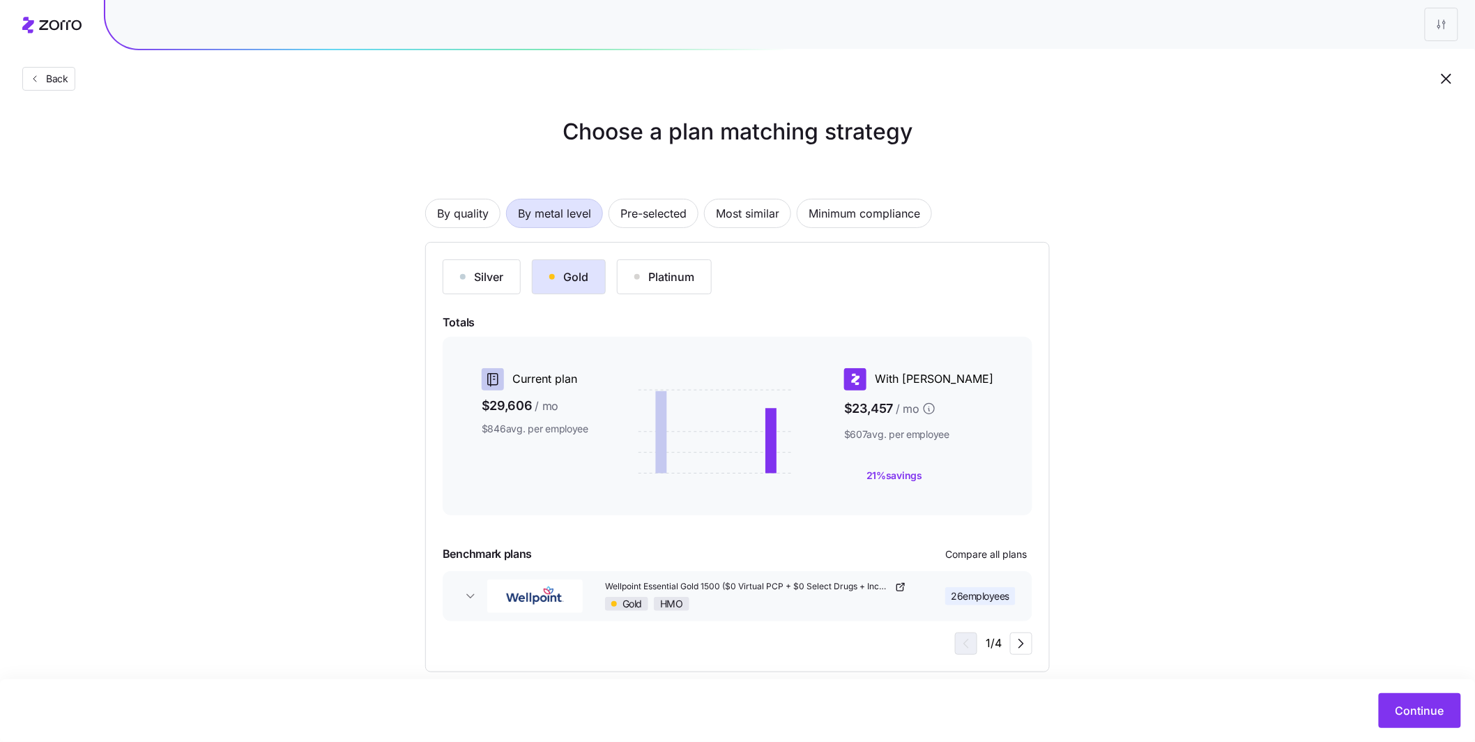
scroll to position [23, 0]
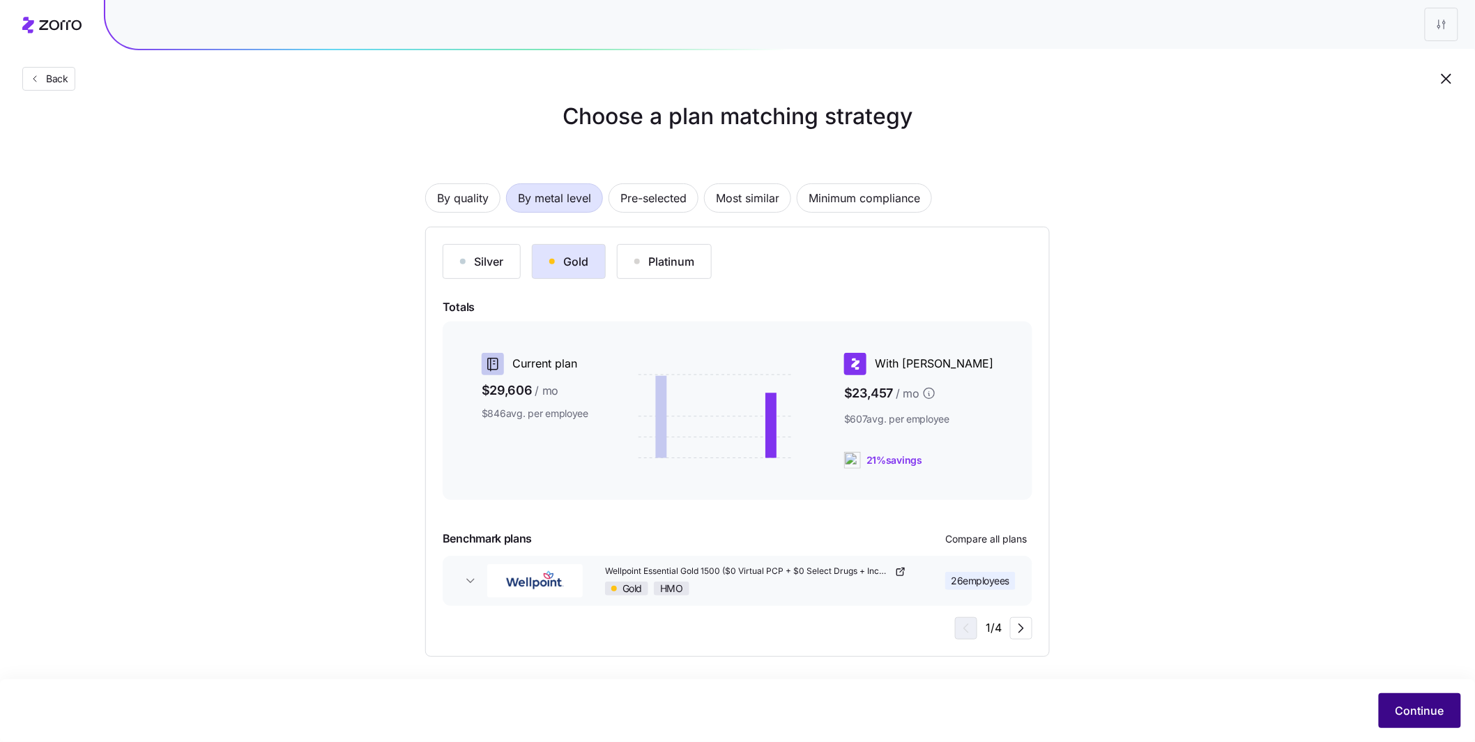
click at [1424, 698] on button "Continue" at bounding box center [1420, 710] width 82 height 35
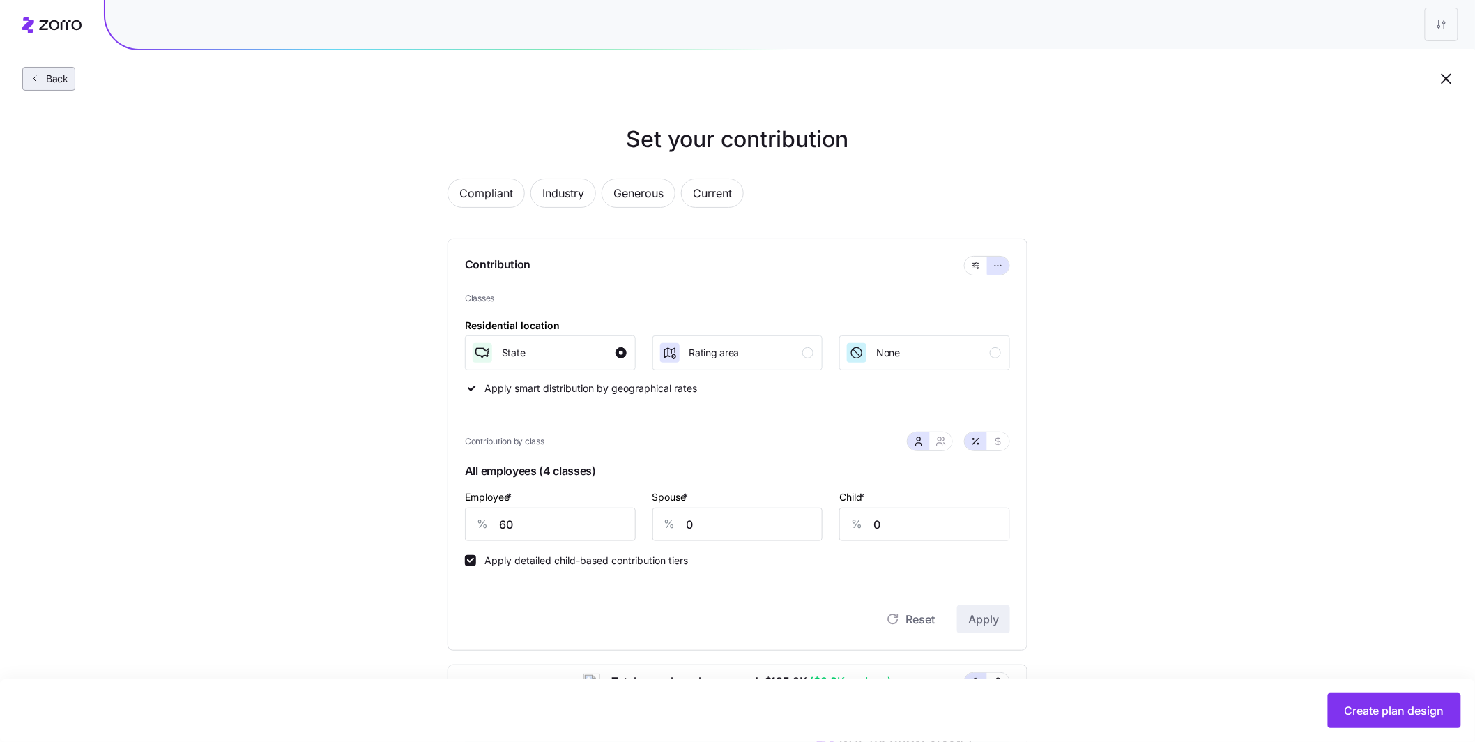
click at [65, 88] on button "Back" at bounding box center [48, 79] width 53 height 24
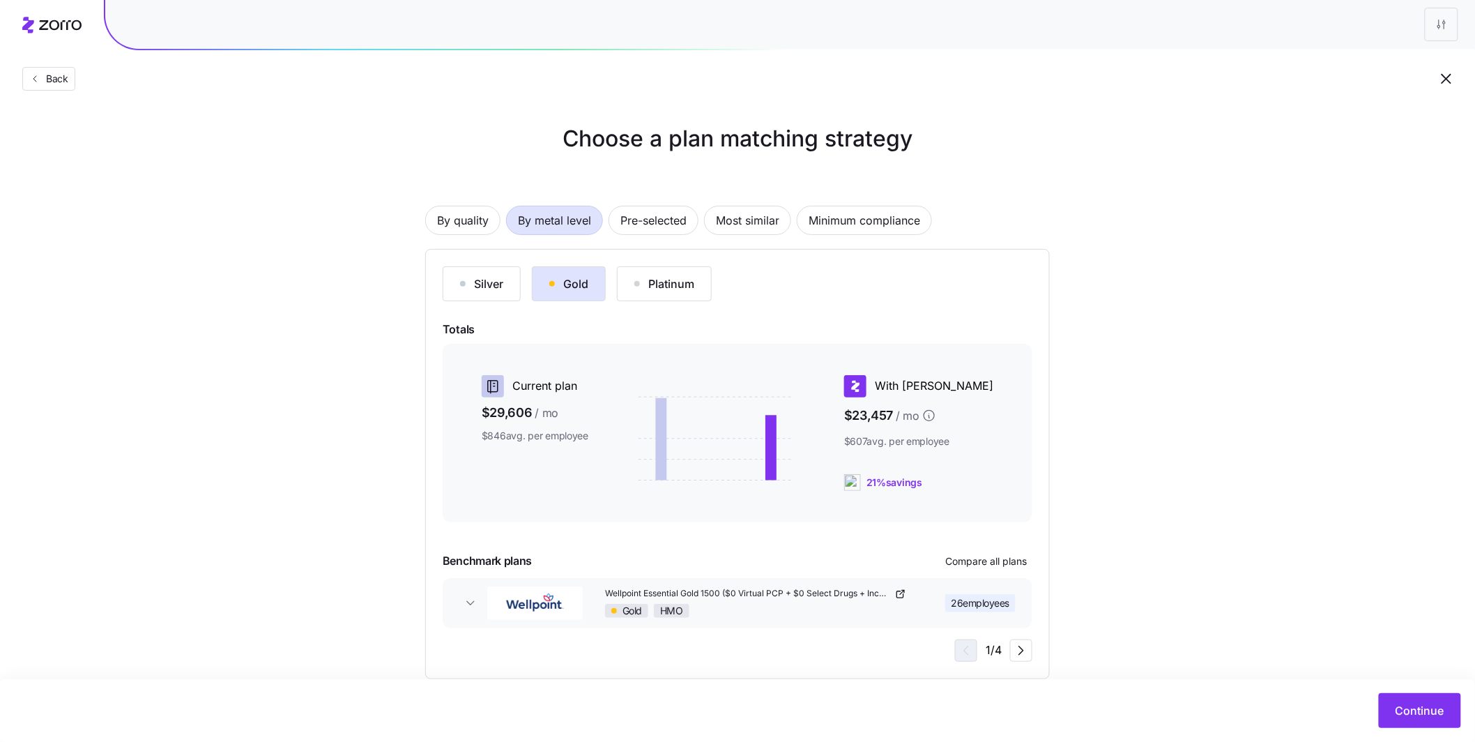
scroll to position [26, 0]
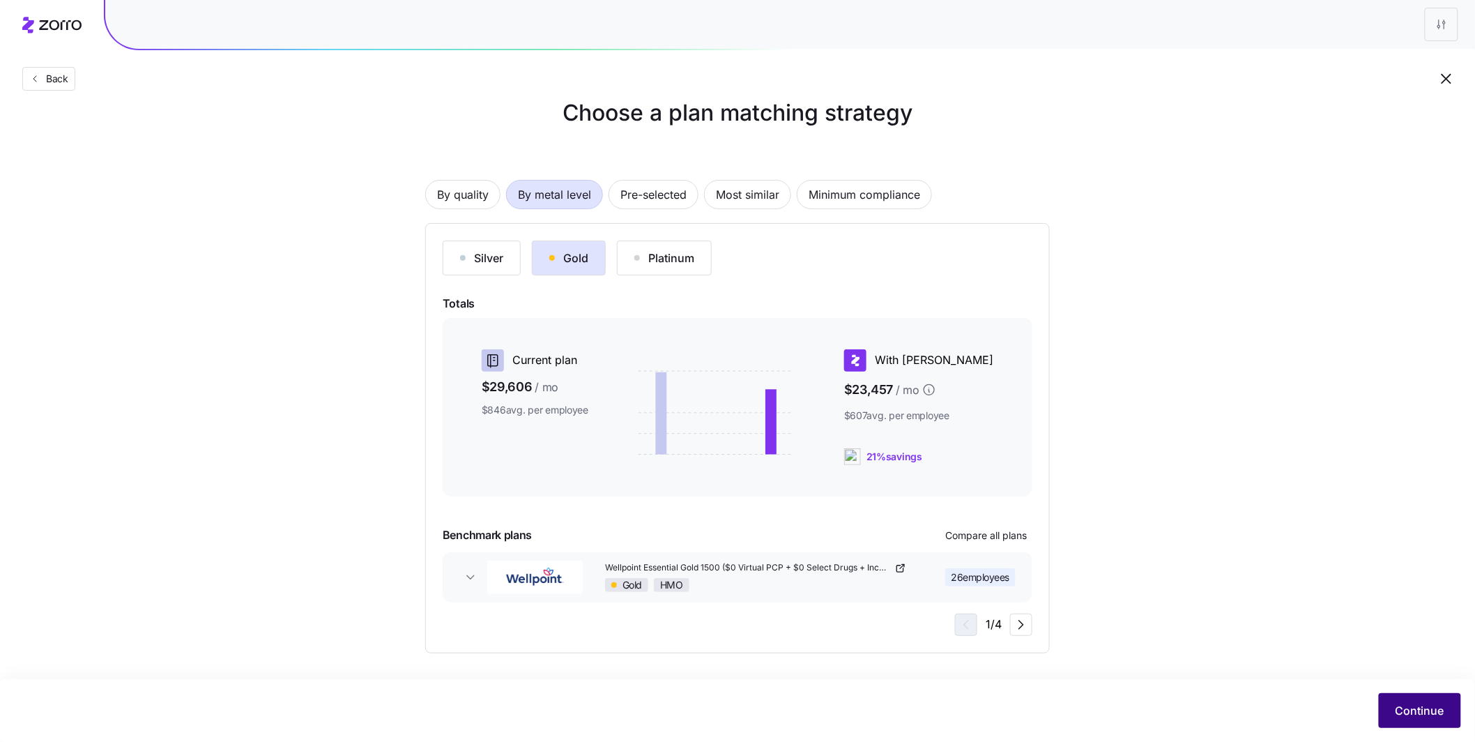
click at [1407, 711] on span "Continue" at bounding box center [1419, 710] width 49 height 17
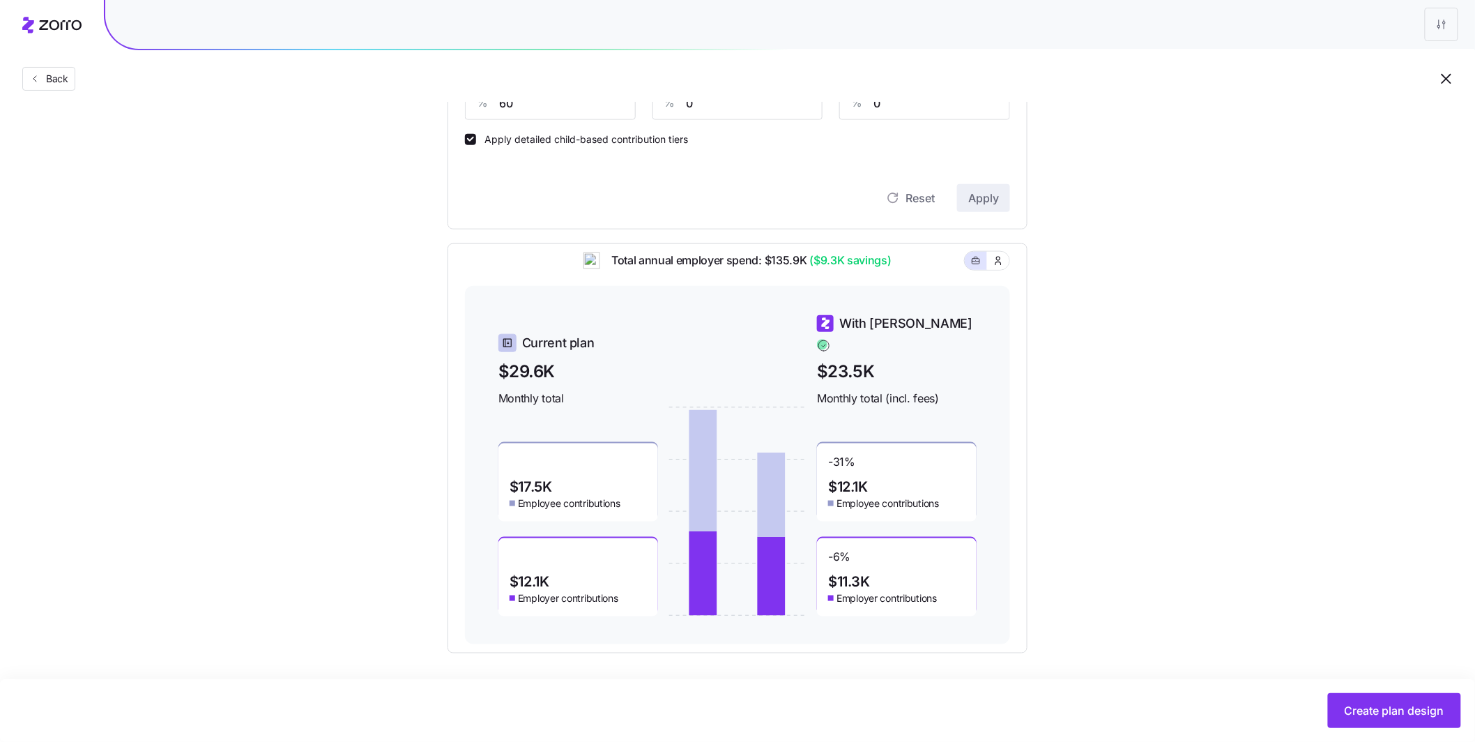
scroll to position [422, 0]
drag, startPoint x: 900, startPoint y: 494, endPoint x: 818, endPoint y: 468, distance: 85.3
click at [818, 468] on div "-31 % $12.1K Employee contributions" at bounding box center [897, 482] width 160 height 78
click at [945, 453] on div "-31 % $12.1K Employee contributions" at bounding box center [897, 482] width 160 height 78
click at [1372, 703] on span "Create plan design" at bounding box center [1395, 710] width 100 height 17
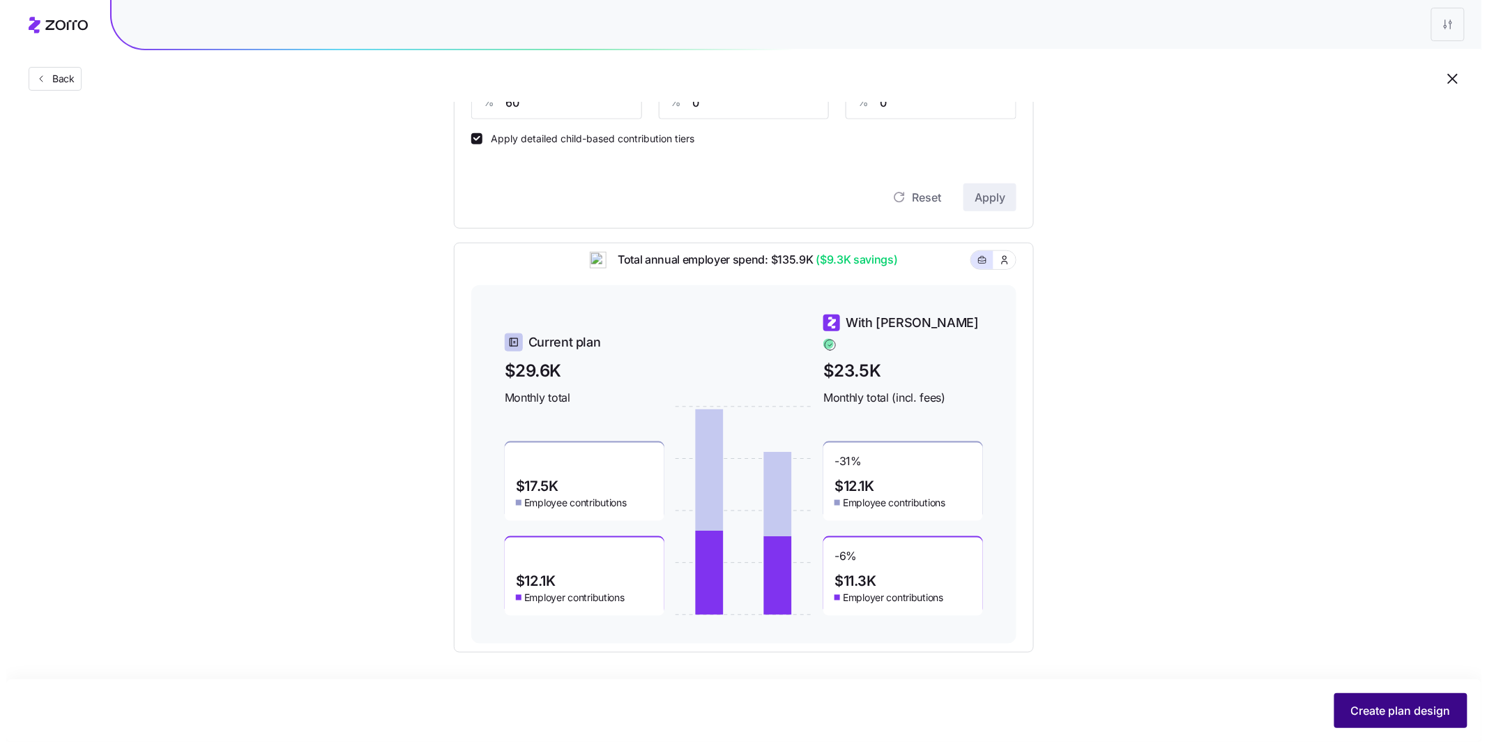
scroll to position [0, 0]
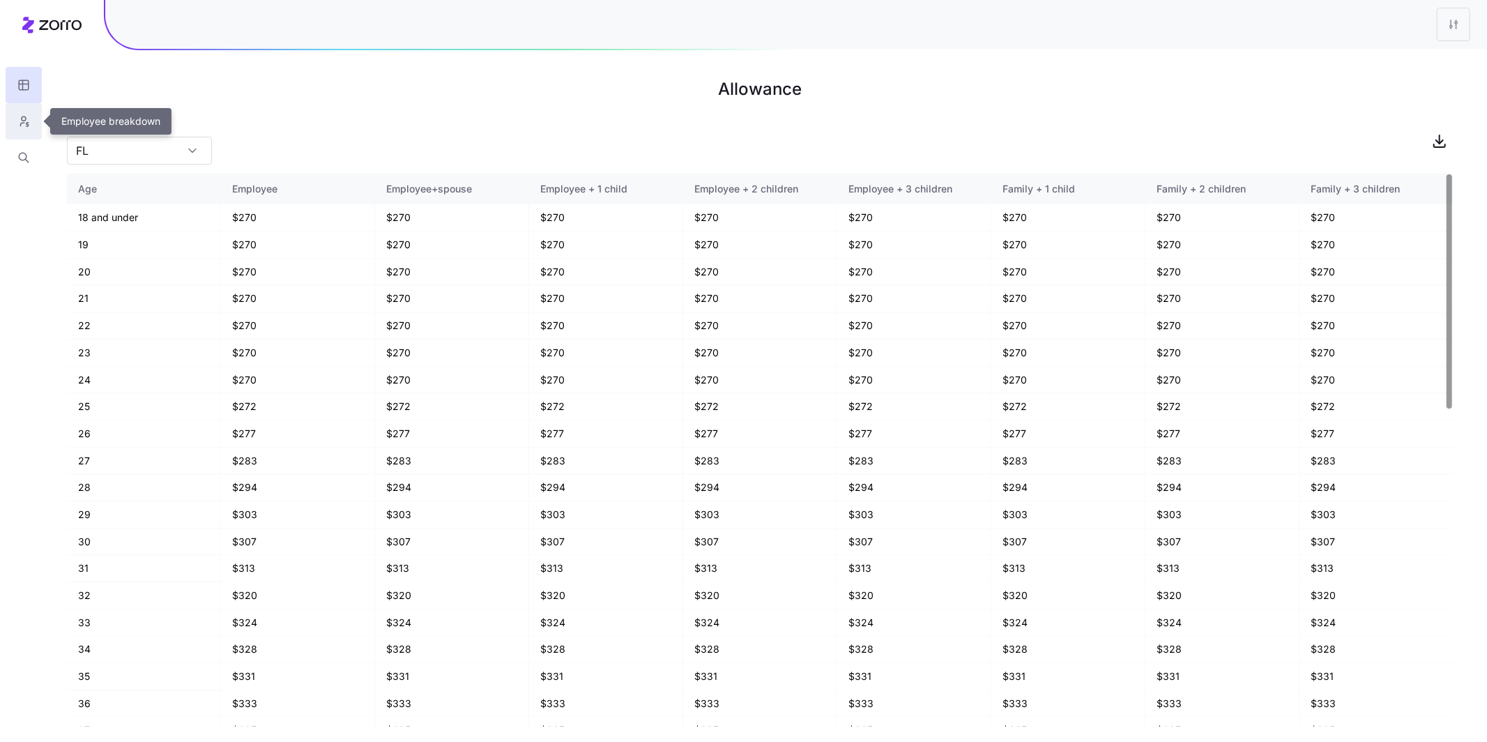
click at [33, 124] on button "button" at bounding box center [24, 121] width 36 height 36
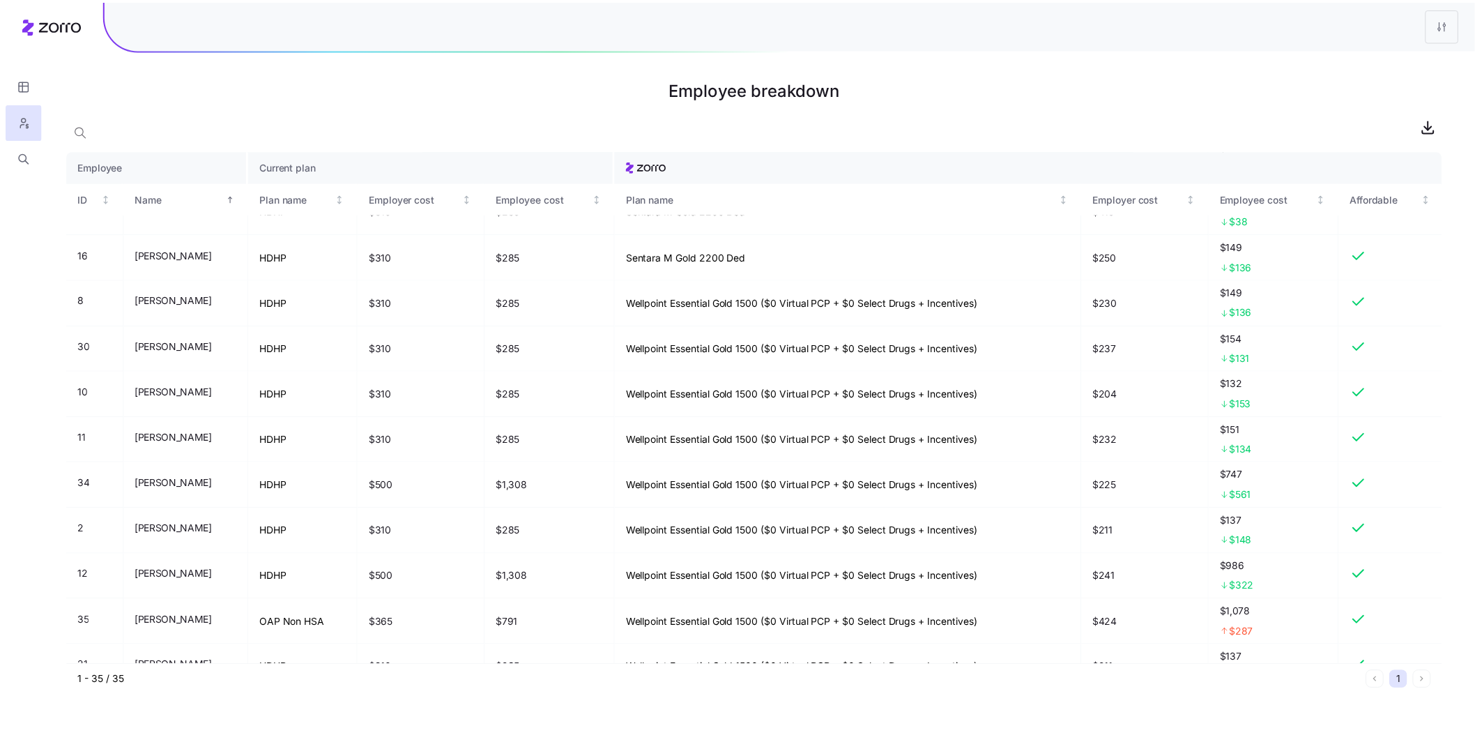
scroll to position [757, 0]
click at [1460, 29] on html "Employee breakdown Employee Current plan ID Name Plan name Employer cost Employ…" at bounding box center [743, 371] width 1487 height 742
click at [1396, 62] on div "Edit plan design" at bounding box center [1369, 61] width 73 height 15
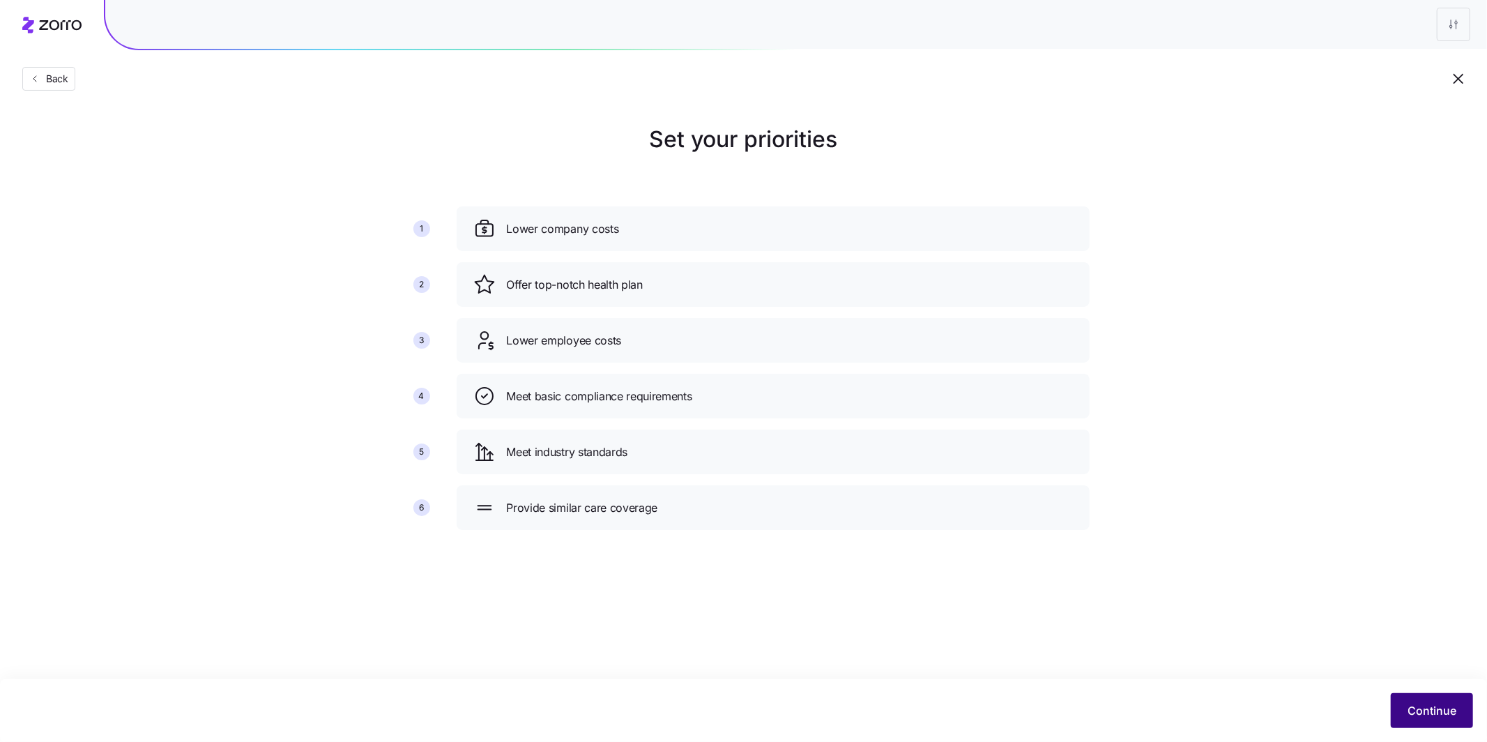
click at [1437, 721] on button "Continue" at bounding box center [1432, 710] width 82 height 35
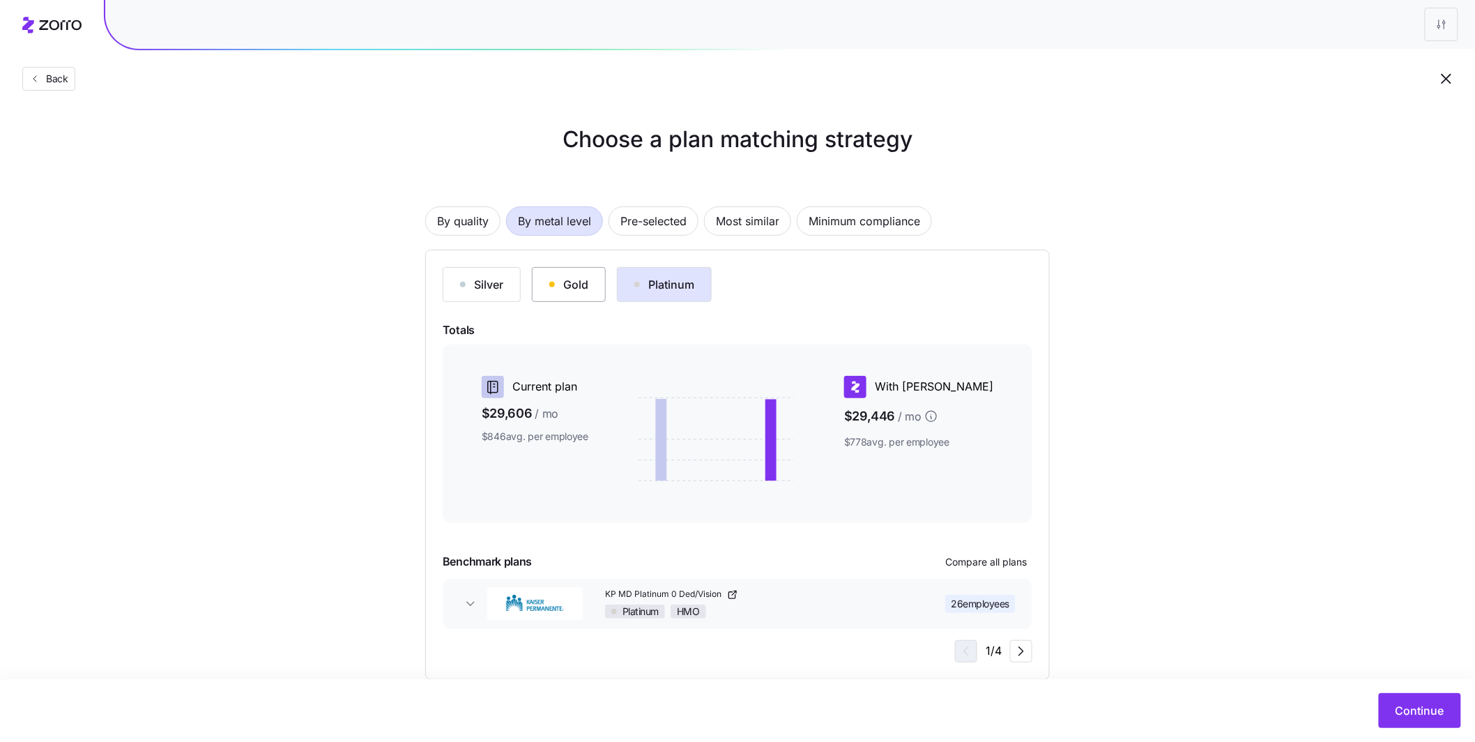
click at [585, 293] on button "Gold" at bounding box center [569, 284] width 74 height 35
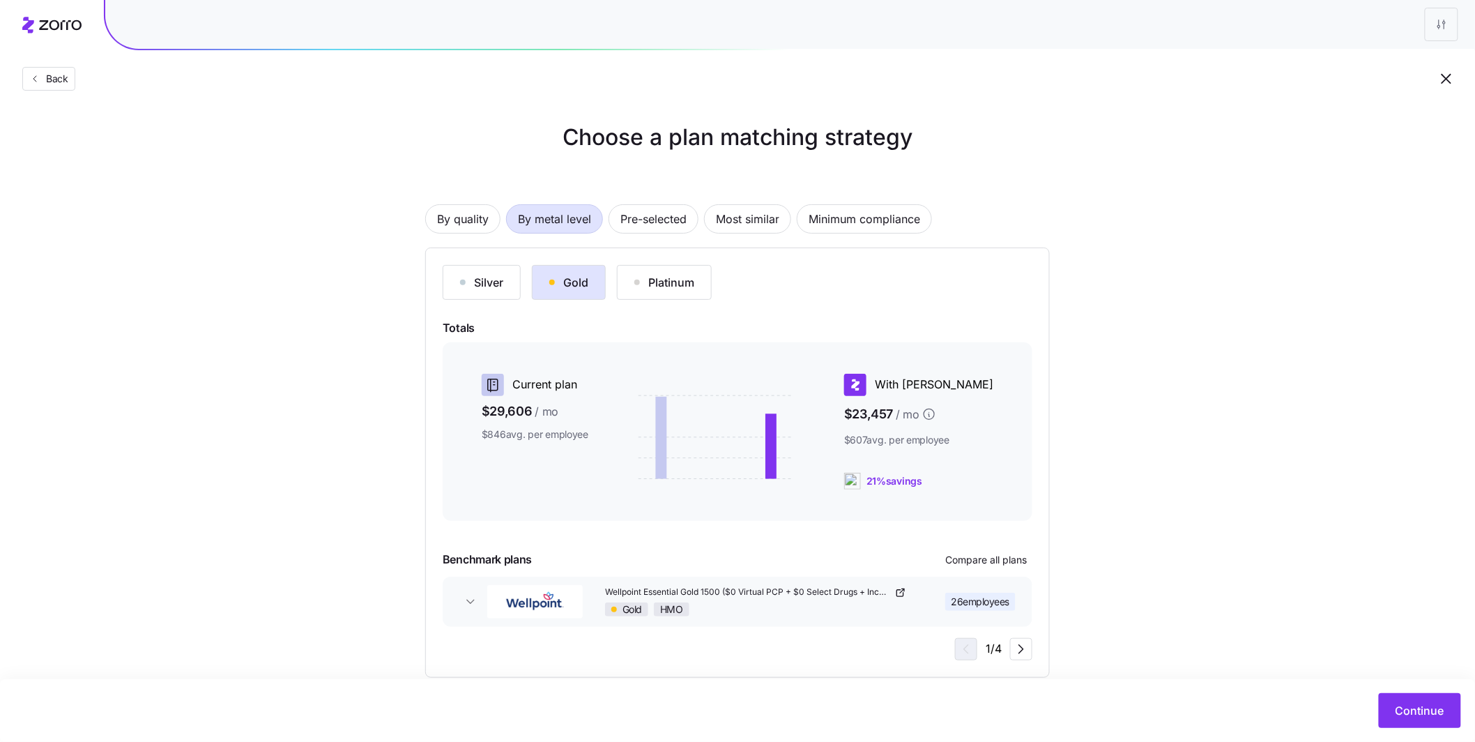
scroll to position [3, 0]
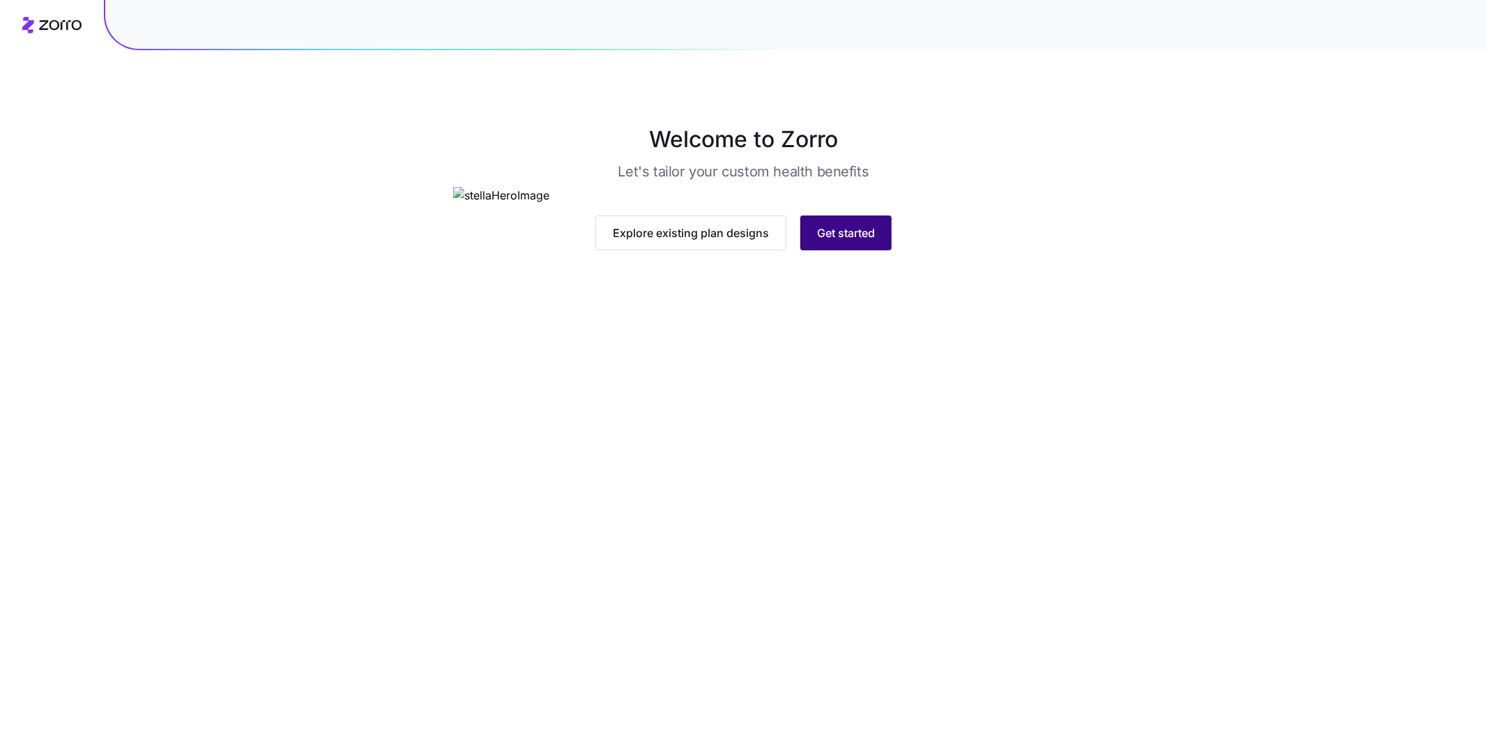
click at [875, 250] on button "Get started" at bounding box center [845, 232] width 91 height 35
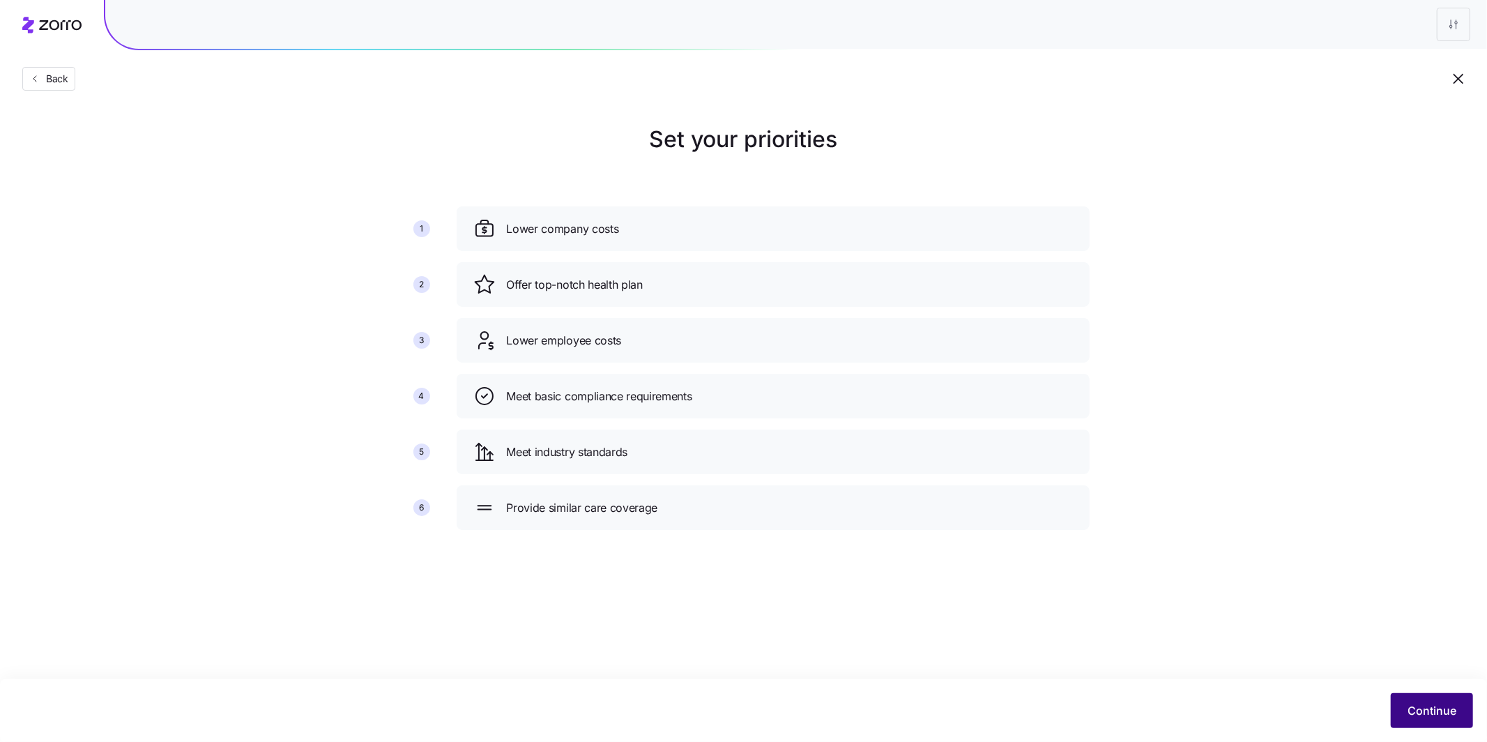
click at [1433, 712] on span "Continue" at bounding box center [1431, 710] width 49 height 17
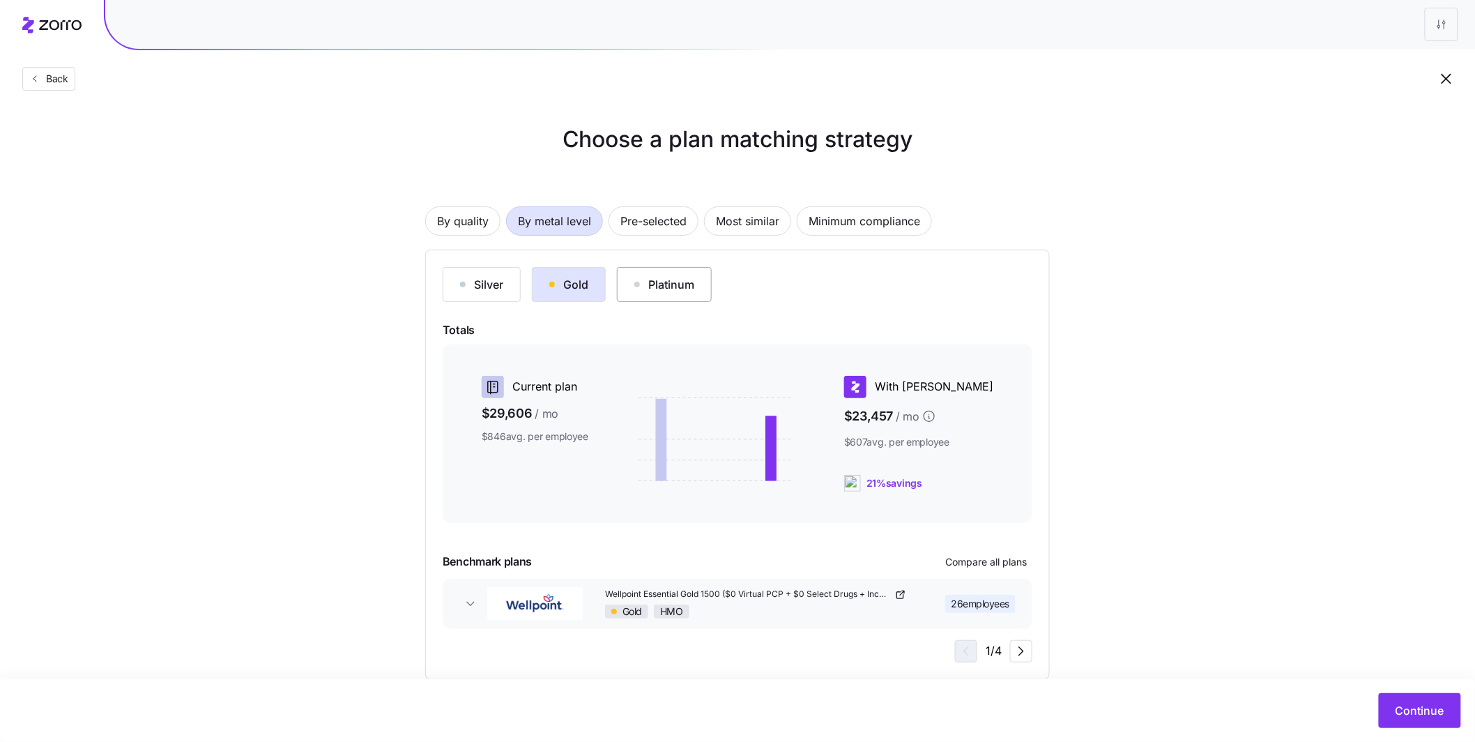
click at [696, 283] on button "Platinum" at bounding box center [664, 284] width 95 height 35
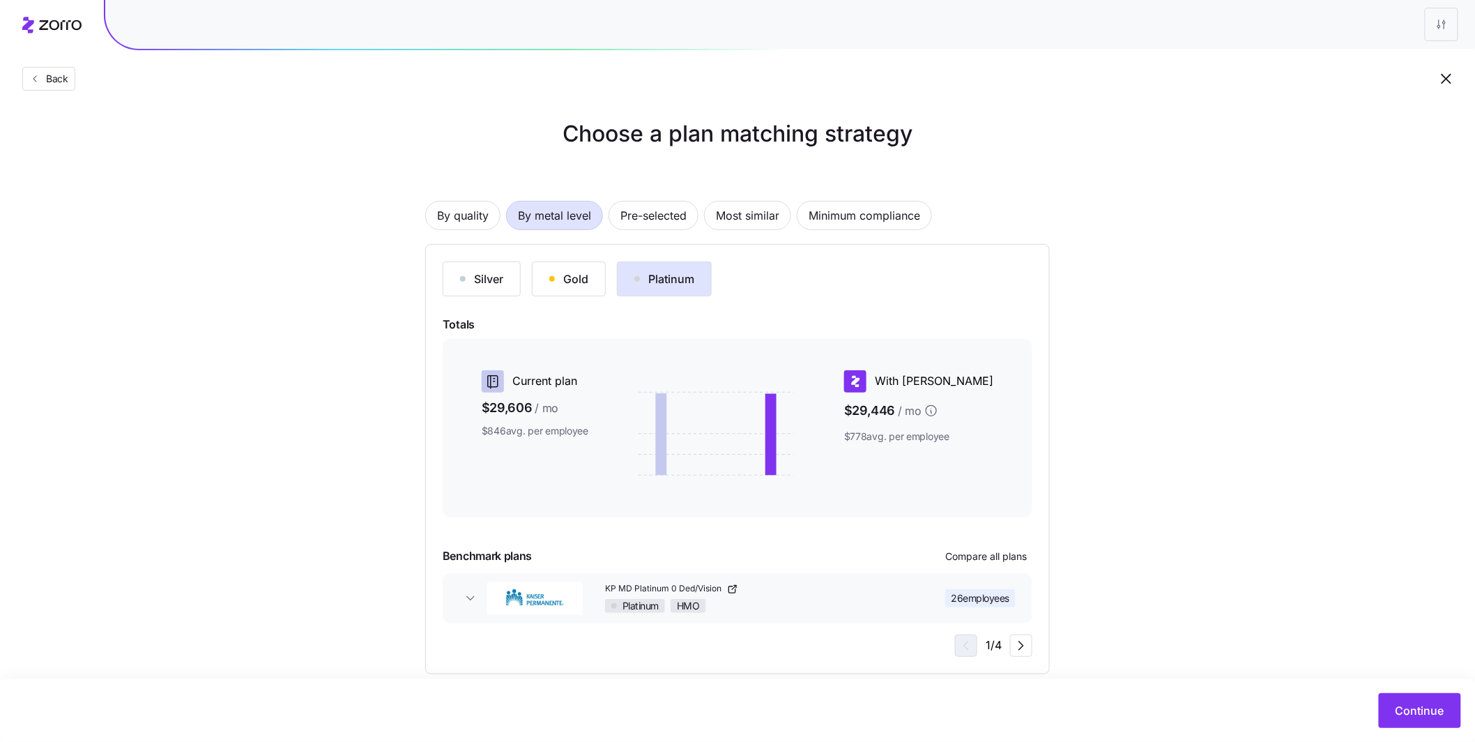
scroll to position [10, 0]
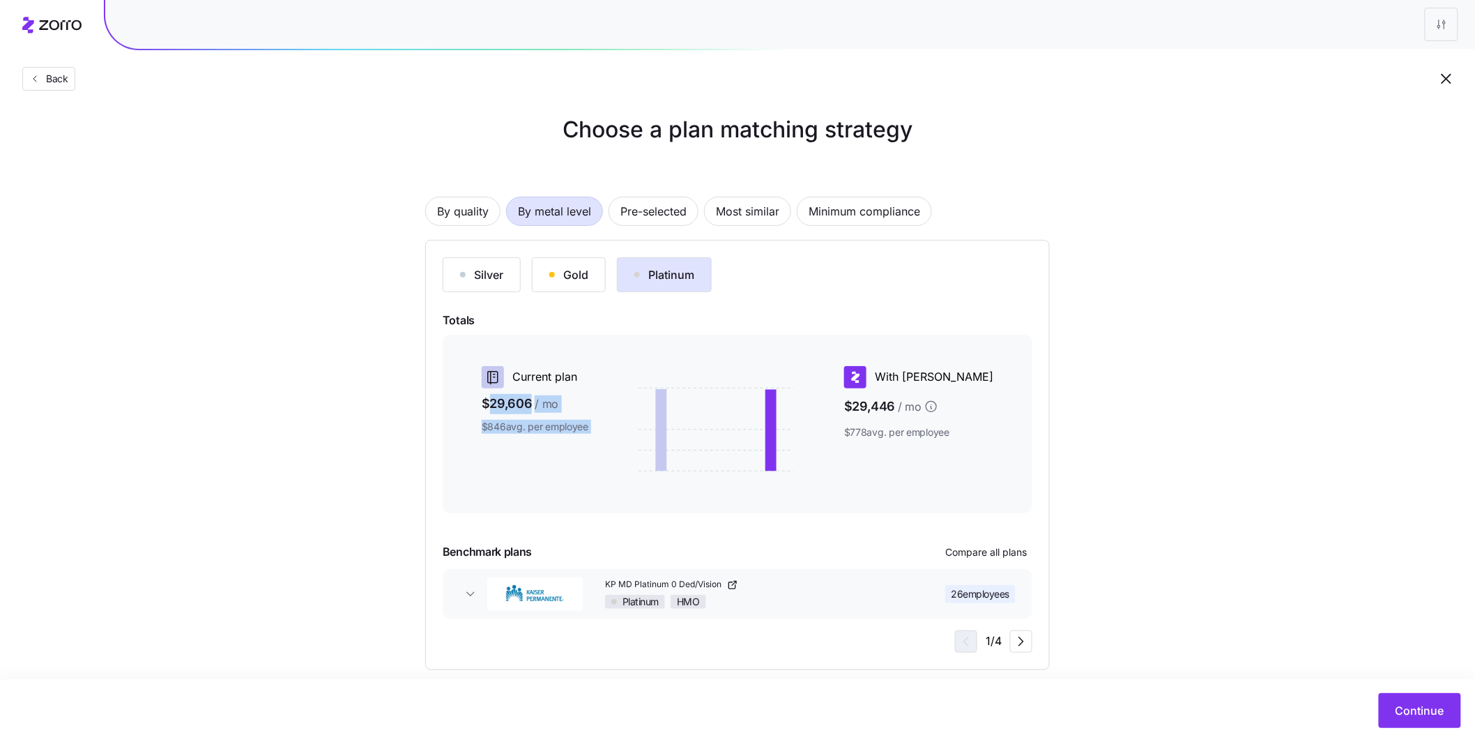
drag, startPoint x: 602, startPoint y: 437, endPoint x: 493, endPoint y: 405, distance: 113.4
click at [493, 405] on div "Current plan $29,606 / mo $846 avg. per employee With Zorro $29,446 / mo $778 a…" at bounding box center [737, 423] width 556 height 127
click at [586, 455] on div "Current plan $29,606 / mo $846 avg. per employee" at bounding box center [526, 423] width 135 height 127
drag, startPoint x: 1002, startPoint y: 452, endPoint x: 894, endPoint y: 404, distance: 117.3
click at [894, 404] on div "With Zorro $29,446 / mo $778 avg. per employee" at bounding box center [927, 423] width 177 height 127
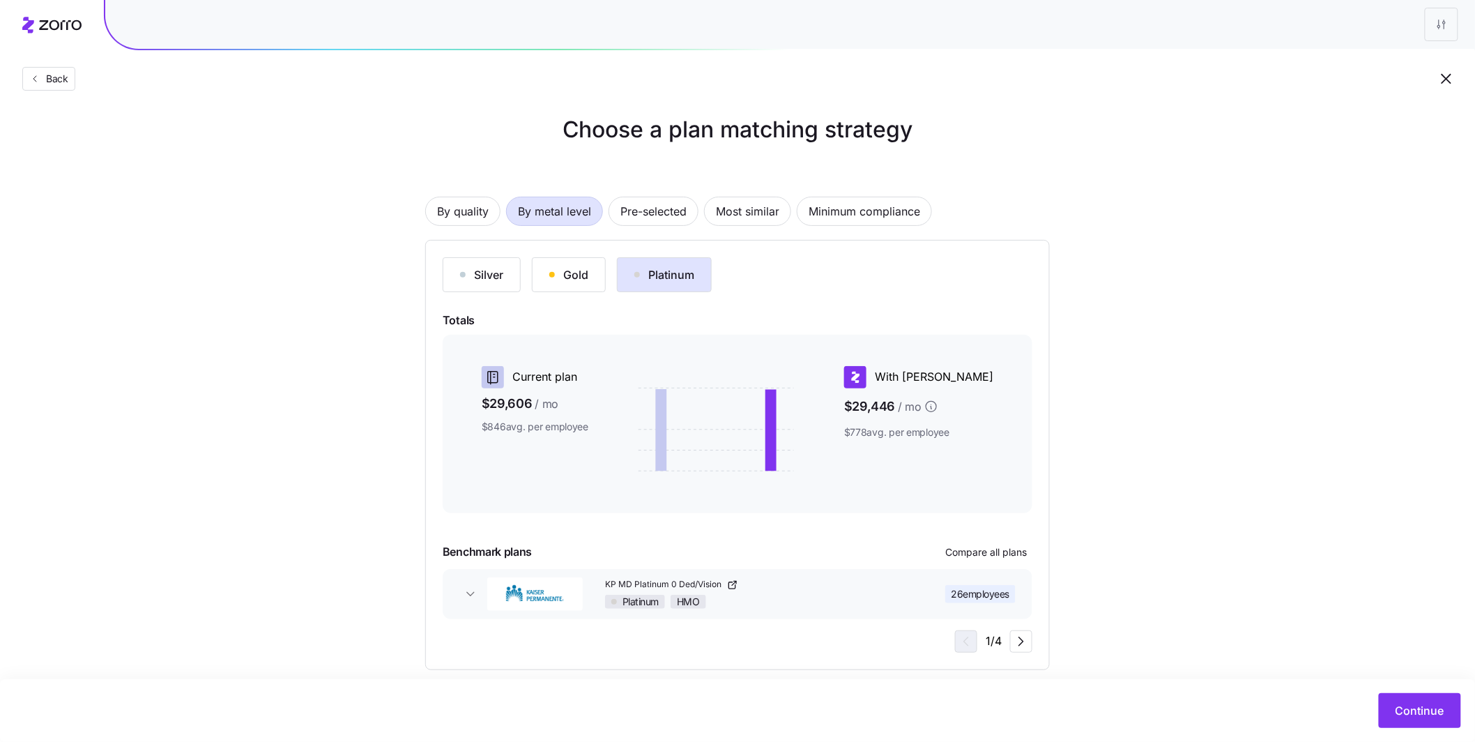
click at [1138, 431] on div "Choose a plan matching strategy By quality By metal level Pre-selected Most sim…" at bounding box center [737, 391] width 1475 height 557
click at [973, 549] on span "Compare all plans" at bounding box center [986, 552] width 82 height 14
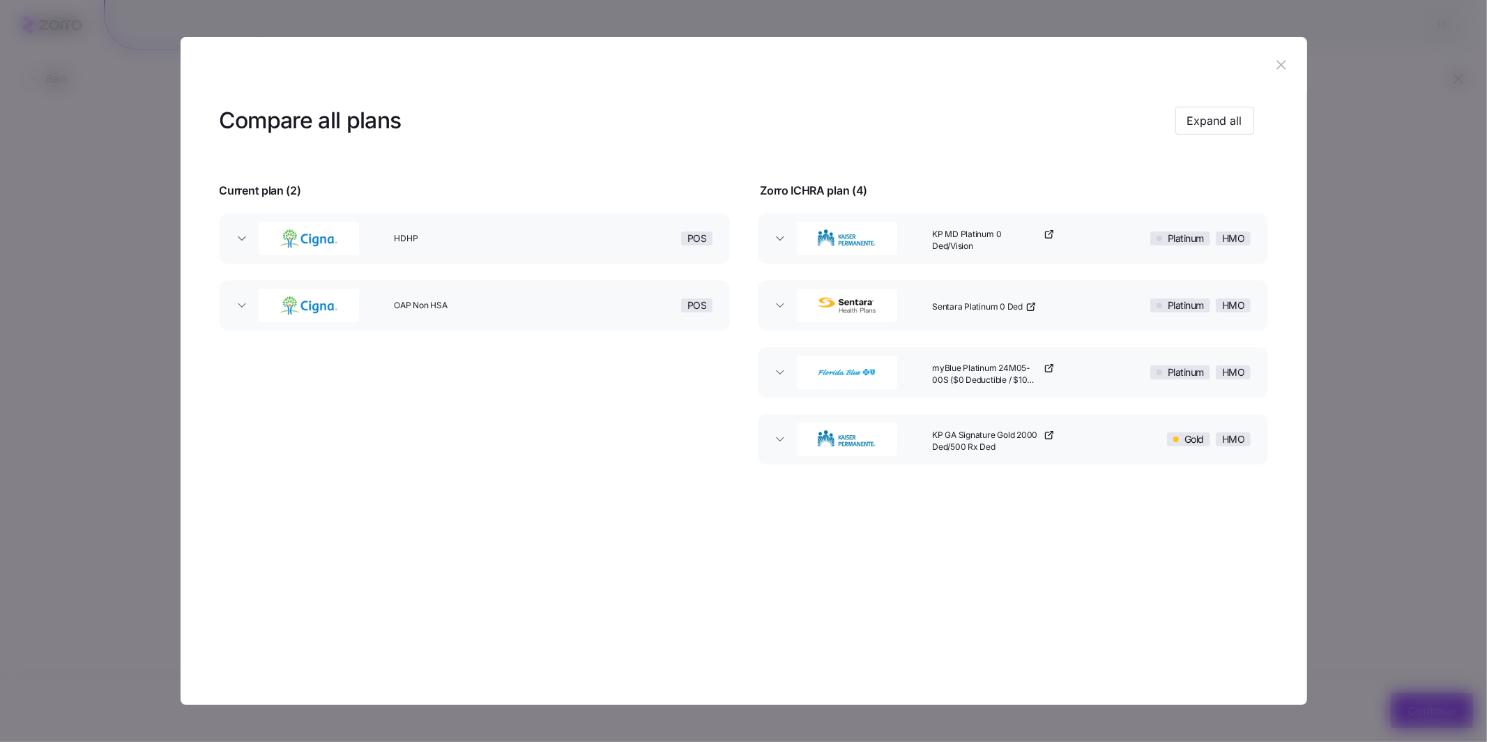
click at [1277, 70] on icon "button" at bounding box center [1281, 65] width 9 height 9
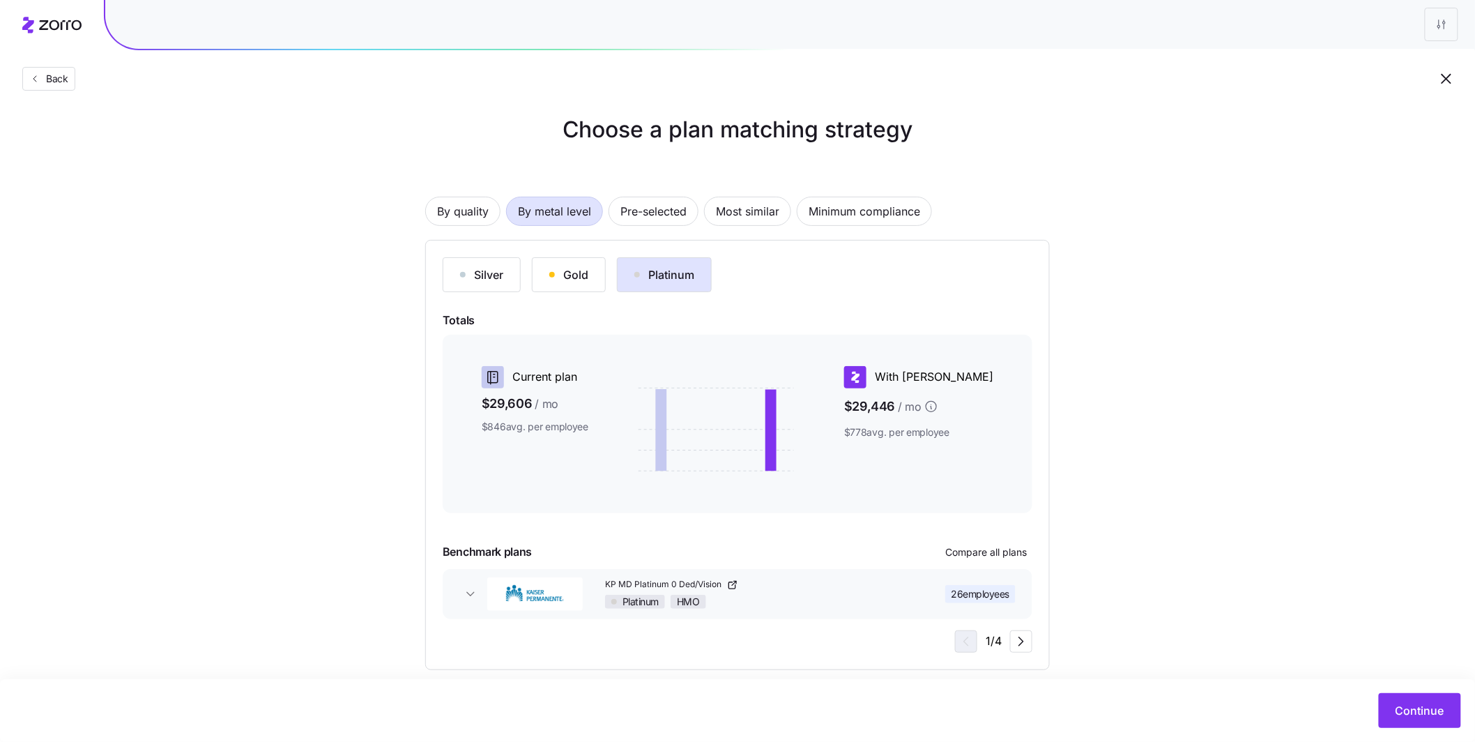
scroll to position [26, 0]
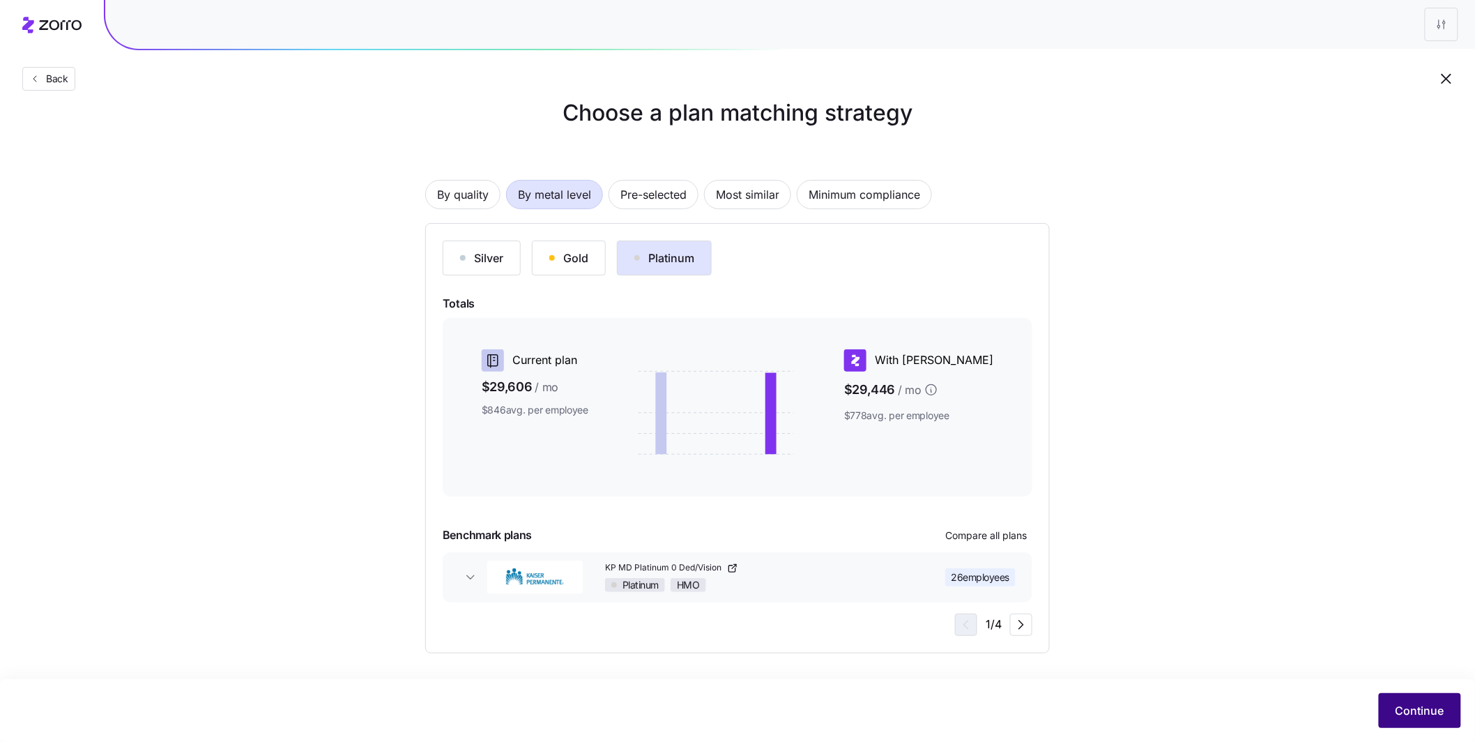
click at [1411, 712] on span "Continue" at bounding box center [1419, 710] width 49 height 17
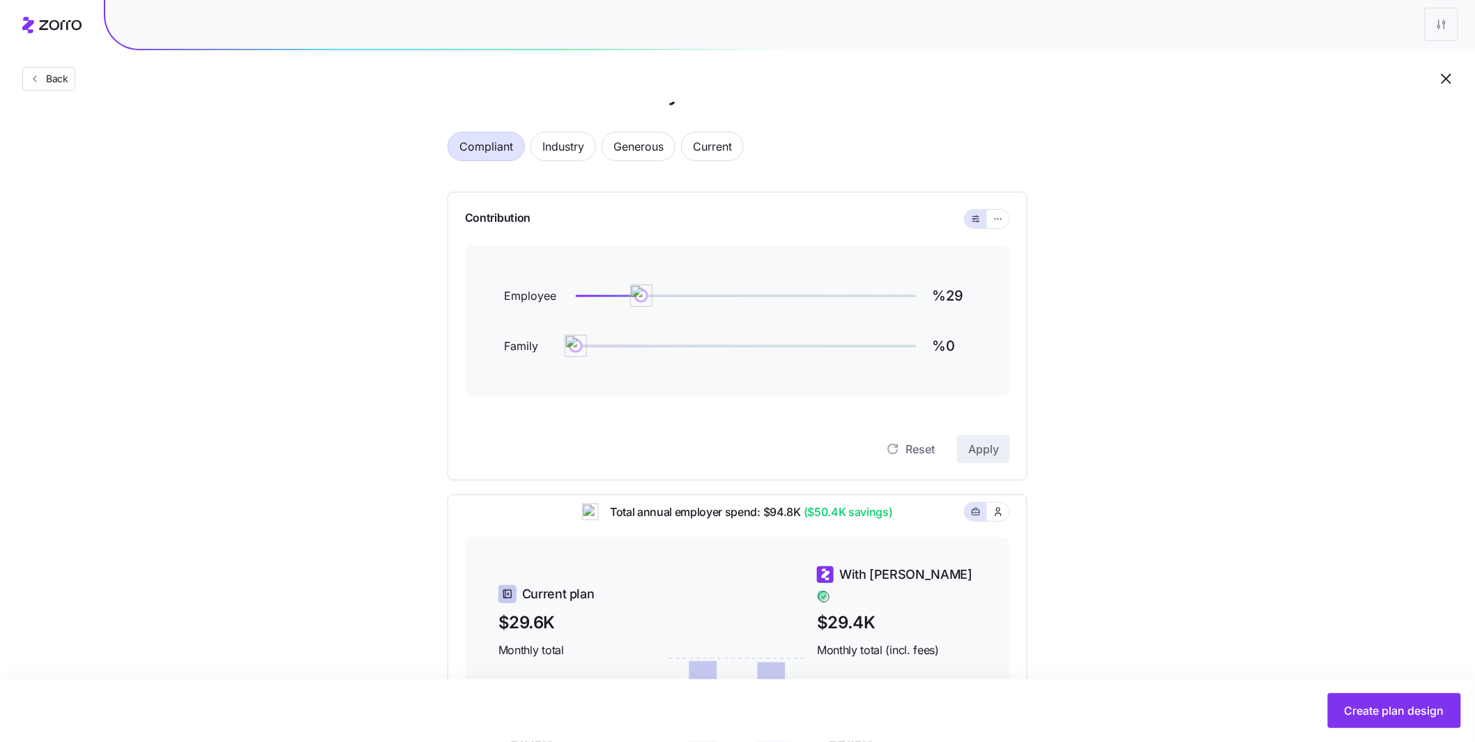
scroll to position [20, 0]
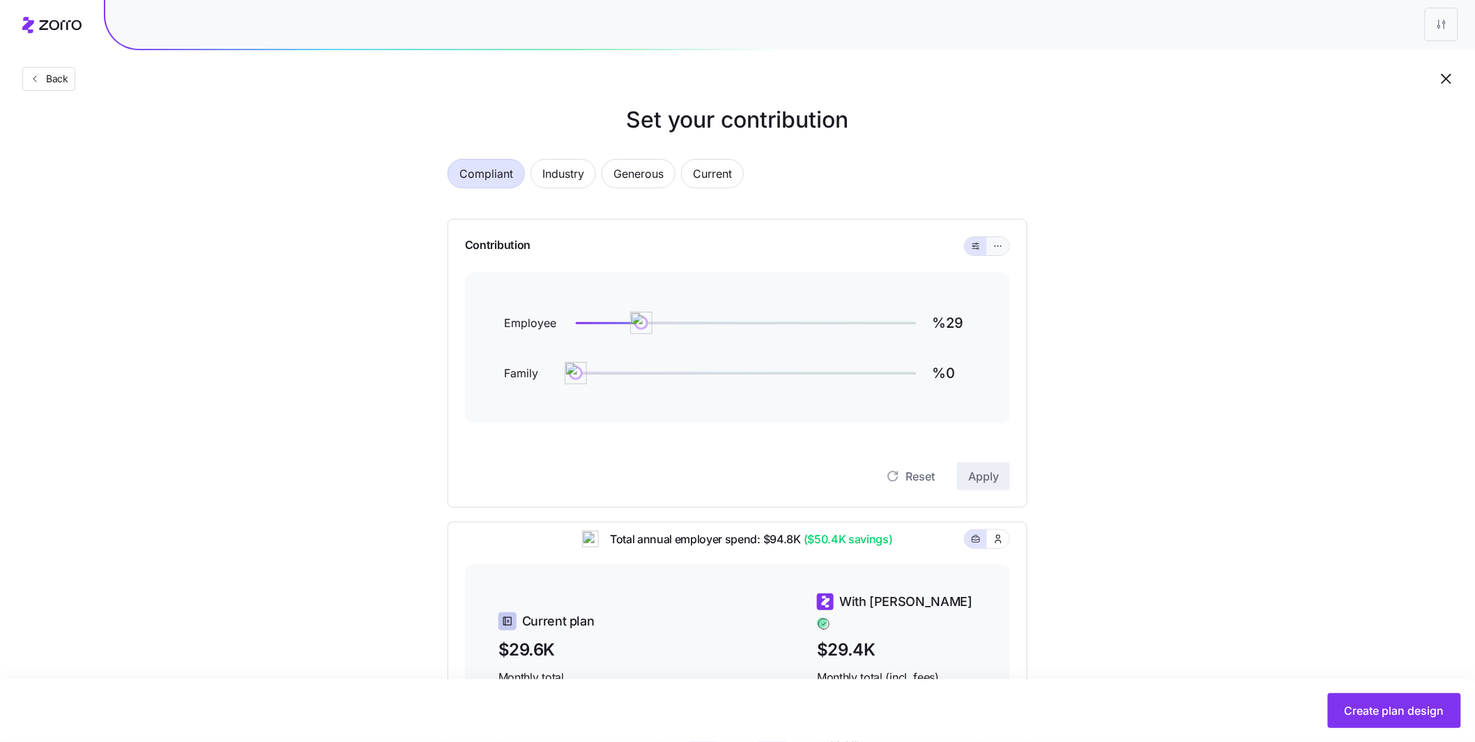
click at [1004, 246] on button "button" at bounding box center [998, 246] width 22 height 18
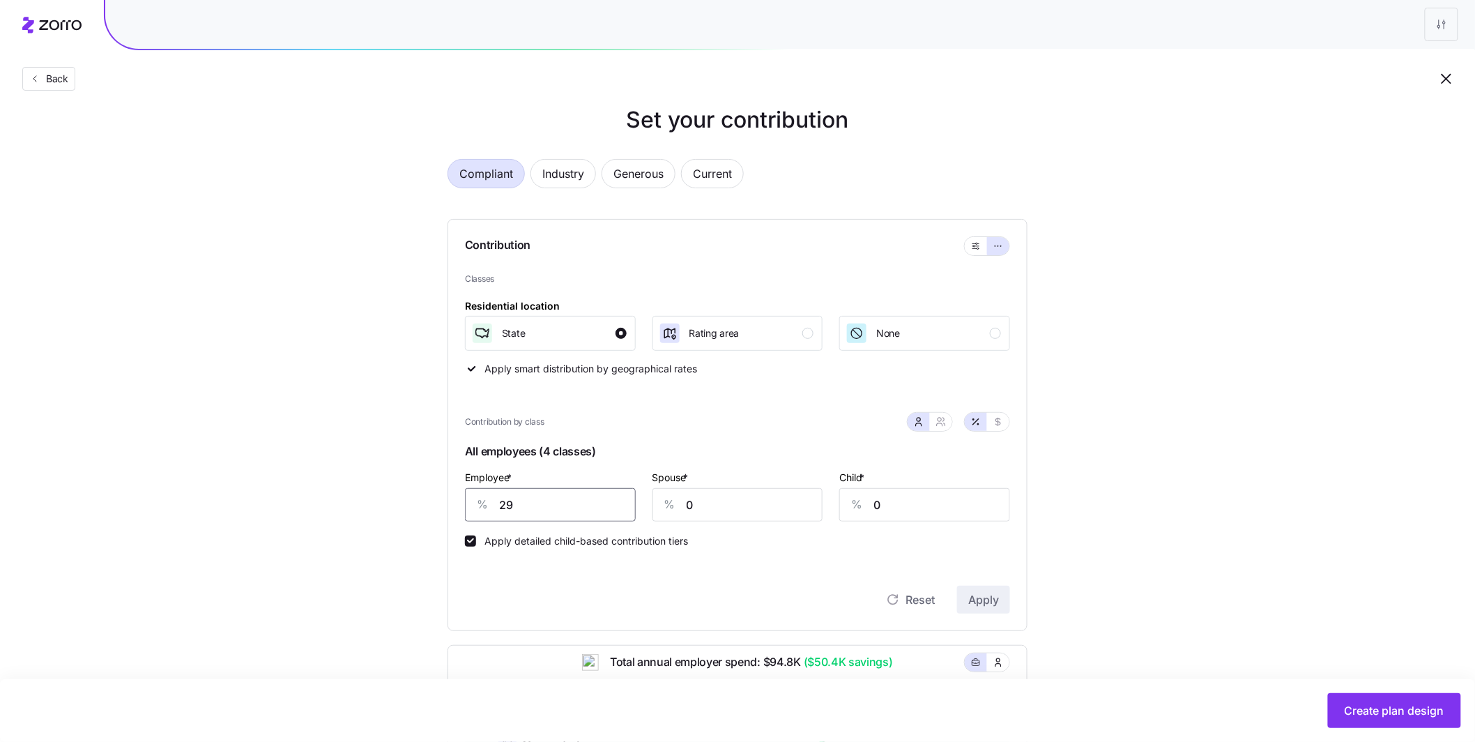
drag, startPoint x: 510, startPoint y: 507, endPoint x: 442, endPoint y: 491, distance: 70.0
click at [445, 497] on div "Compliant Industry Generous Current Contribution Classes Residential location S…" at bounding box center [737, 598] width 625 height 912
type input "50"
click at [975, 592] on span "Apply" at bounding box center [983, 599] width 31 height 17
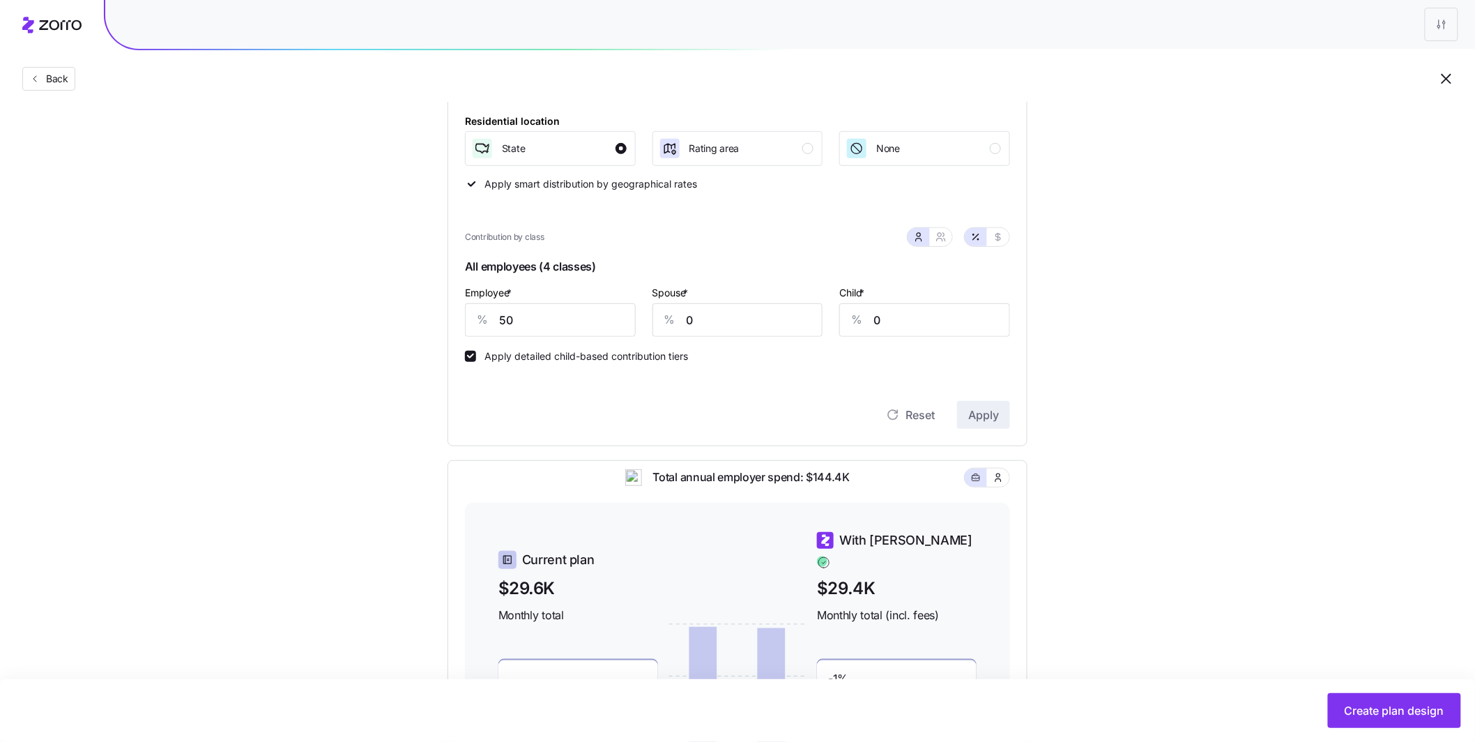
scroll to position [422, 0]
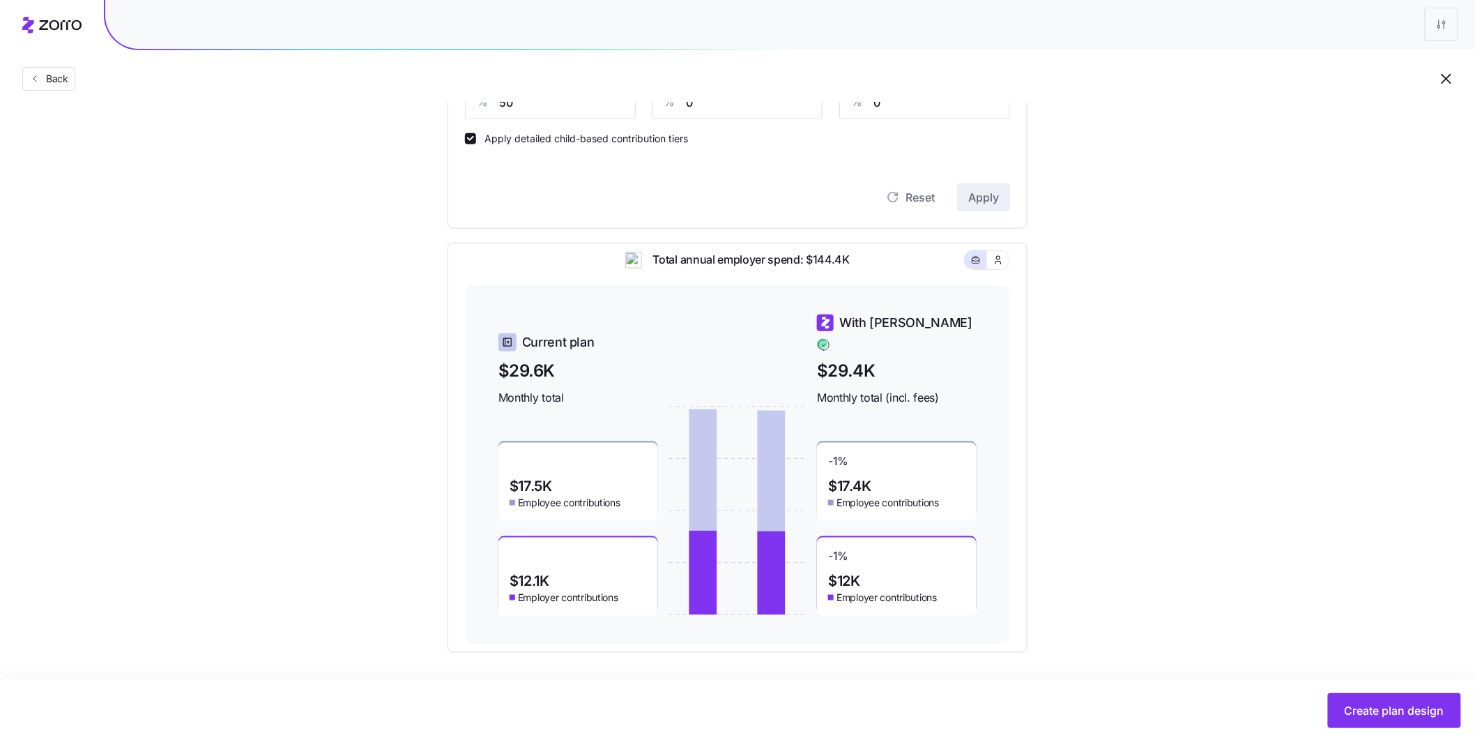
click at [1400, 710] on span "Create plan design" at bounding box center [1395, 710] width 100 height 17
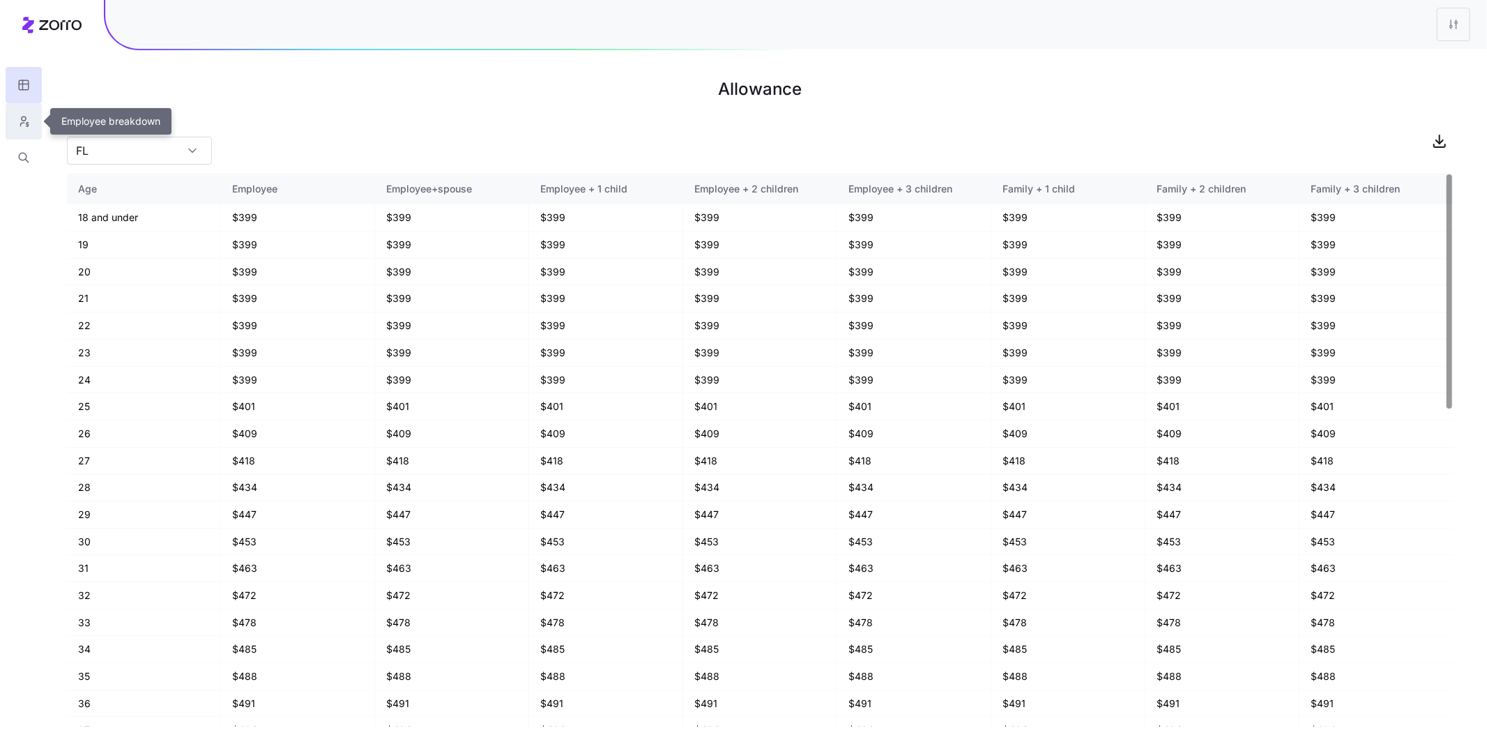
click at [26, 130] on button "button" at bounding box center [24, 121] width 36 height 36
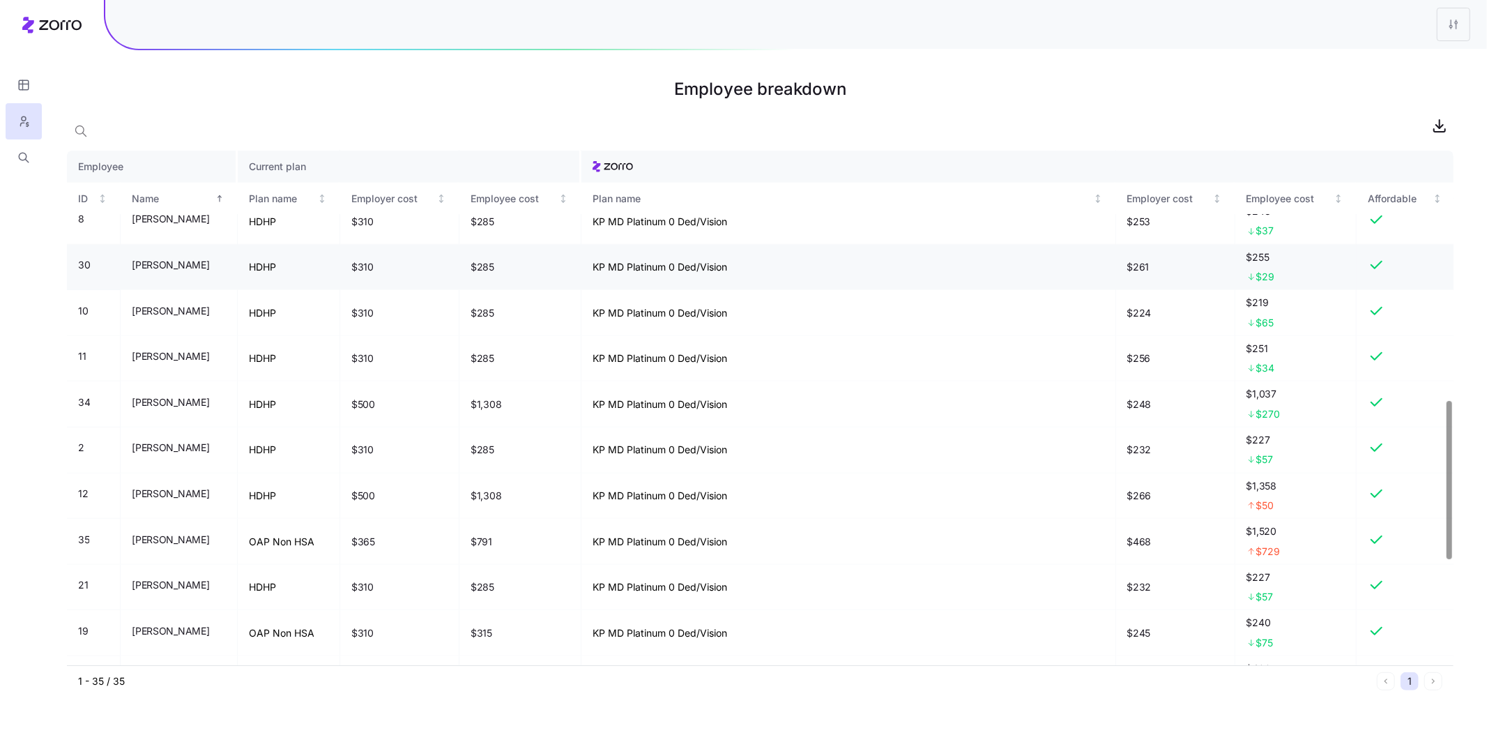
scroll to position [852, 0]
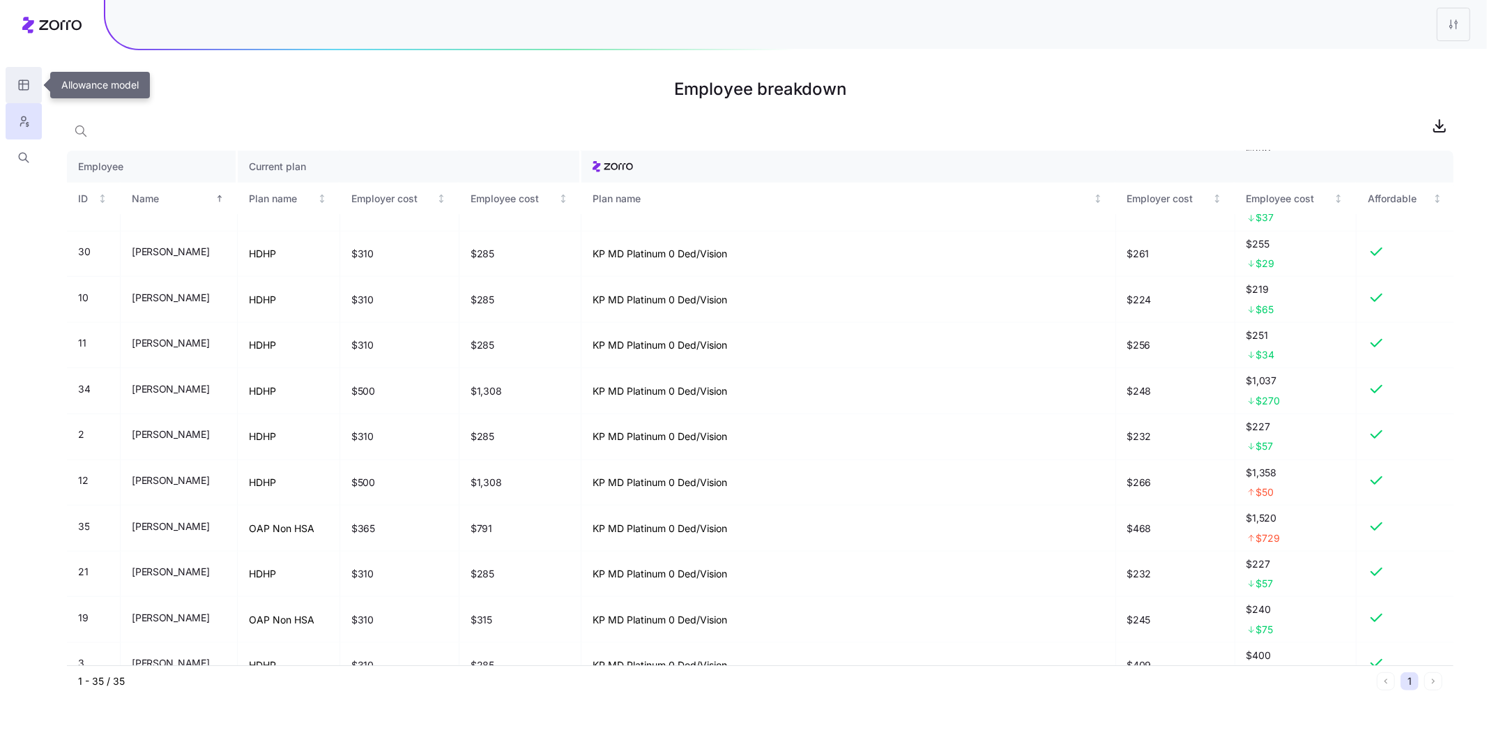
click at [24, 84] on icon "button" at bounding box center [23, 85] width 13 height 14
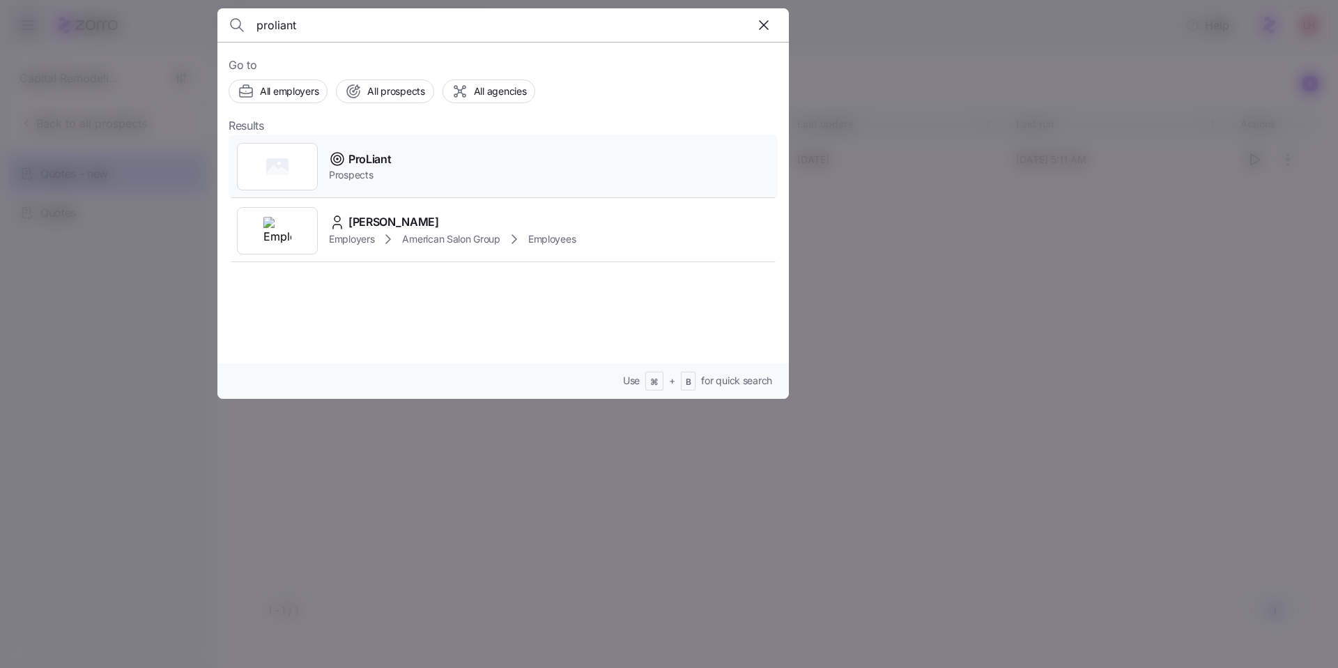
type input "proliant"
click at [469, 162] on div "ProLiant Prospects" at bounding box center [503, 167] width 549 height 64
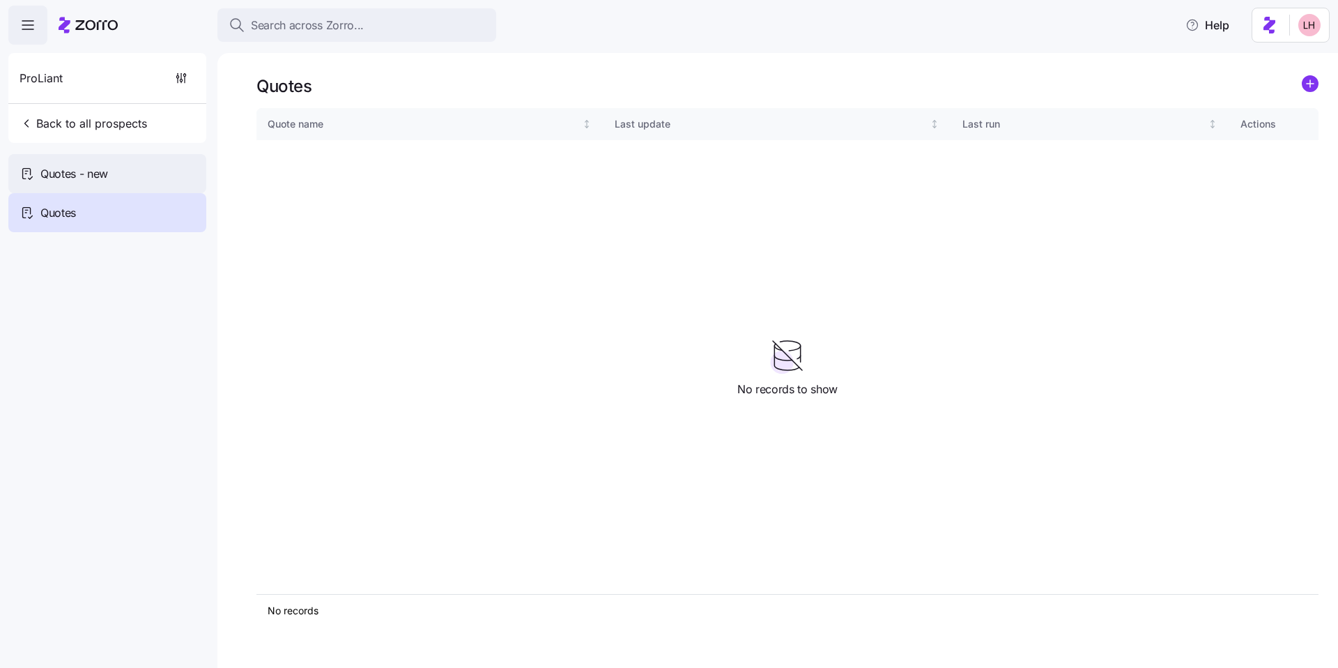
click at [89, 181] on span "Quotes - new" at bounding box center [74, 173] width 68 height 17
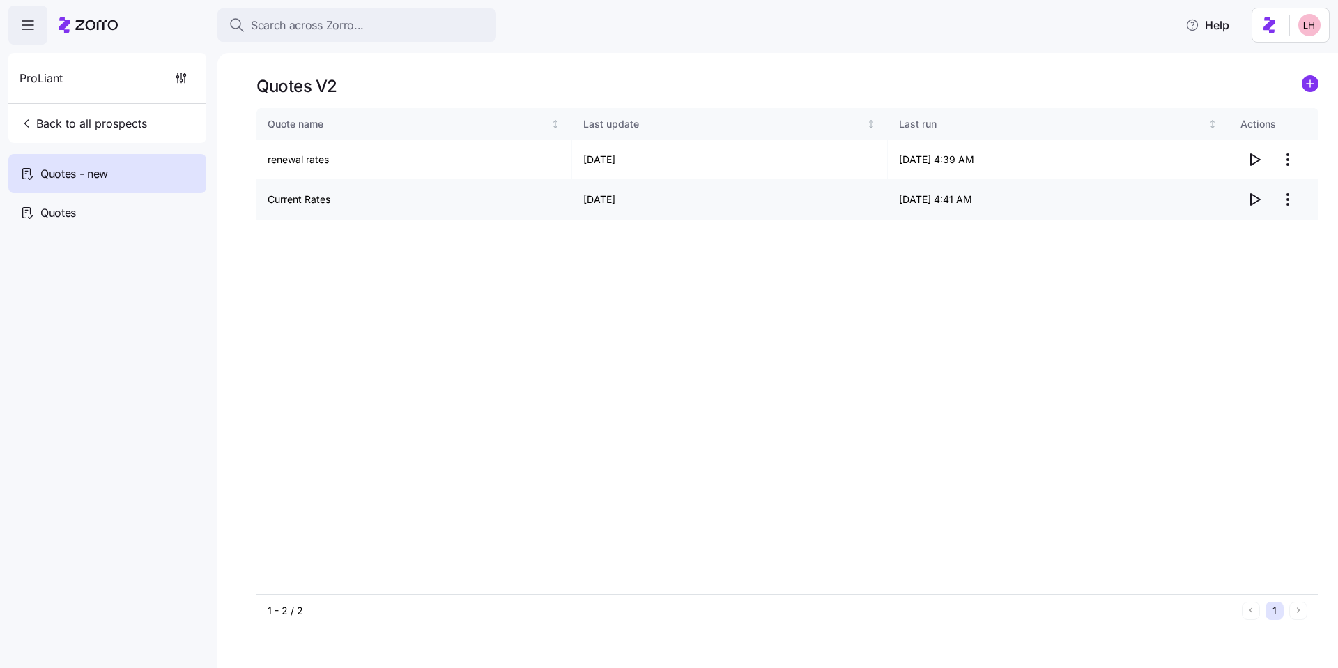
click at [1257, 202] on icon "button" at bounding box center [1254, 199] width 17 height 17
